Goal: Task Accomplishment & Management: Manage account settings

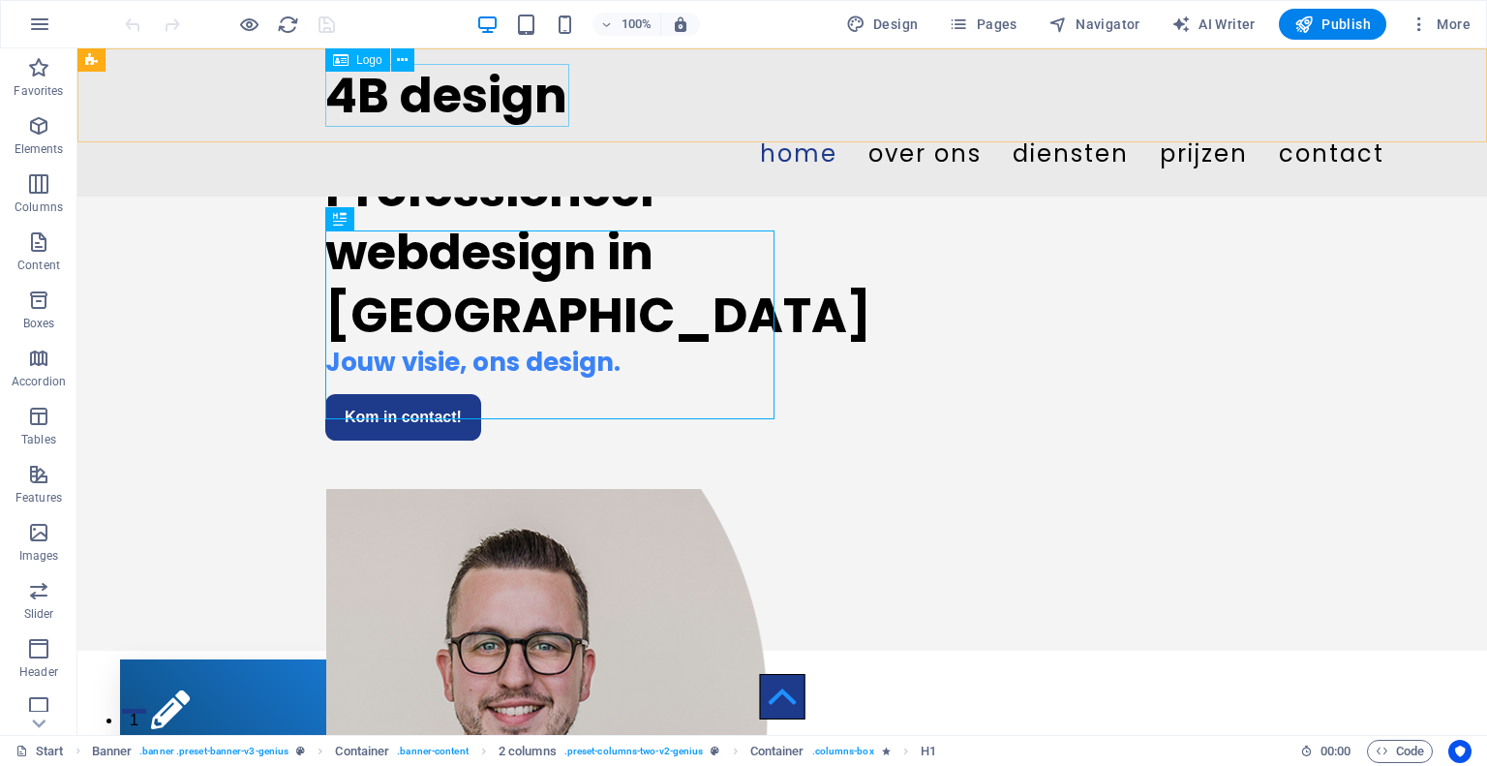
click at [418, 93] on div "4B design" at bounding box center [782, 95] width 914 height 63
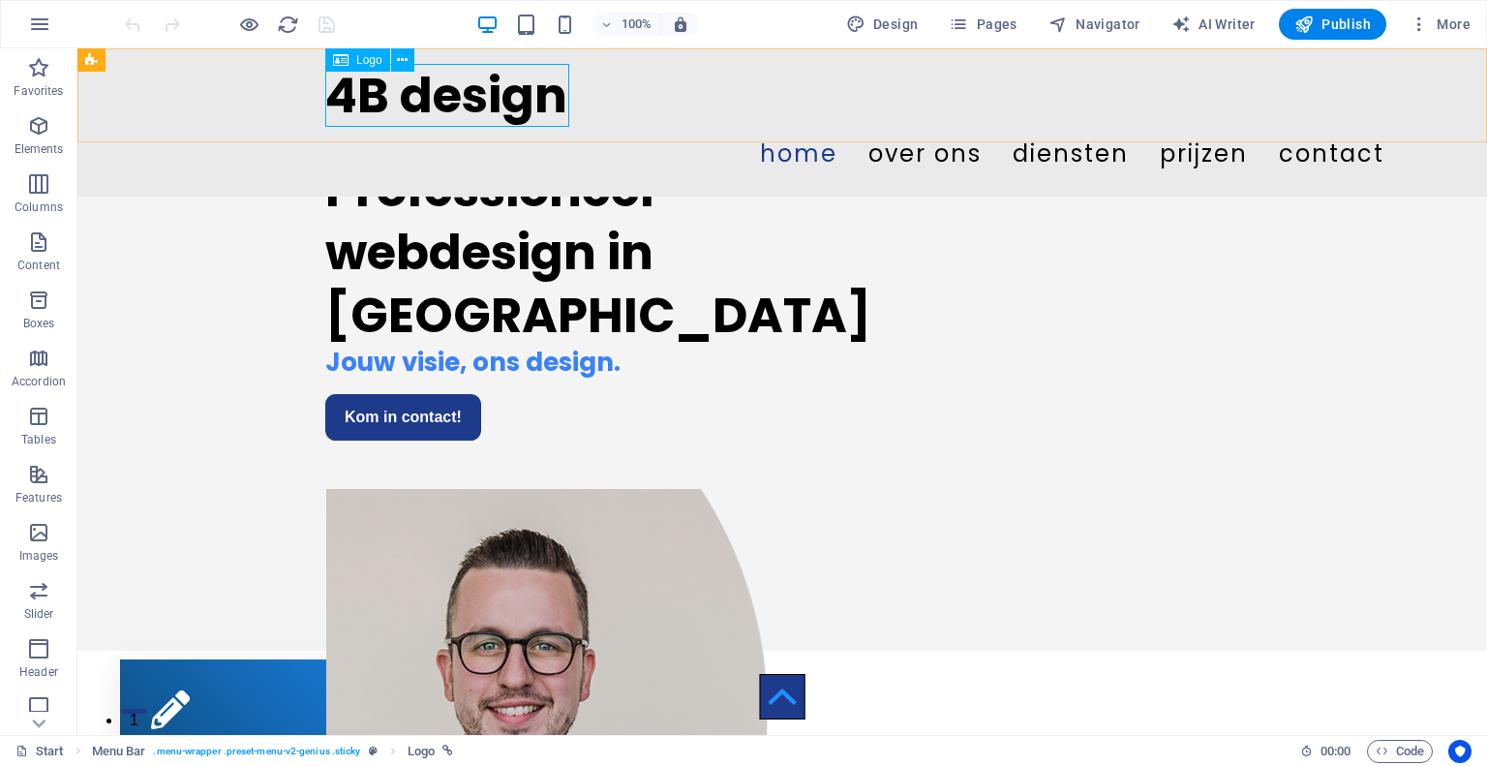
click at [388, 95] on div "4B design" at bounding box center [782, 95] width 914 height 63
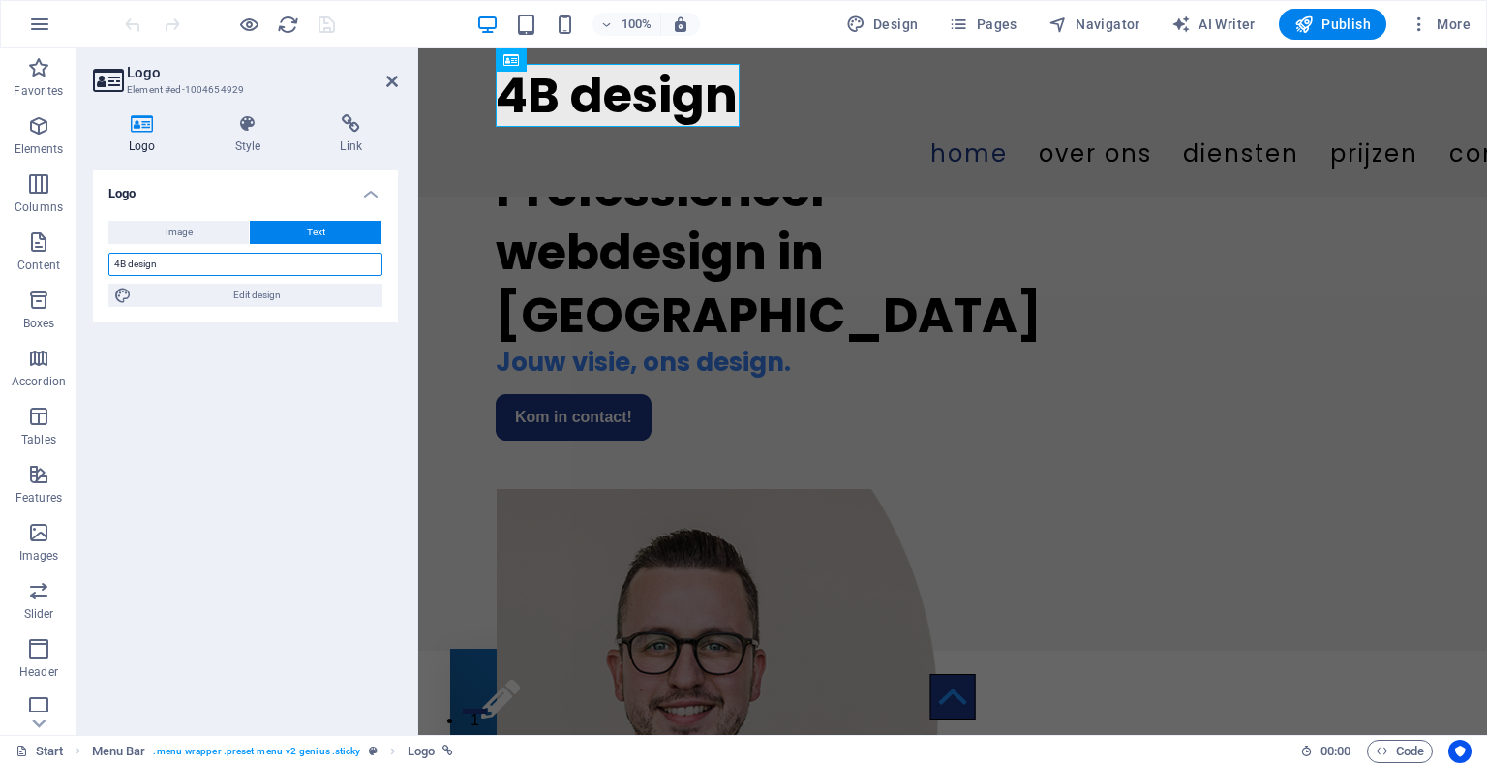
click at [130, 266] on input "4B design" at bounding box center [245, 264] width 274 height 23
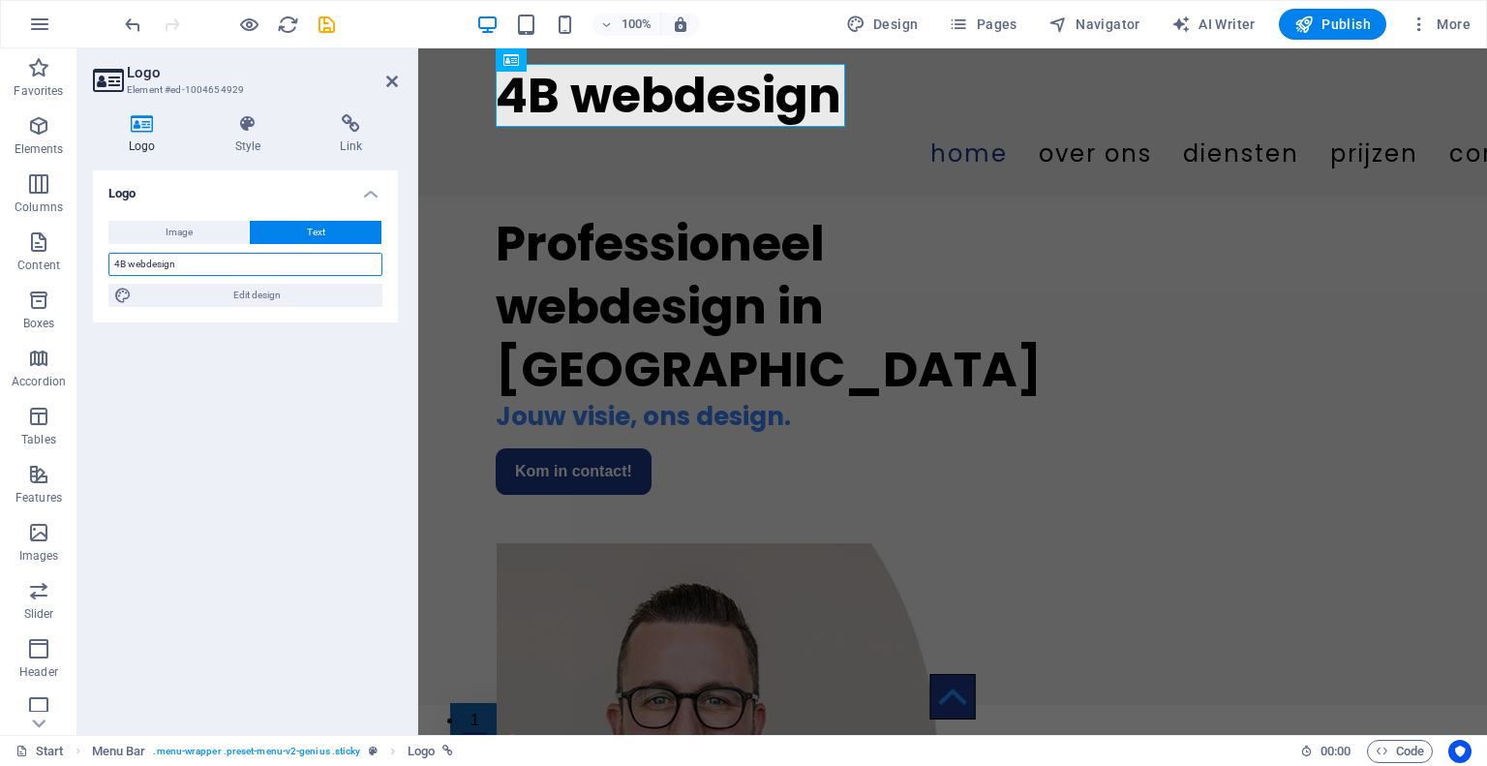
type input "4B design"
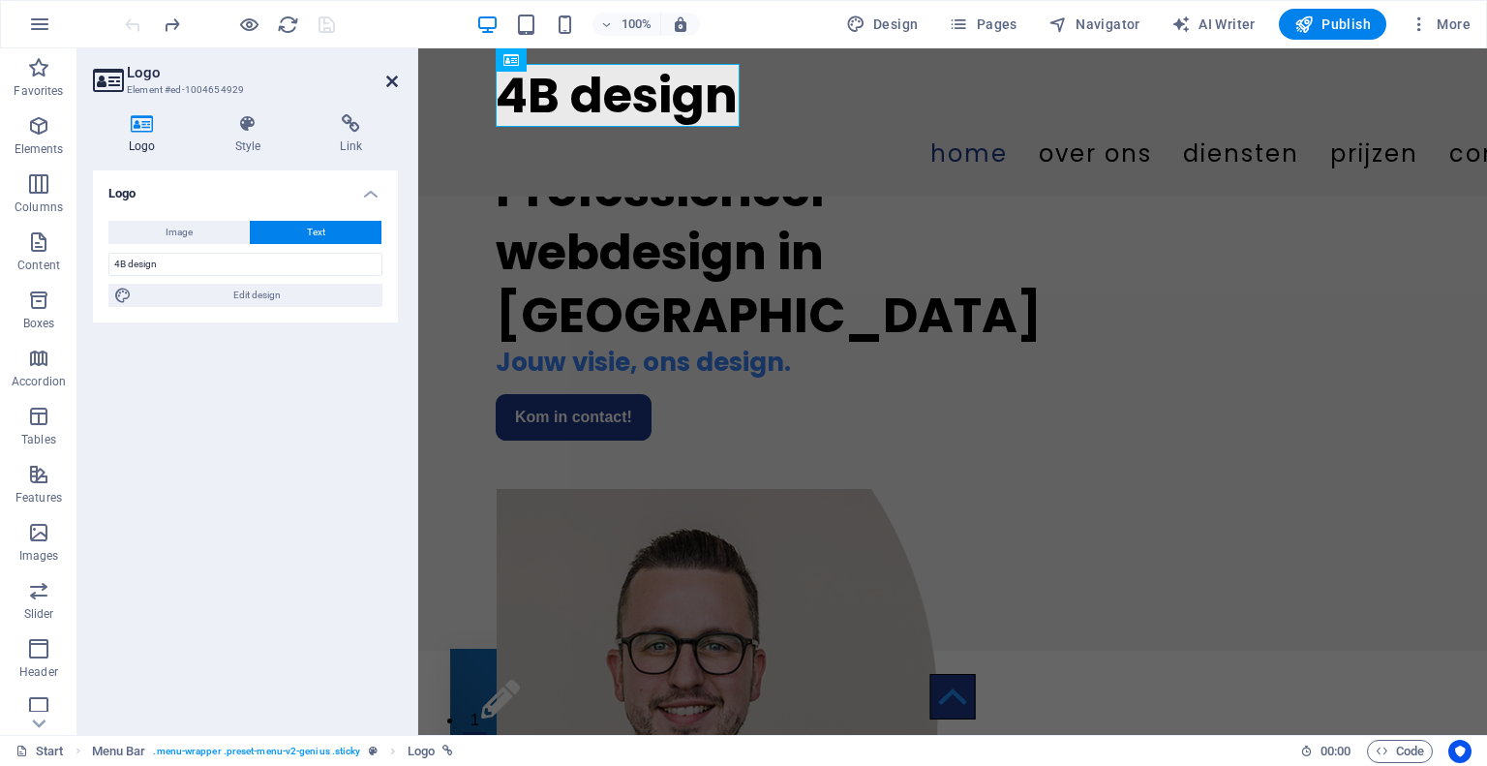
click at [395, 80] on icon at bounding box center [392, 81] width 12 height 15
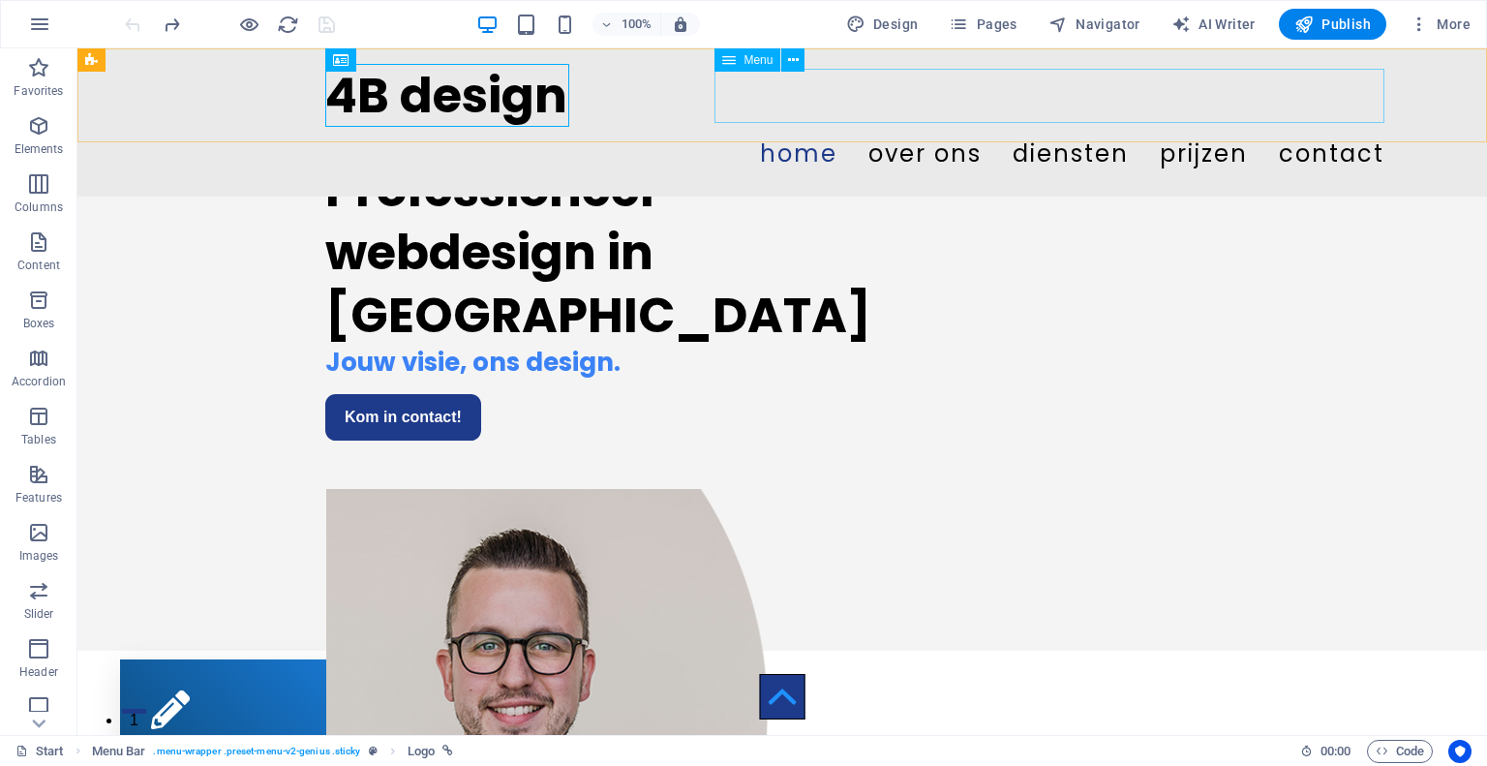
click at [912, 127] on nav "Home over ons diensten prijzen Contact" at bounding box center [928, 154] width 914 height 54
select select
select select "4"
select select
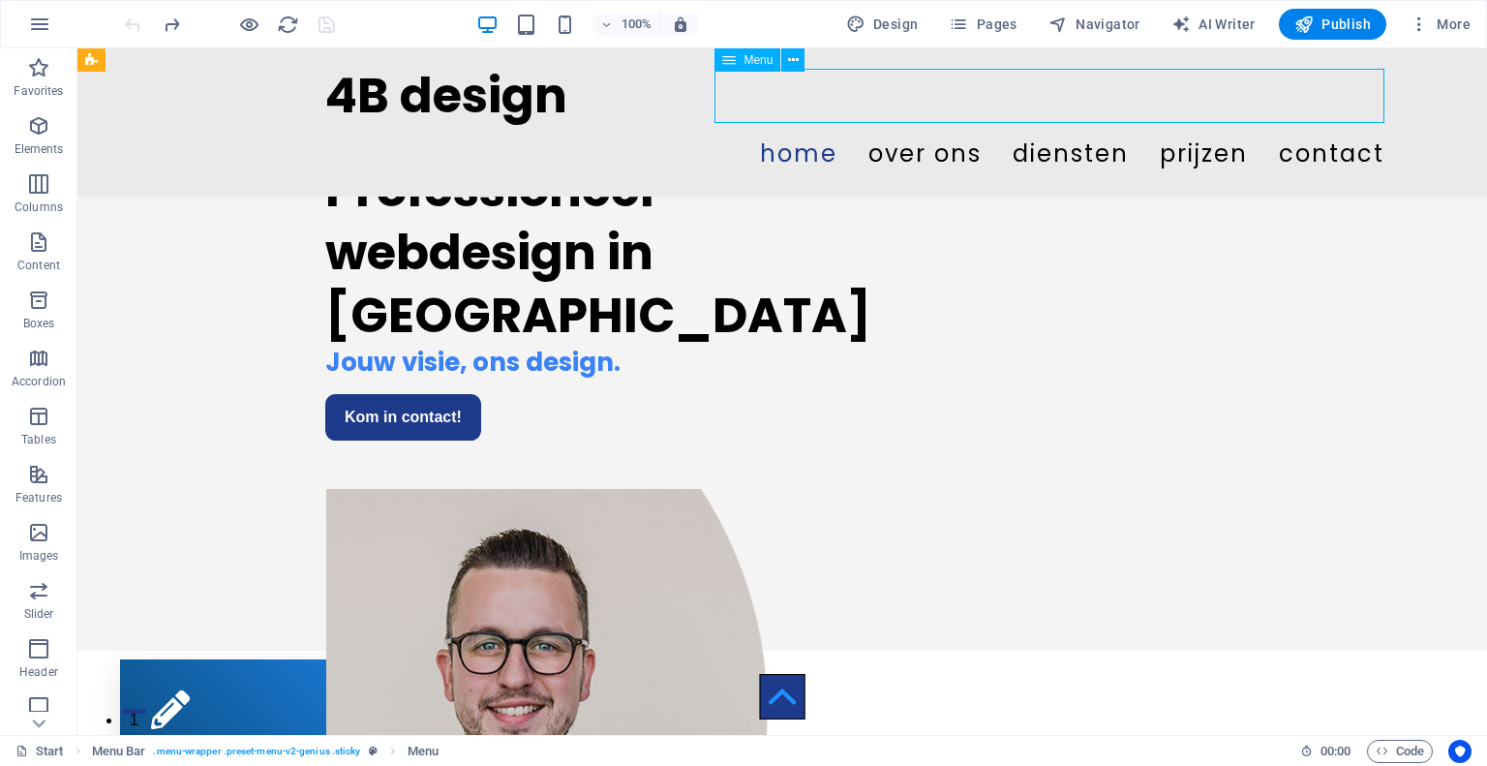
select select "5"
select select
select select "7"
select select
select select "6"
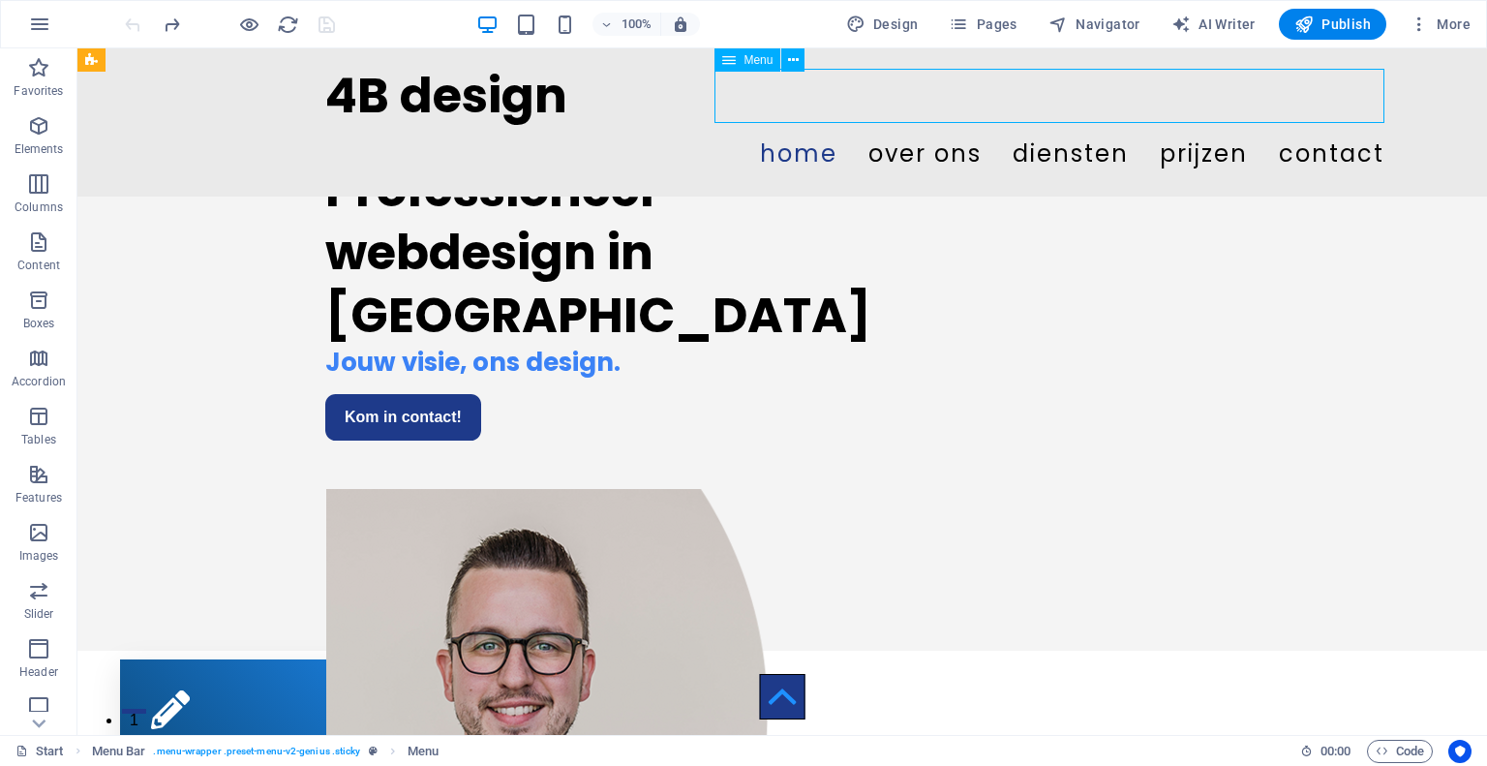
select select
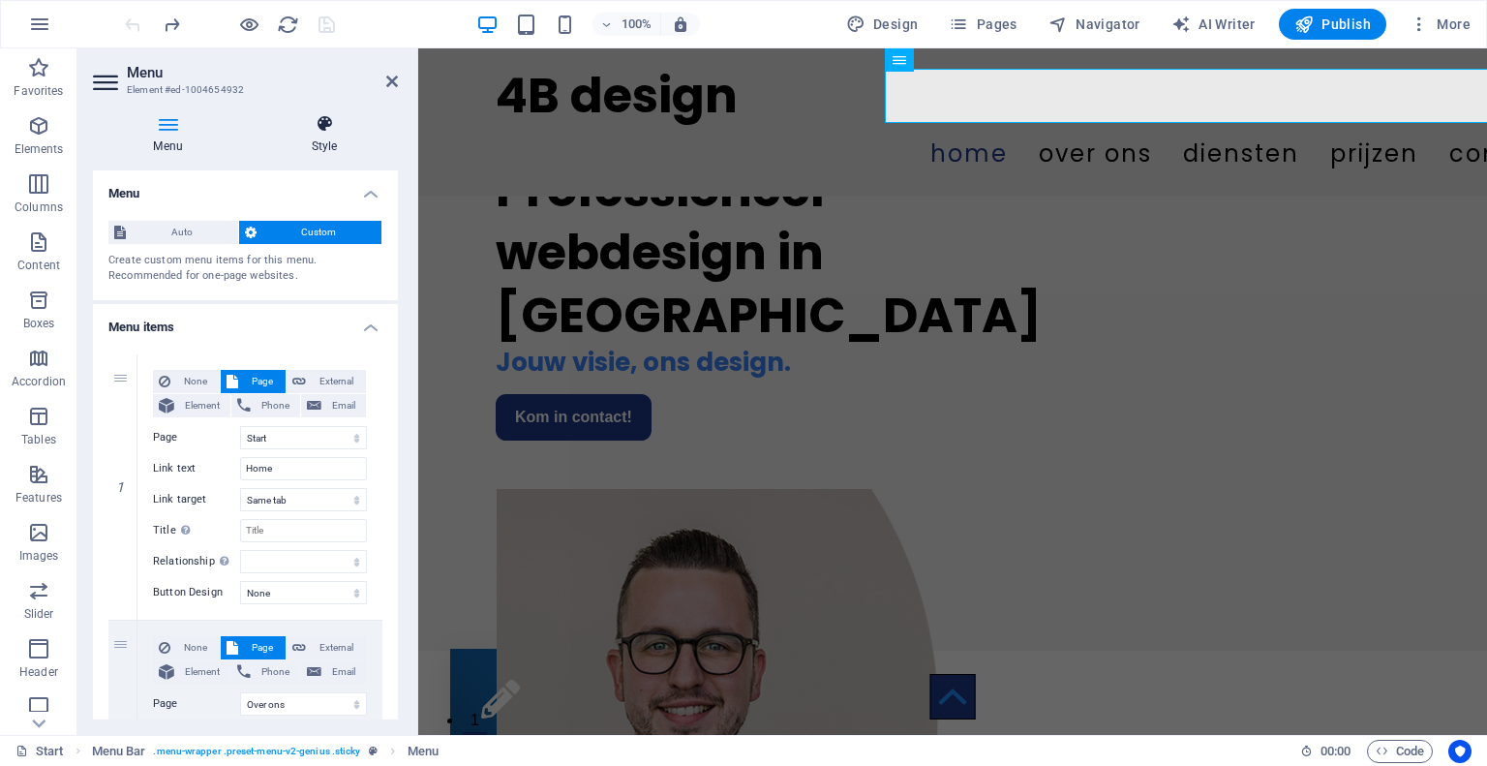
click at [331, 119] on icon at bounding box center [324, 123] width 147 height 19
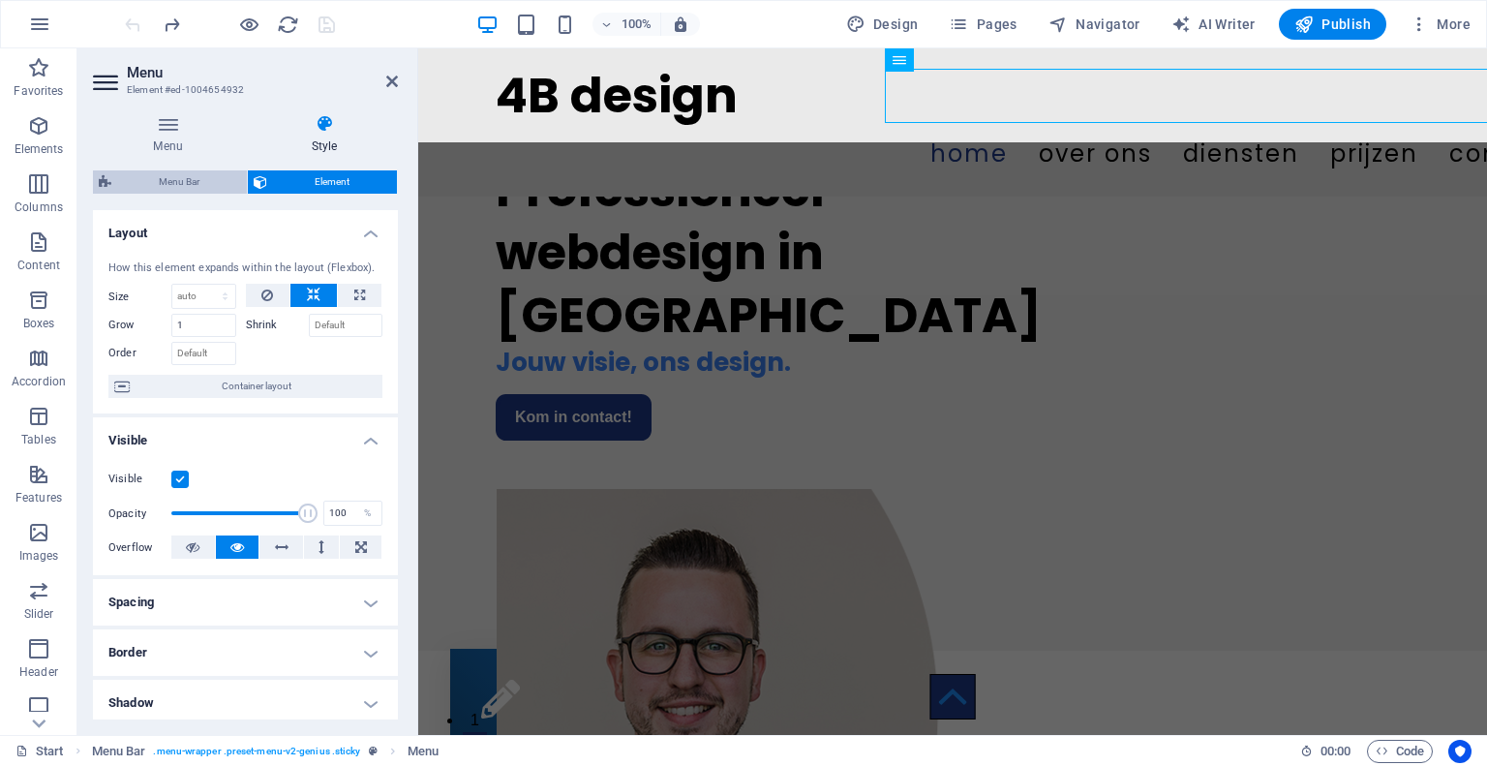
click at [215, 187] on span "Menu Bar" at bounding box center [179, 181] width 124 height 23
select select "rem"
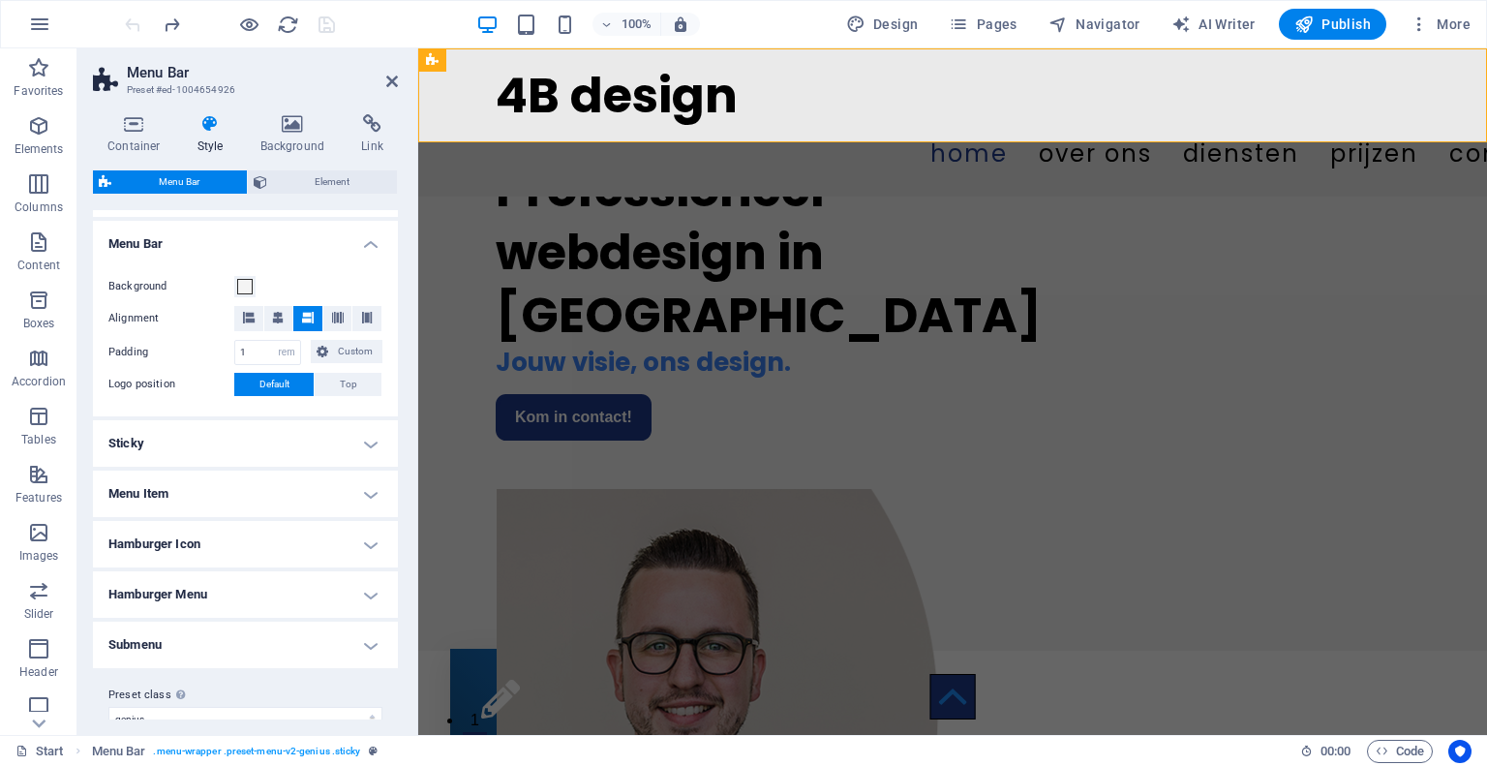
scroll to position [344, 0]
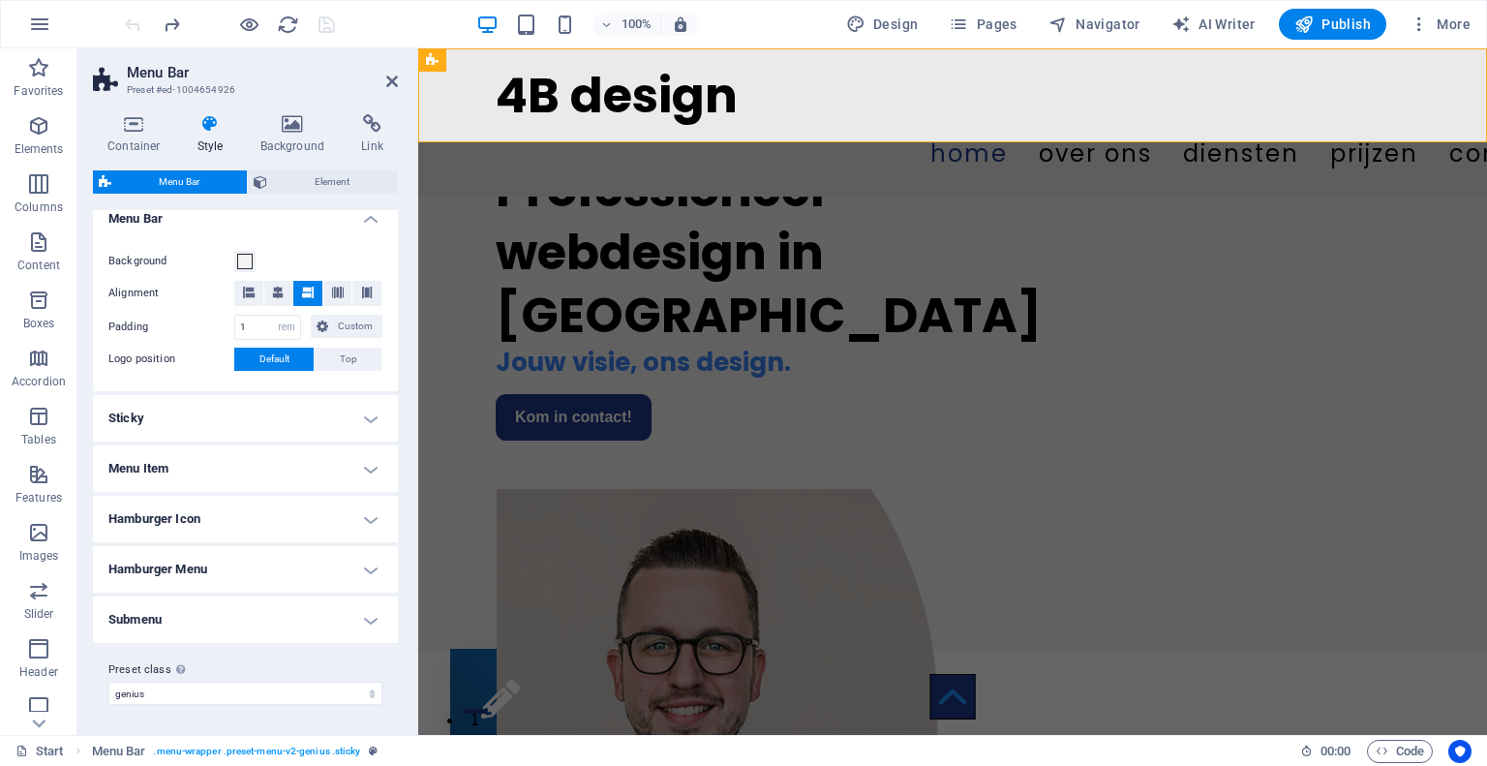
click at [278, 461] on h4 "Menu Item" at bounding box center [245, 468] width 305 height 46
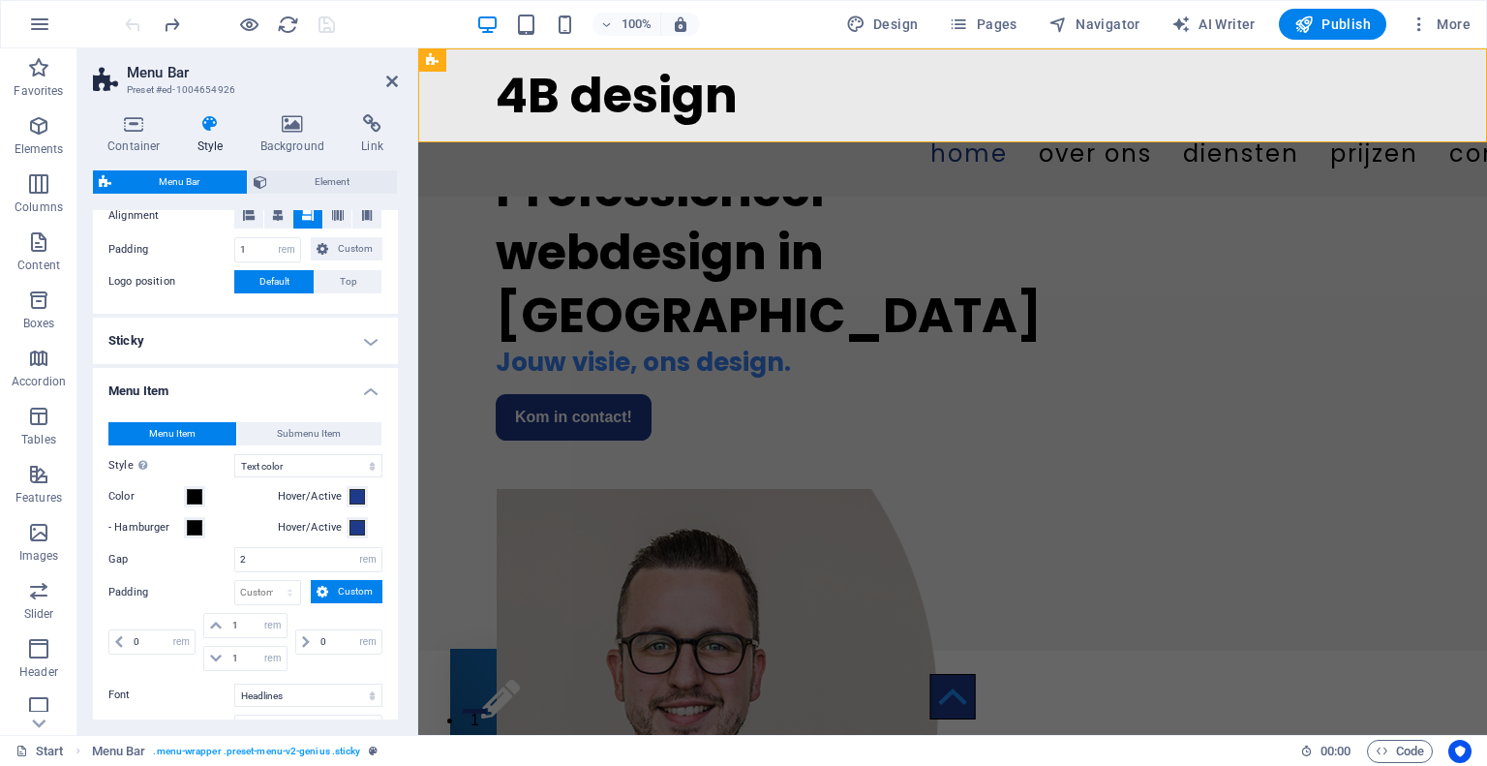
scroll to position [422, 0]
drag, startPoint x: 263, startPoint y: 552, endPoint x: 240, endPoint y: 546, distance: 24.0
click at [240, 547] on input "2" at bounding box center [308, 558] width 146 height 23
click at [252, 590] on select "px rem % vh vw Custom" at bounding box center [267, 591] width 65 height 23
select select "px"
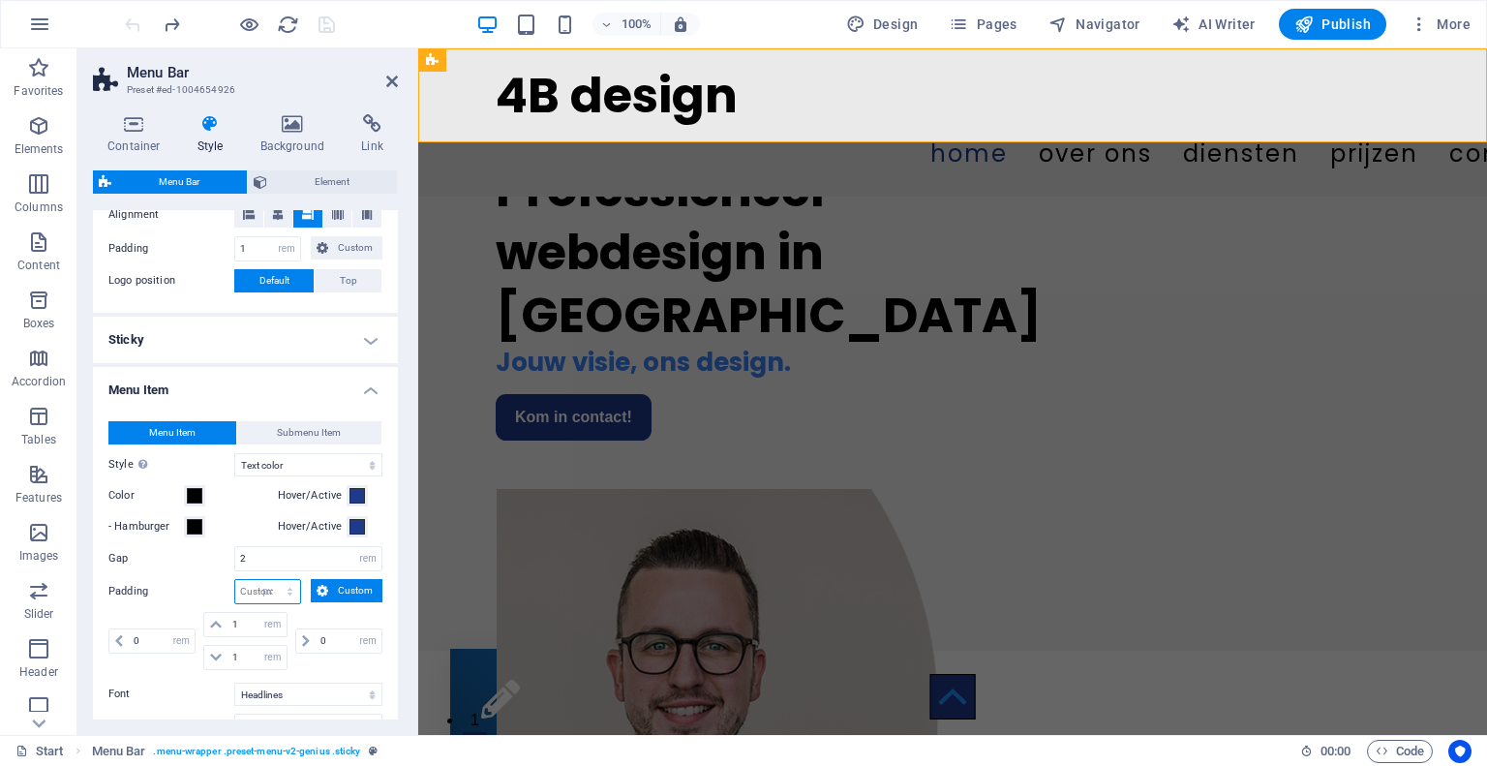
click at [271, 580] on select "px rem % vh vw Custom" at bounding box center [267, 591] width 65 height 23
type input "0"
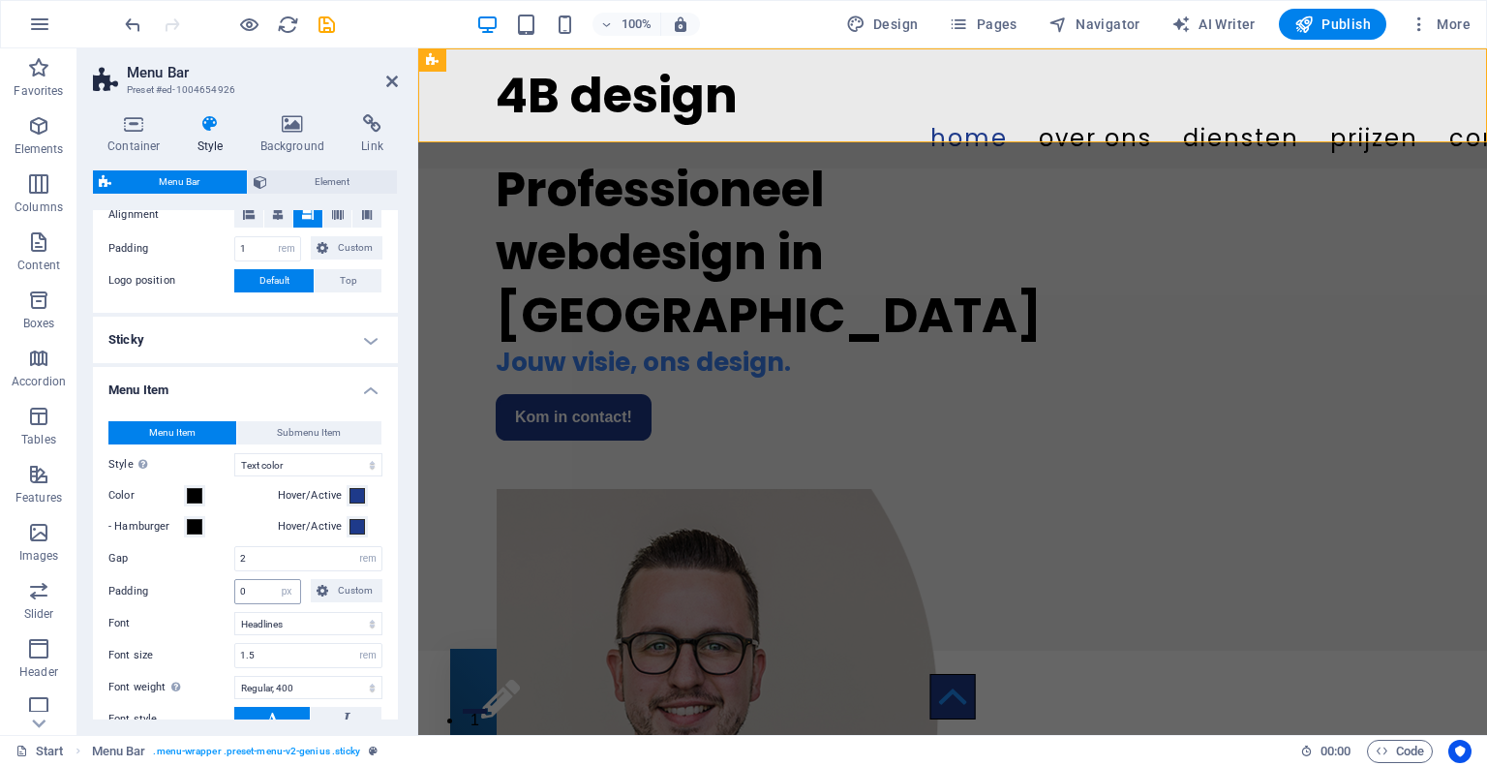
select select "DISABLED_OPTION_VALUE"
select select "rem"
type input "1"
select select "rem"
type input "1"
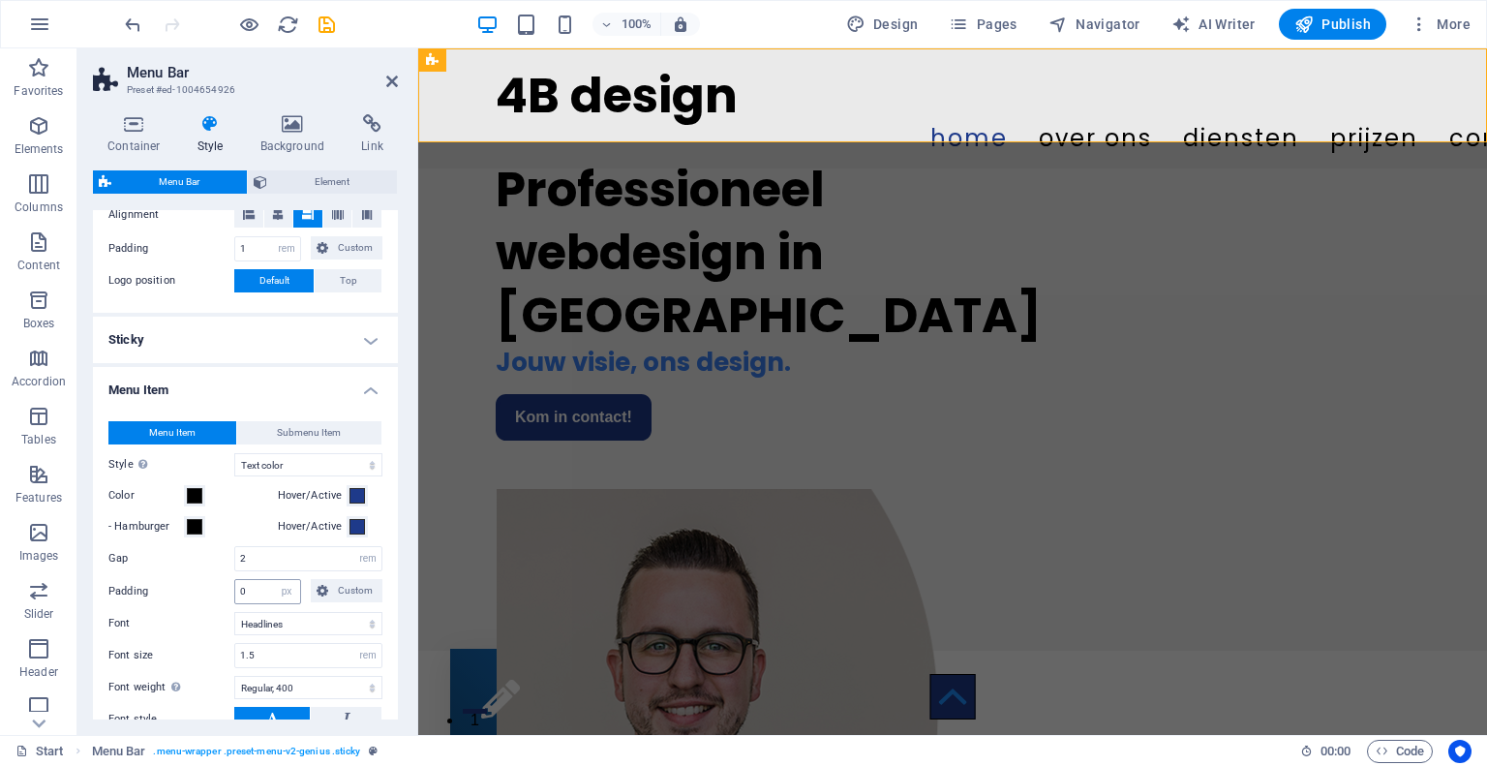
select select "rem"
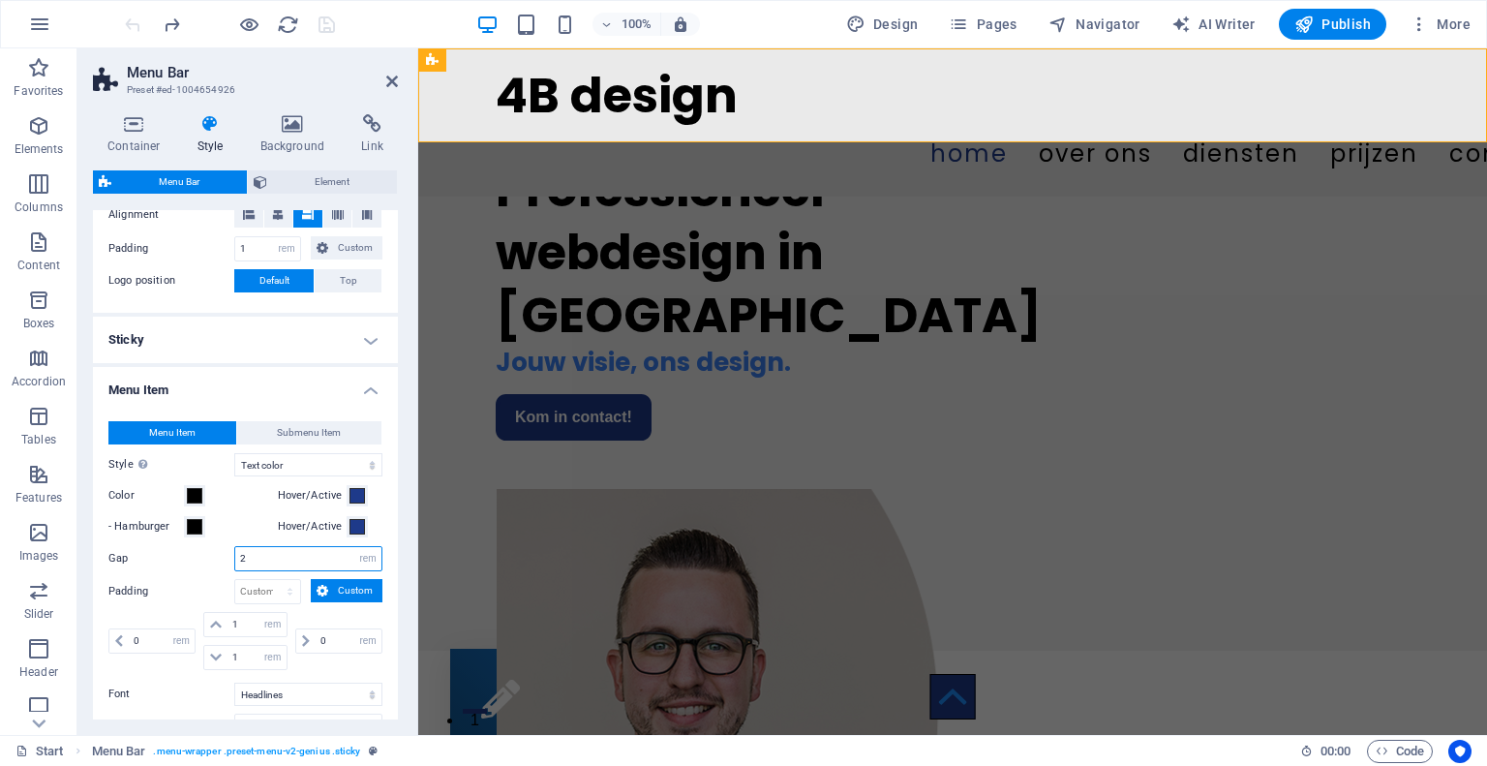
drag, startPoint x: 262, startPoint y: 557, endPoint x: 234, endPoint y: 548, distance: 29.4
click at [235, 548] on input "2" at bounding box center [308, 558] width 146 height 23
type input "1"
click at [394, 84] on icon at bounding box center [392, 81] width 12 height 15
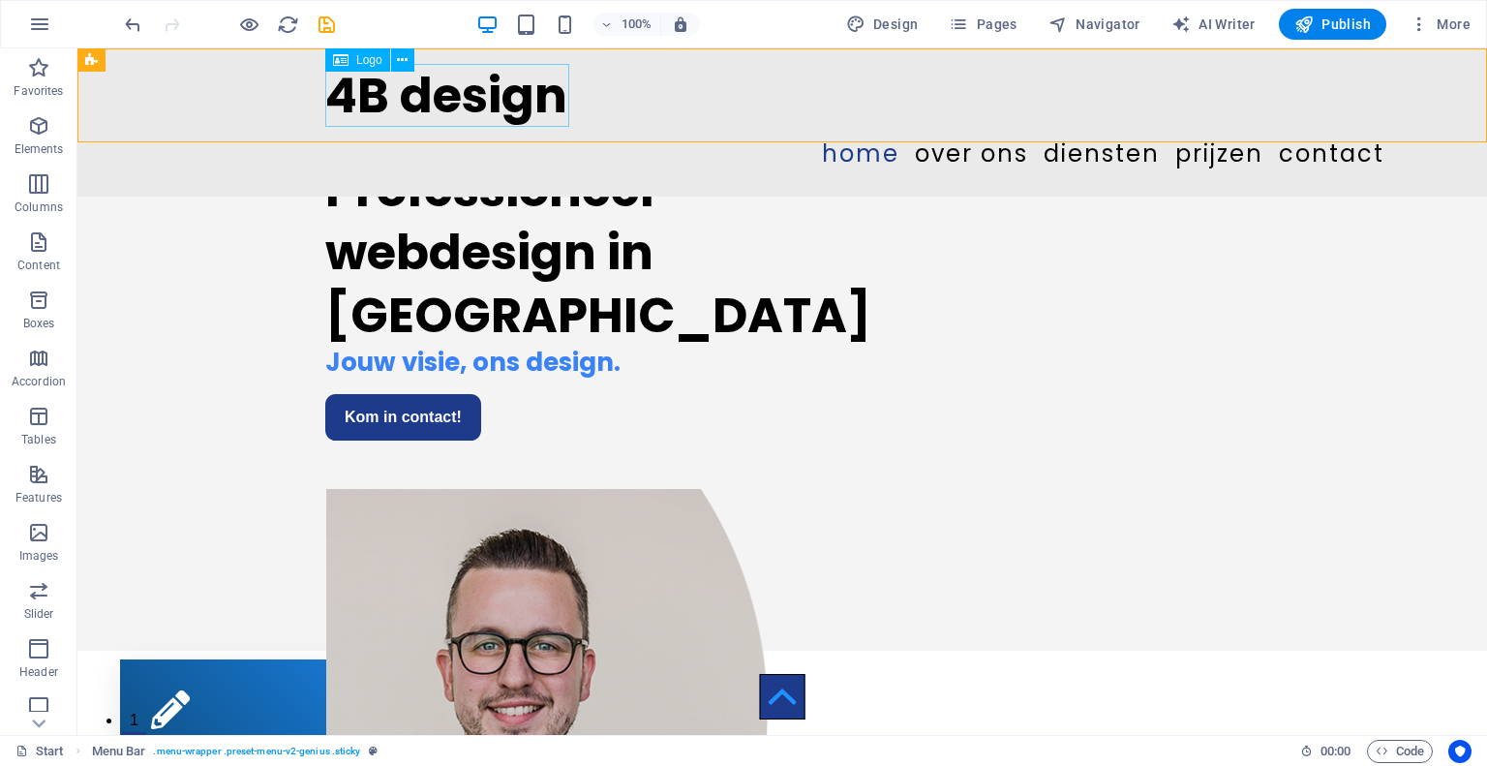
click at [448, 83] on div "4B design" at bounding box center [782, 95] width 914 height 63
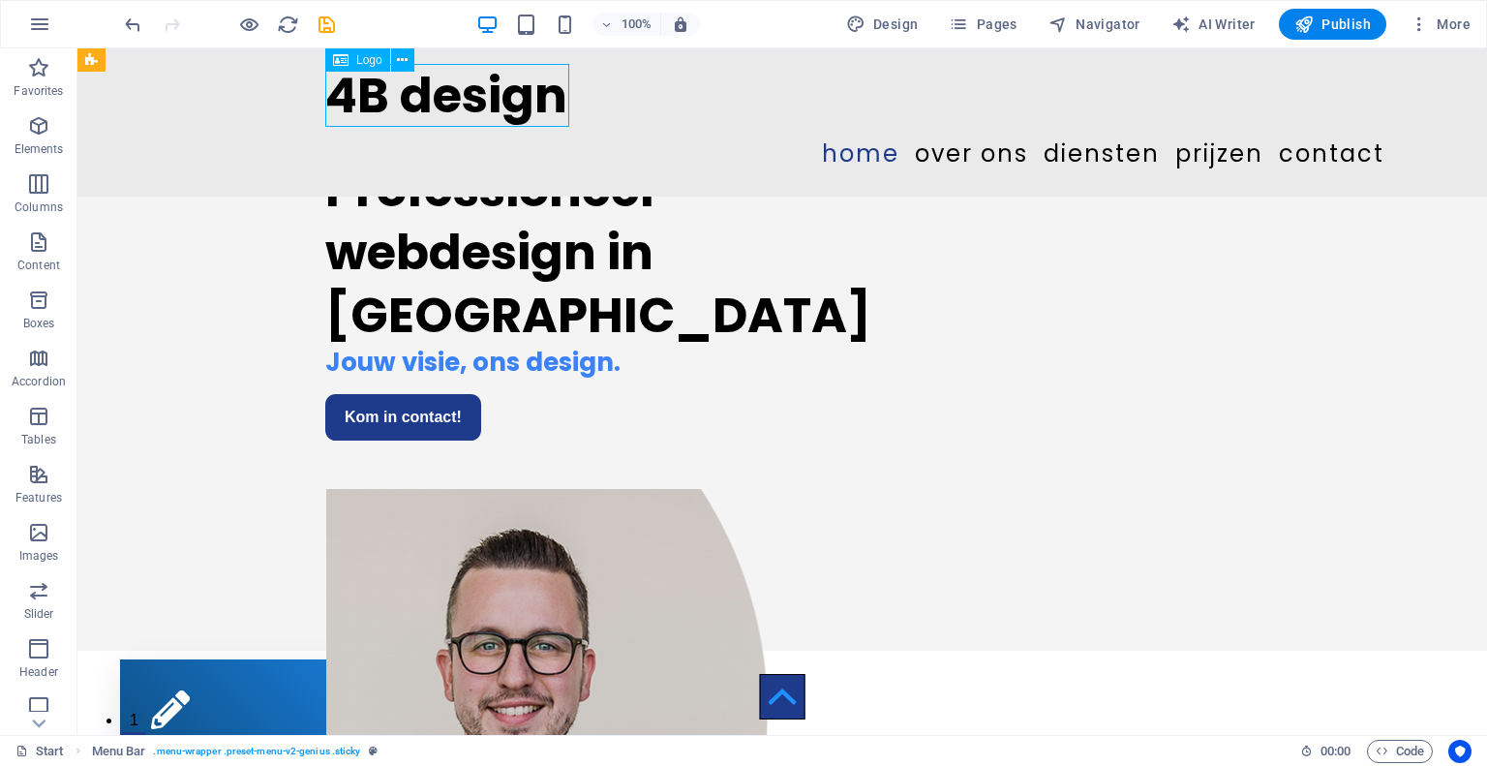
click at [448, 83] on div "4B design" at bounding box center [782, 95] width 914 height 63
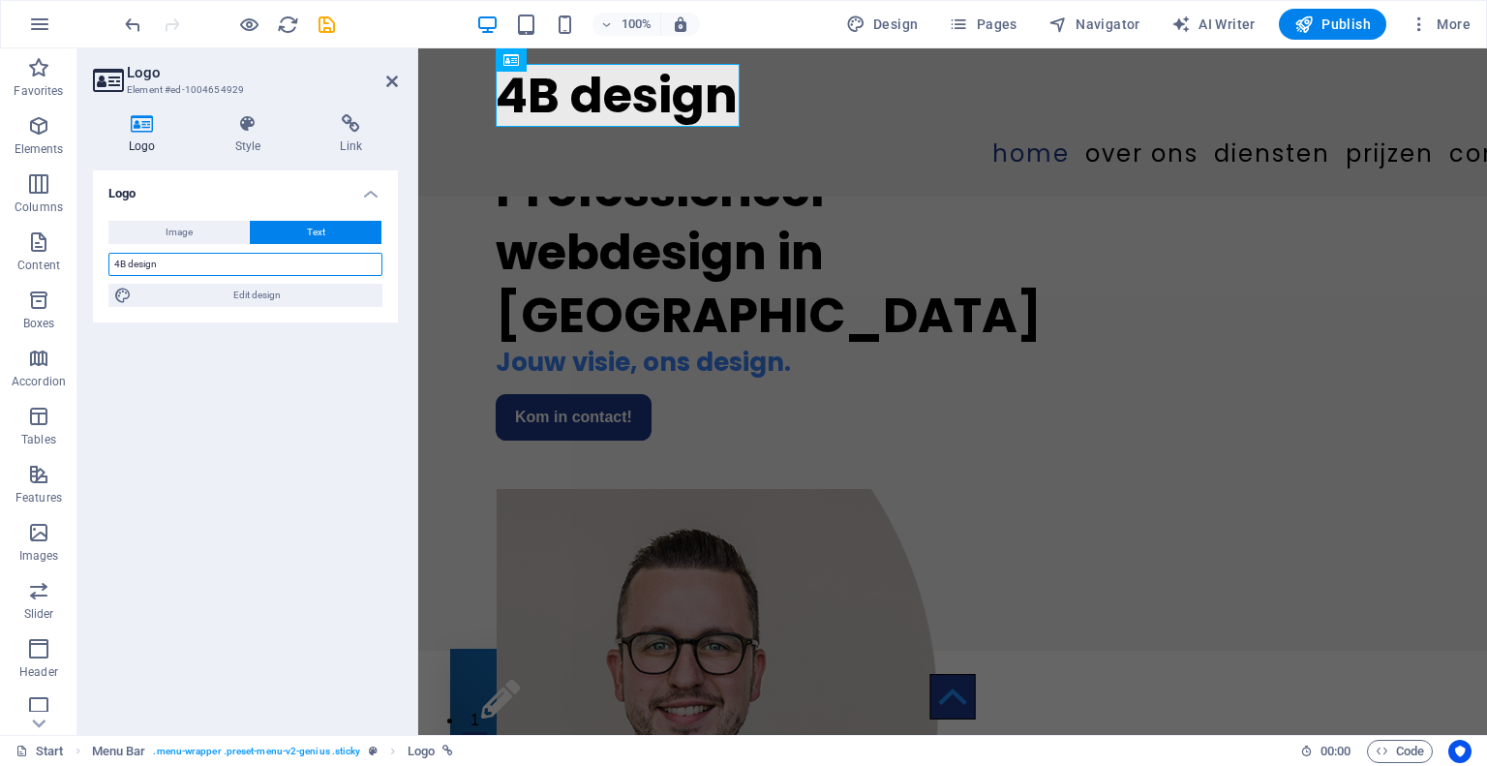
click at [132, 263] on input "4B design" at bounding box center [245, 264] width 274 height 23
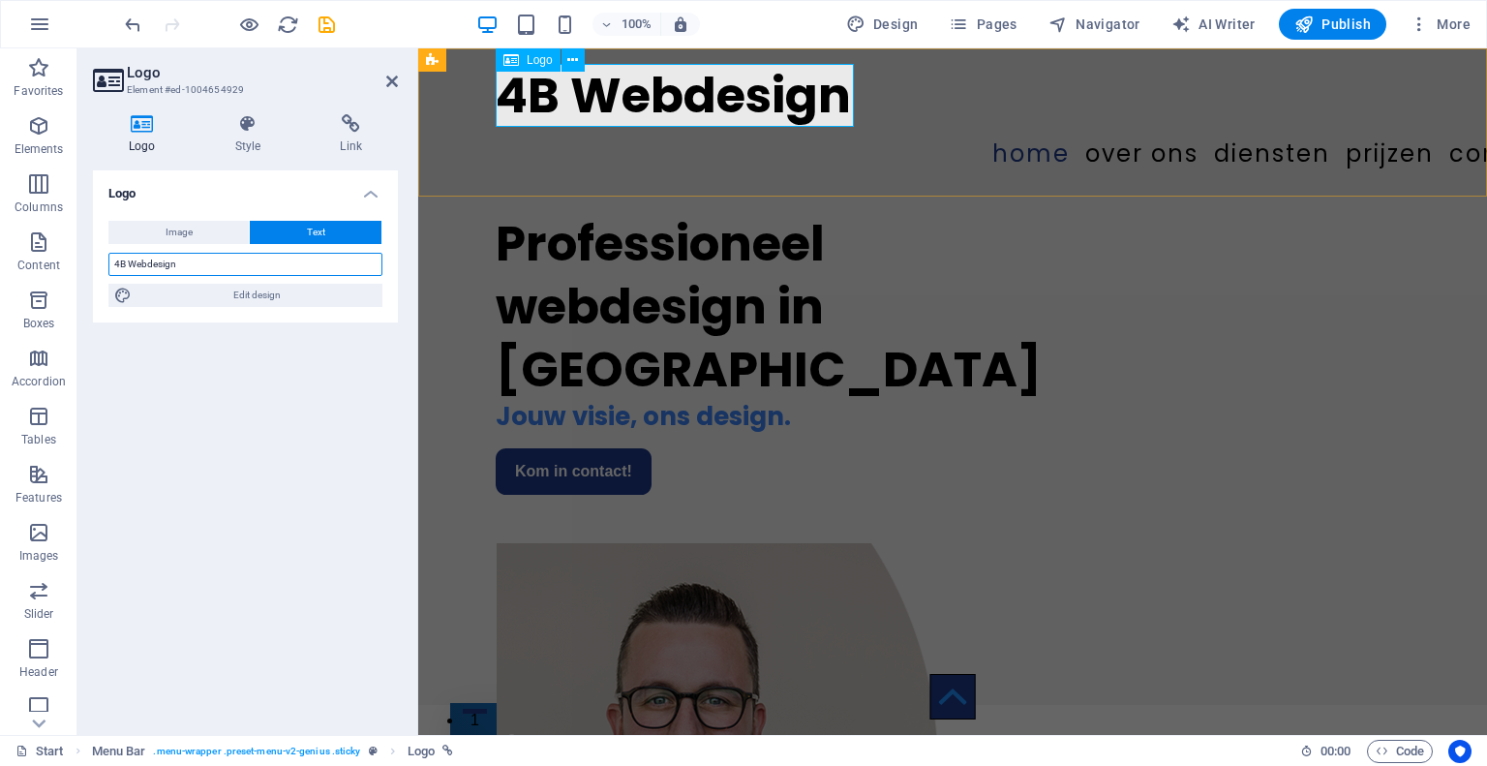
type input "4B design"
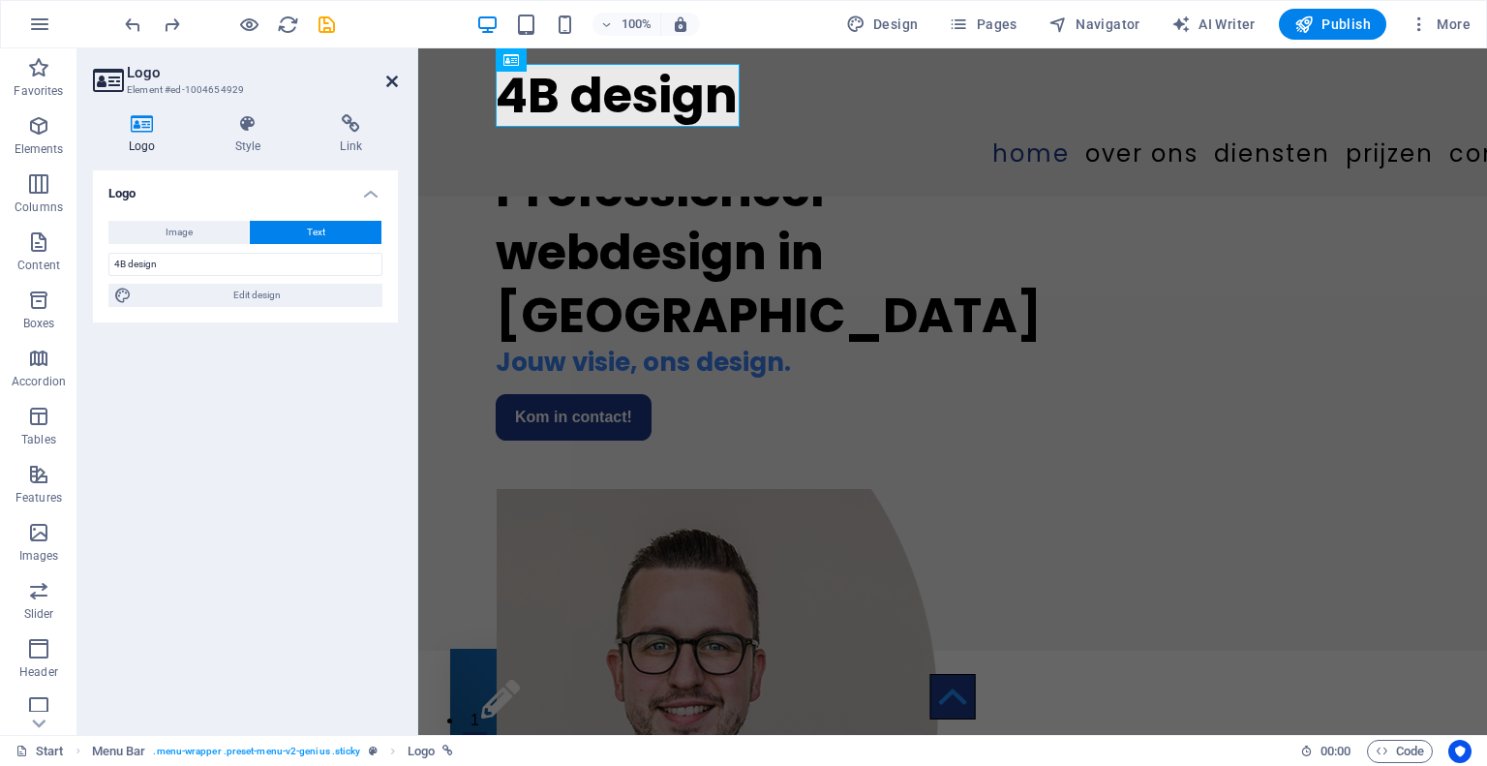
click at [396, 84] on icon at bounding box center [392, 81] width 12 height 15
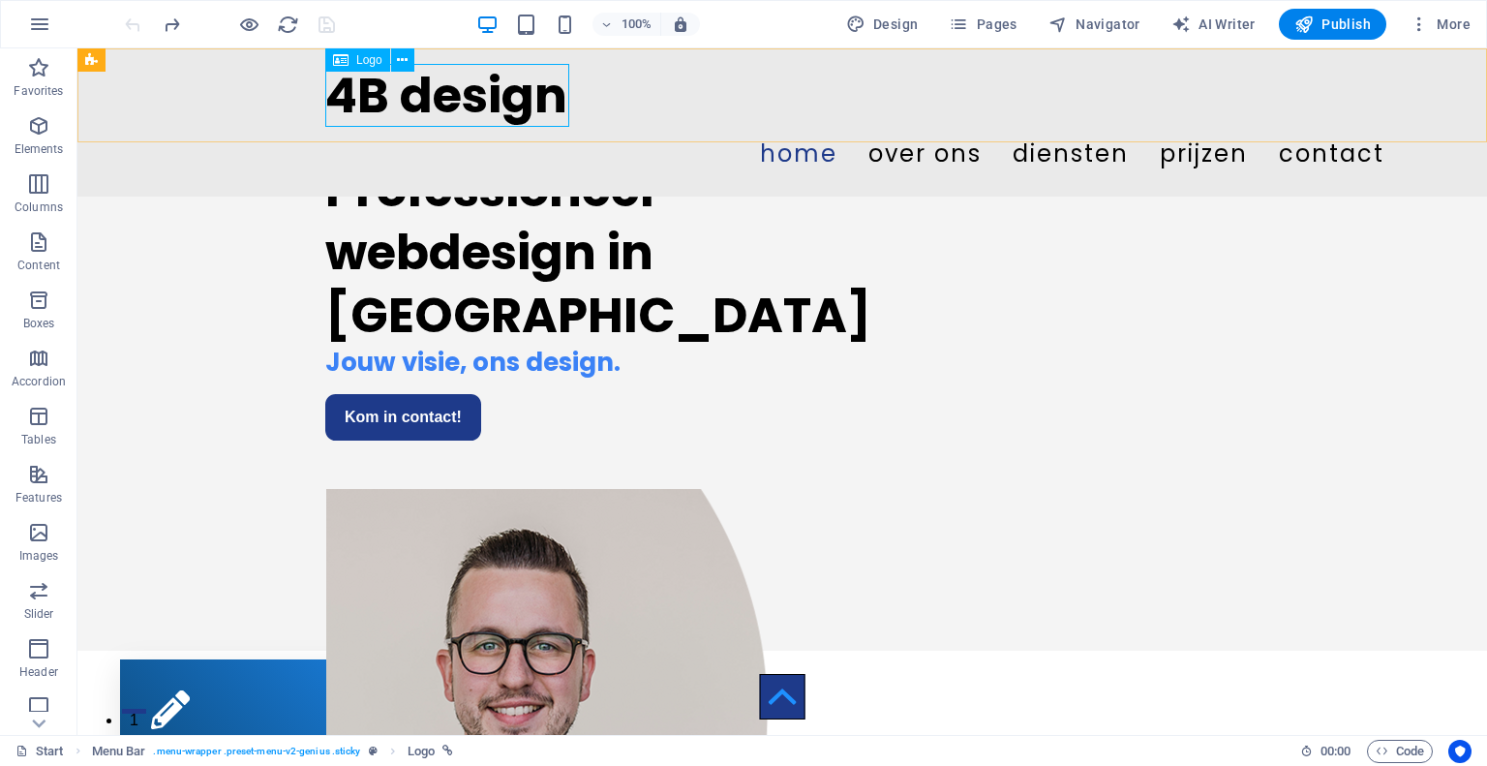
click at [346, 91] on div "4B design" at bounding box center [782, 95] width 914 height 63
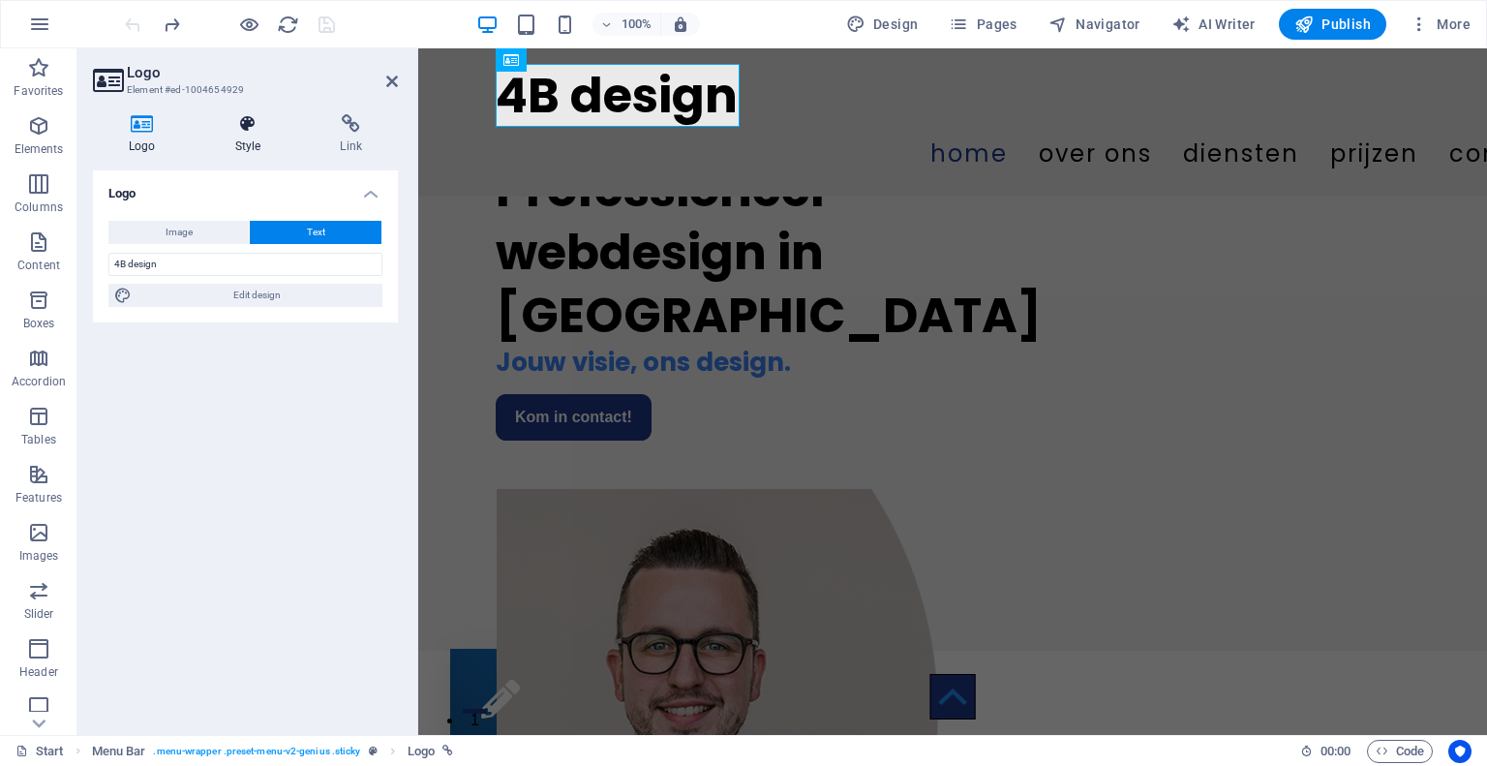
click at [270, 132] on icon at bounding box center [248, 123] width 98 height 19
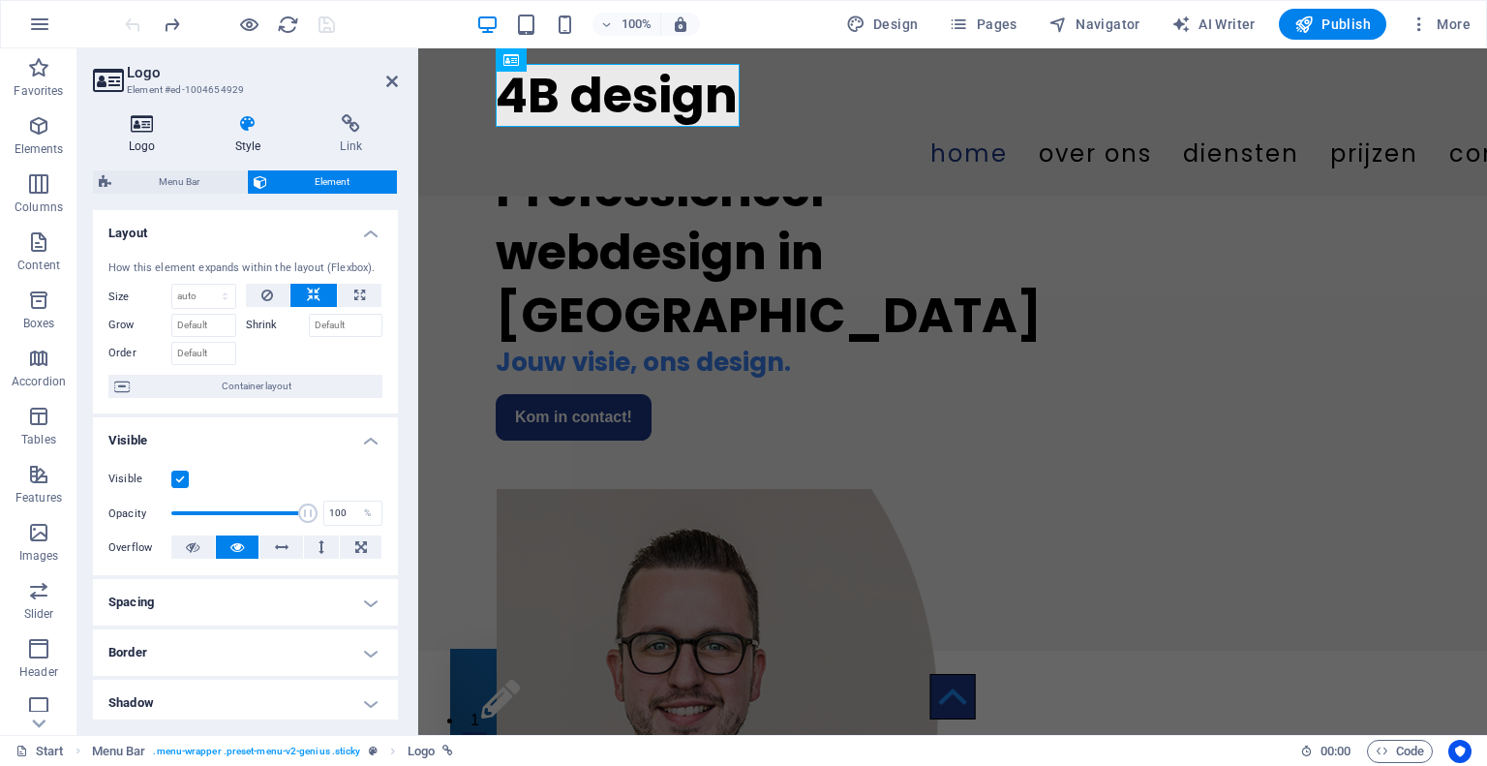
click at [130, 146] on h4 "Logo" at bounding box center [146, 134] width 107 height 41
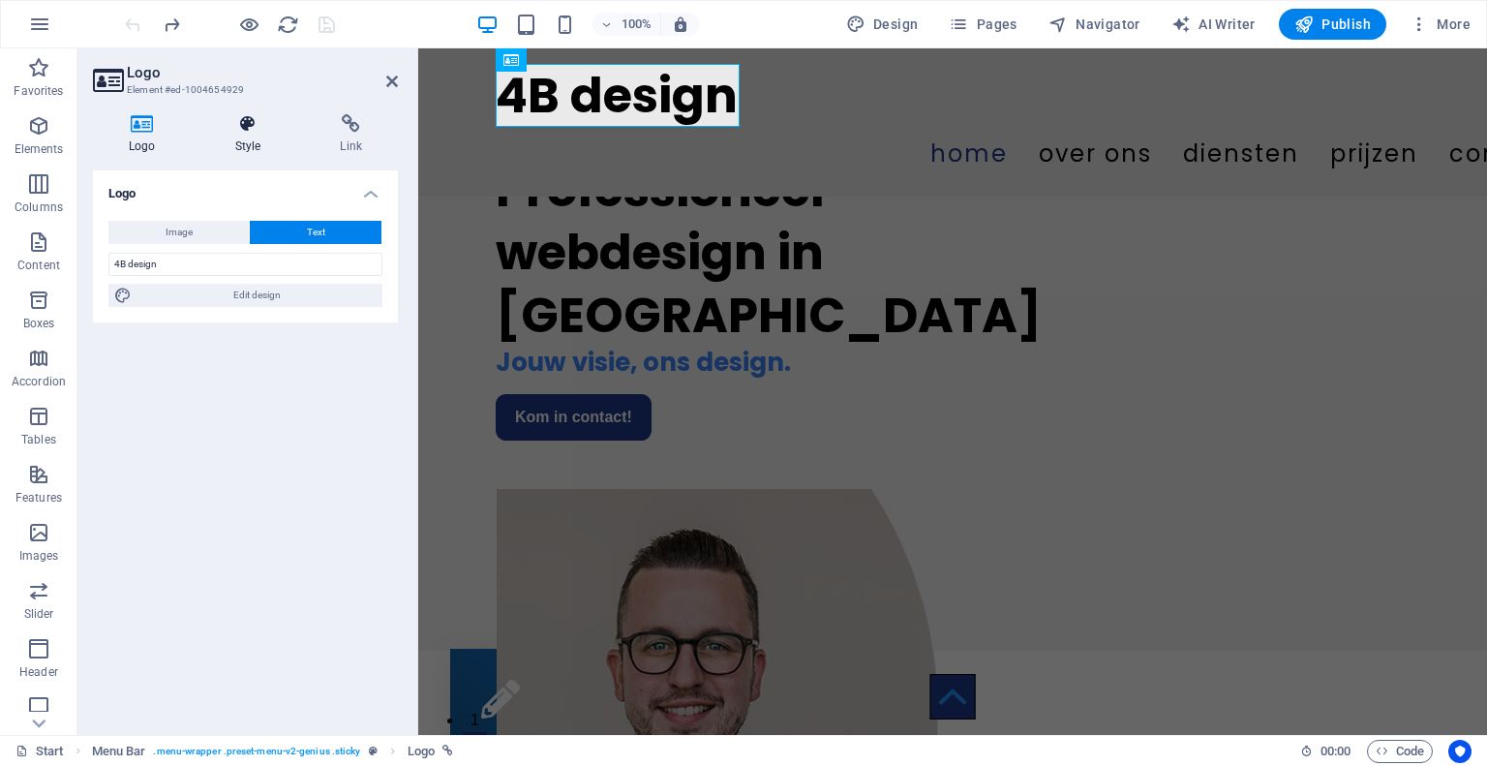
click at [260, 135] on h4 "Style" at bounding box center [252, 134] width 106 height 41
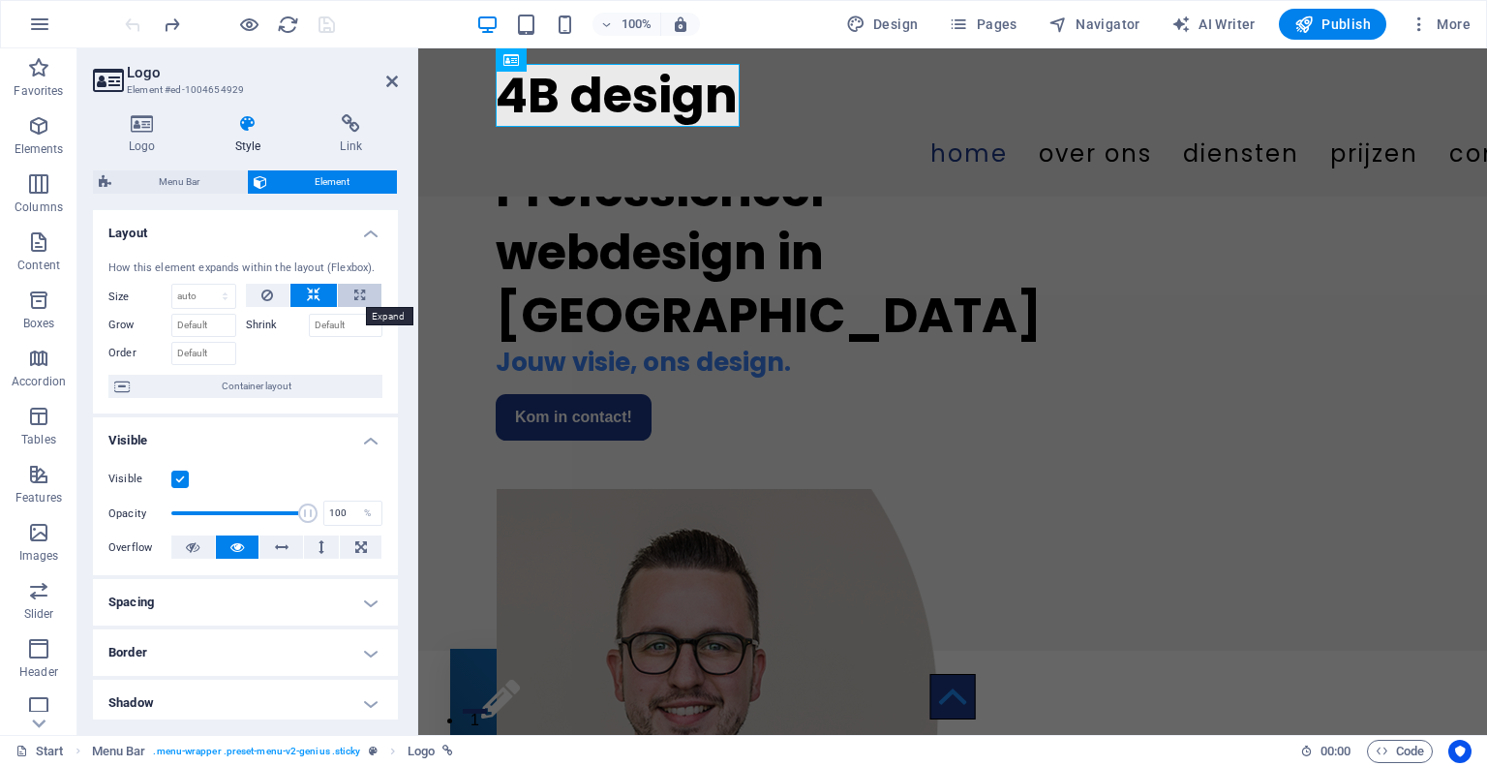
click at [349, 300] on button at bounding box center [360, 295] width 44 height 23
type input "100"
select select "%"
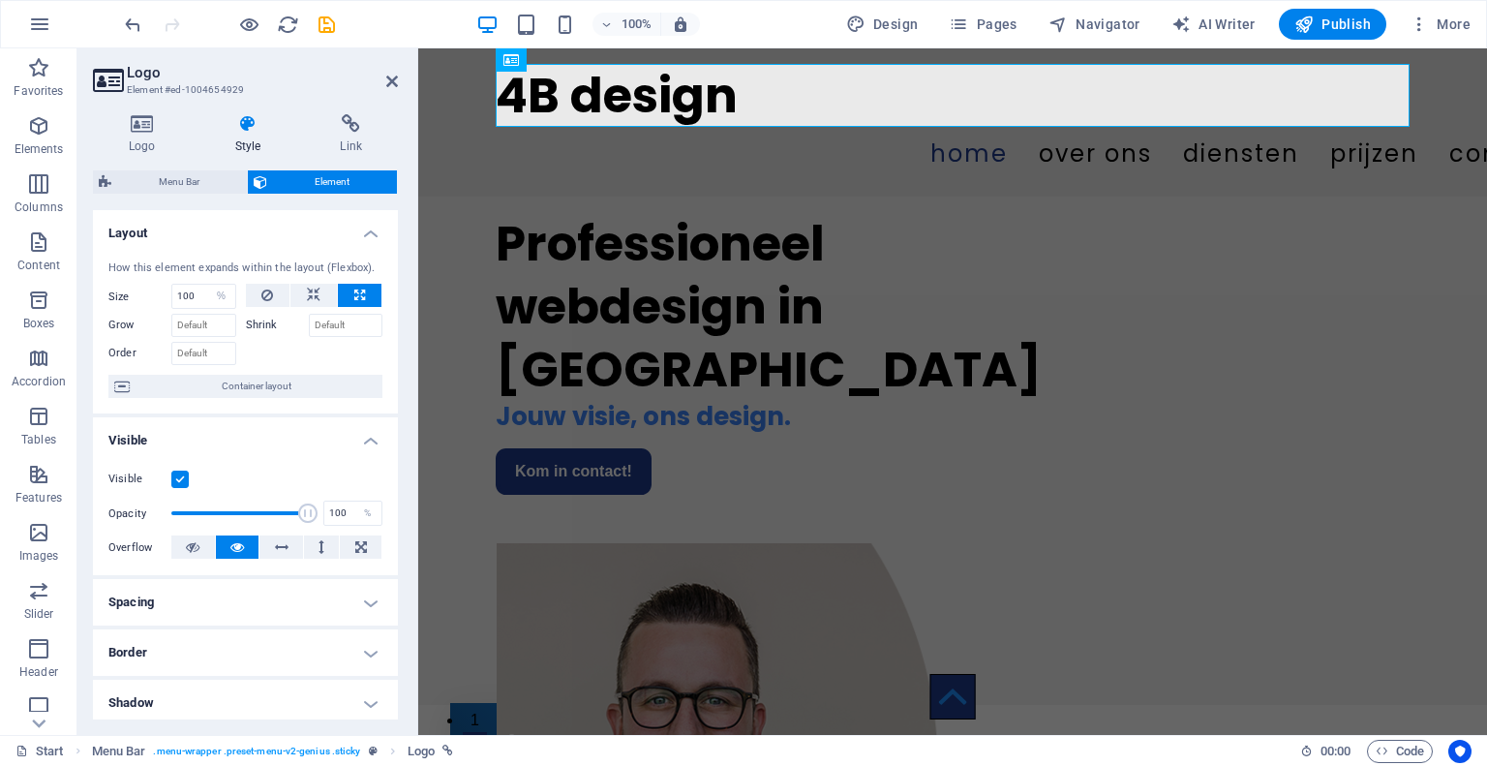
click at [349, 300] on button at bounding box center [360, 295] width 44 height 23
click at [307, 293] on icon at bounding box center [314, 295] width 14 height 23
select select "DISABLED_OPTION_VALUE"
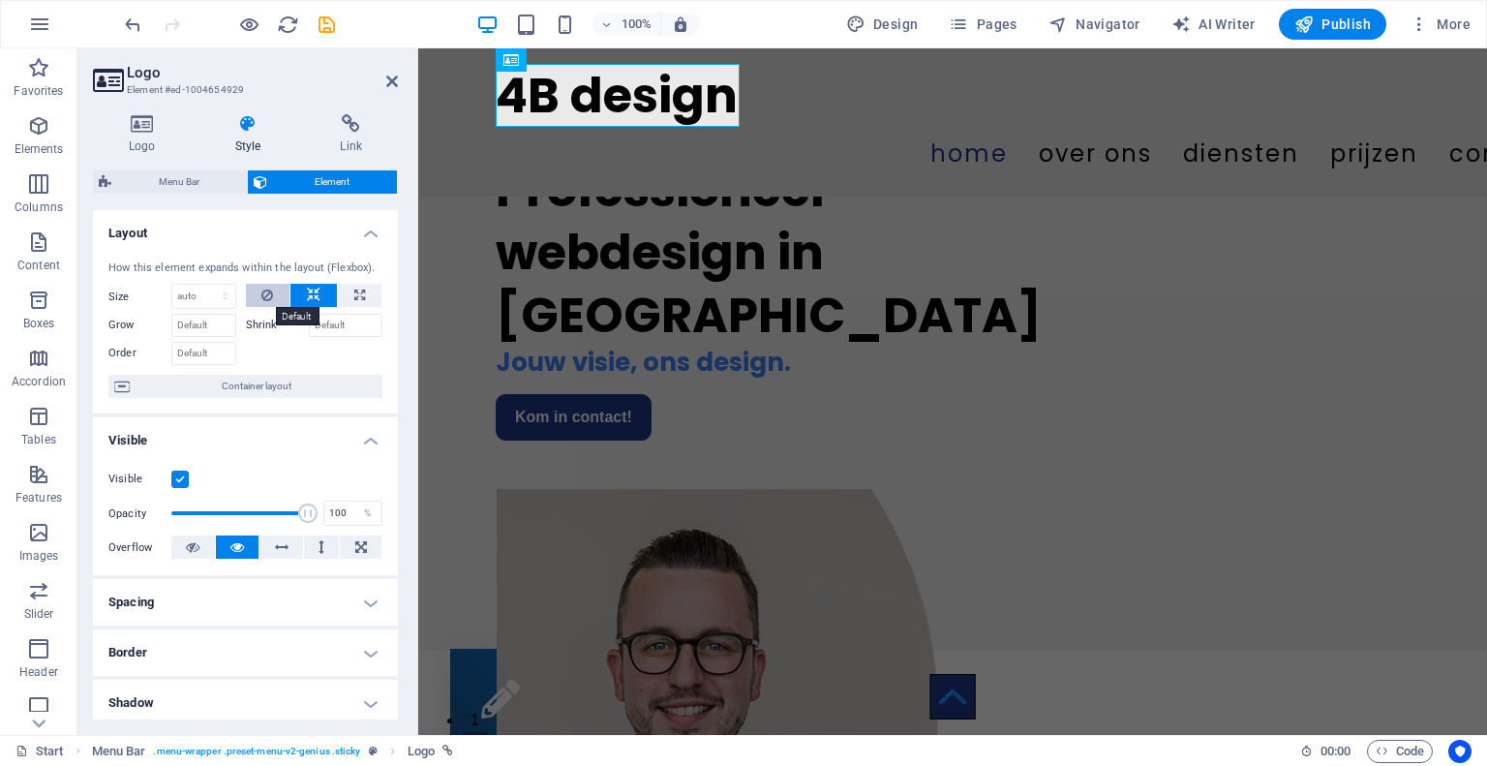
click at [270, 290] on icon at bounding box center [267, 295] width 12 height 23
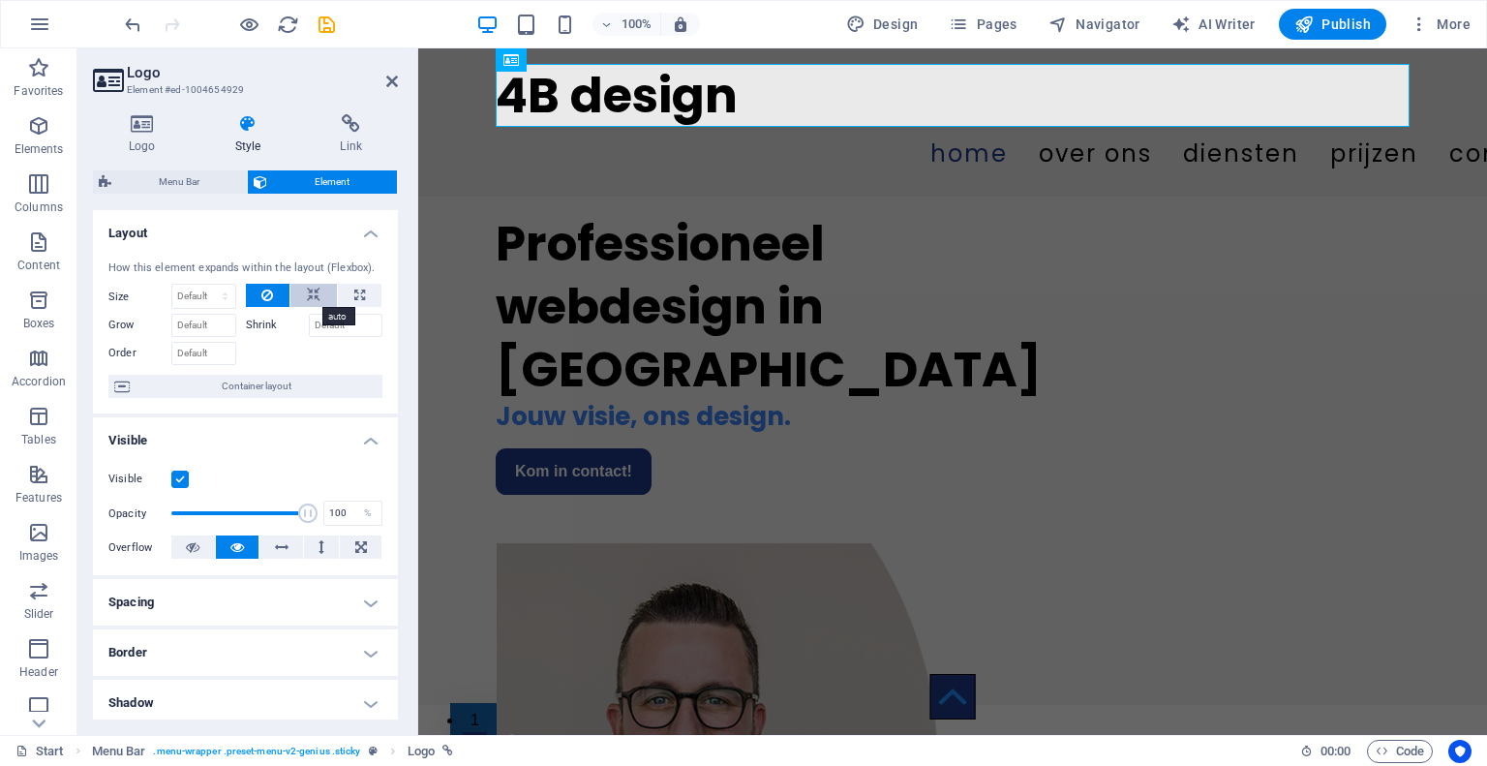
click at [307, 293] on icon at bounding box center [314, 295] width 14 height 23
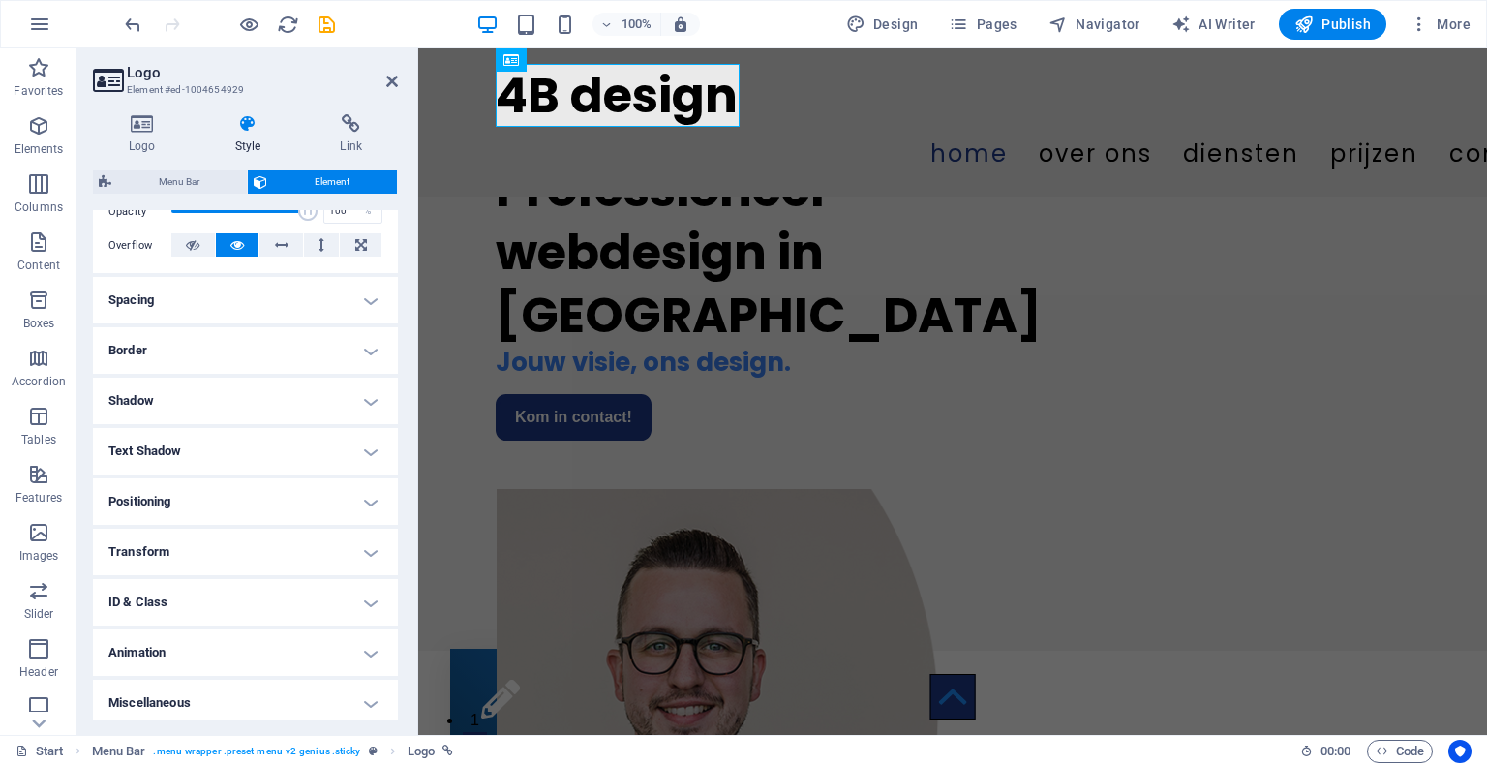
scroll to position [306, 0]
click at [293, 556] on h4 "Transform" at bounding box center [245, 548] width 305 height 46
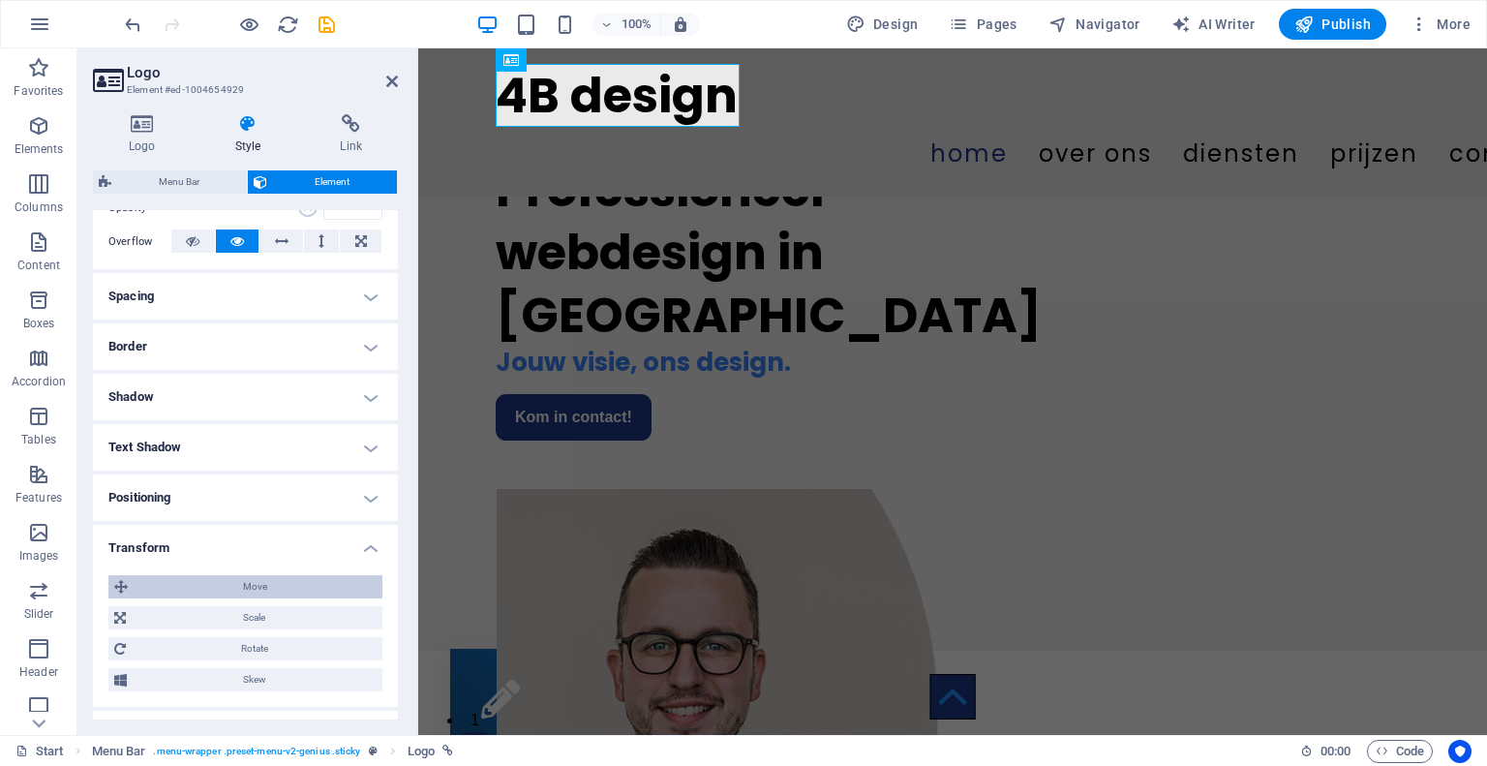
click at [279, 580] on span "Move" at bounding box center [255, 586] width 243 height 23
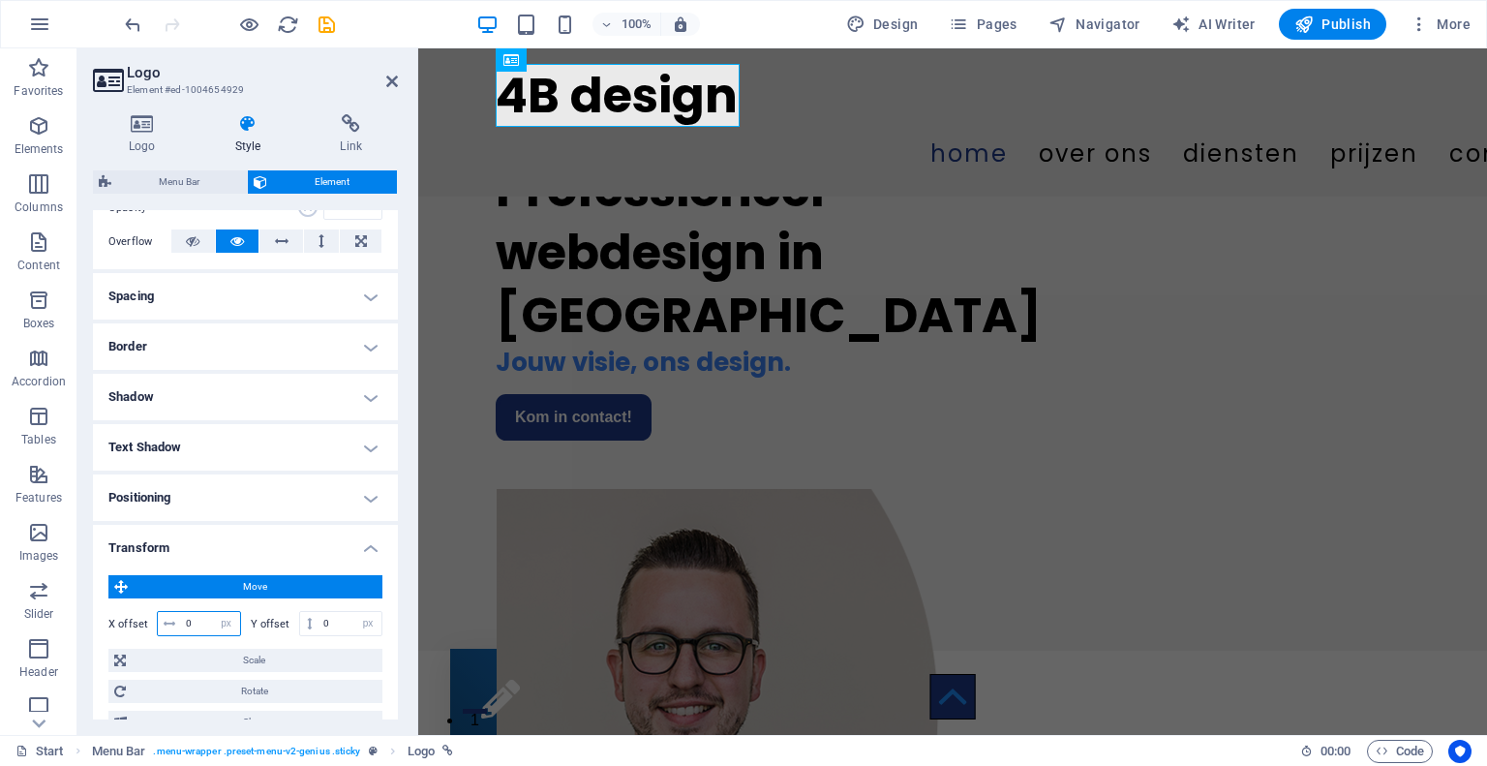
drag, startPoint x: 193, startPoint y: 624, endPoint x: 166, endPoint y: 616, distance: 28.2
click at [166, 616] on div "0 px rem % em vh vw" at bounding box center [199, 623] width 84 height 25
type input "-20"
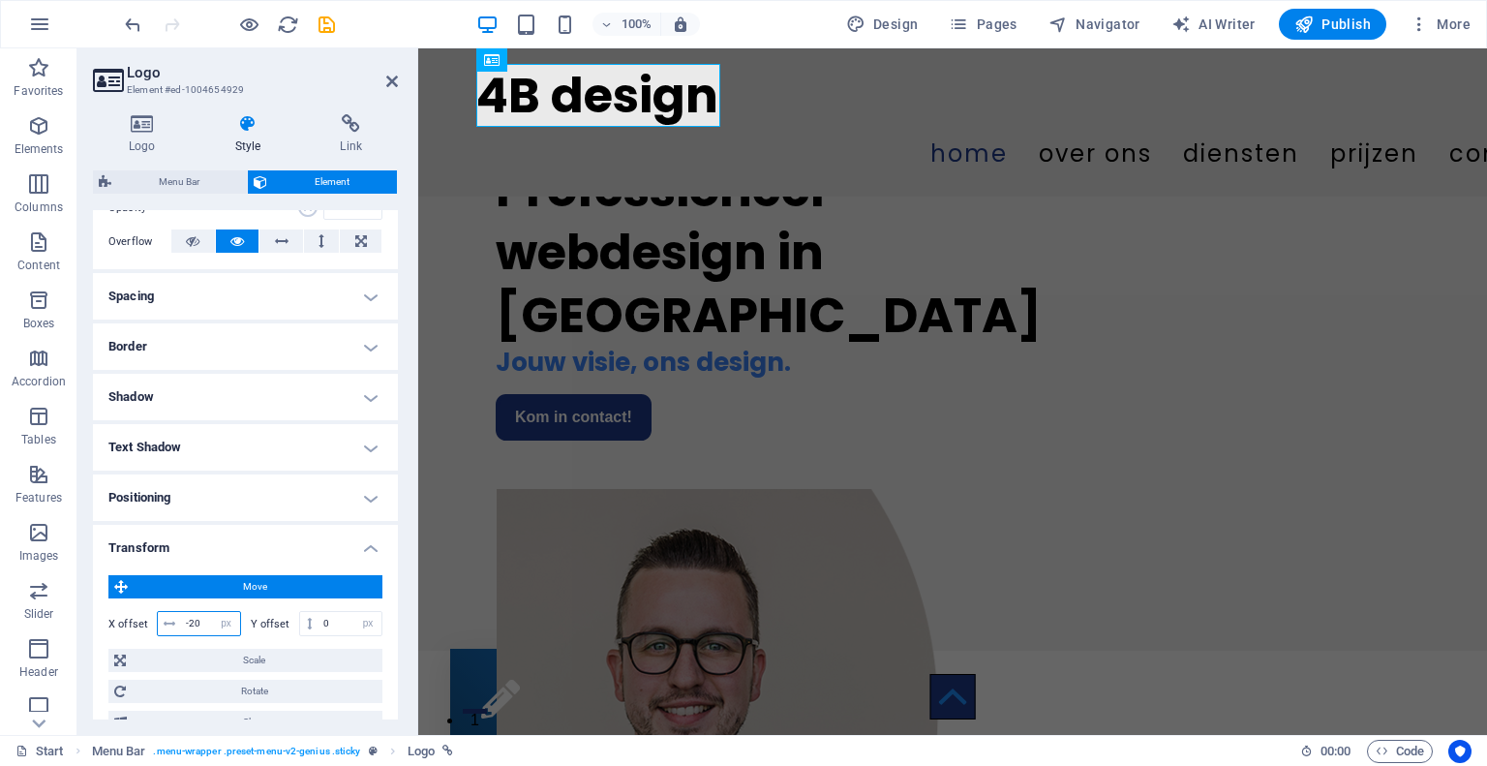
type input "-2"
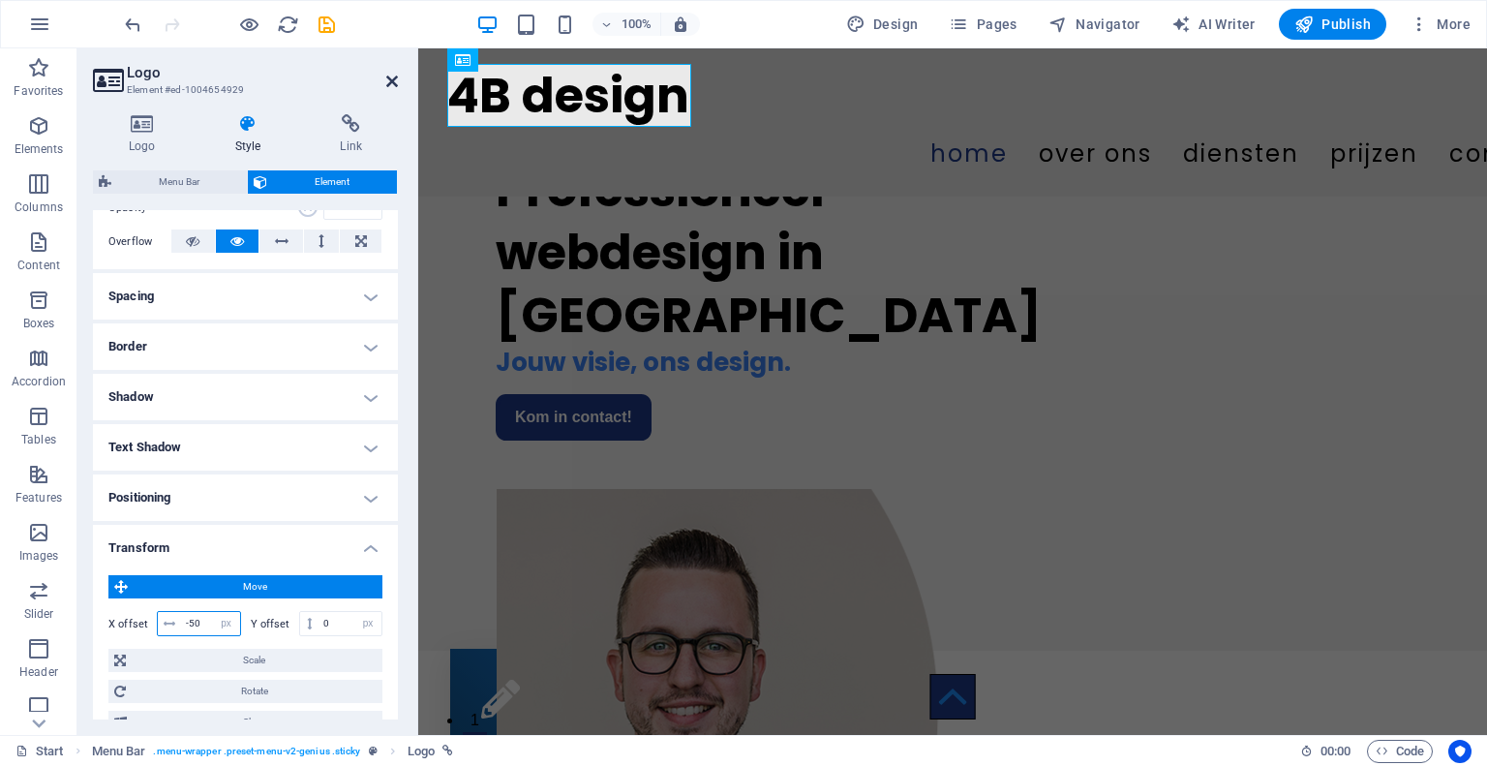
type input "-50"
click at [390, 78] on icon at bounding box center [392, 81] width 12 height 15
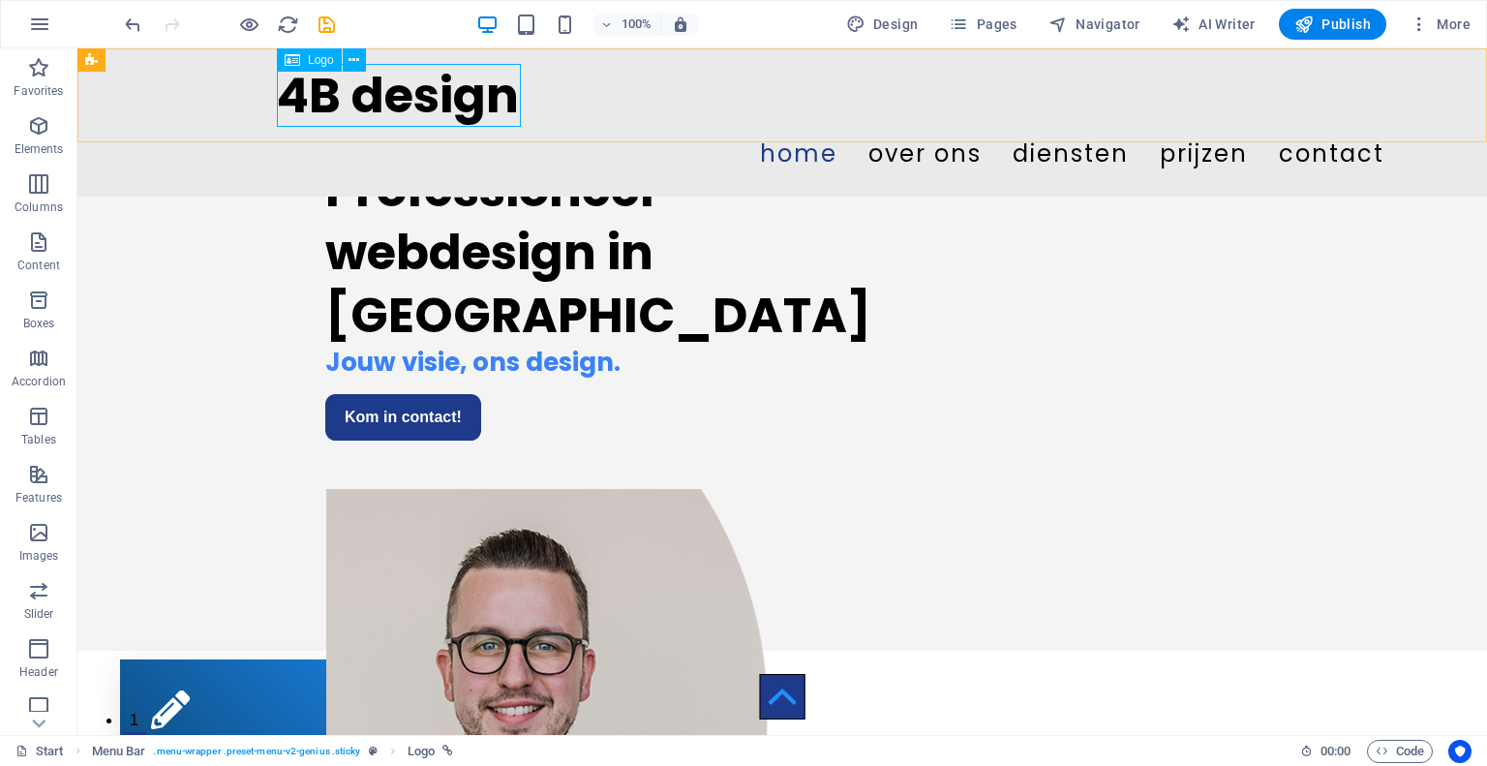
click at [383, 92] on div "4B design" at bounding box center [734, 95] width 914 height 63
select select "px"
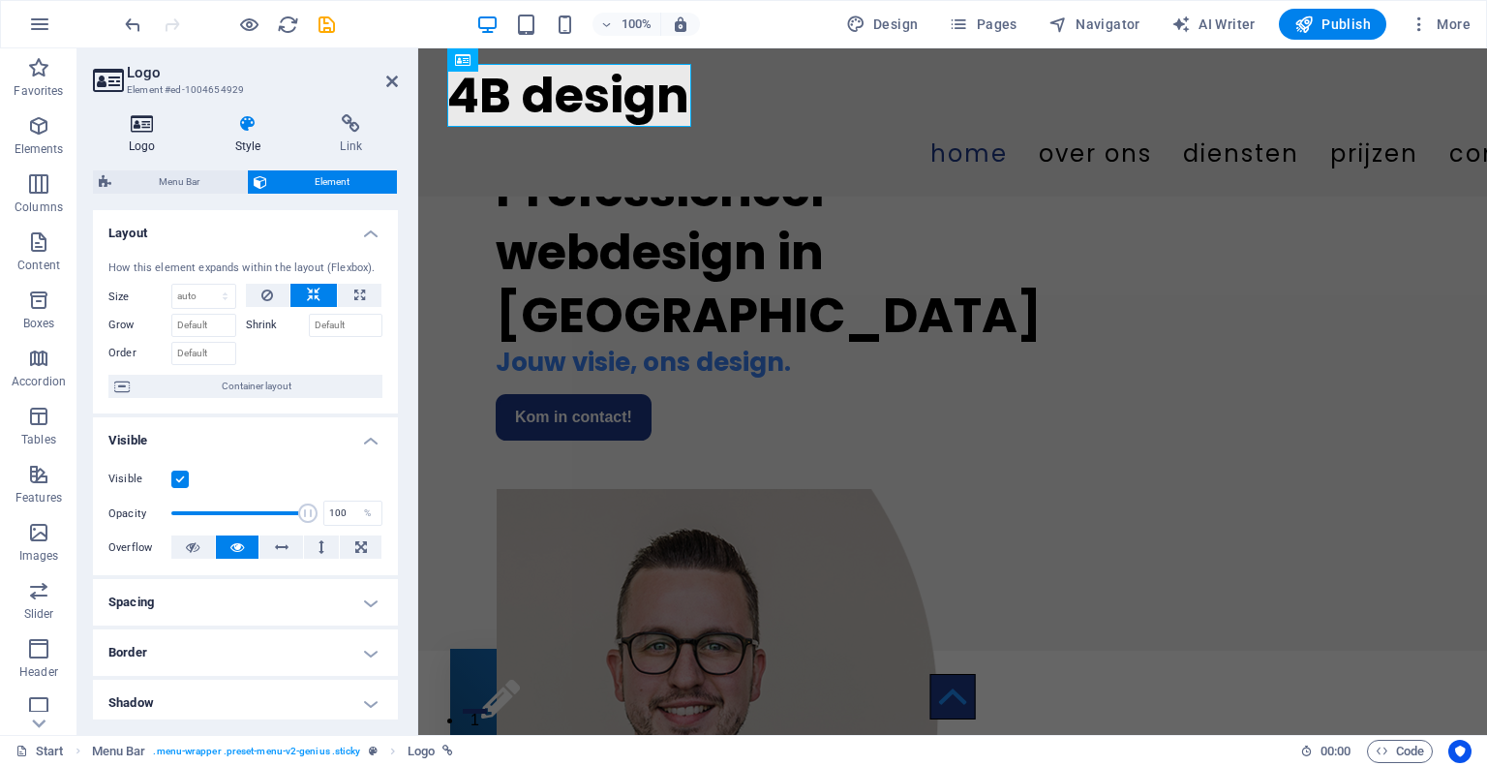
click at [141, 132] on icon at bounding box center [142, 123] width 99 height 19
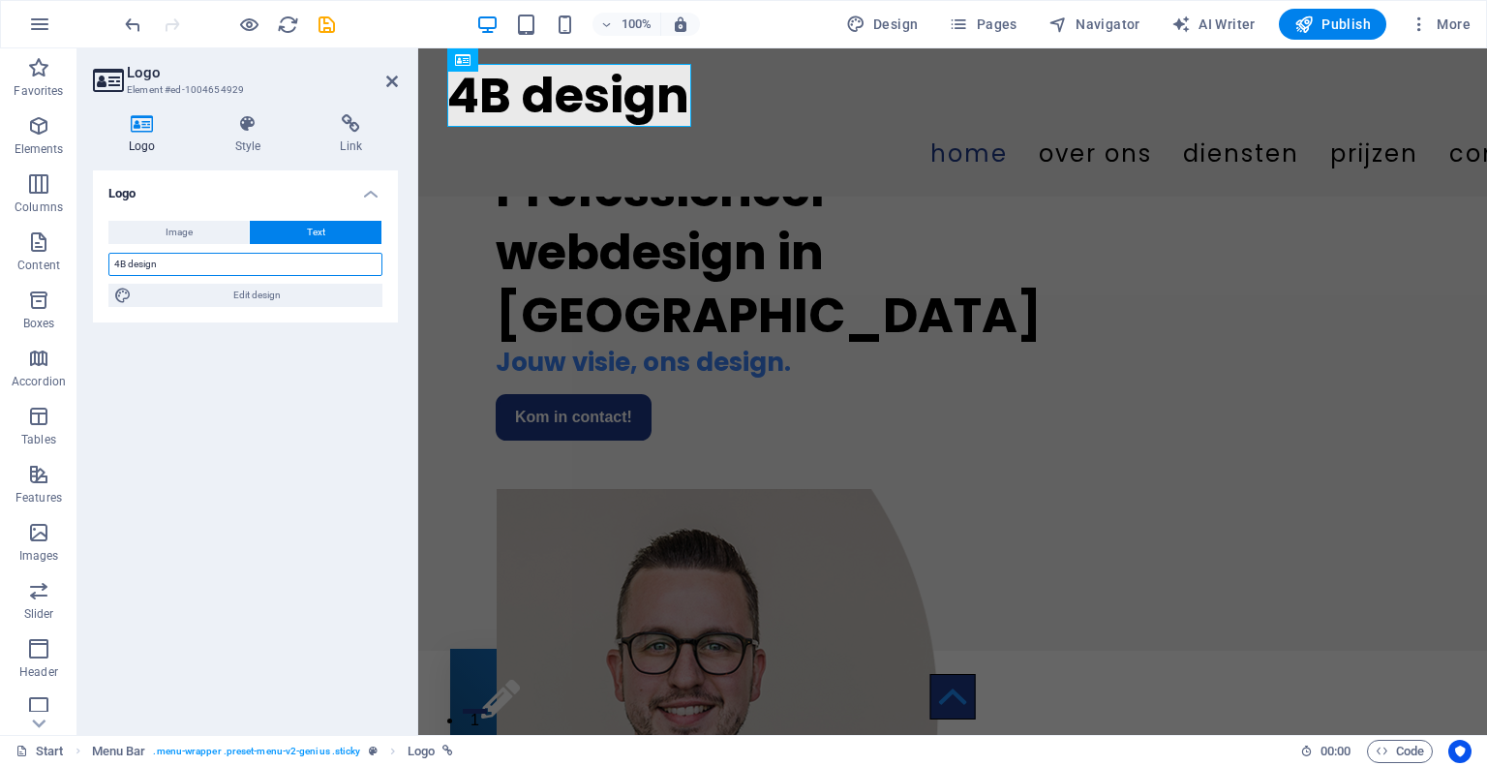
click at [128, 267] on input "4B design" at bounding box center [245, 264] width 274 height 23
type input "4B webdesign"
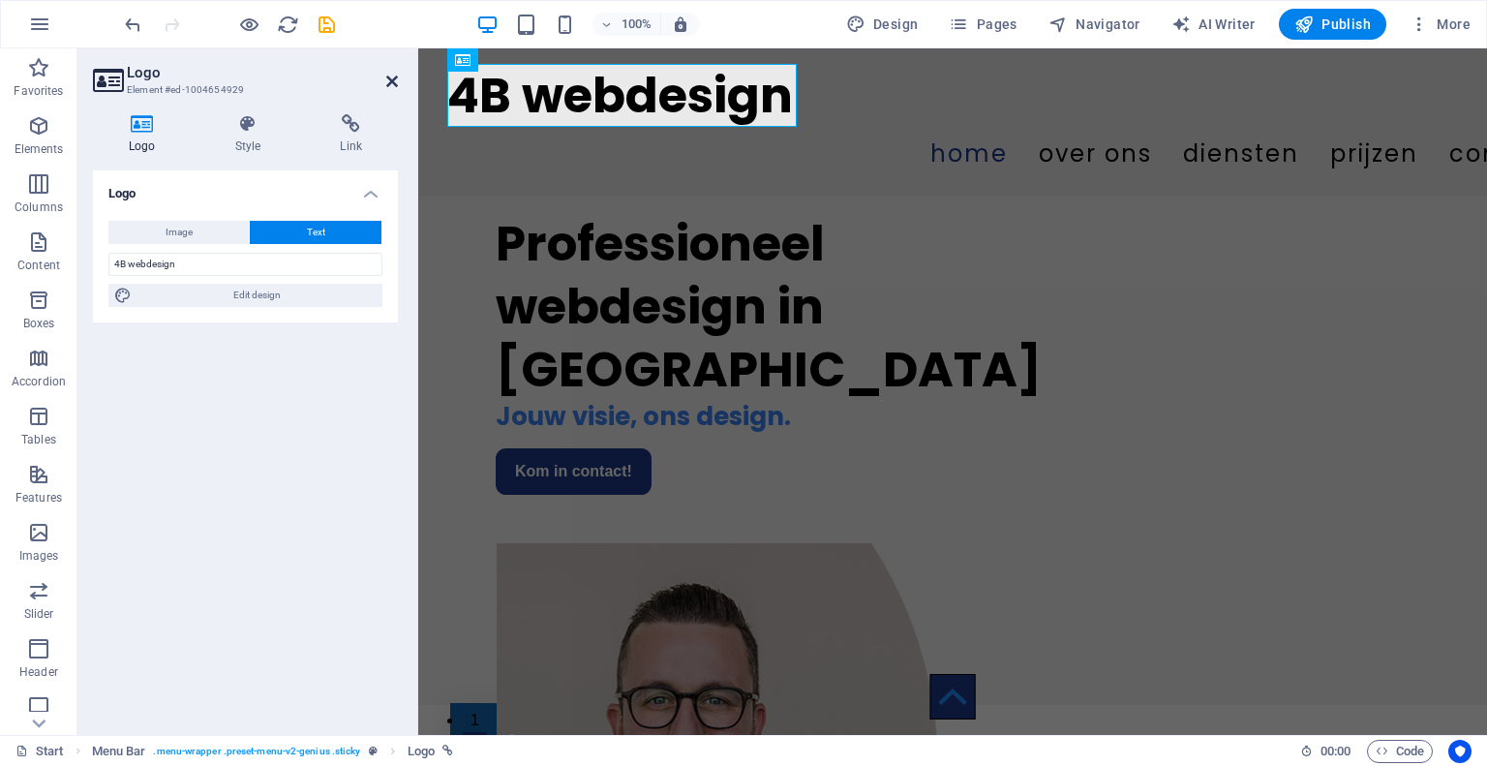
click at [388, 83] on icon at bounding box center [392, 81] width 12 height 15
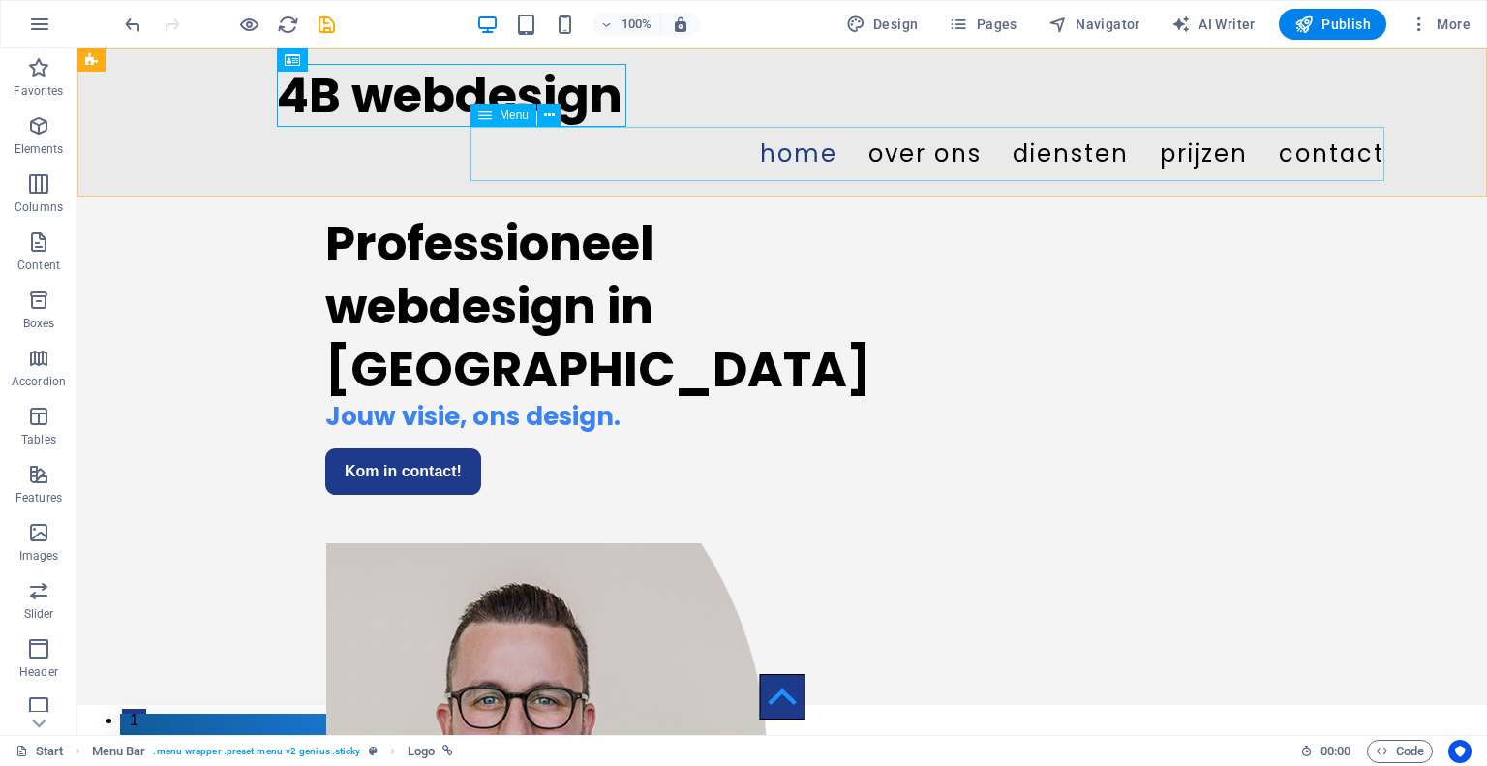
click at [744, 156] on nav "Home over ons diensten prijzen Contact" at bounding box center [928, 154] width 914 height 54
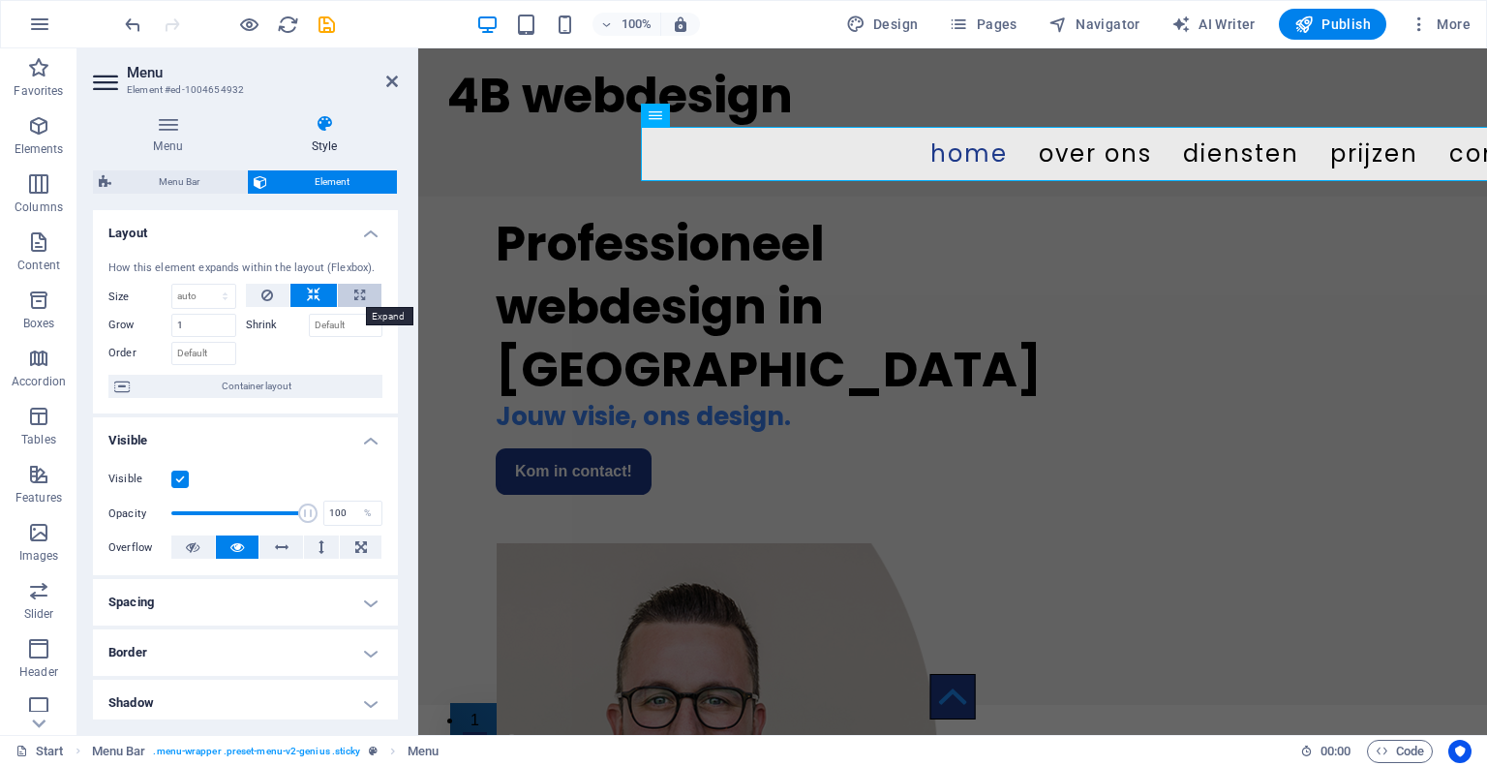
click at [347, 292] on button at bounding box center [360, 295] width 44 height 23
type input "100"
select select "%"
click at [323, 290] on button at bounding box center [313, 295] width 46 height 23
select select "DISABLED_OPTION_VALUE"
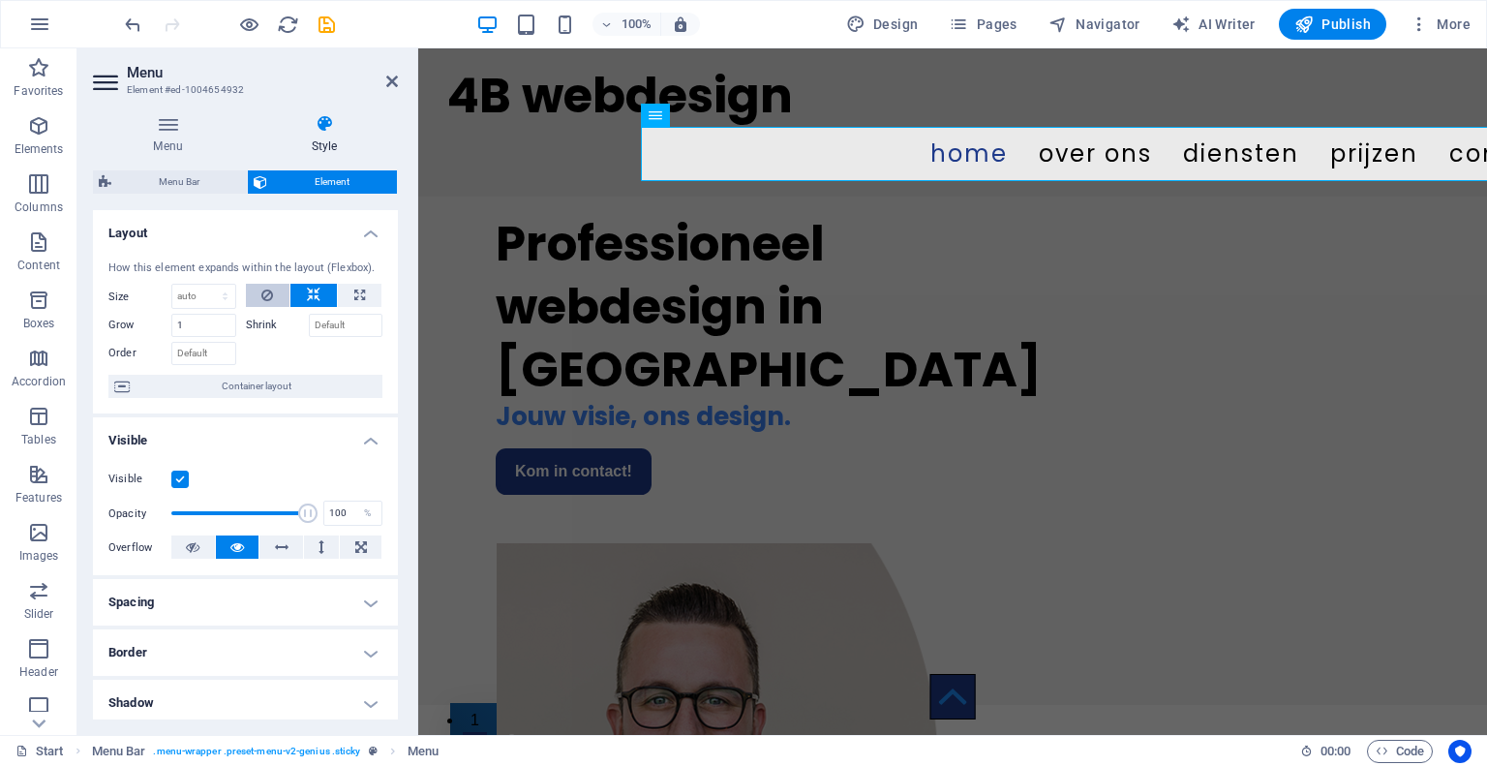
click at [261, 299] on icon at bounding box center [267, 295] width 12 height 23
click at [330, 323] on input "Shrink" at bounding box center [346, 325] width 75 height 23
drag, startPoint x: 330, startPoint y: 323, endPoint x: 260, endPoint y: 308, distance: 71.4
click at [260, 309] on div "Shrink 1" at bounding box center [314, 323] width 137 height 28
type input "5"
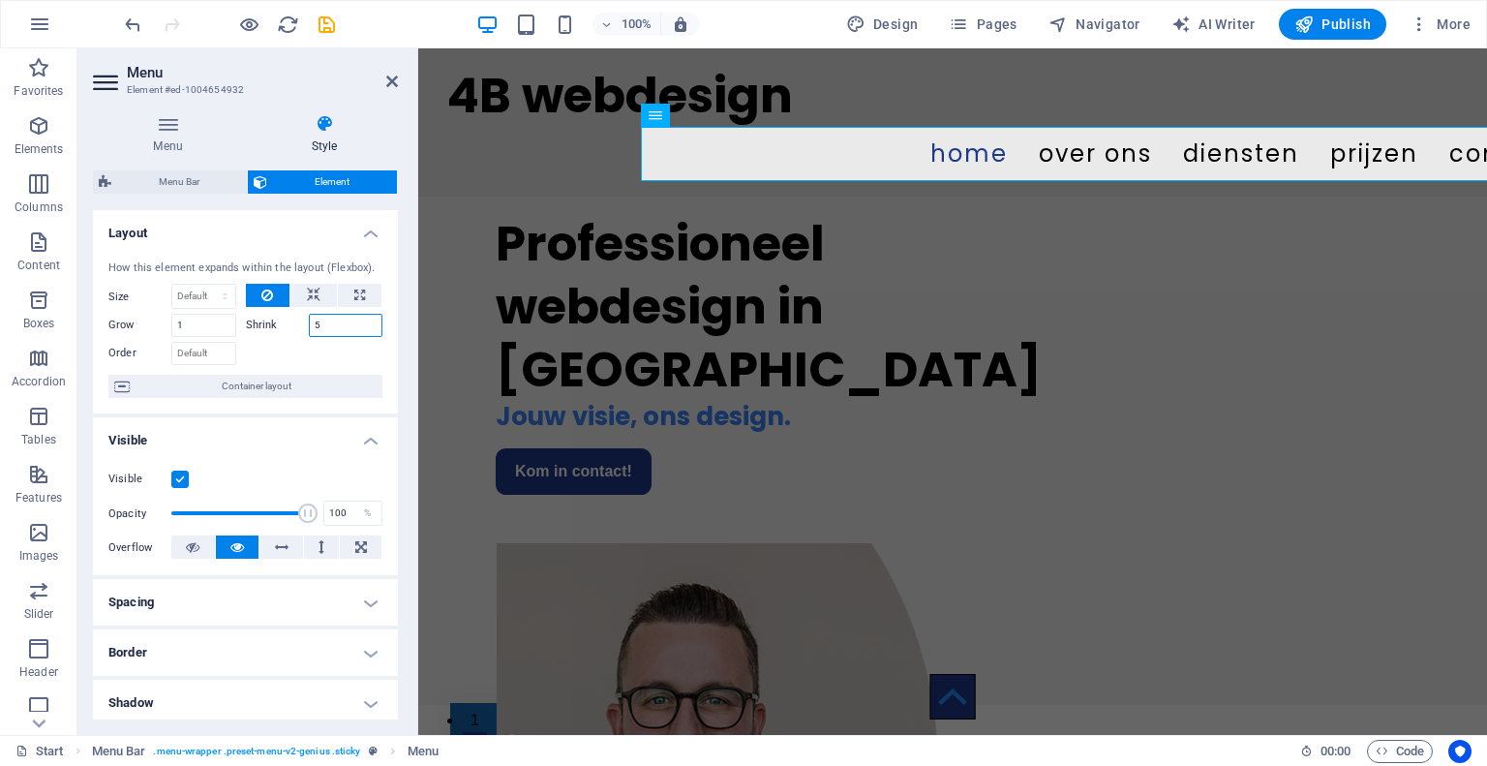
drag, startPoint x: 365, startPoint y: 329, endPoint x: 239, endPoint y: 302, distance: 128.8
click at [239, 302] on div "Size Default auto px % 1/1 1/2 1/3 1/4 1/5 1/6 1/7 1/8 1/9 1/10 Grow 1 Shrink 5…" at bounding box center [245, 324] width 274 height 81
click at [201, 289] on select "Default auto px % 1/1 1/2 1/3 1/4 1/5 1/6 1/7 1/8 1/9 1/10" at bounding box center [203, 296] width 63 height 23
click at [172, 285] on select "Default auto px % 1/1 1/2 1/3 1/4 1/5 1/6 1/7 1/8 1/9 1/10" at bounding box center [203, 296] width 63 height 23
click at [212, 287] on select "Default auto px % 1/1 1/2 1/3 1/4 1/5 1/6 1/7 1/8 1/9 1/10" at bounding box center [203, 296] width 63 height 23
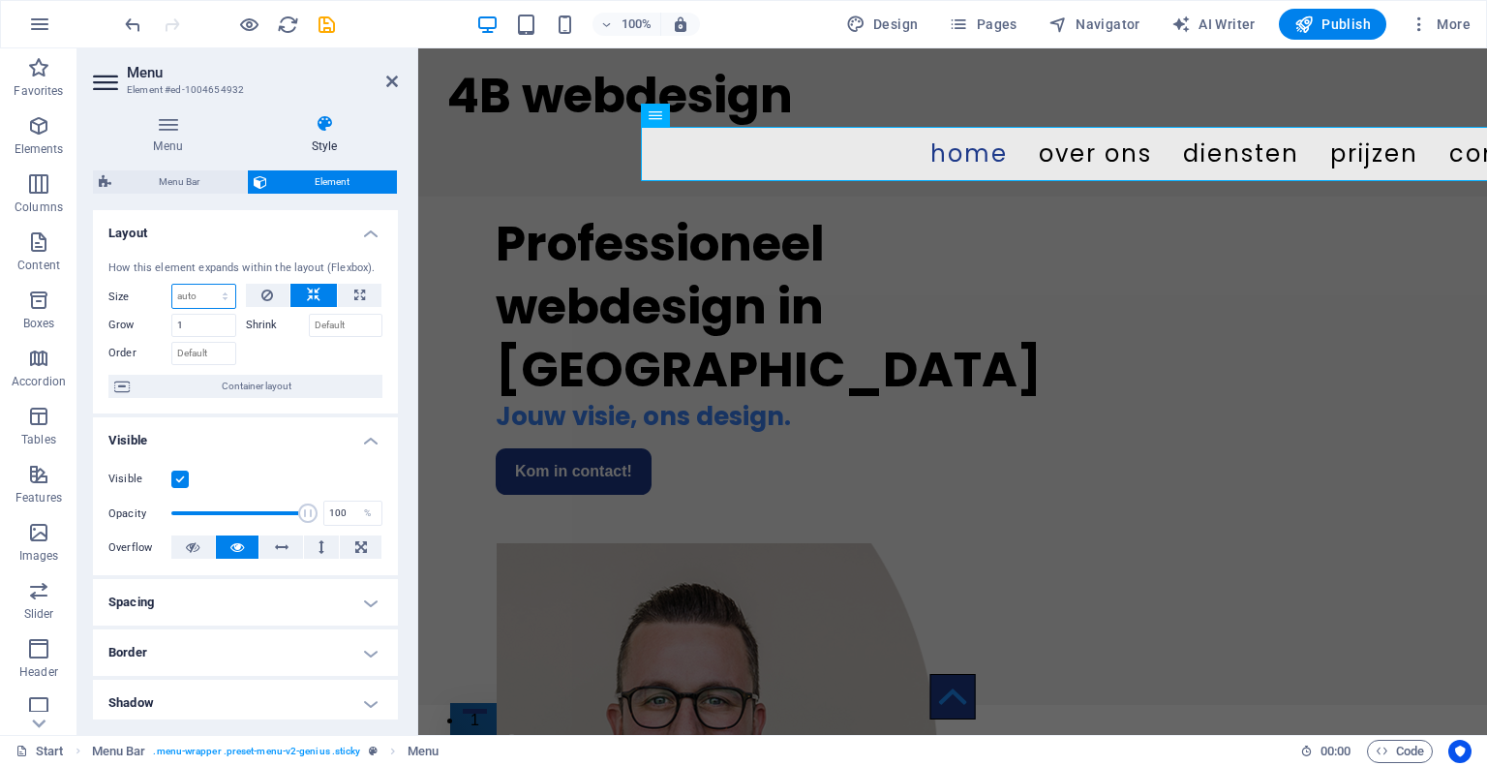
select select "px"
click at [205, 285] on select "Default auto px % 1/1 1/2 1/3 1/4 1/5 1/6 1/7 1/8 1/9 1/10" at bounding box center [203, 296] width 63 height 23
type input "0"
select select "DISABLED_OPTION_VALUE"
click at [323, 546] on button at bounding box center [322, 546] width 36 height 23
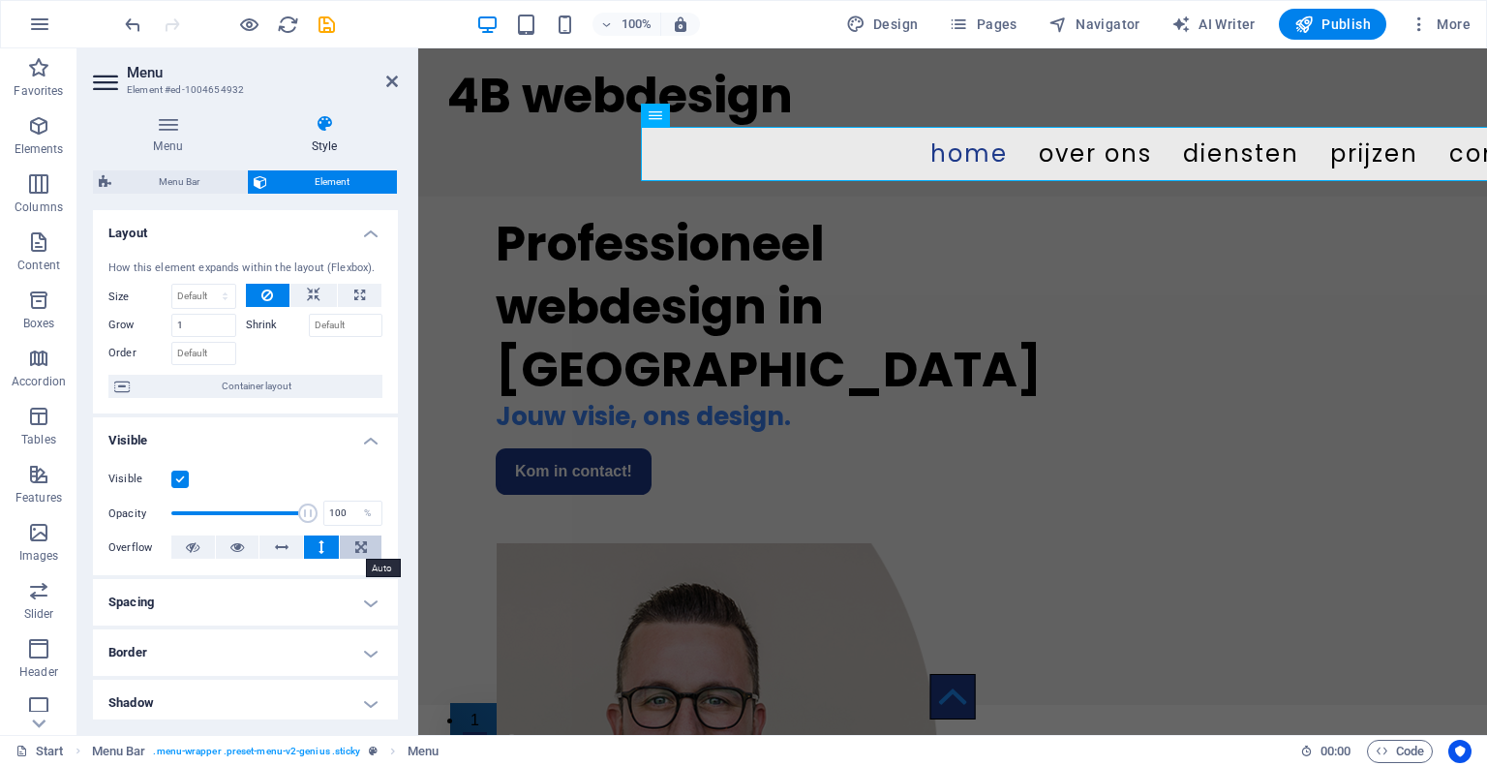
click at [357, 551] on icon at bounding box center [361, 546] width 12 height 23
click at [287, 552] on button at bounding box center [281, 546] width 44 height 23
click at [238, 548] on icon at bounding box center [237, 546] width 14 height 23
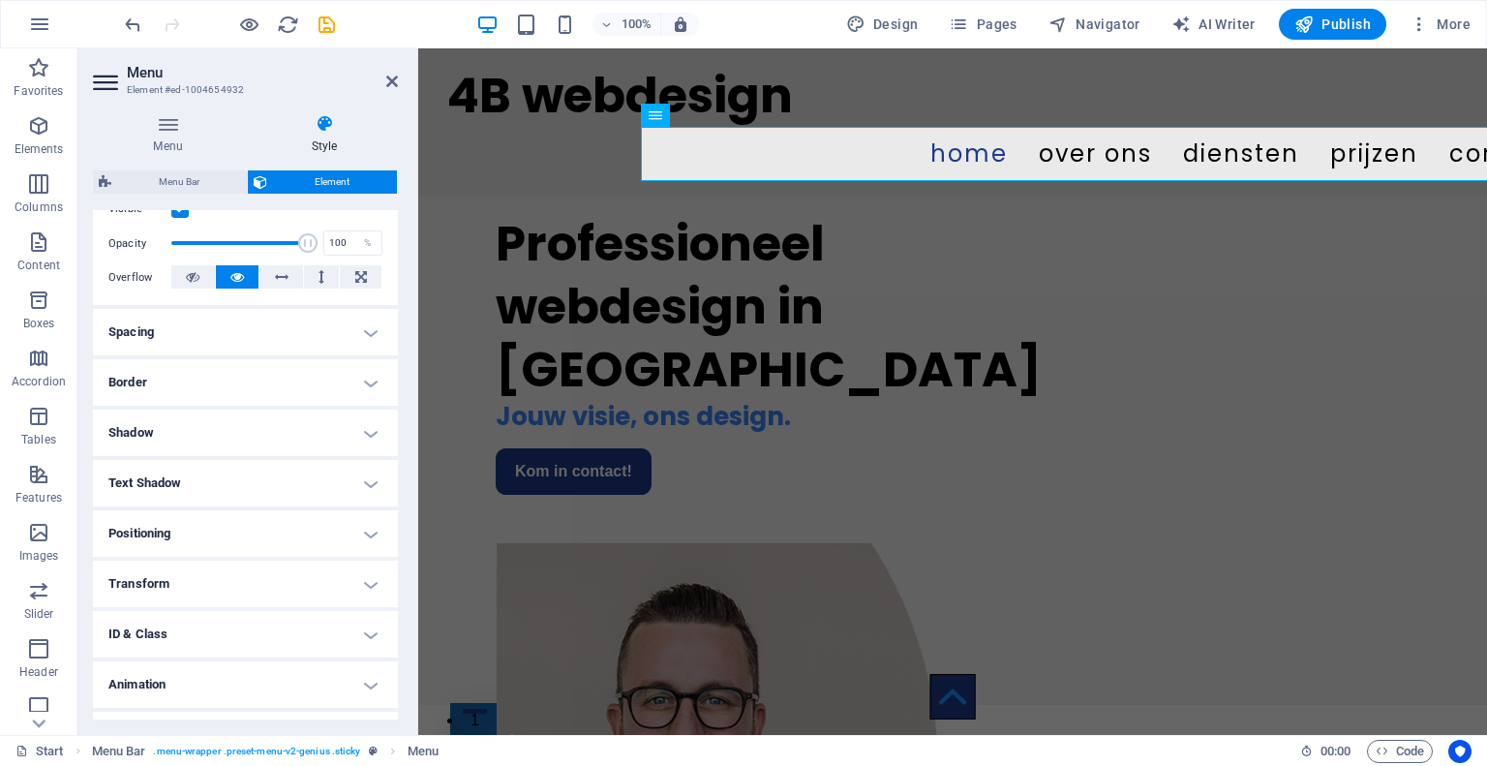
scroll to position [271, 0]
click at [228, 593] on h4 "Transform" at bounding box center [245, 583] width 305 height 46
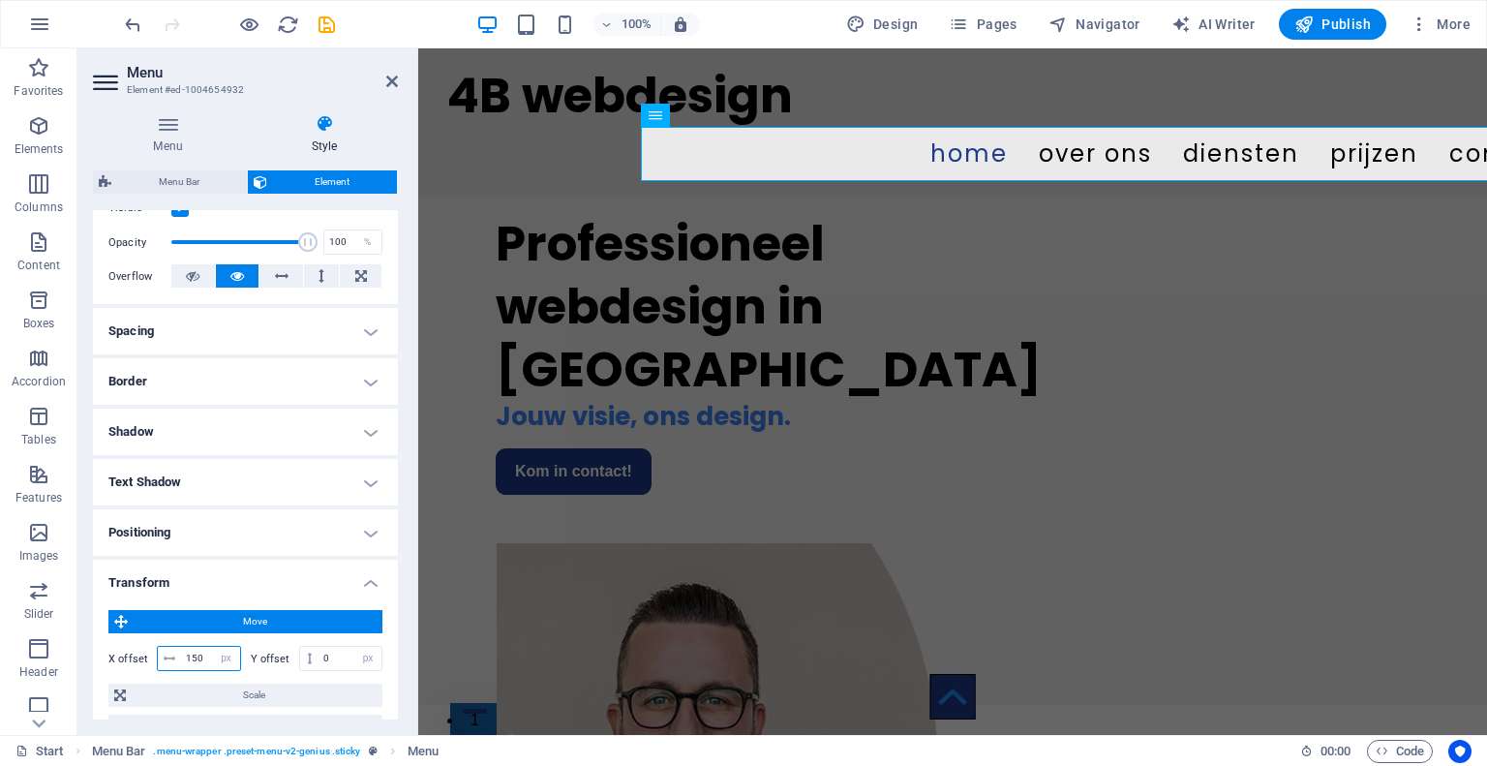
drag, startPoint x: 201, startPoint y: 656, endPoint x: 118, endPoint y: 618, distance: 91.8
click at [118, 618] on div "Move X offset 150 px rem % em vh vw Y offset 0 px rem % em vh vw Scale Zoom 100…" at bounding box center [245, 689] width 274 height 159
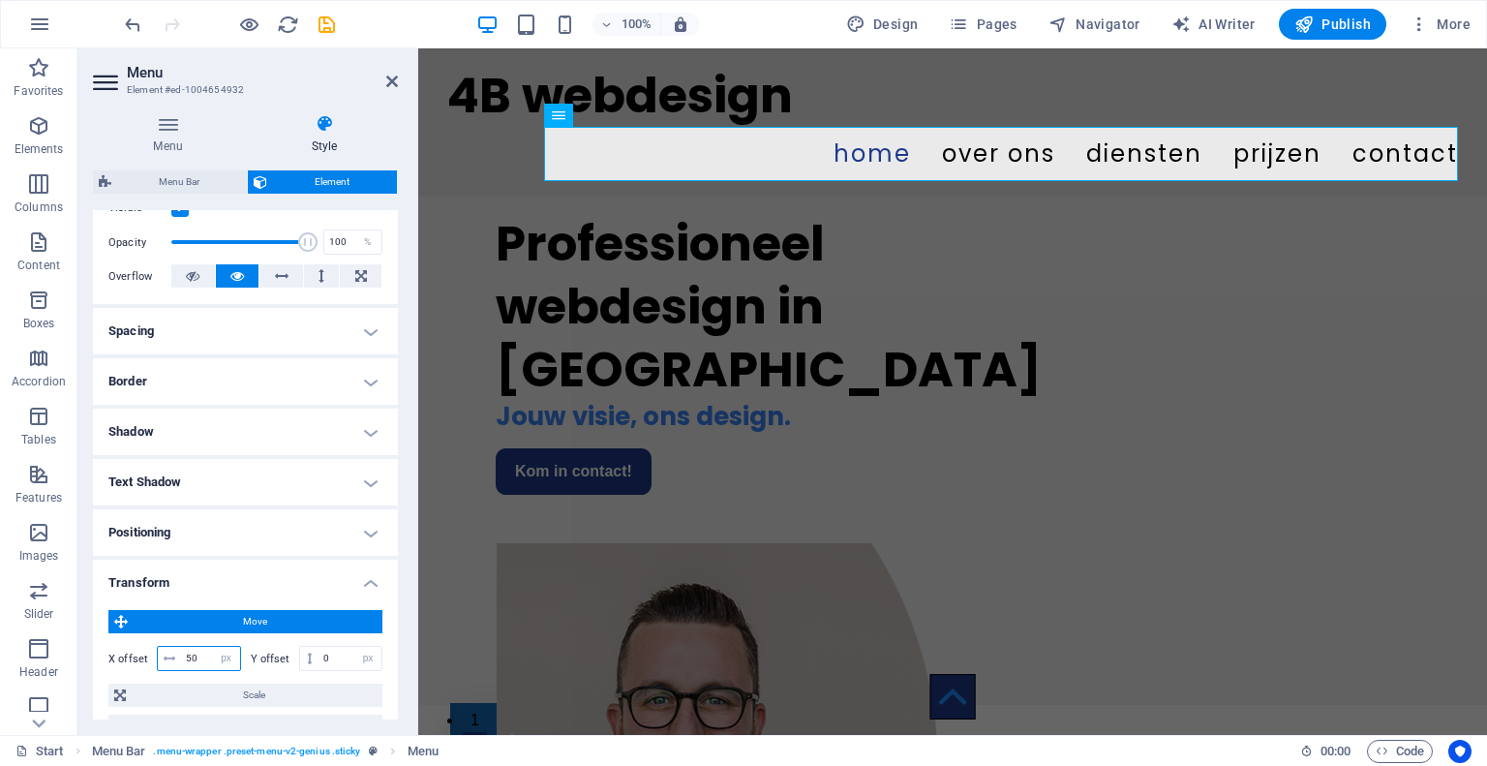
type input "5"
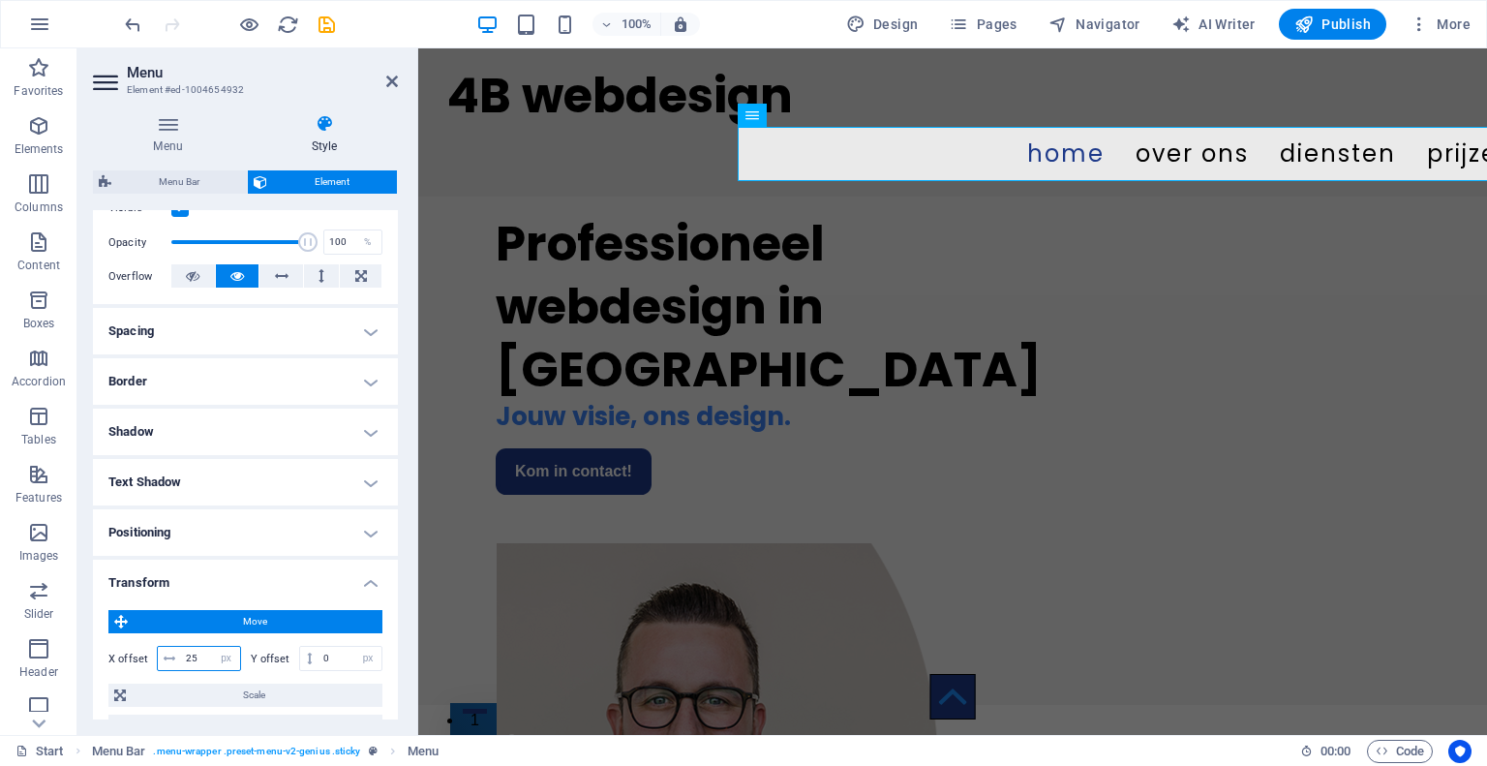
type input "2"
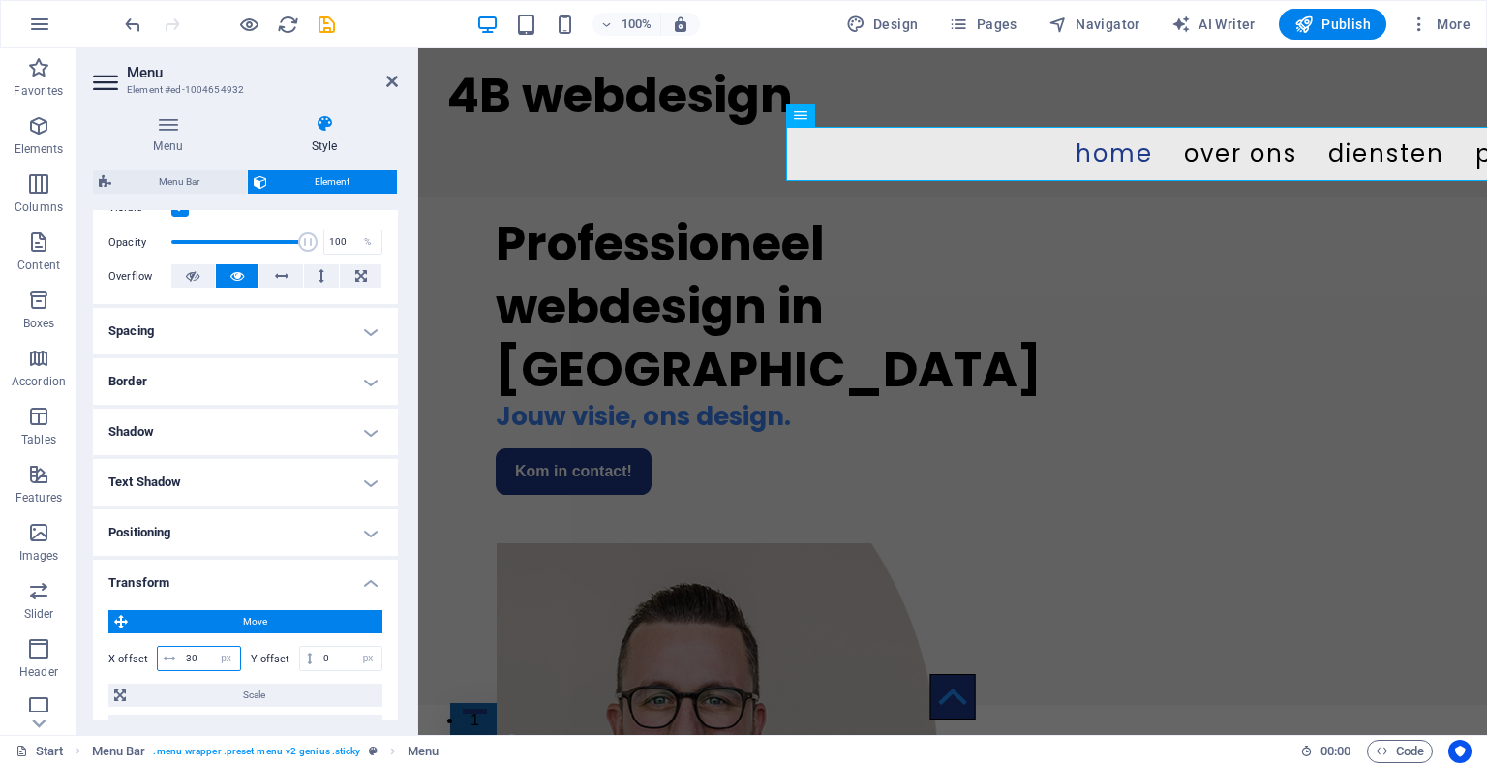
type input "3"
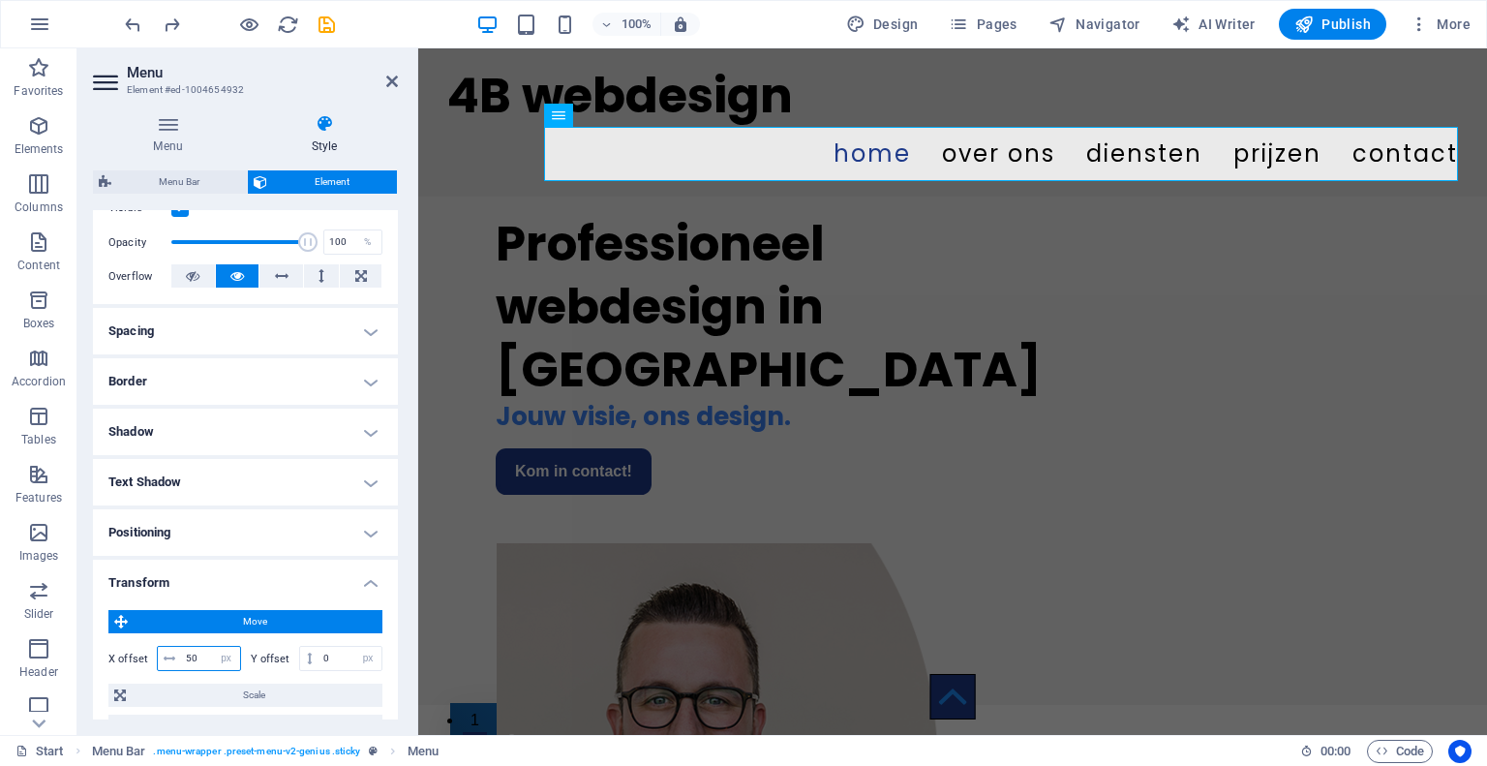
type input "150"
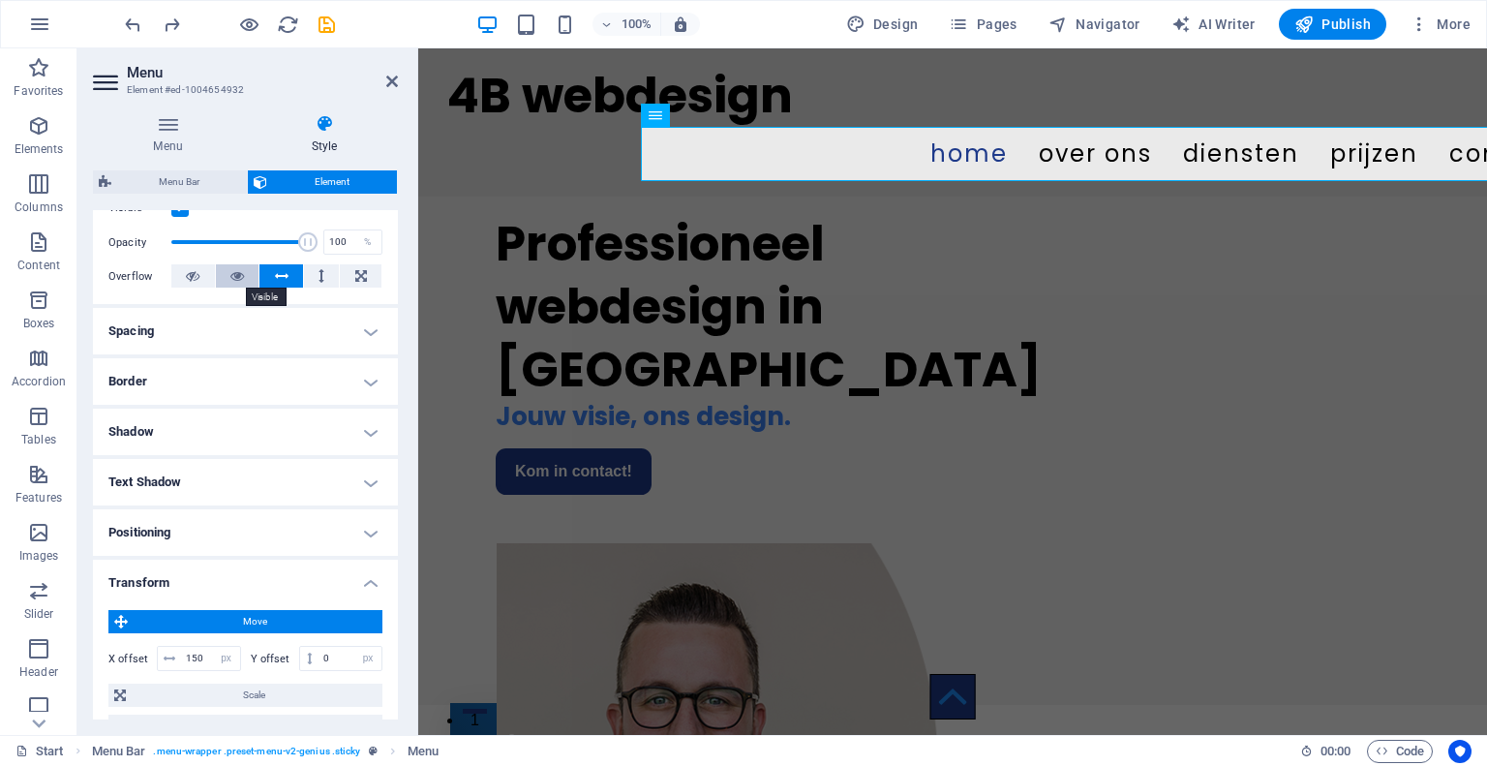
click at [238, 282] on icon at bounding box center [237, 275] width 14 height 23
click at [385, 69] on h2 "Menu" at bounding box center [262, 72] width 271 height 17
click at [387, 75] on icon at bounding box center [392, 81] width 12 height 15
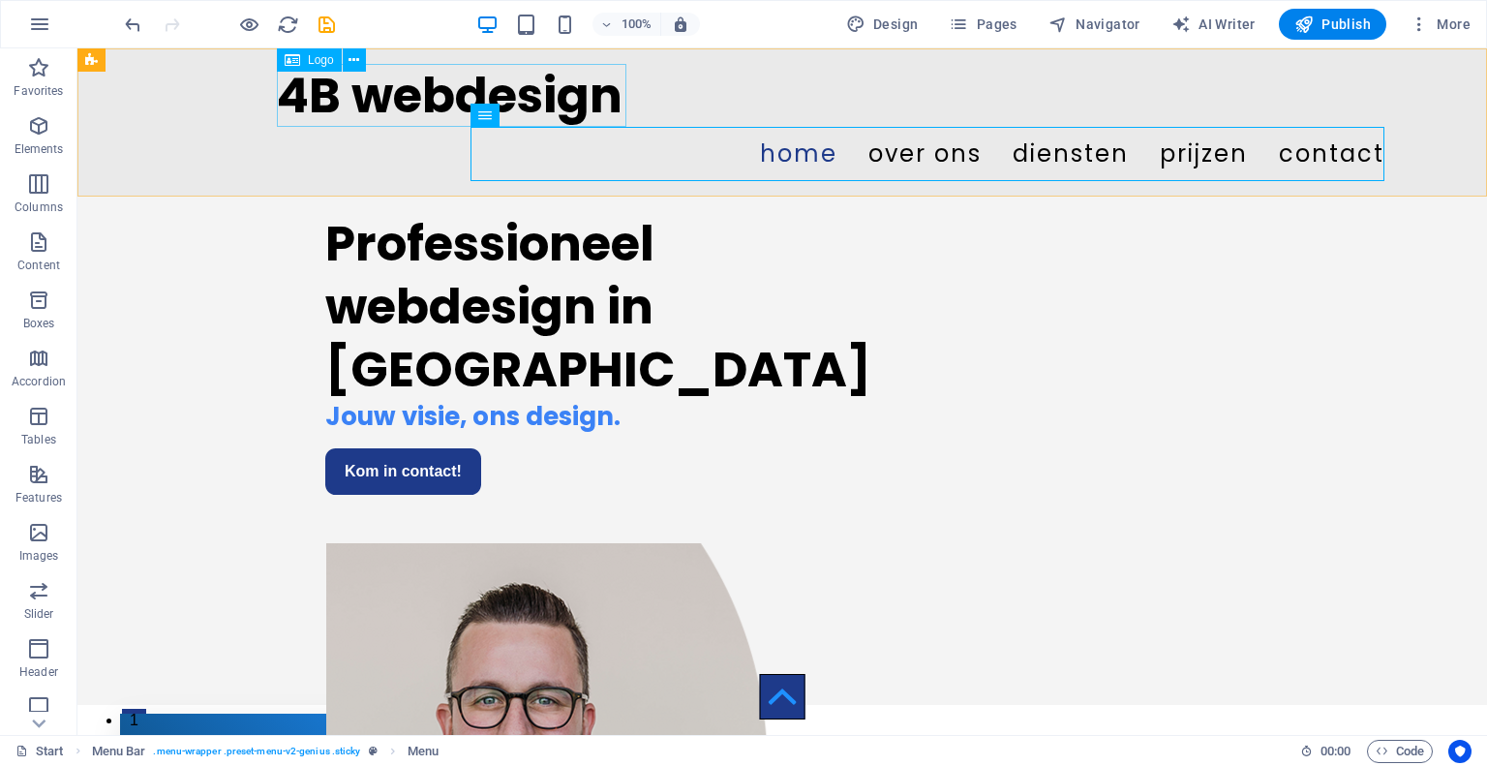
click at [365, 99] on div "4B webdesign" at bounding box center [734, 95] width 914 height 63
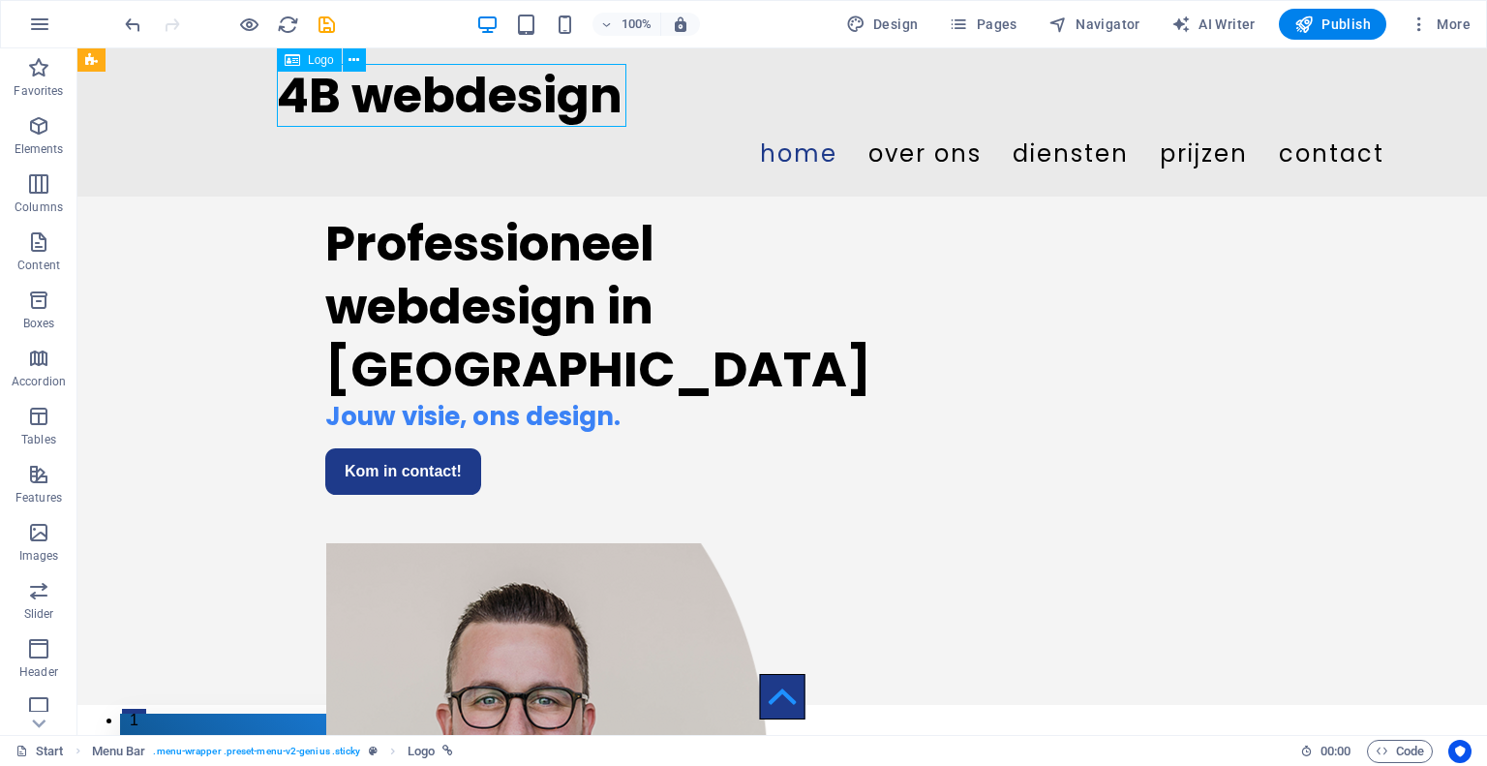
click at [365, 99] on div "4B webdesign" at bounding box center [734, 95] width 914 height 63
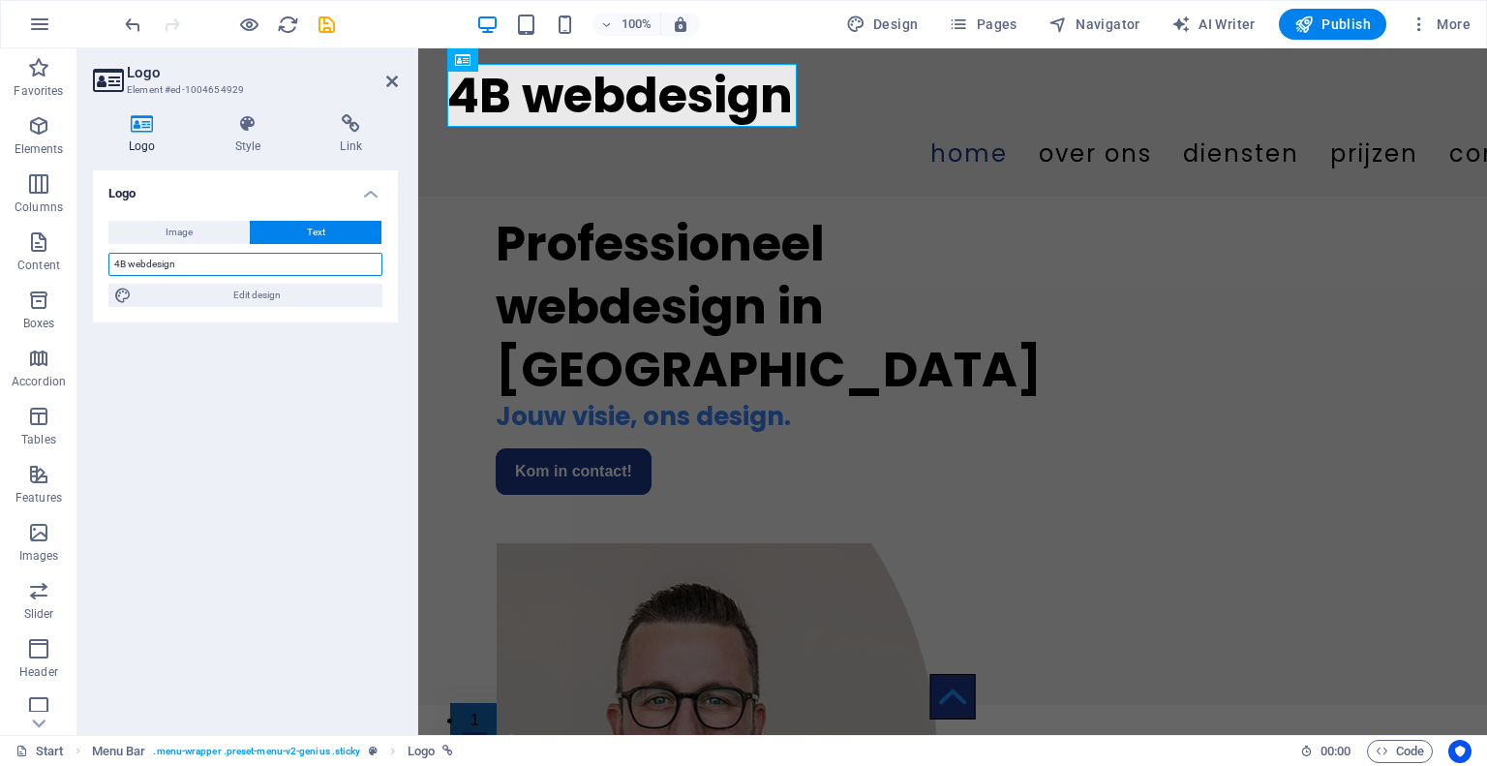
click at [148, 262] on input "4B webdesign" at bounding box center [245, 264] width 274 height 23
type input "4B design"
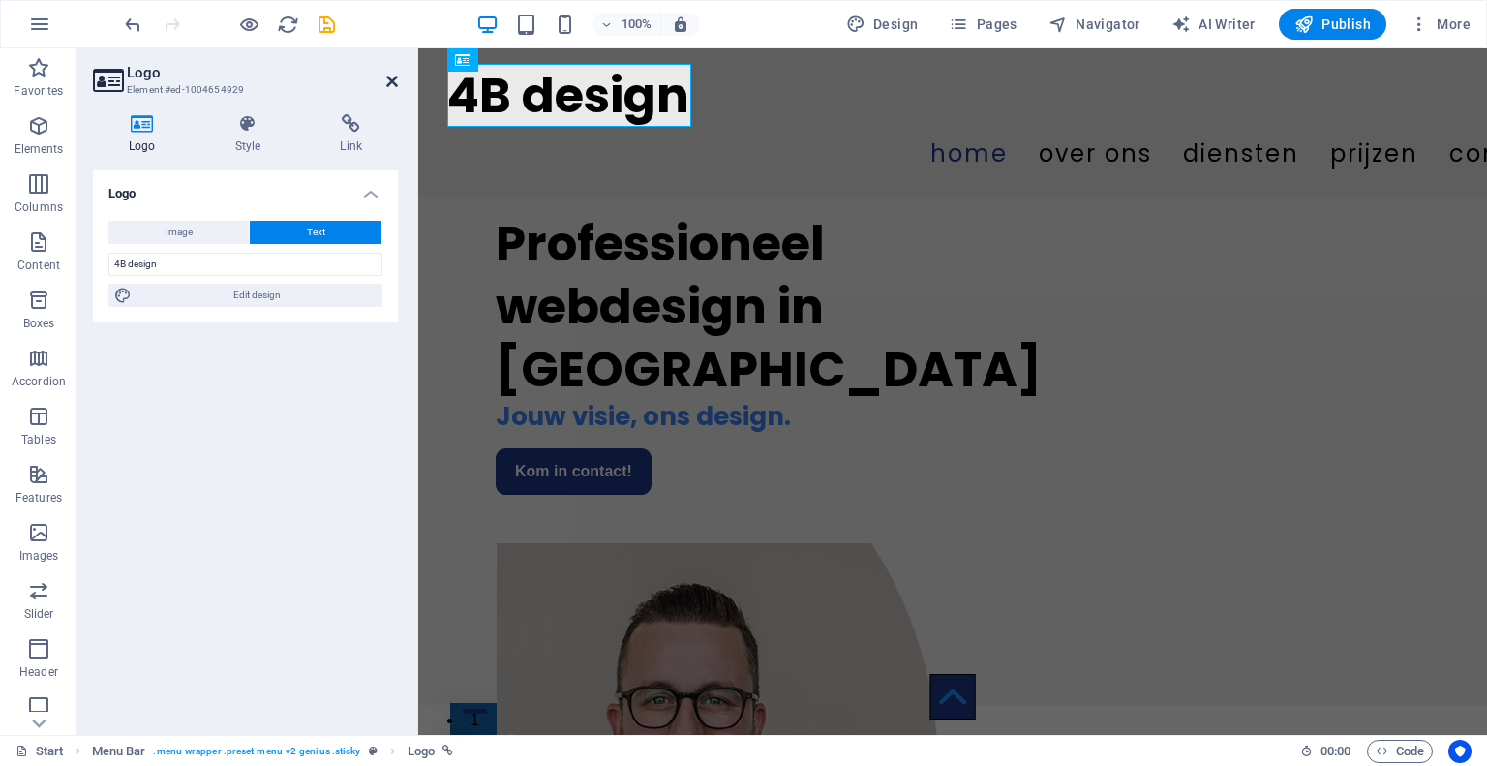
click at [395, 80] on icon at bounding box center [392, 81] width 12 height 15
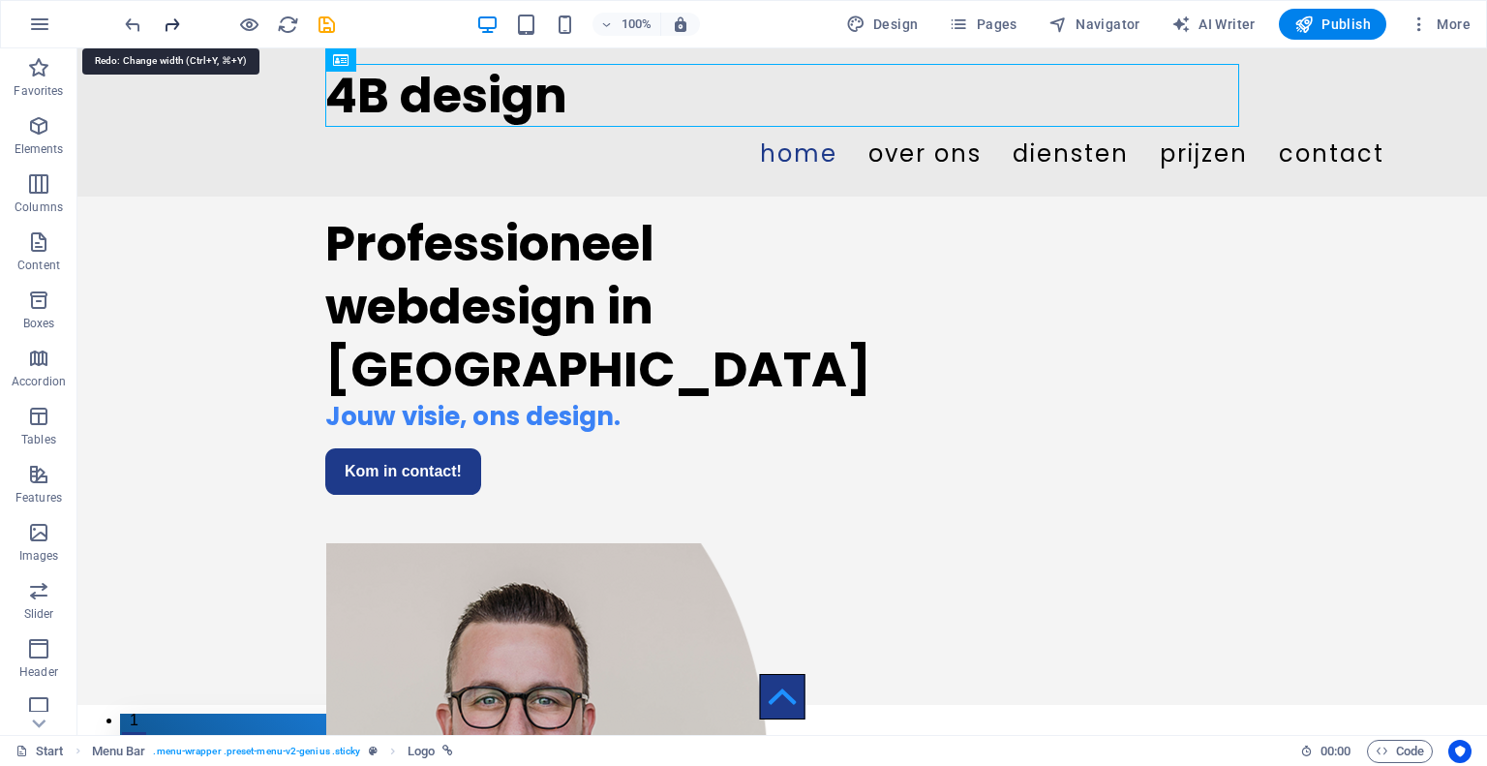
click at [169, 23] on icon "redo" at bounding box center [172, 25] width 22 height 22
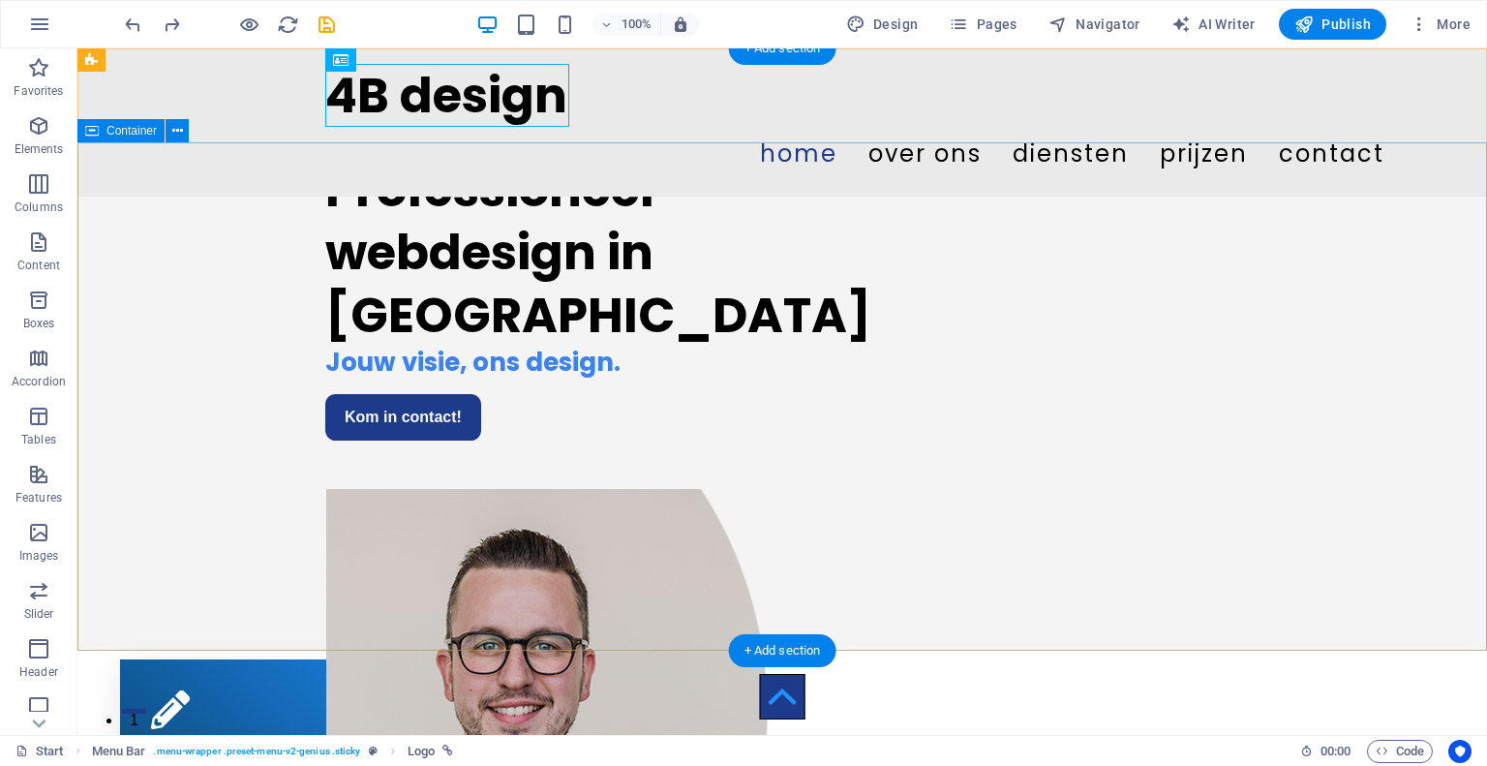
click at [1439, 280] on div "Professioneel webdesign in [GEOGRAPHIC_DATA] Jouw visie, ons design. Kom in con…" at bounding box center [782, 396] width 1410 height 508
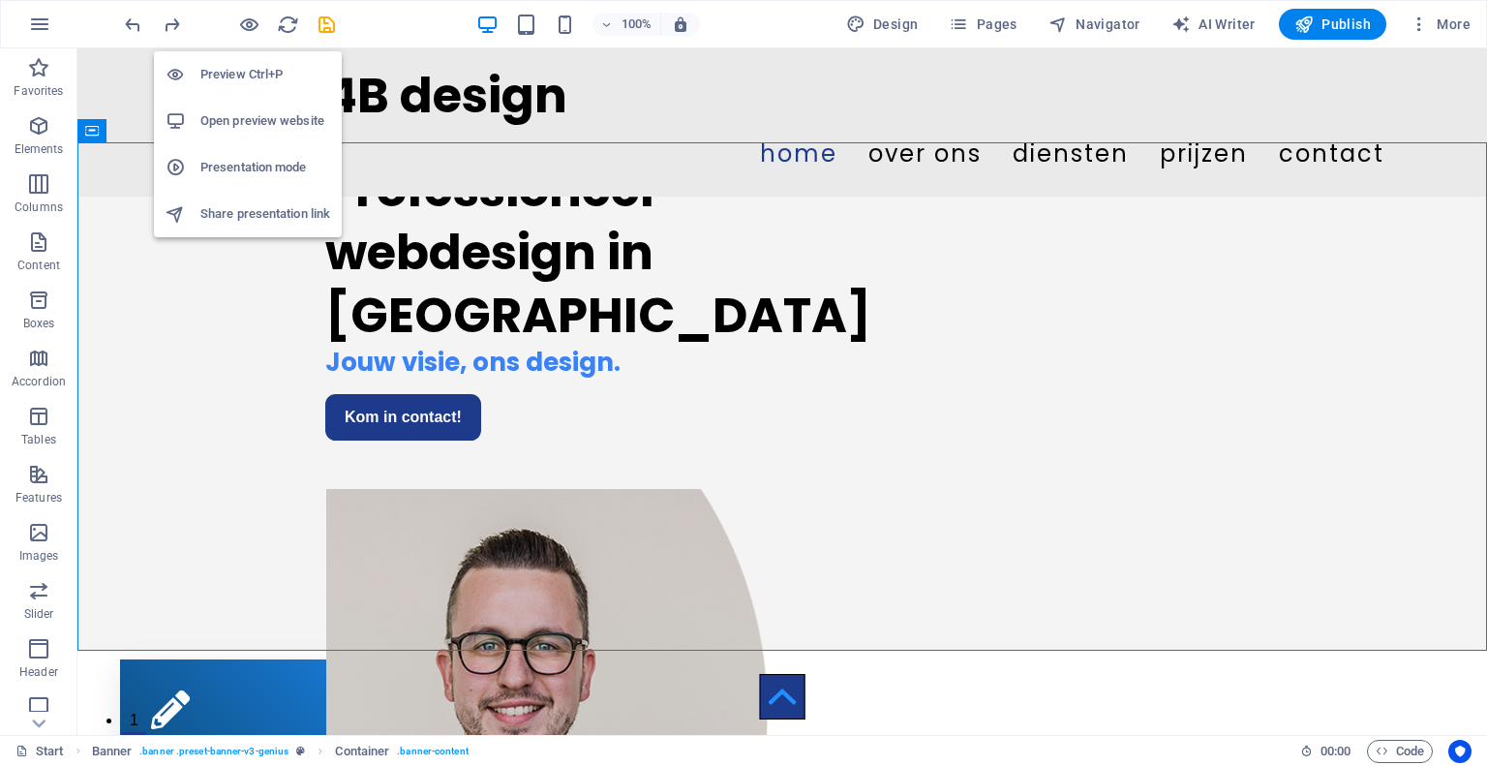
click at [252, 118] on h6 "Open preview website" at bounding box center [265, 120] width 130 height 23
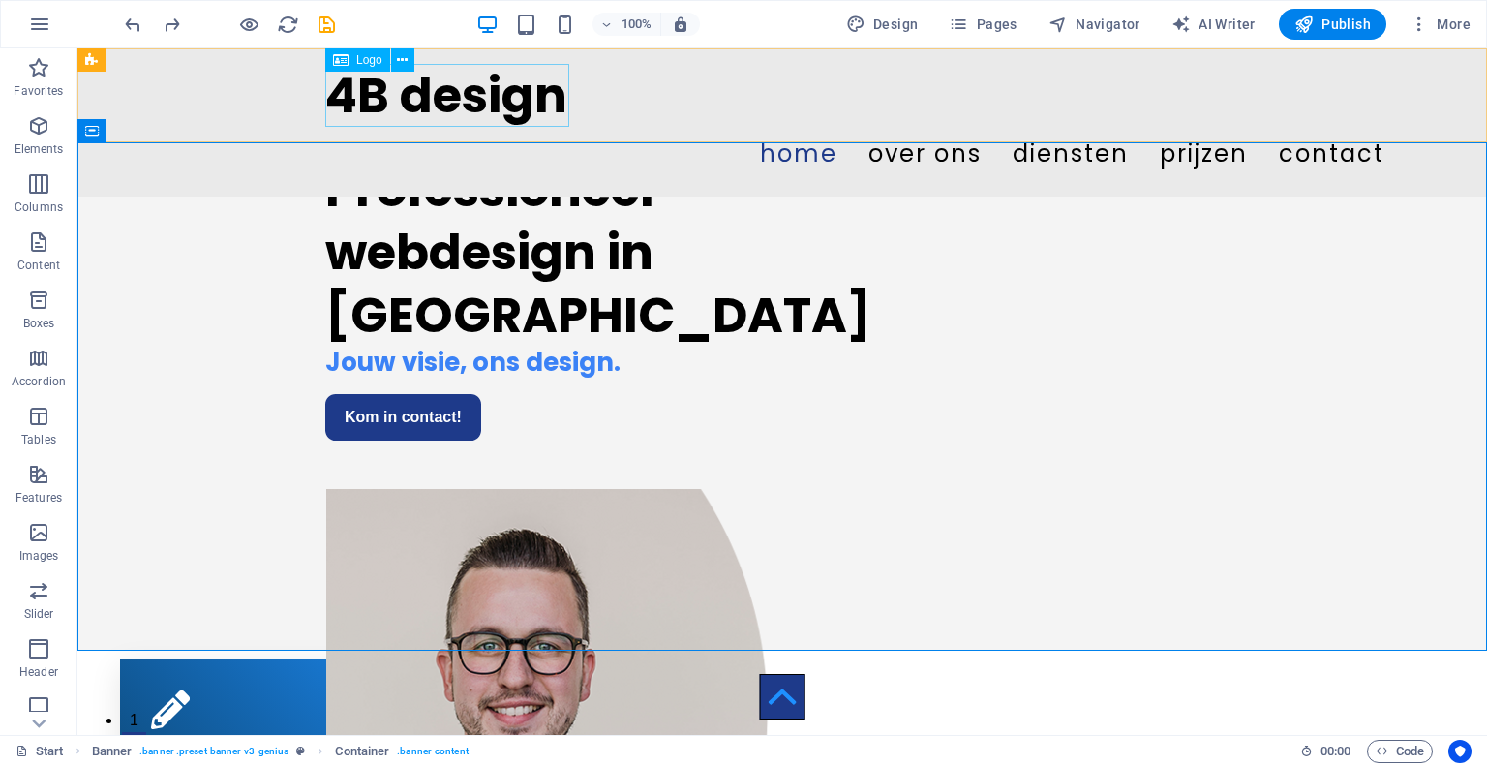
click at [378, 92] on div "4B design" at bounding box center [782, 95] width 914 height 63
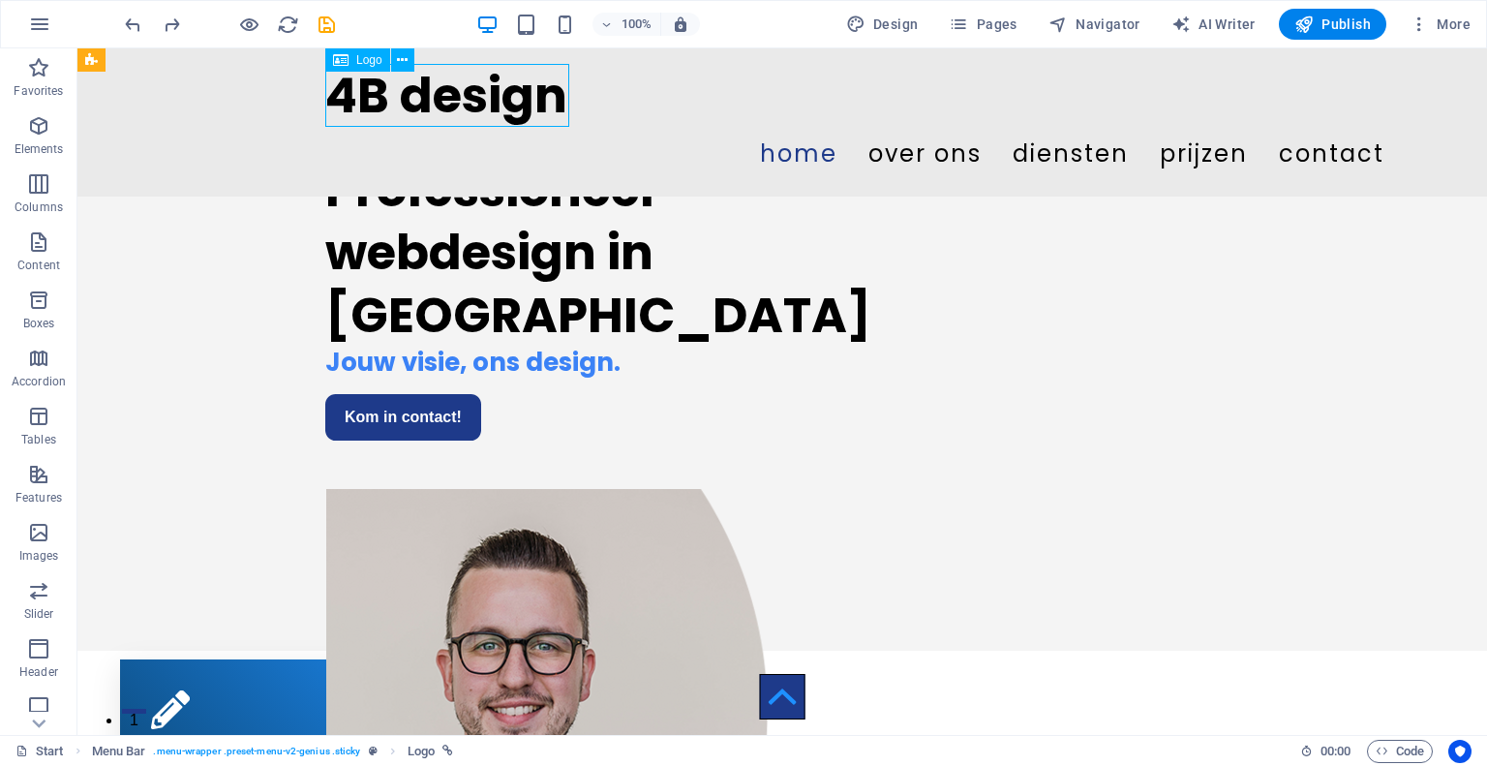
click at [378, 92] on div "4B design" at bounding box center [782, 95] width 914 height 63
select select "px"
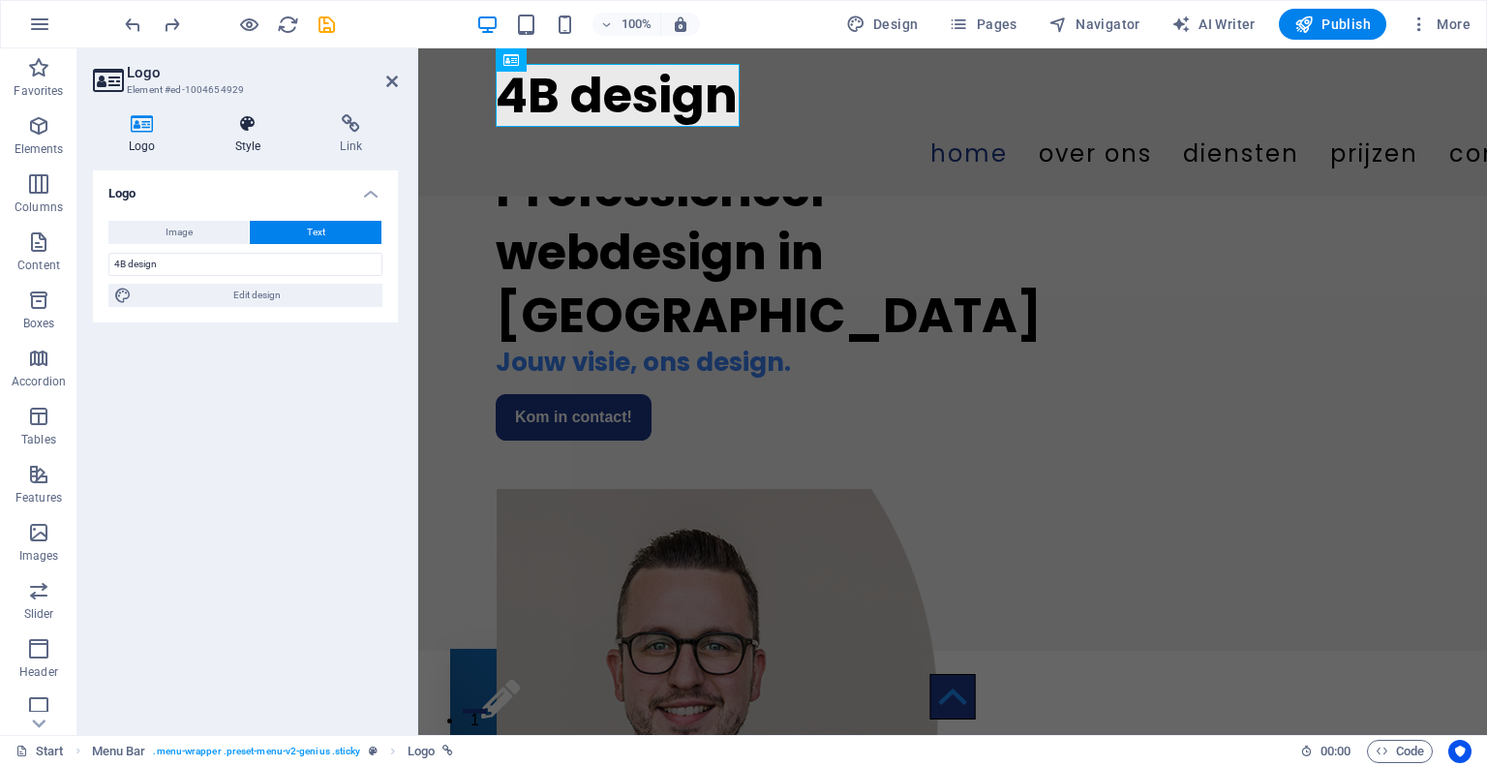
click at [230, 123] on icon at bounding box center [248, 123] width 98 height 19
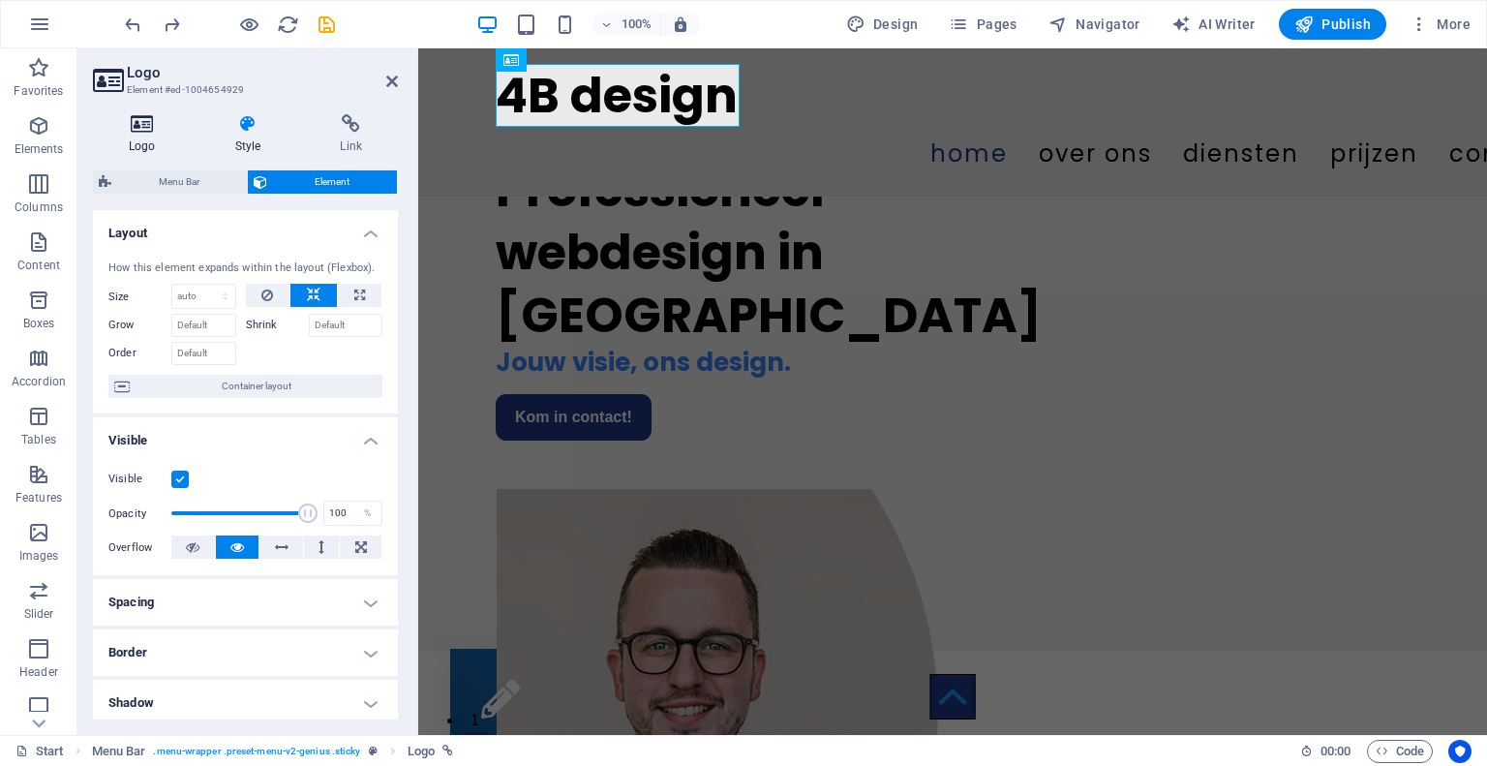
click at [129, 123] on icon at bounding box center [142, 123] width 99 height 19
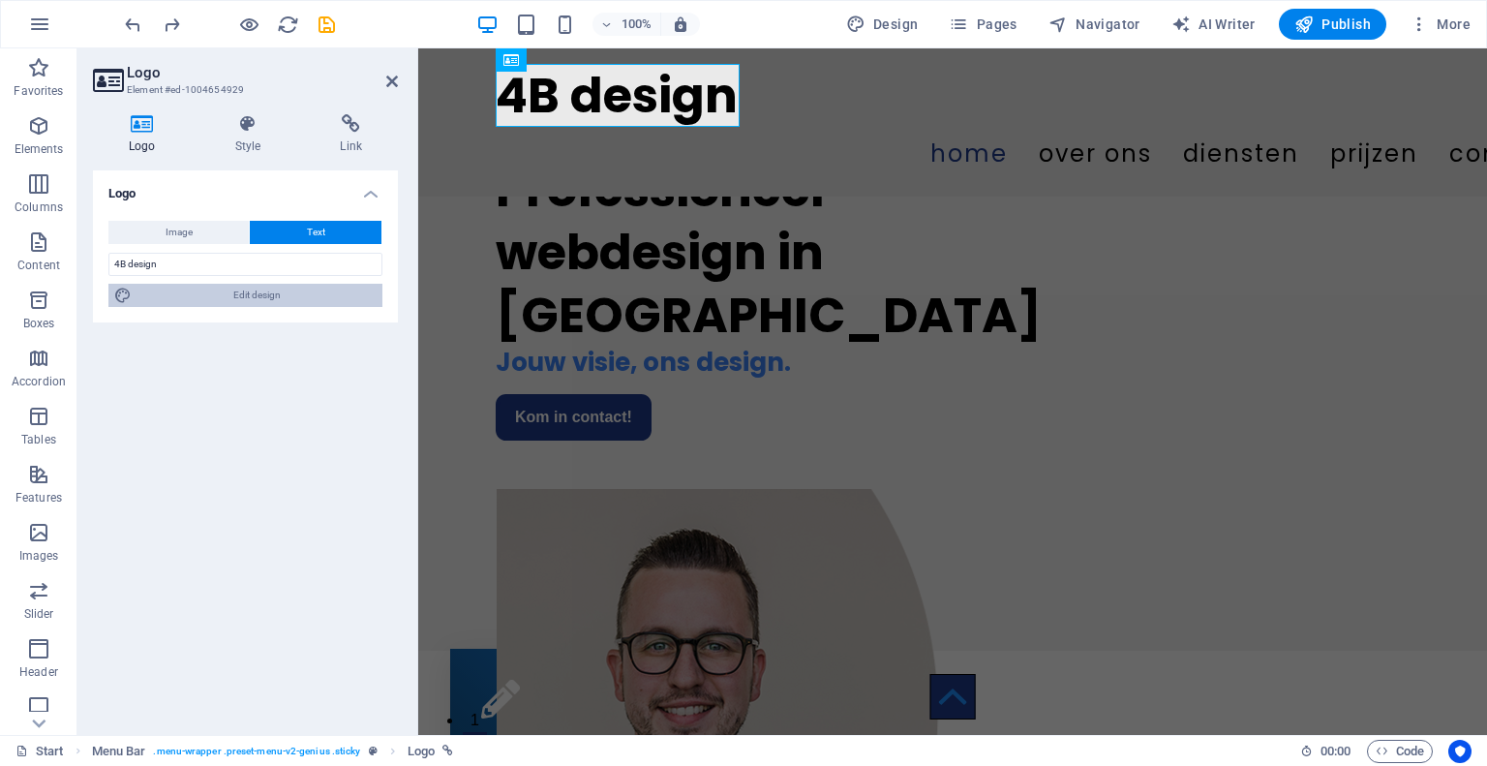
click at [233, 286] on span "Edit design" at bounding box center [256, 295] width 239 height 23
select select "px"
select select "400"
select select "px"
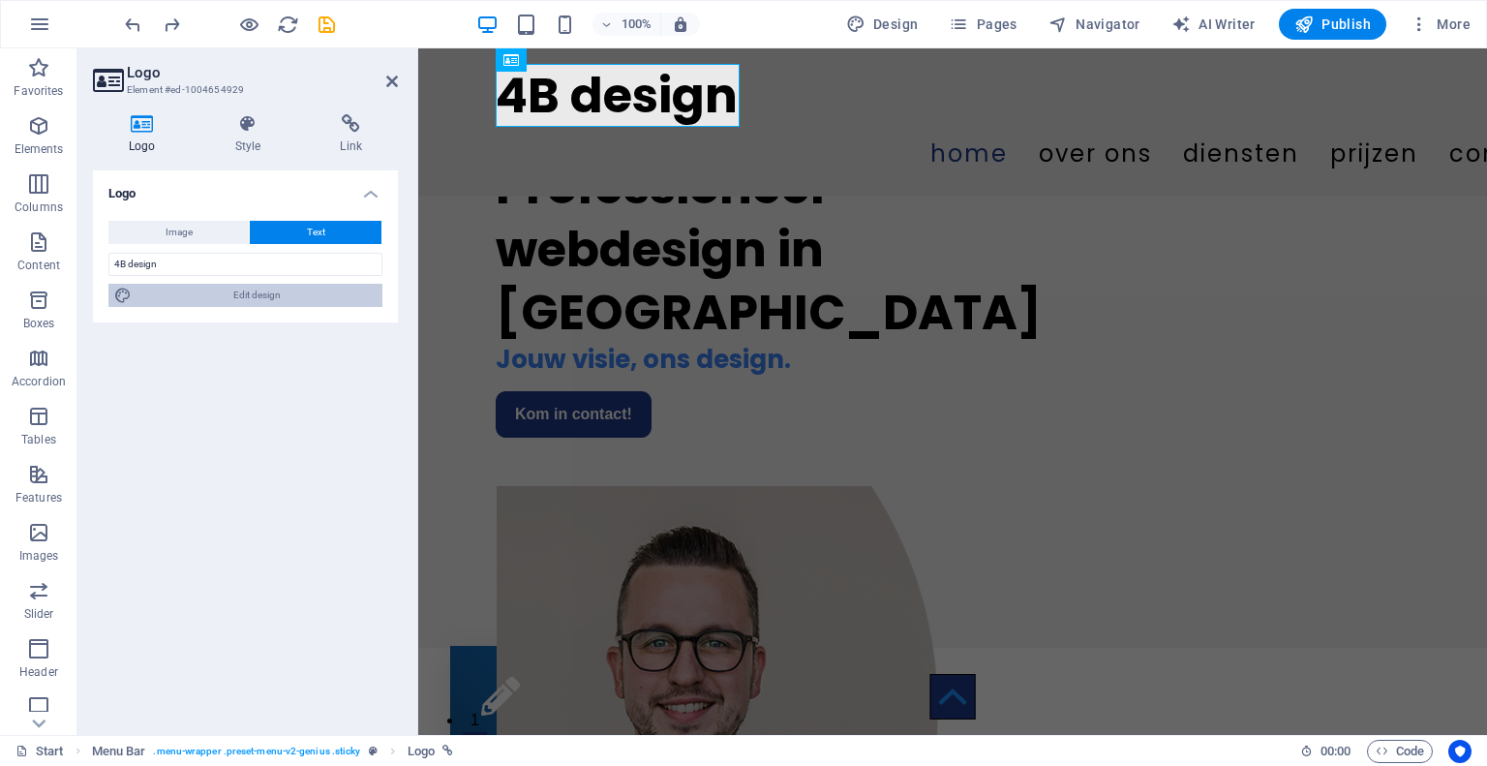
select select "900"
select select "px"
select select "rem"
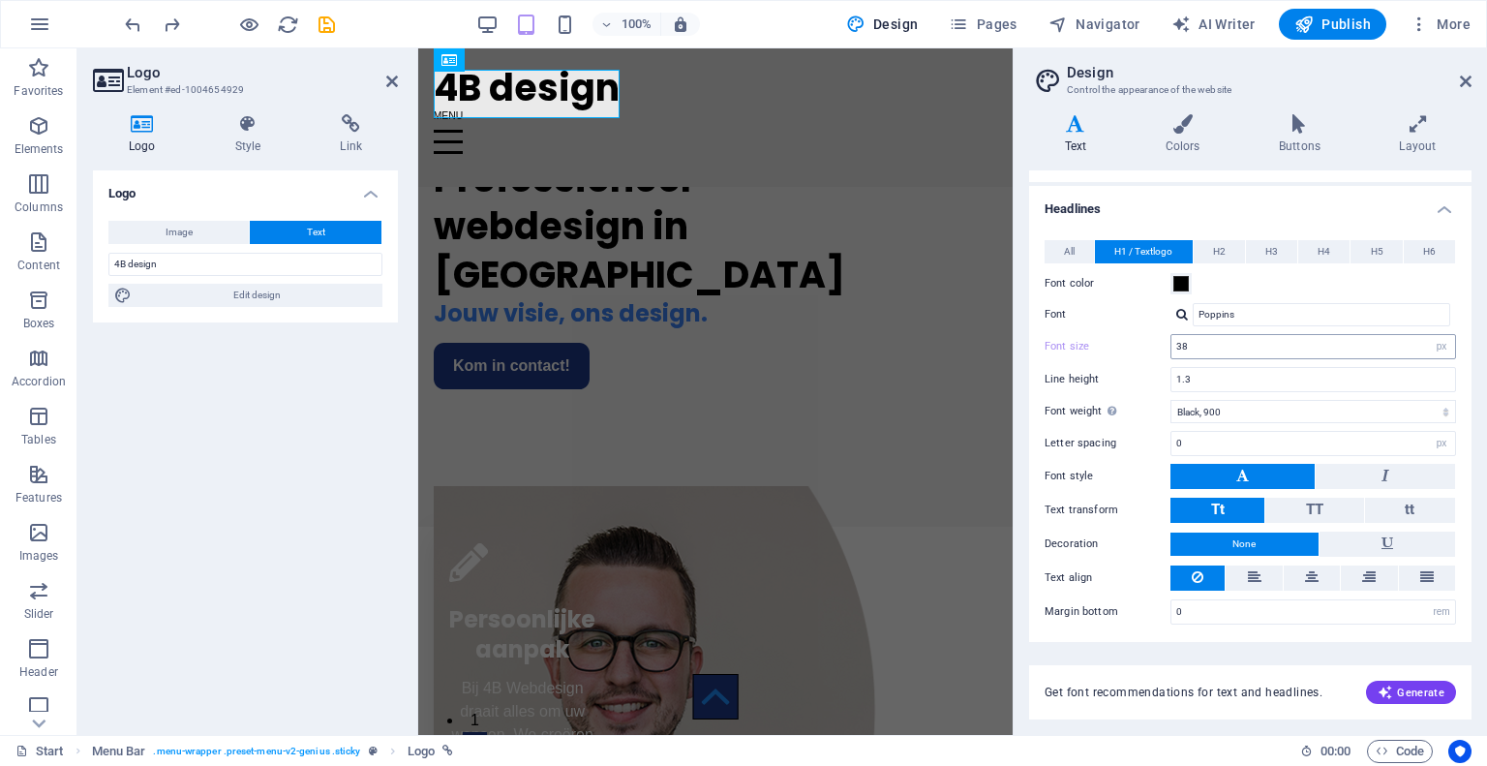
scroll to position [0, 0]
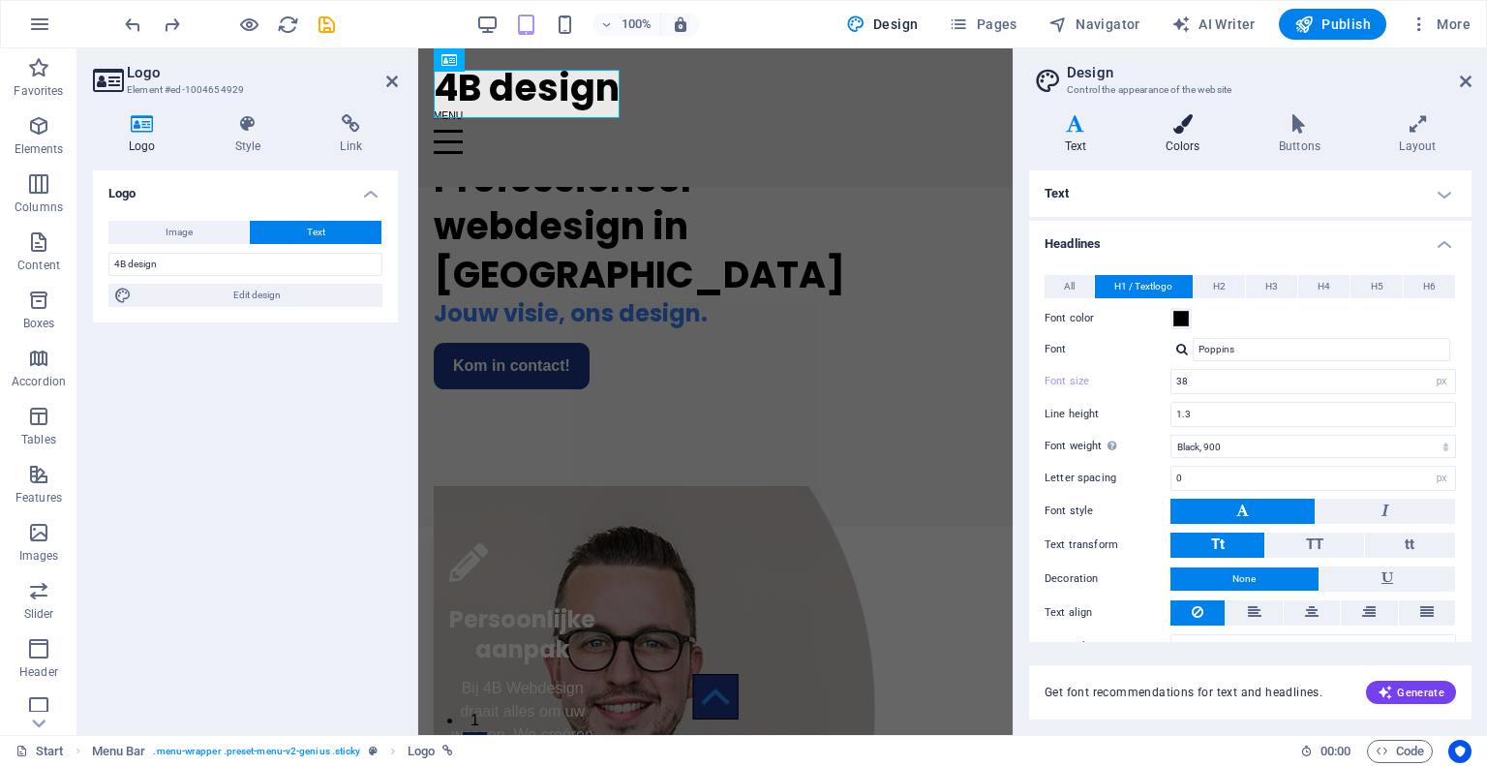
click at [1167, 122] on icon at bounding box center [1183, 123] width 106 height 19
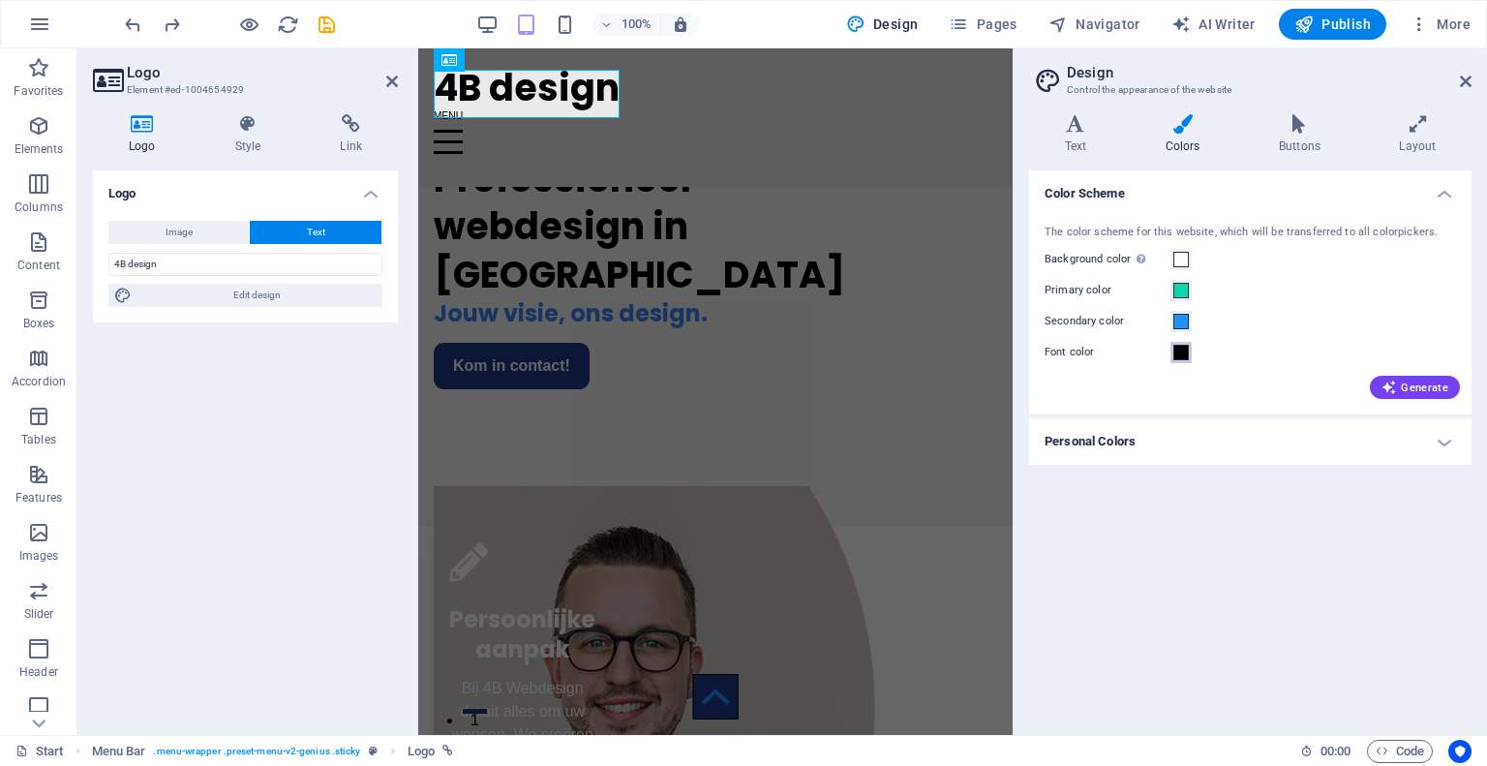
click at [1184, 353] on span at bounding box center [1180, 352] width 15 height 15
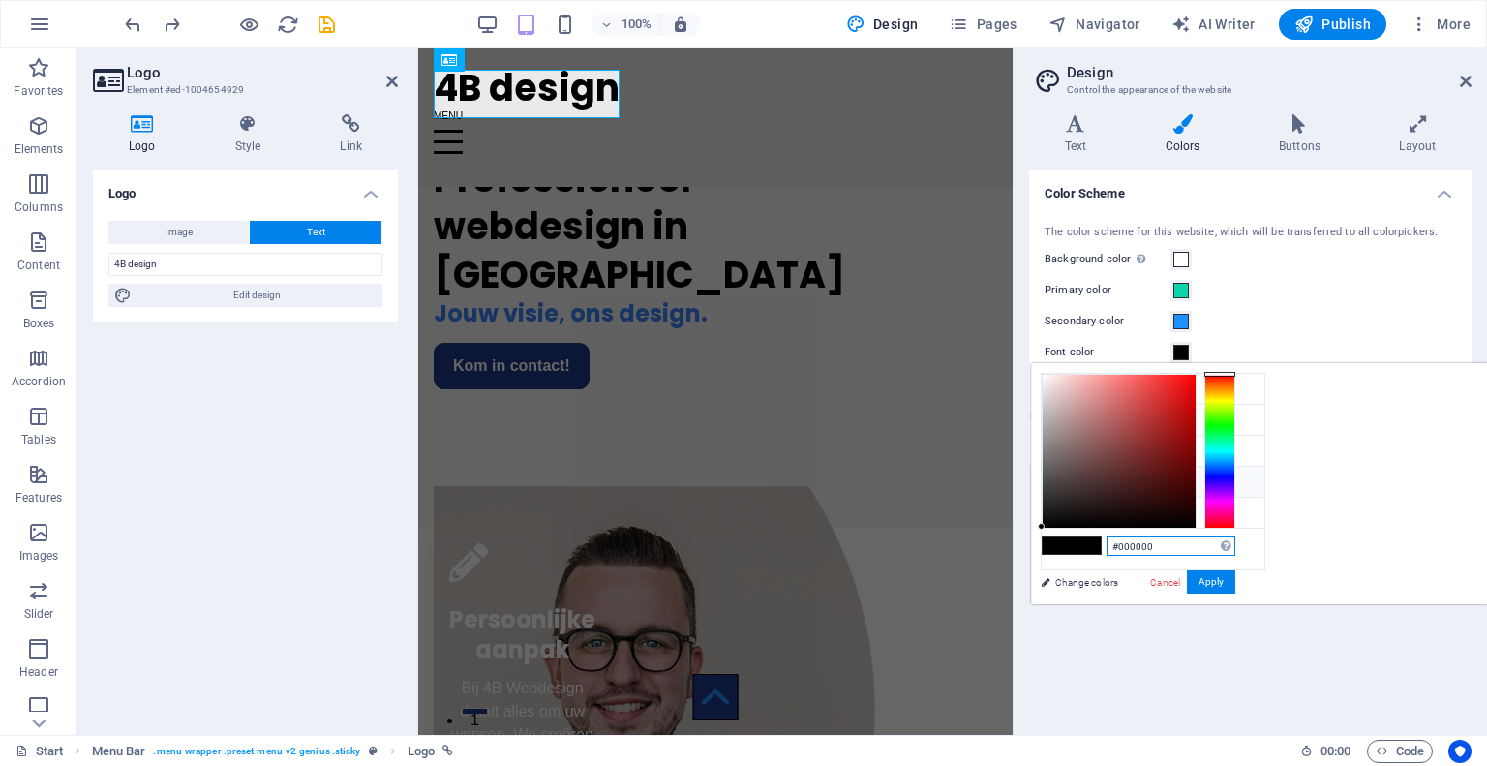
drag, startPoint x: 1420, startPoint y: 547, endPoint x: 1239, endPoint y: 490, distance: 189.9
click at [1239, 490] on div "less Background color #ffffff Primary color #0cd5ad Secondary color #1e90ff Fon…" at bounding box center [1259, 483] width 456 height 241
click at [1235, 577] on button "Apply" at bounding box center [1211, 581] width 48 height 23
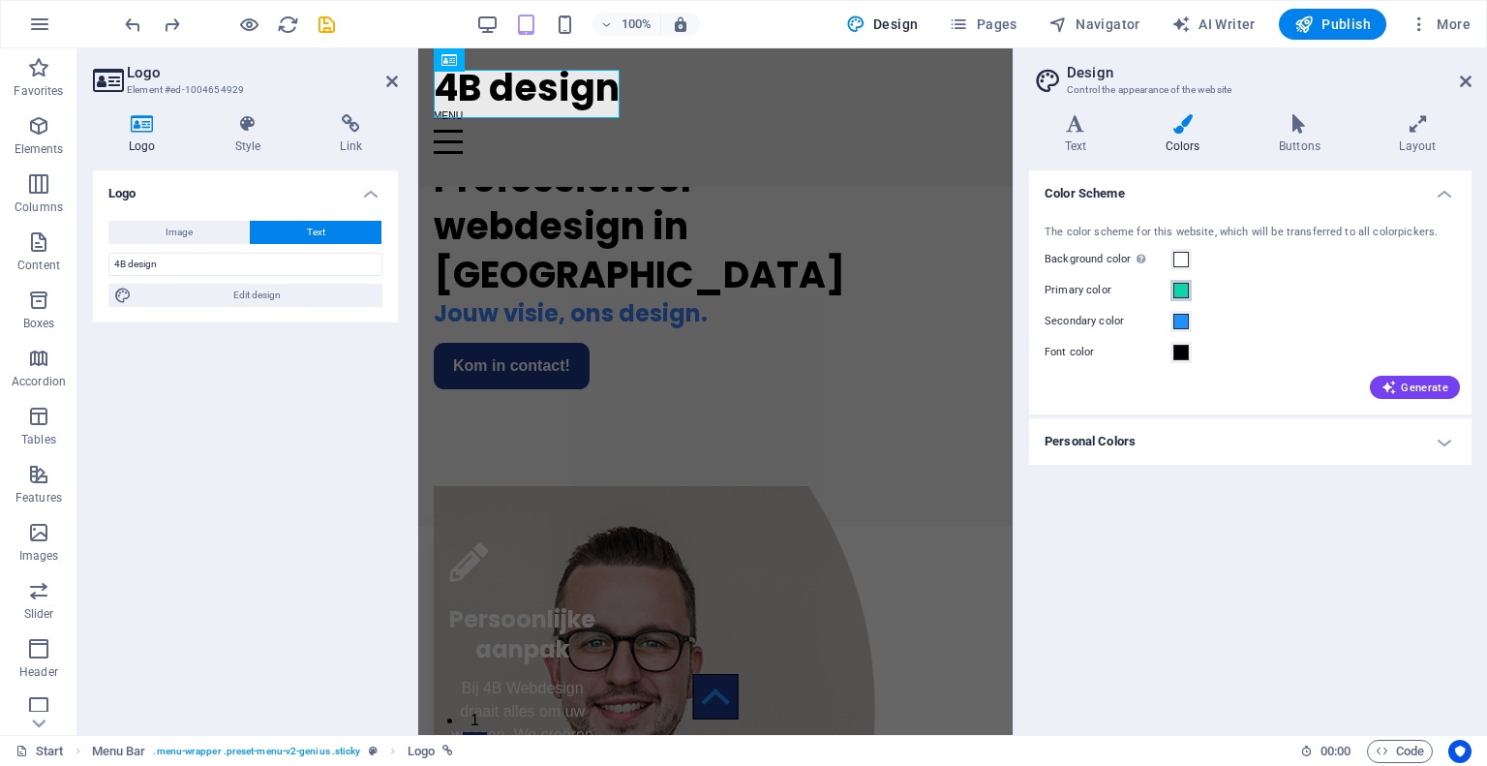
click at [1182, 289] on span at bounding box center [1180, 290] width 15 height 15
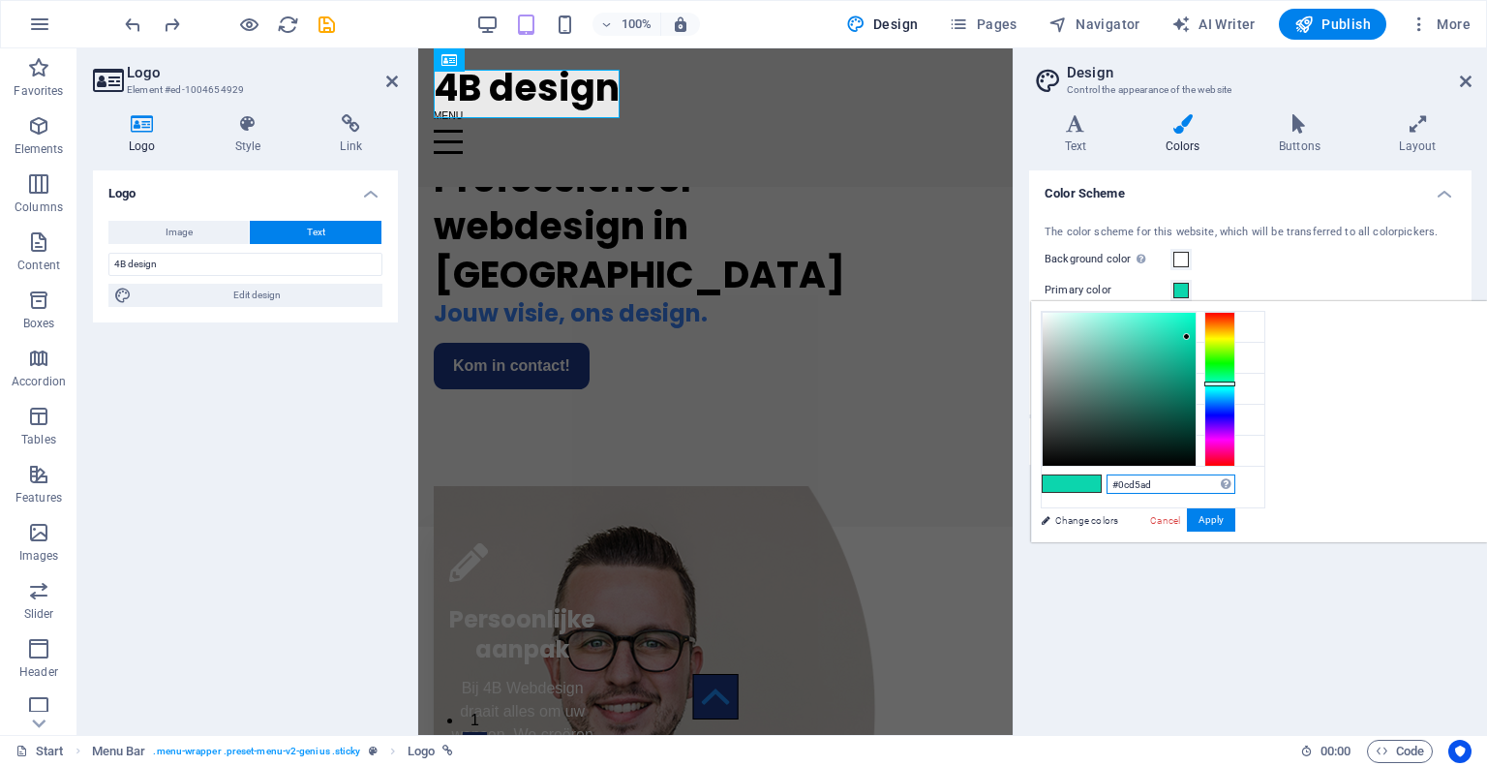
drag, startPoint x: 1424, startPoint y: 489, endPoint x: 1284, endPoint y: 473, distance: 141.2
click at [1245, 473] on div "#0cd5ad Supported formats #0852ed rgb(8, 82, 237) rgba(8, 82, 237, 90%) hsv(221…" at bounding box center [1138, 562] width 214 height 521
paste input "00000"
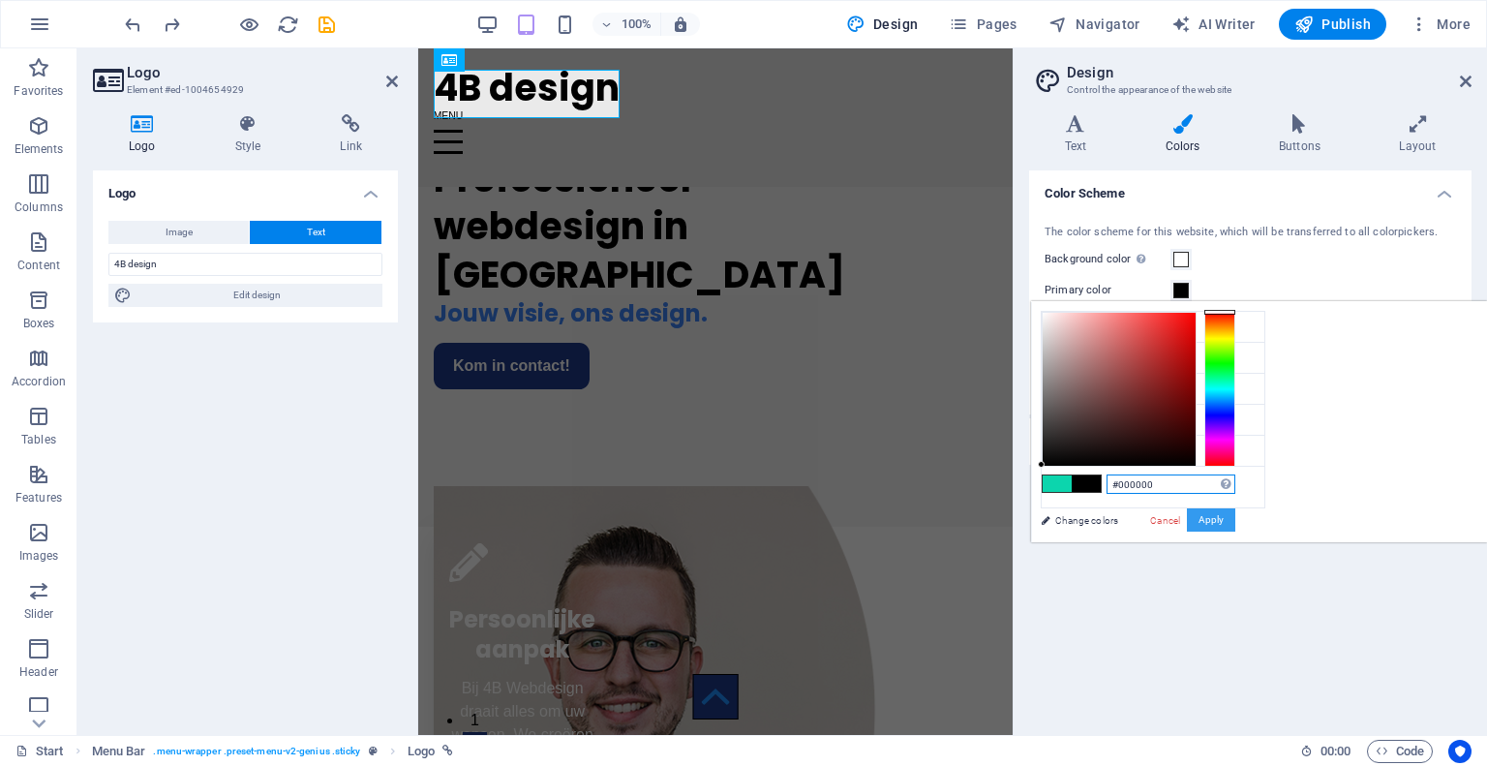
type input "#000000"
click at [1235, 514] on button "Apply" at bounding box center [1211, 519] width 48 height 23
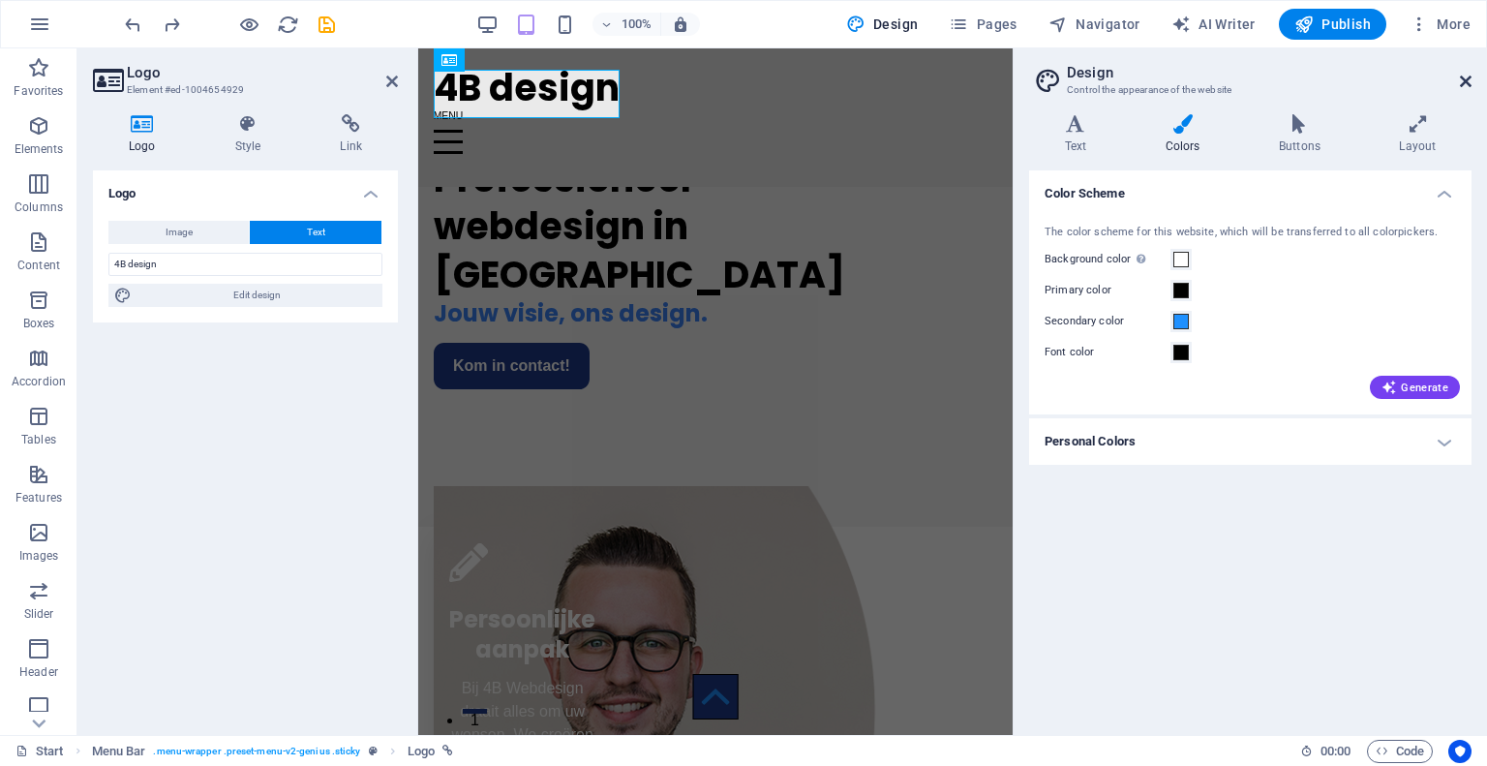
click at [1465, 76] on icon at bounding box center [1466, 81] width 12 height 15
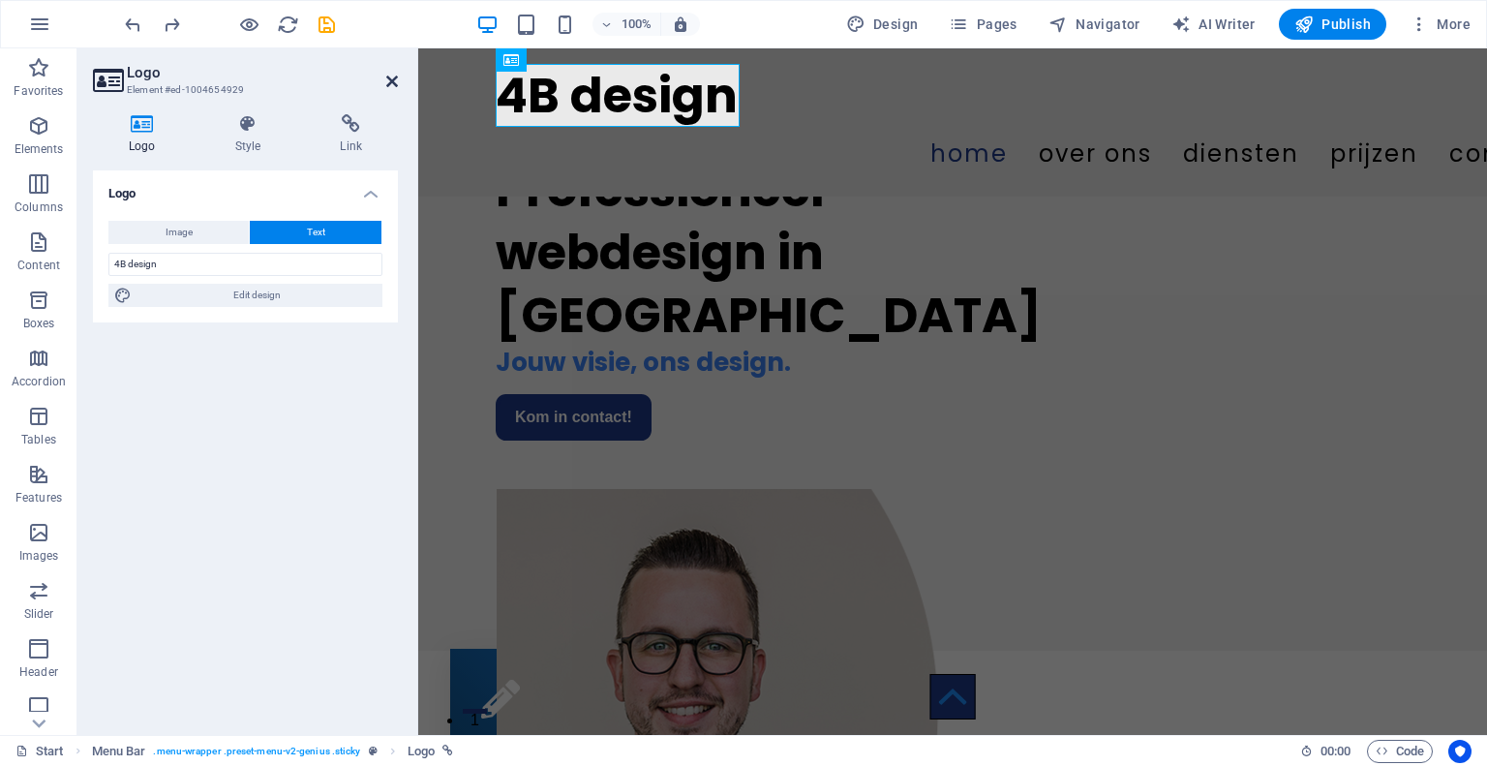
click at [387, 80] on icon at bounding box center [392, 81] width 12 height 15
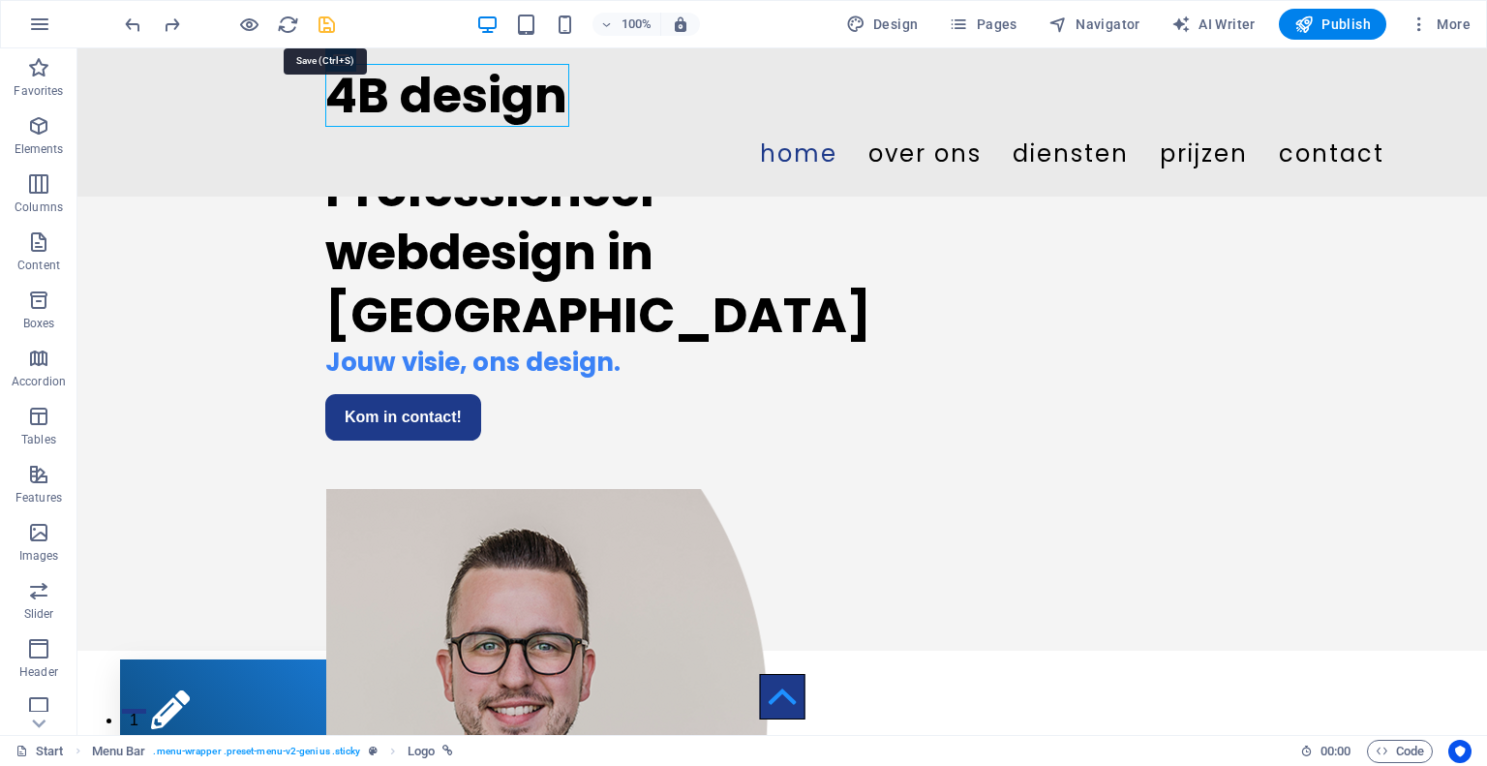
click at [324, 25] on icon "save" at bounding box center [327, 25] width 22 height 22
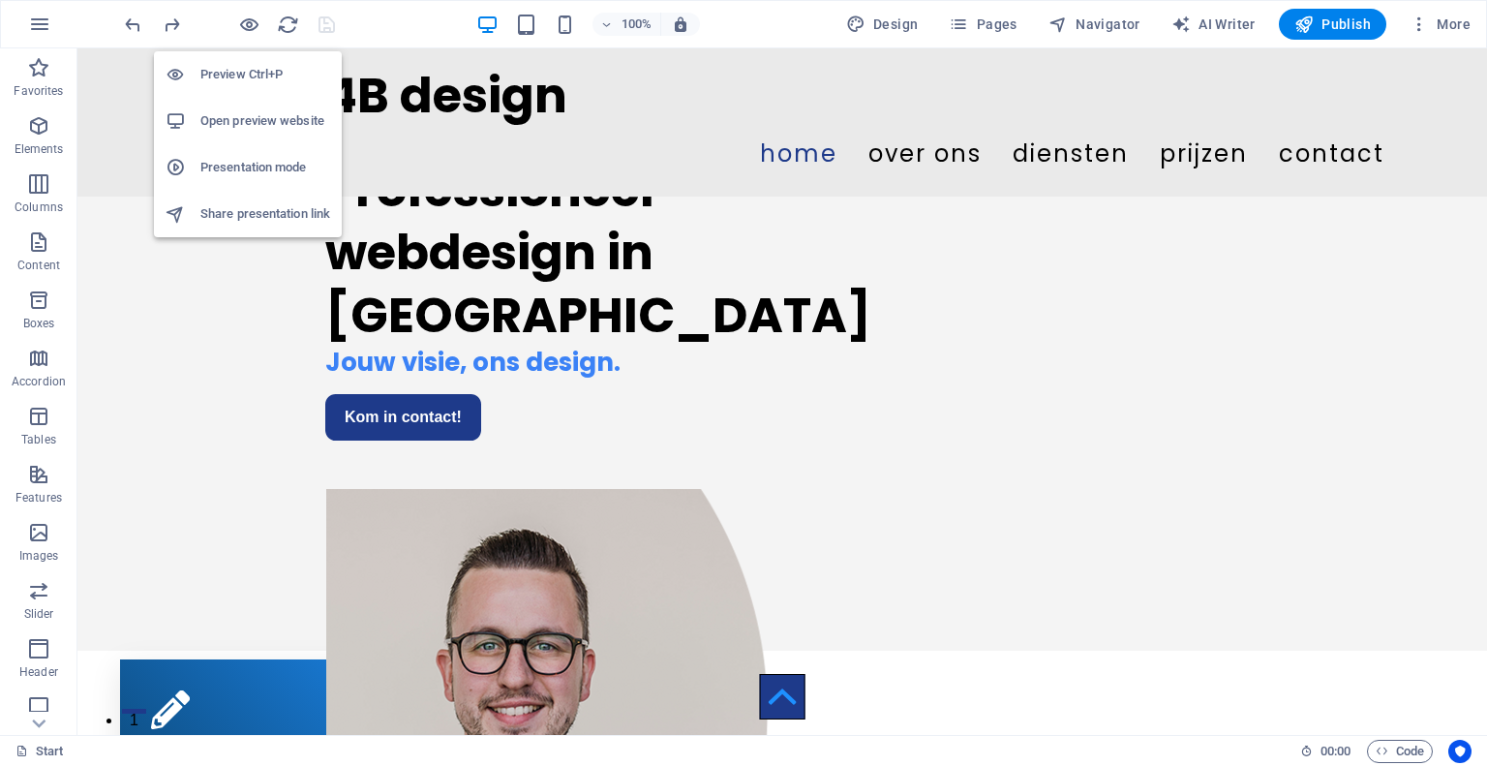
click at [246, 106] on li "Open preview website" at bounding box center [248, 121] width 188 height 46
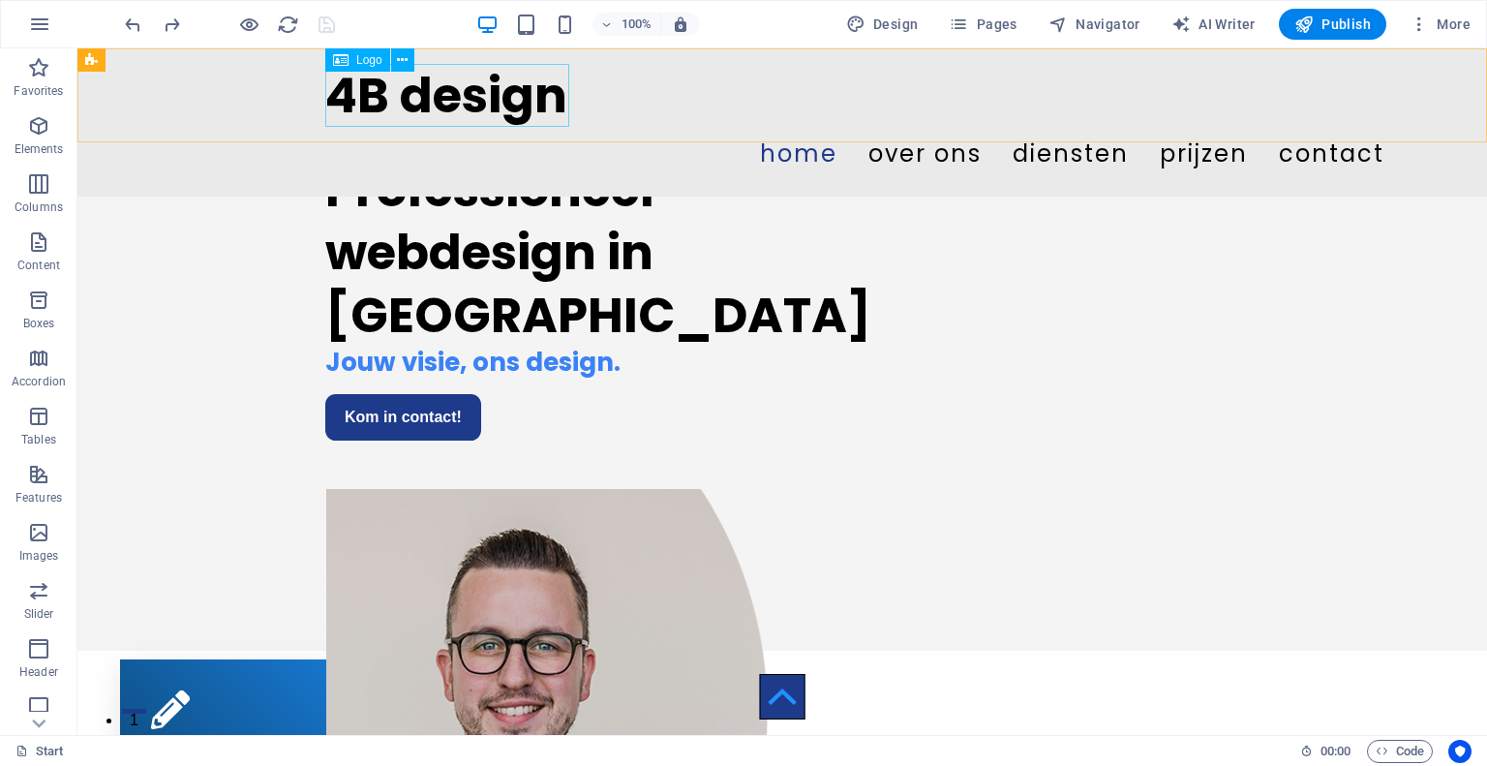
click at [425, 121] on div "4B design" at bounding box center [782, 95] width 914 height 63
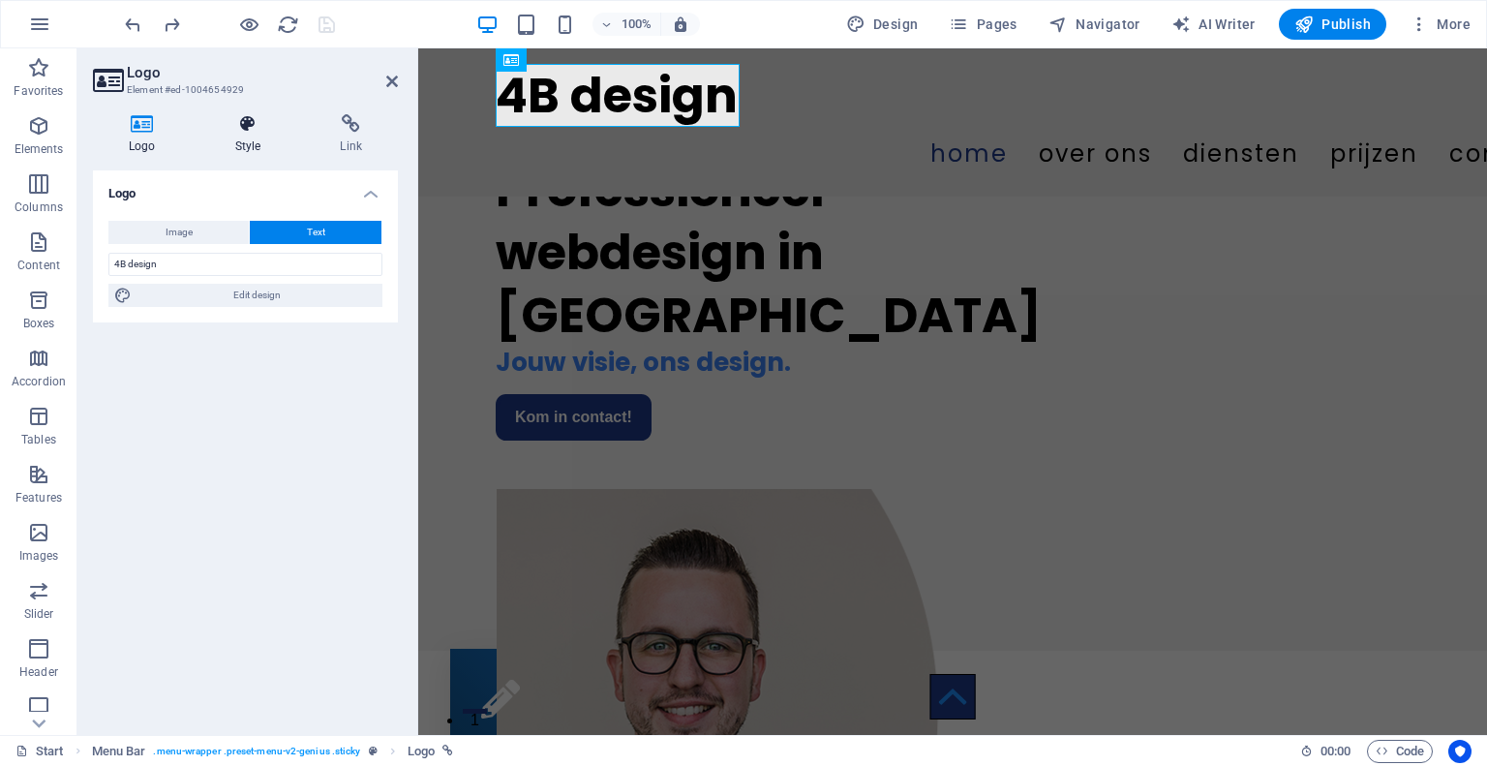
click at [259, 136] on h4 "Style" at bounding box center [252, 134] width 106 height 41
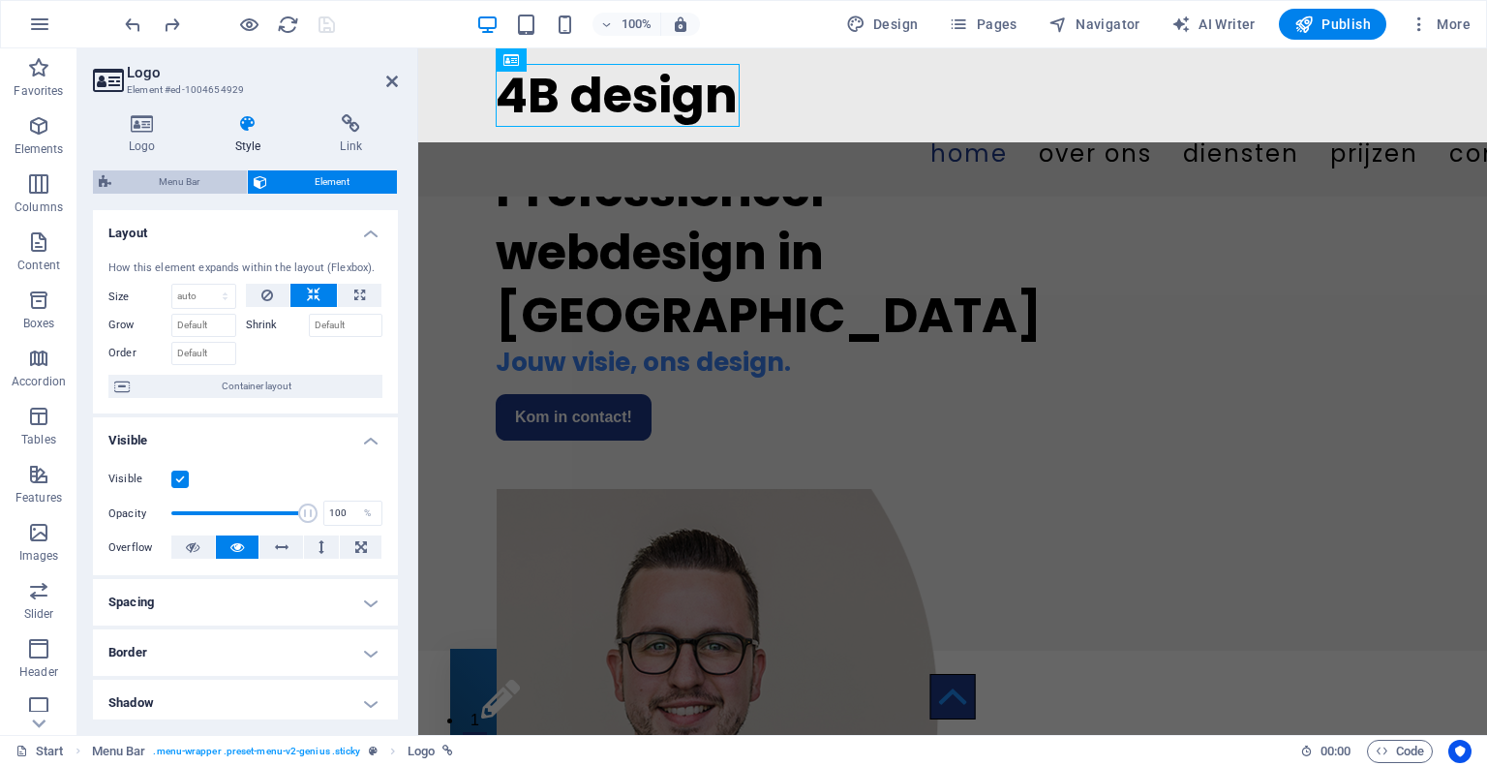
click at [201, 172] on span "Menu Bar" at bounding box center [179, 181] width 124 height 23
select select "rem"
select select "sticky_instant"
select select "px"
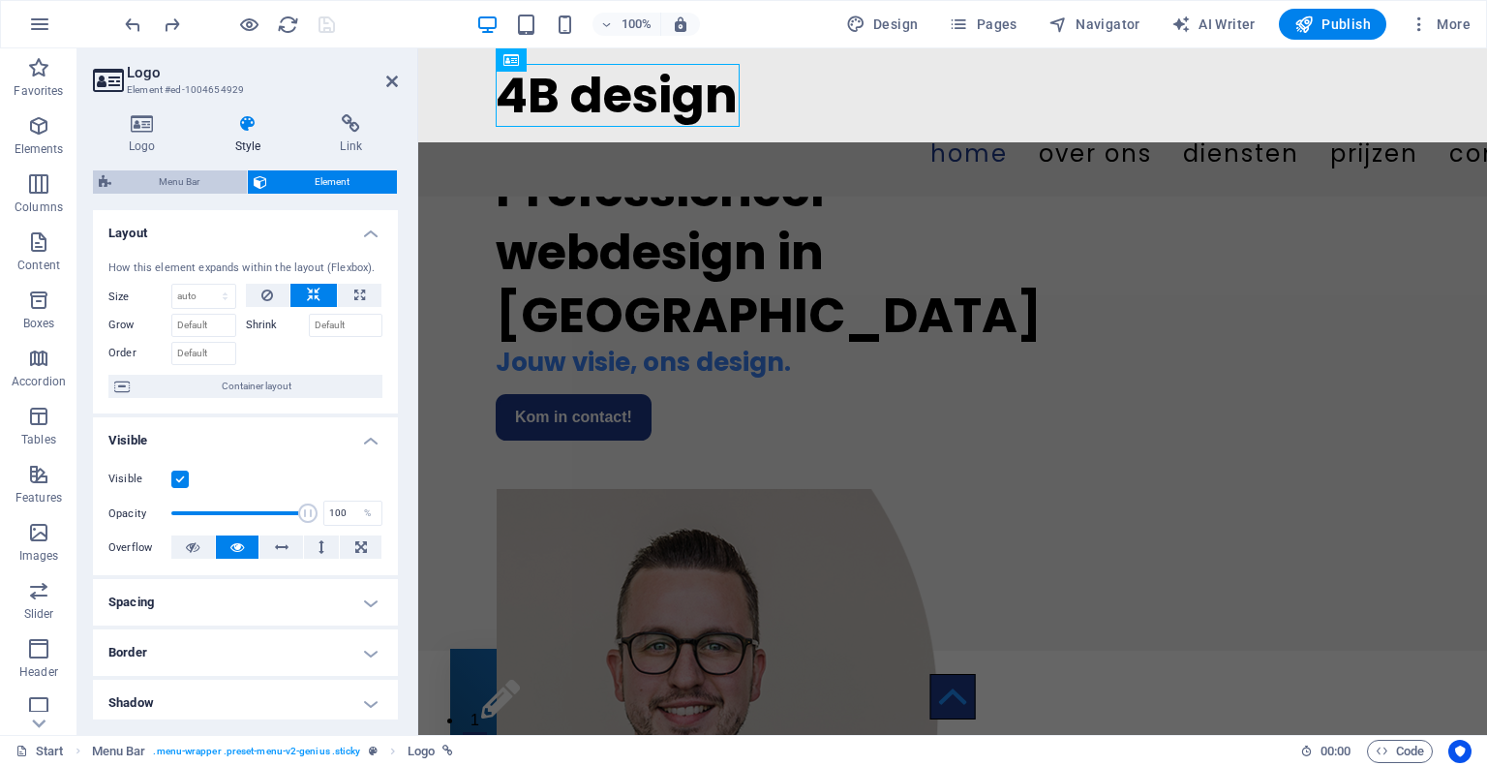
select select "px"
select select "hover_text_color"
select select "rem"
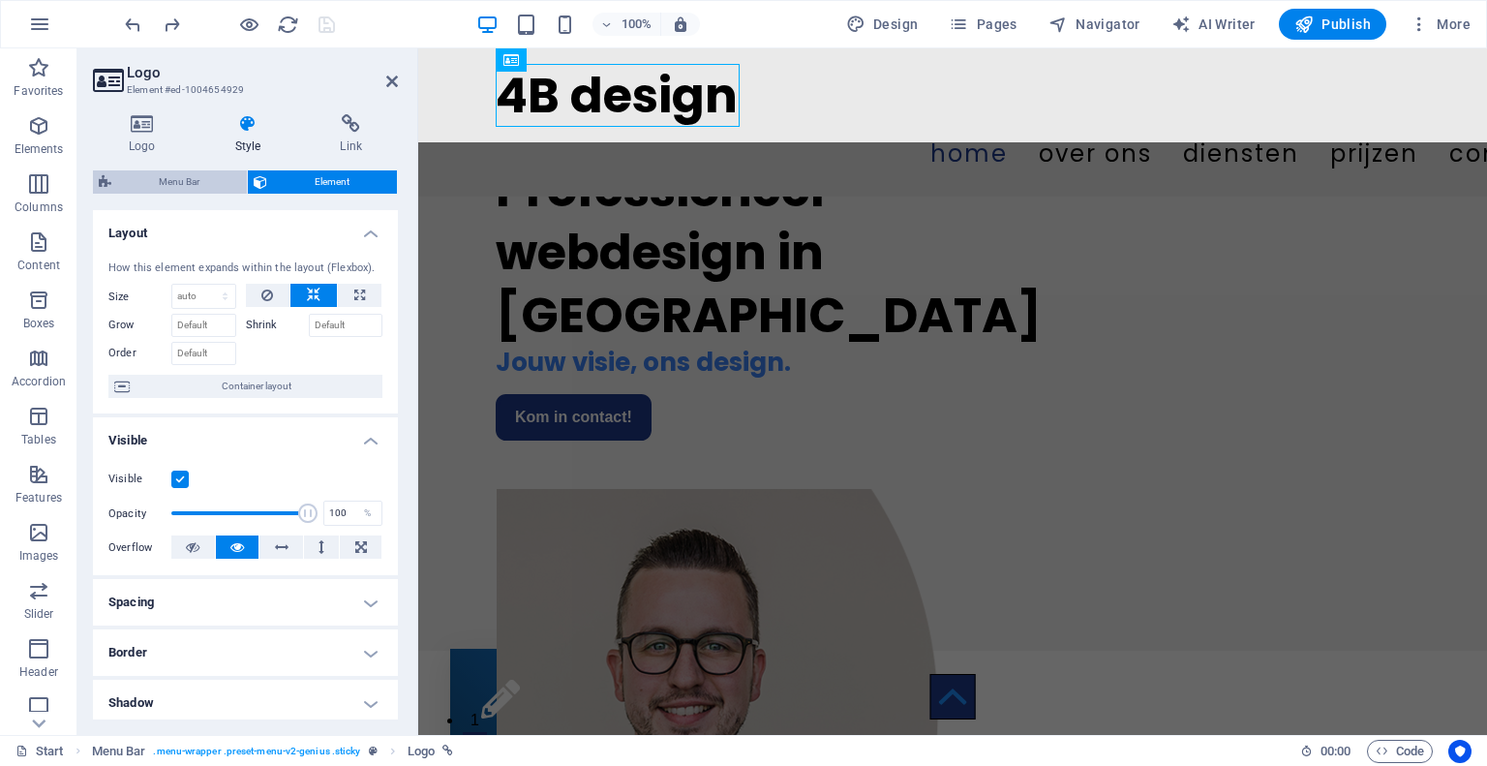
select select "rem"
select select "link-special-font"
select select "rem"
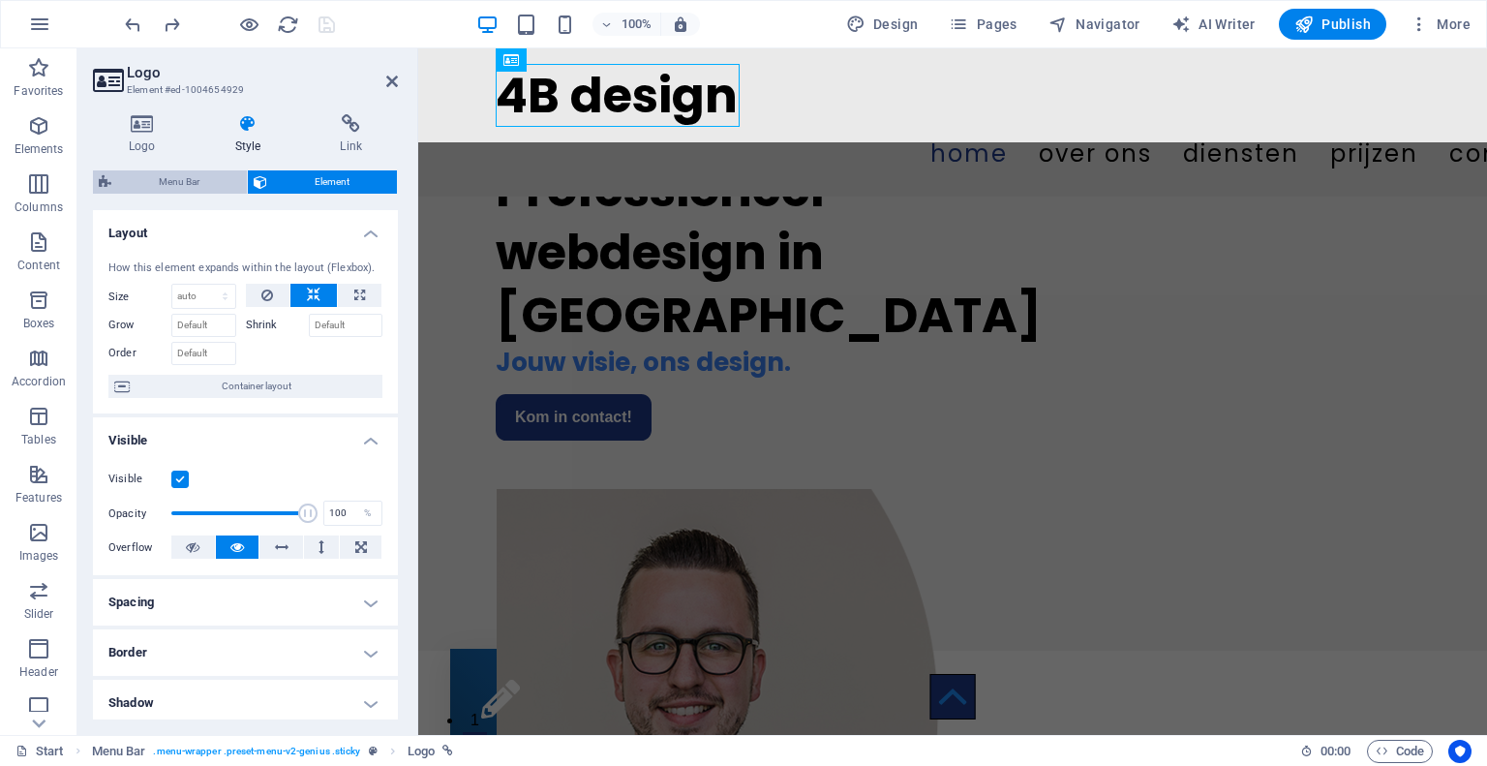
select select "400"
select select "px"
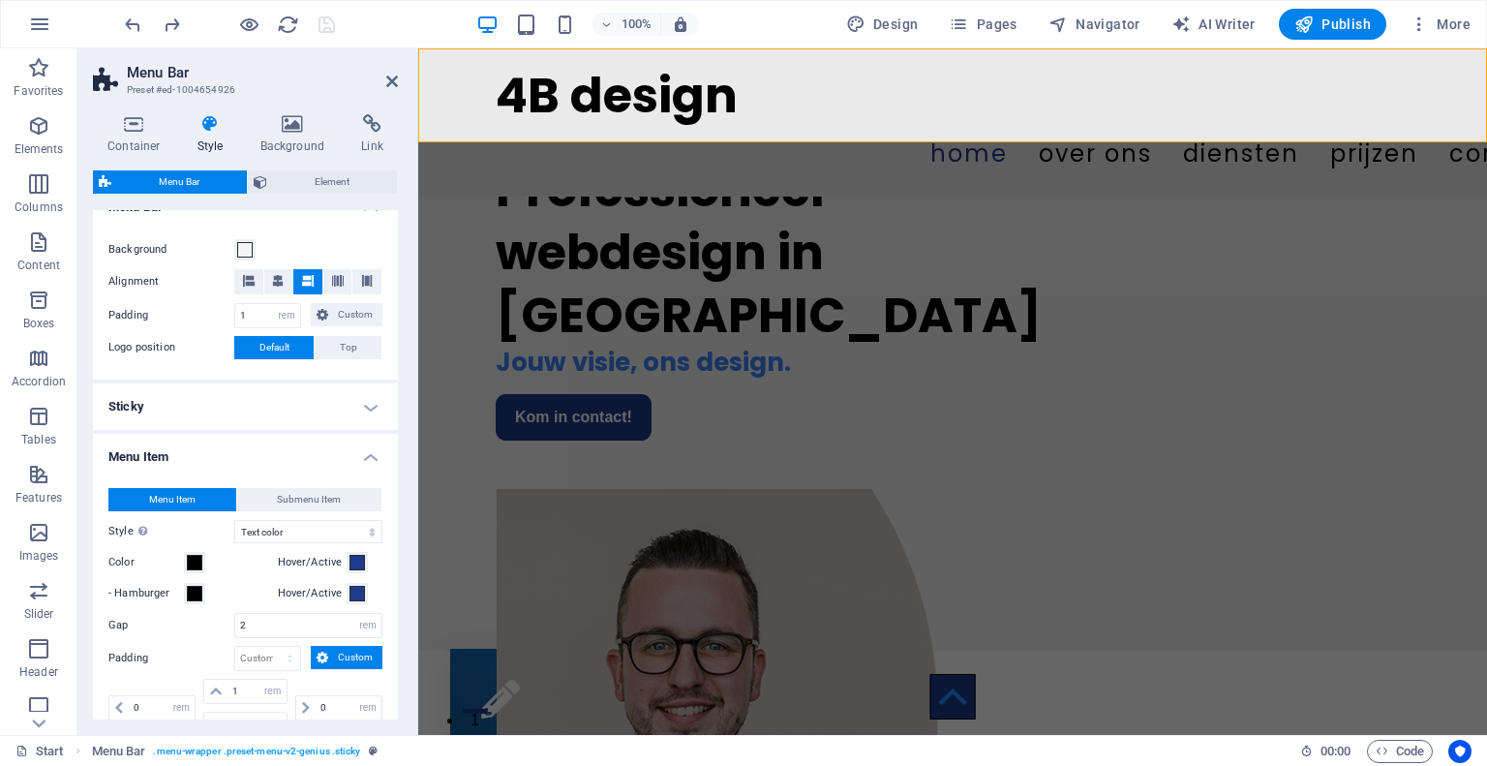
scroll to position [356, 0]
click at [225, 468] on div "Menu Item Submenu Item Style Switch to preview mode and move the mouse over men…" at bounding box center [245, 712] width 313 height 488
click at [213, 419] on h4 "Sticky" at bounding box center [245, 405] width 305 height 46
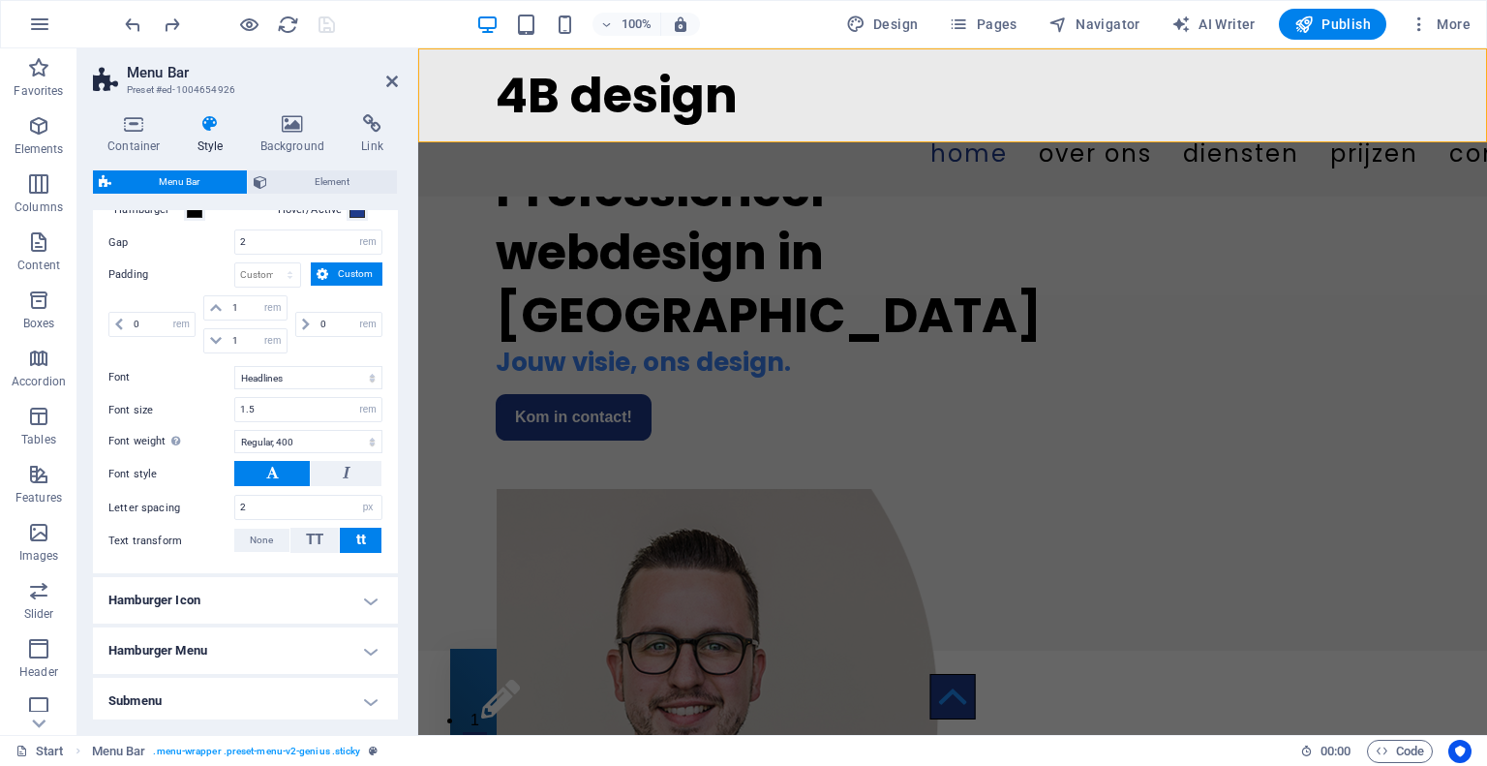
scroll to position [1055, 0]
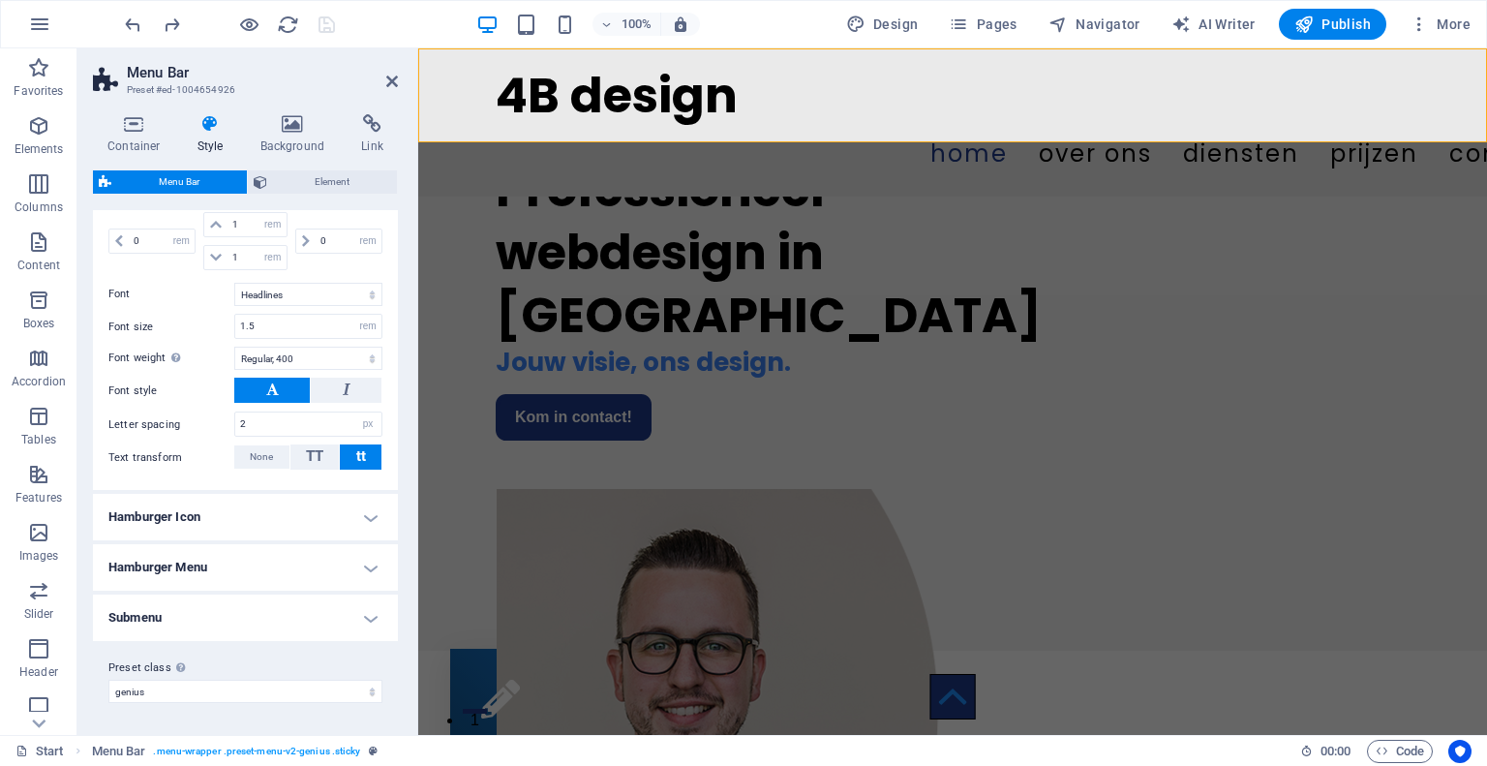
click at [169, 526] on h4 "Hamburger Icon" at bounding box center [245, 517] width 305 height 46
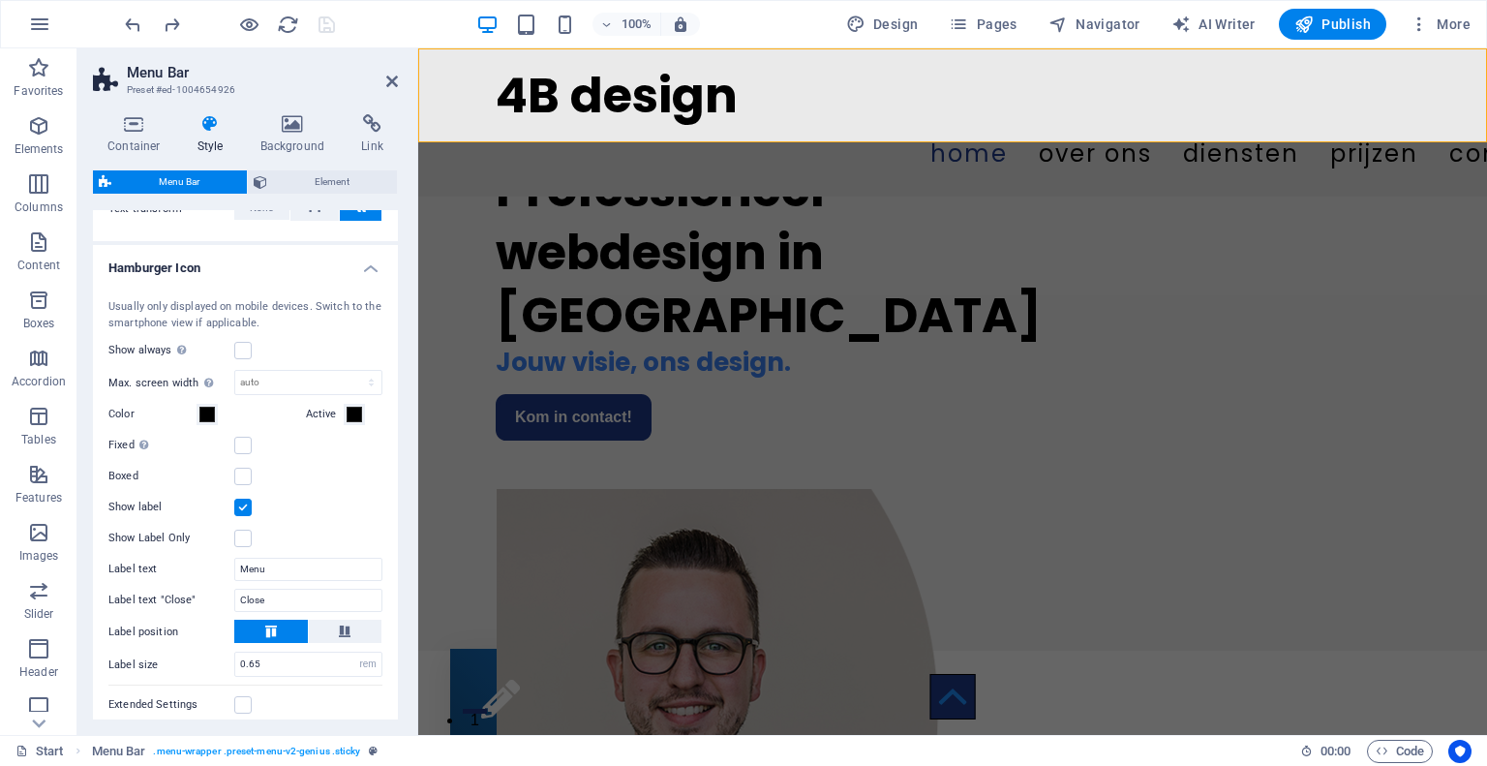
scroll to position [1499, 0]
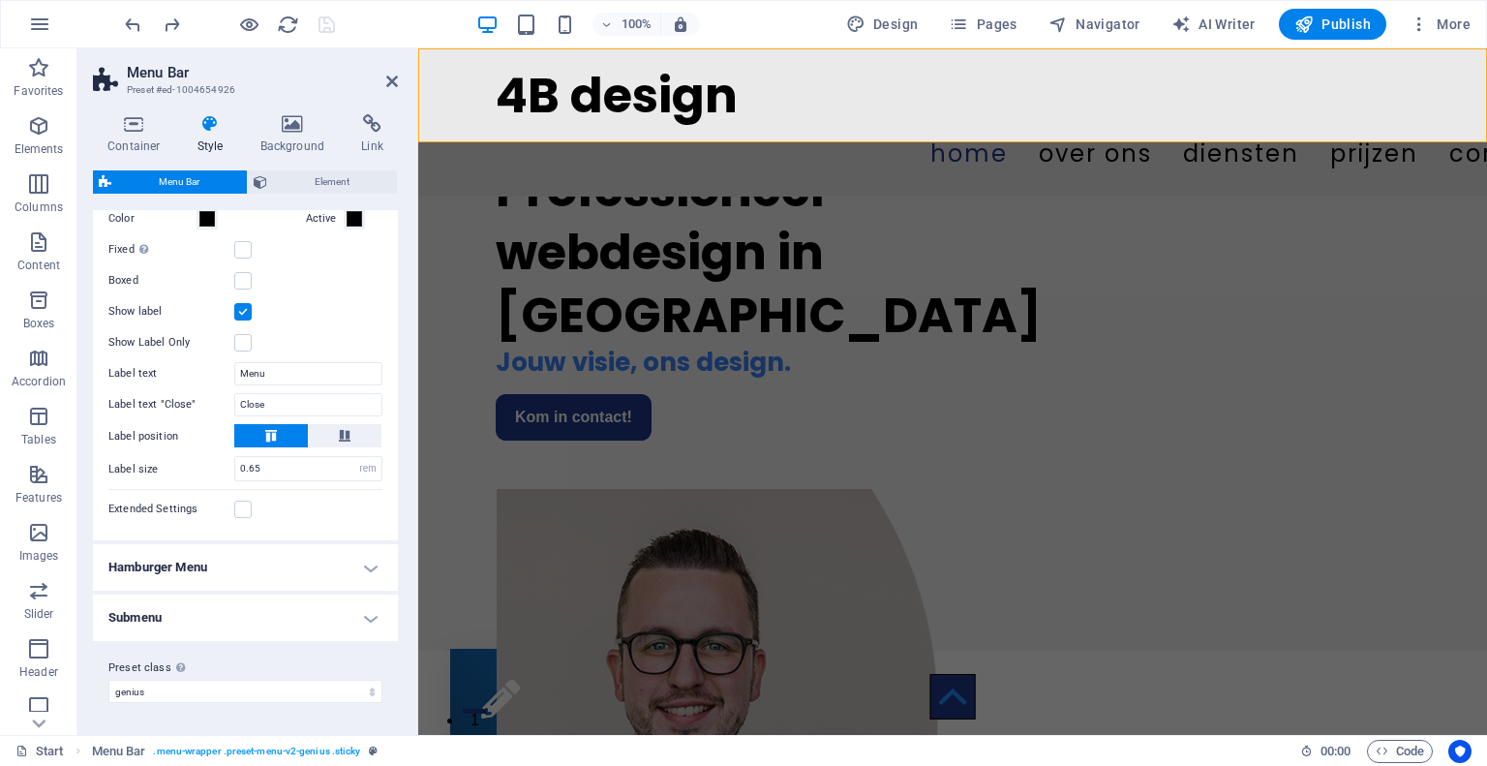
click at [184, 559] on h4 "Hamburger Menu" at bounding box center [245, 567] width 305 height 46
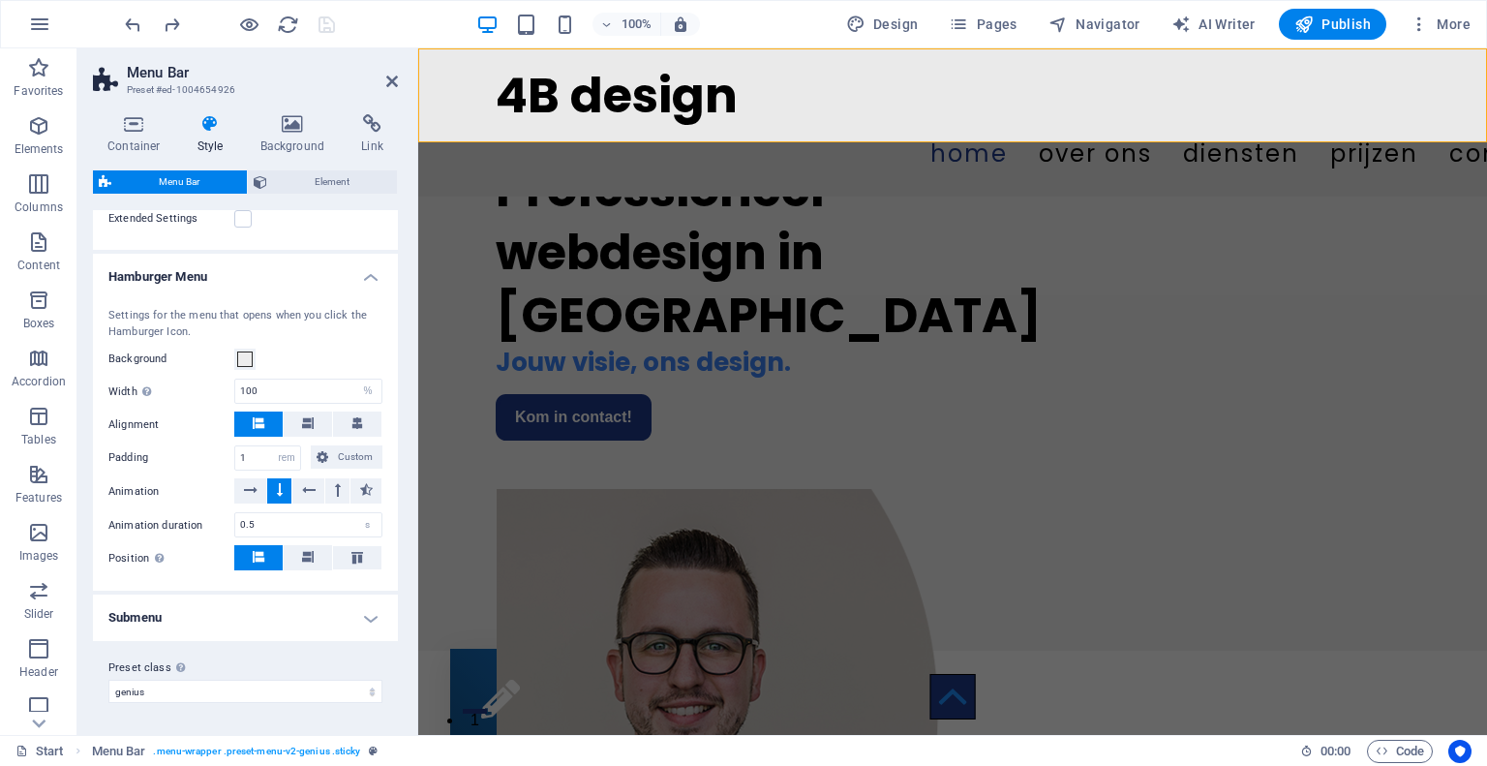
scroll to position [1789, 0]
click at [163, 626] on h4 "Submenu" at bounding box center [245, 617] width 305 height 46
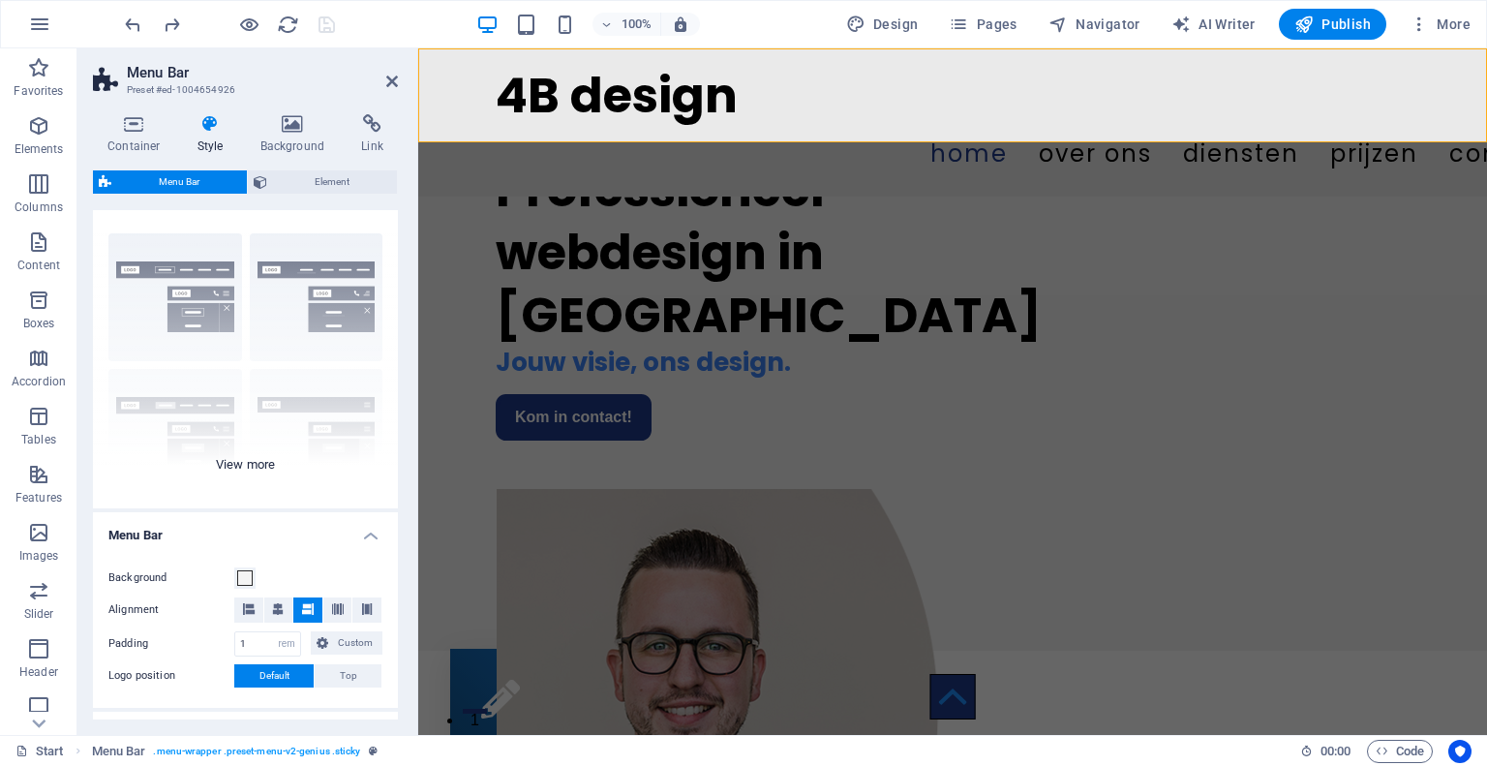
scroll to position [12, 0]
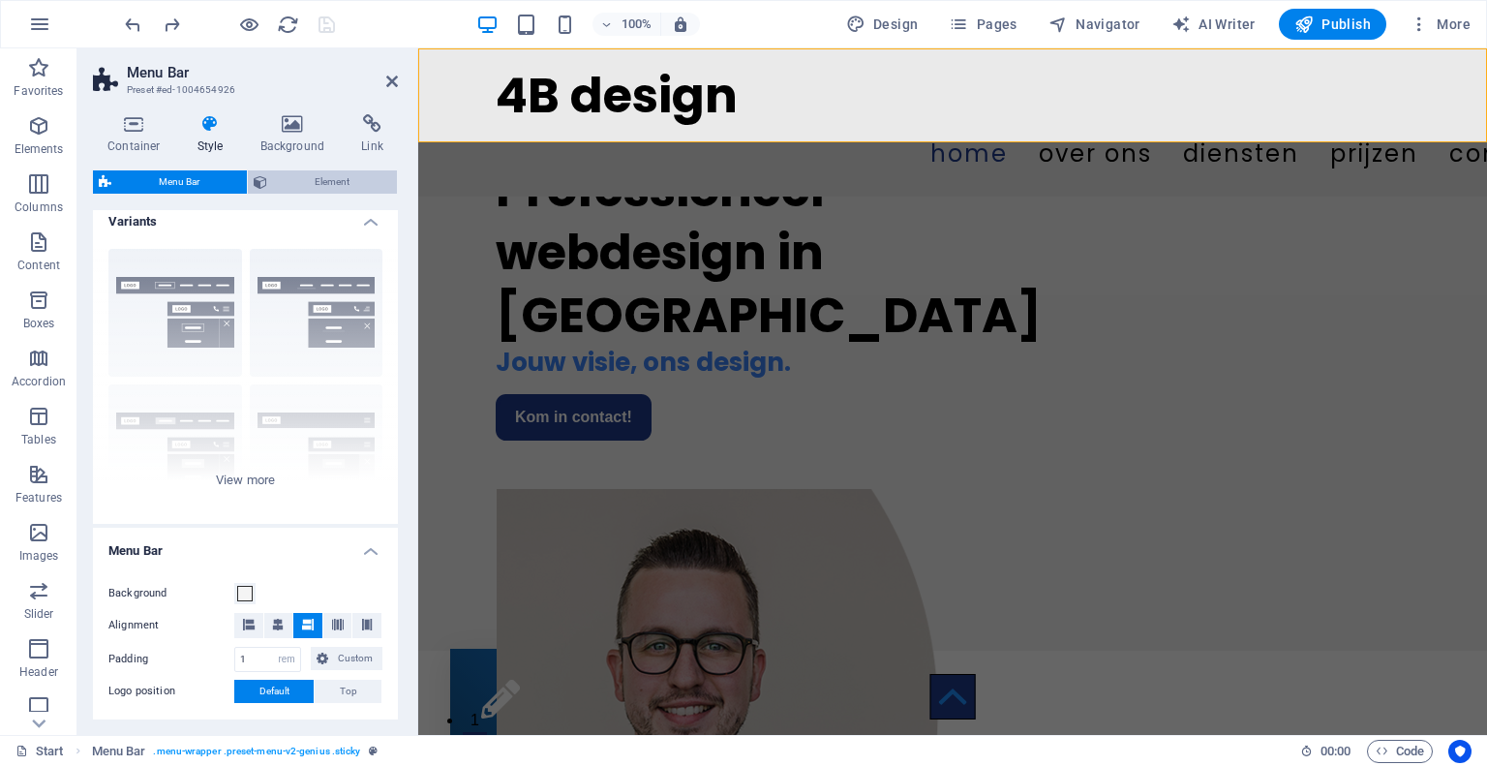
click at [304, 192] on span "Element" at bounding box center [332, 181] width 118 height 23
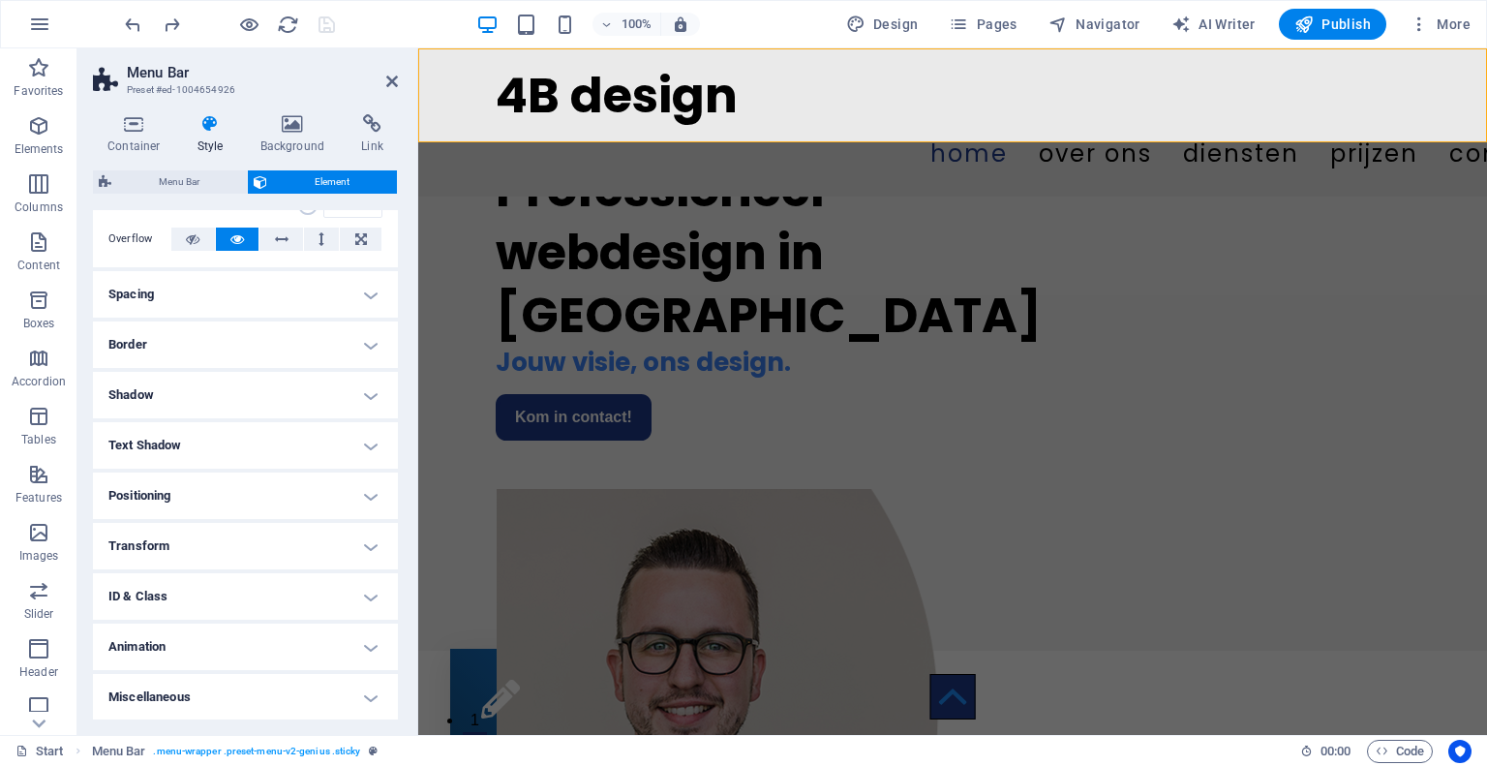
scroll to position [0, 0]
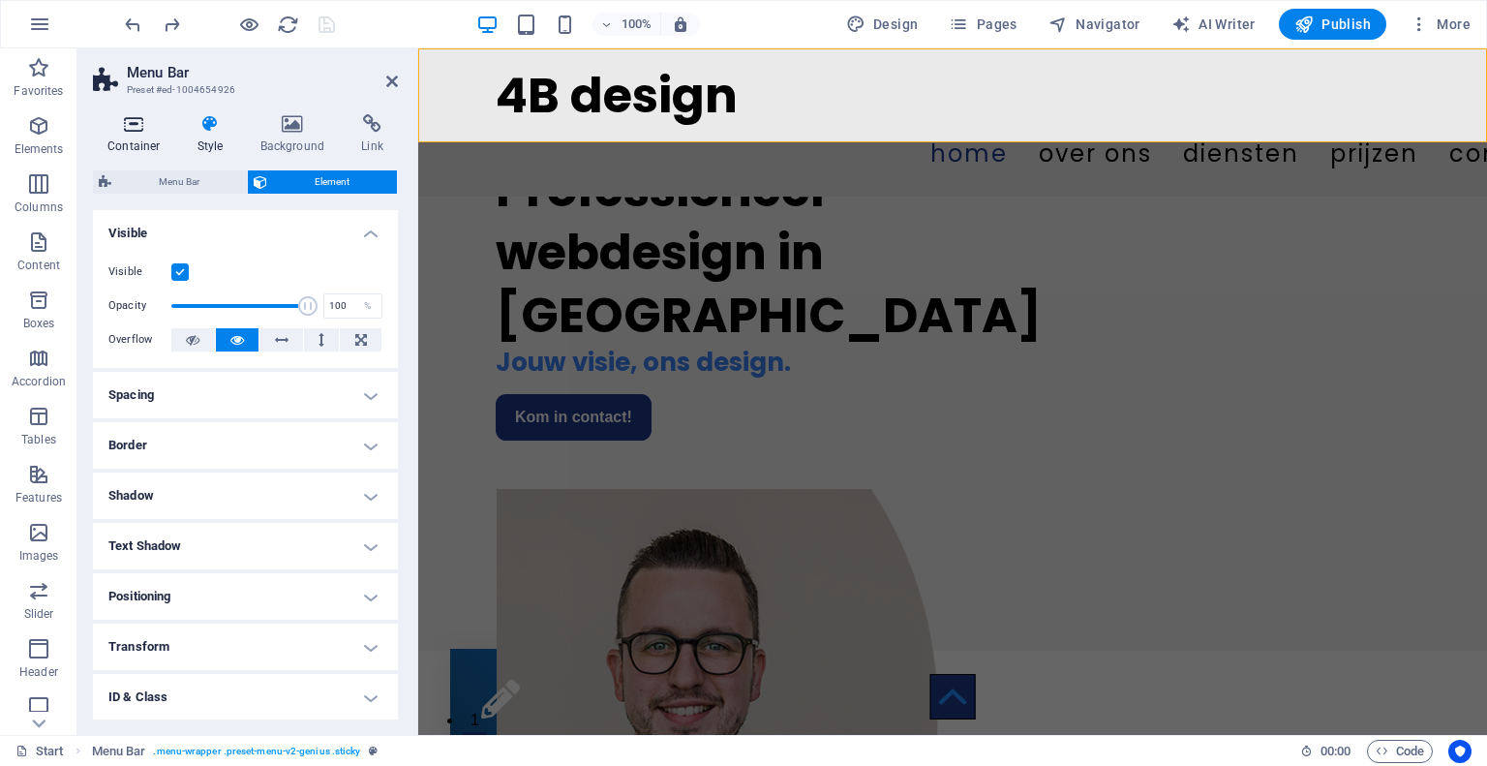
click at [135, 137] on h4 "Container" at bounding box center [138, 134] width 90 height 41
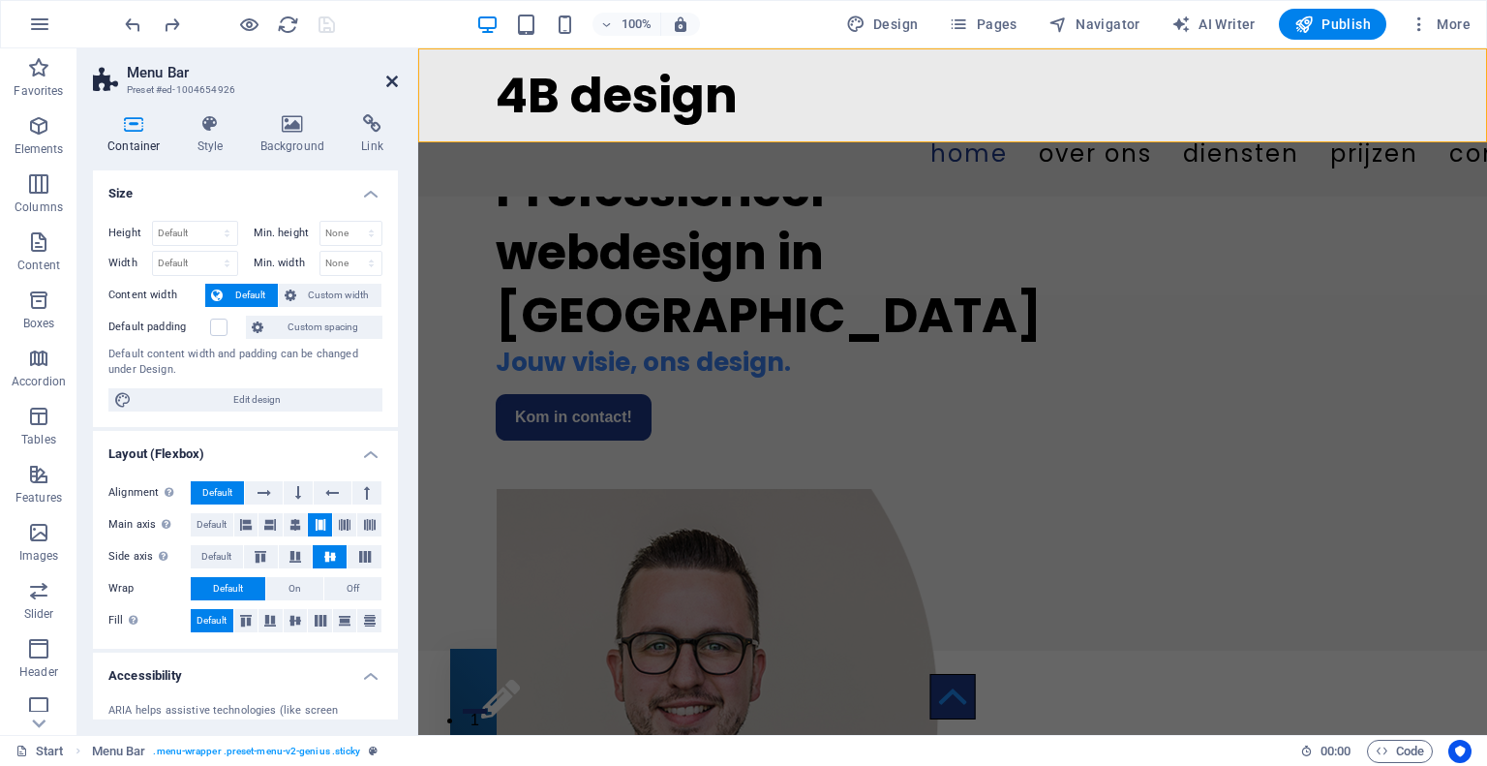
click at [391, 79] on icon at bounding box center [392, 81] width 12 height 15
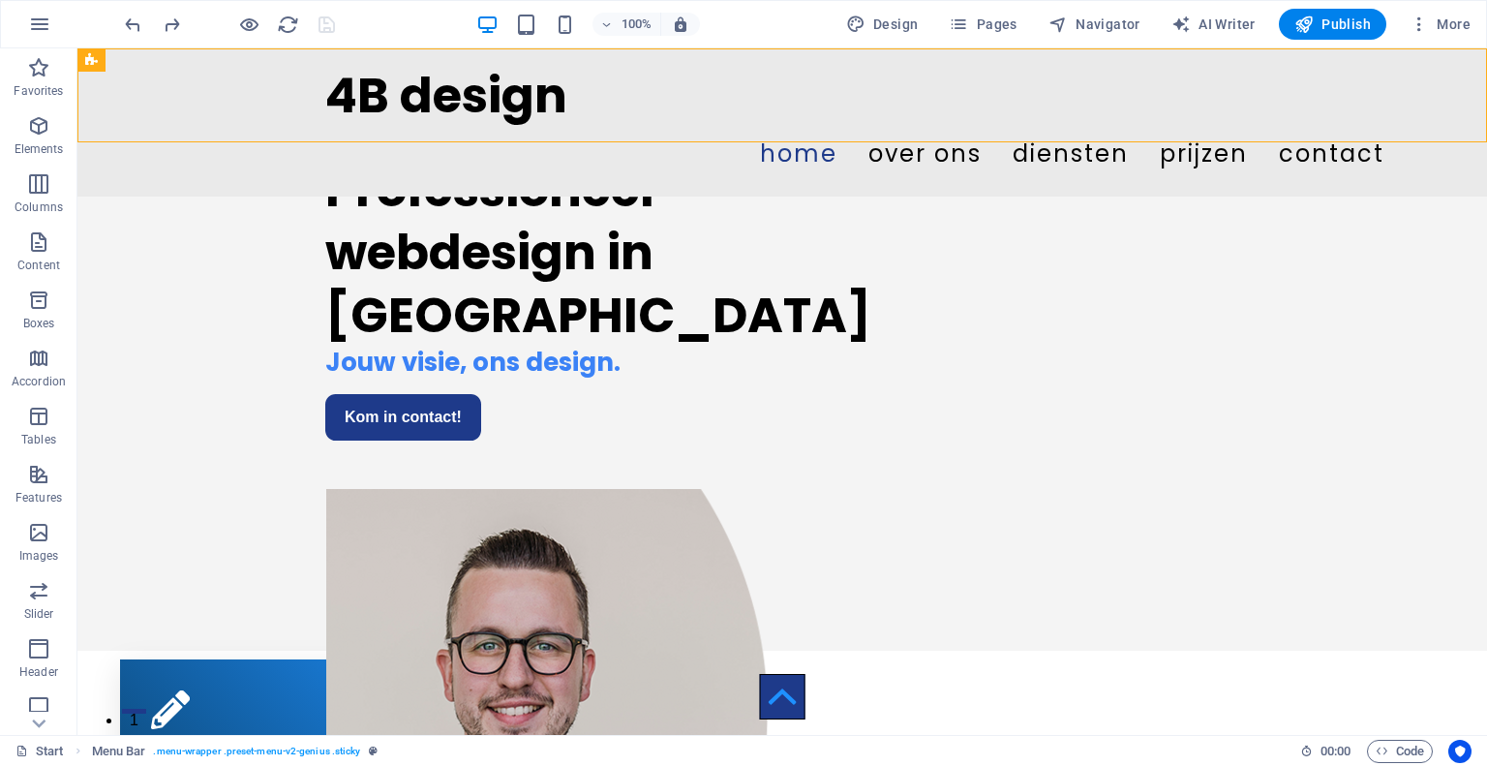
click at [581, 24] on div "100%" at bounding box center [588, 24] width 224 height 31
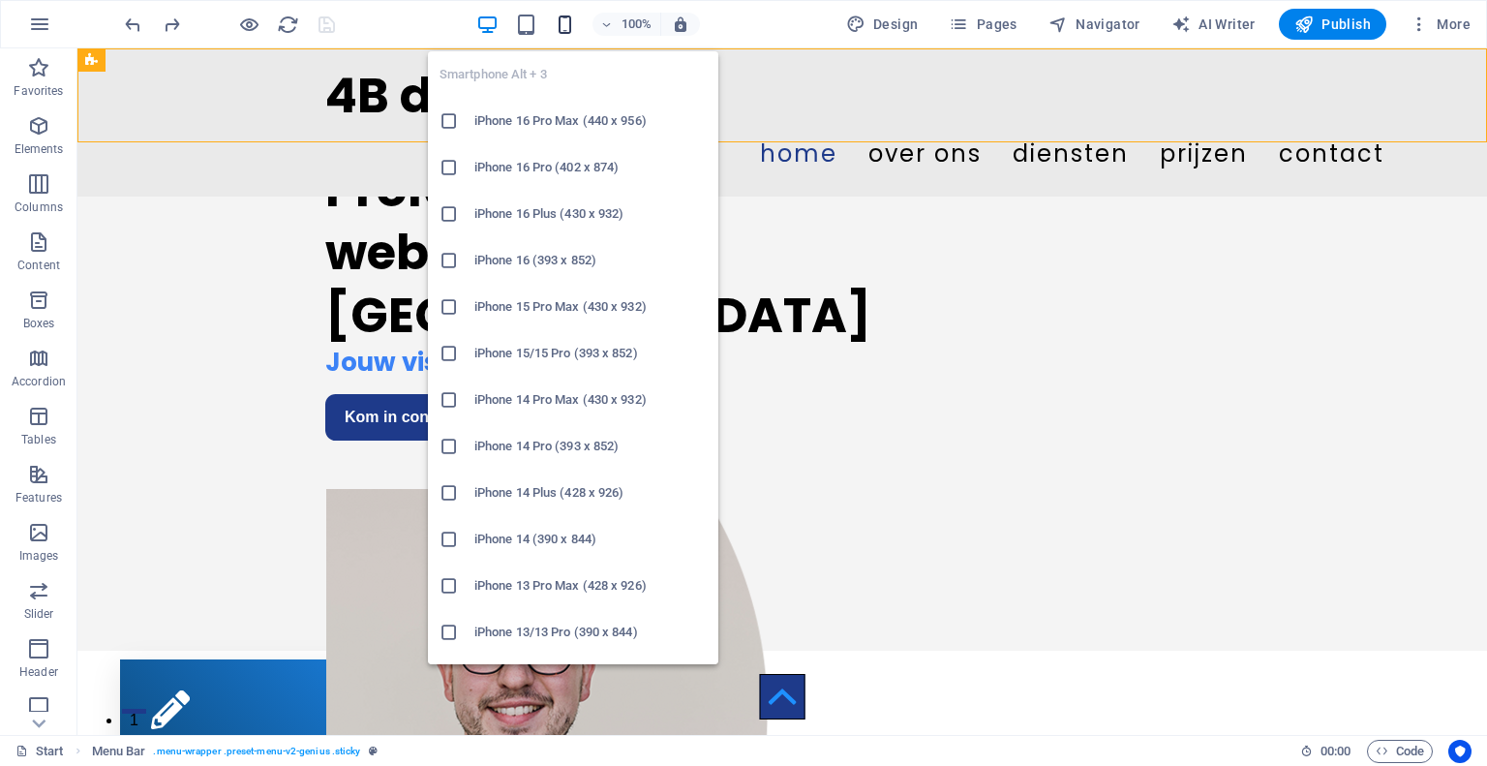
click at [568, 26] on icon "button" at bounding box center [565, 25] width 22 height 22
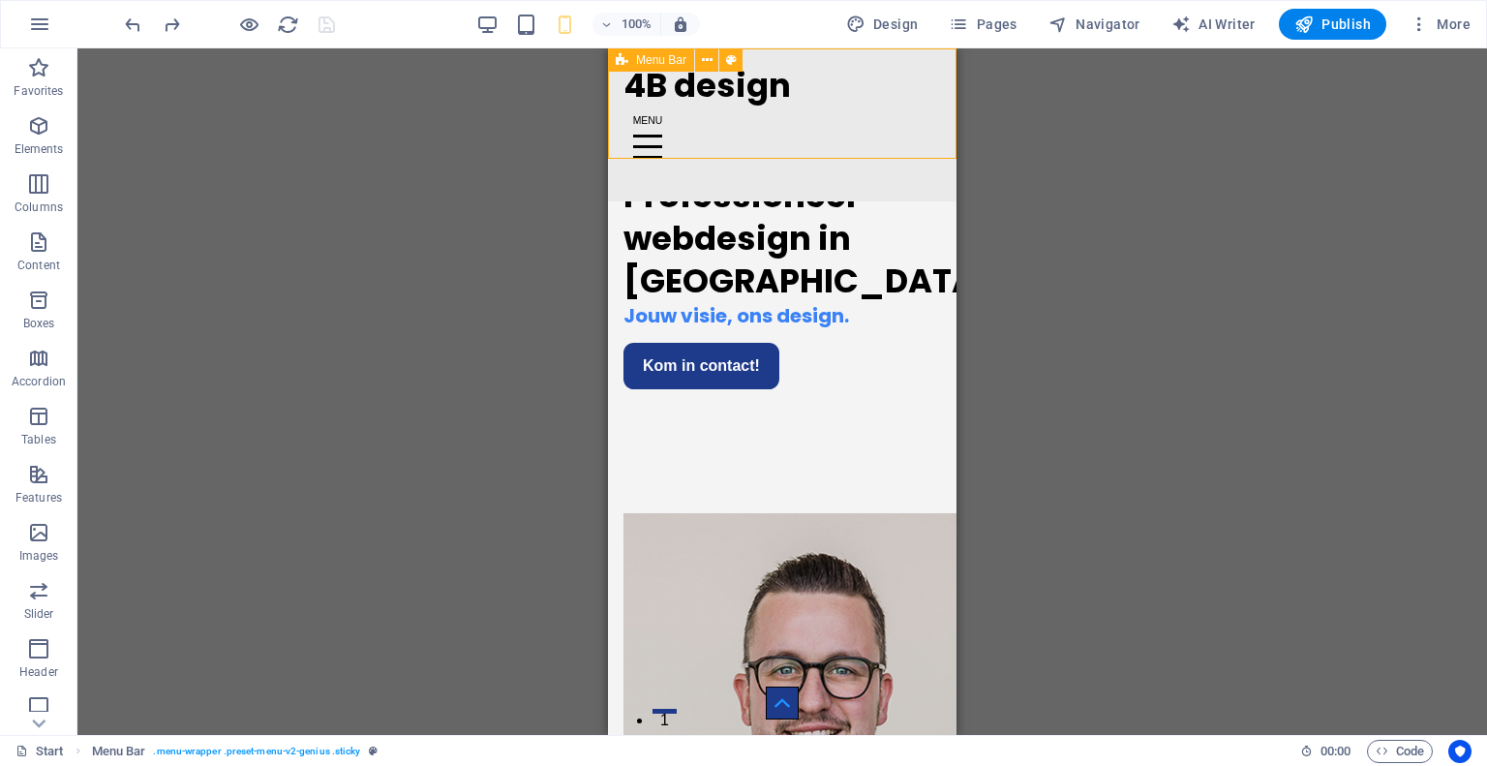
click at [623, 139] on div "4B design Home over ons diensten prijzen Contact Menu" at bounding box center [782, 124] width 349 height 153
select select "header"
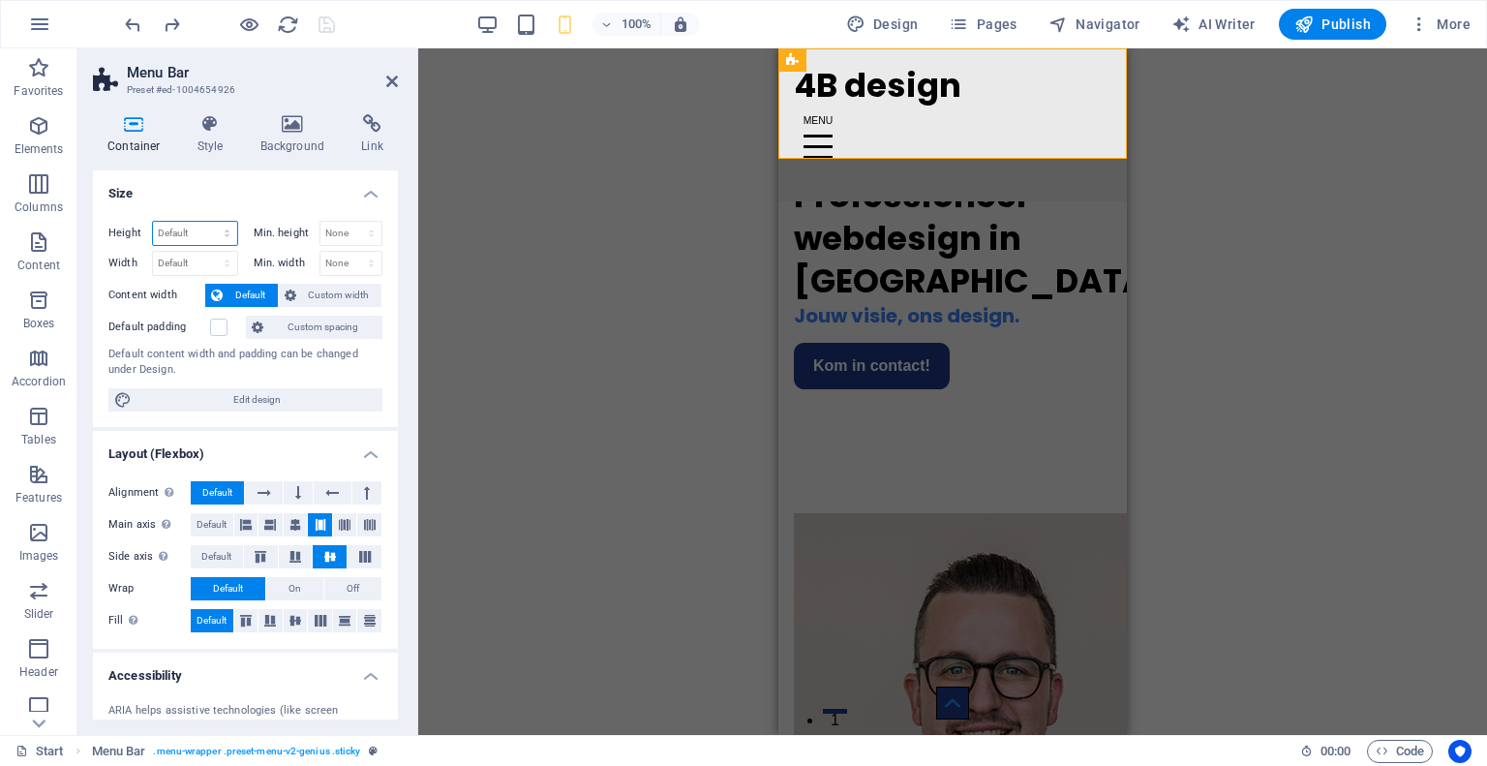
click at [207, 228] on select "Default px rem % vh vw" at bounding box center [195, 233] width 84 height 23
select select "px"
click at [207, 222] on select "Default px rem % vh vw" at bounding box center [195, 233] width 84 height 23
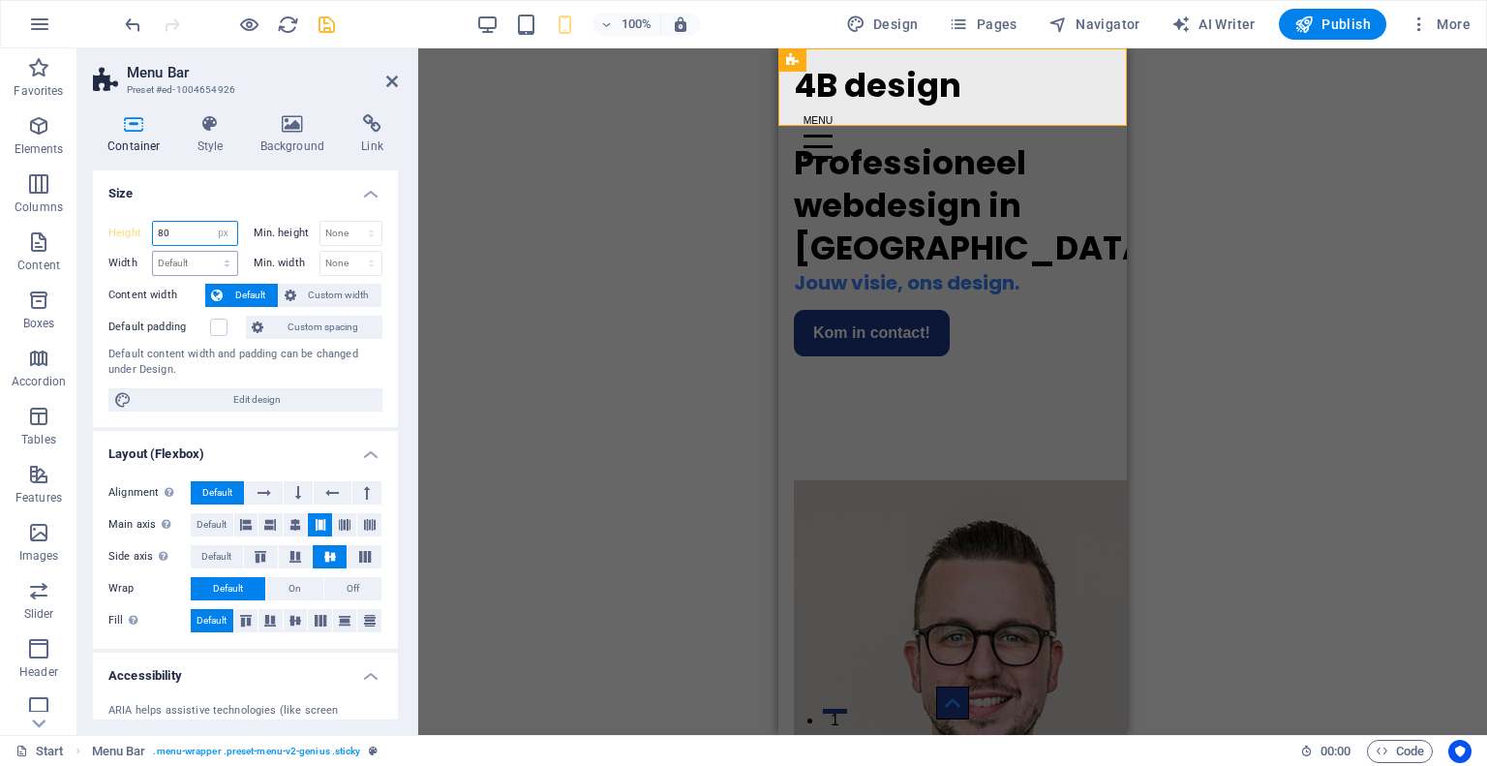
type input "114"
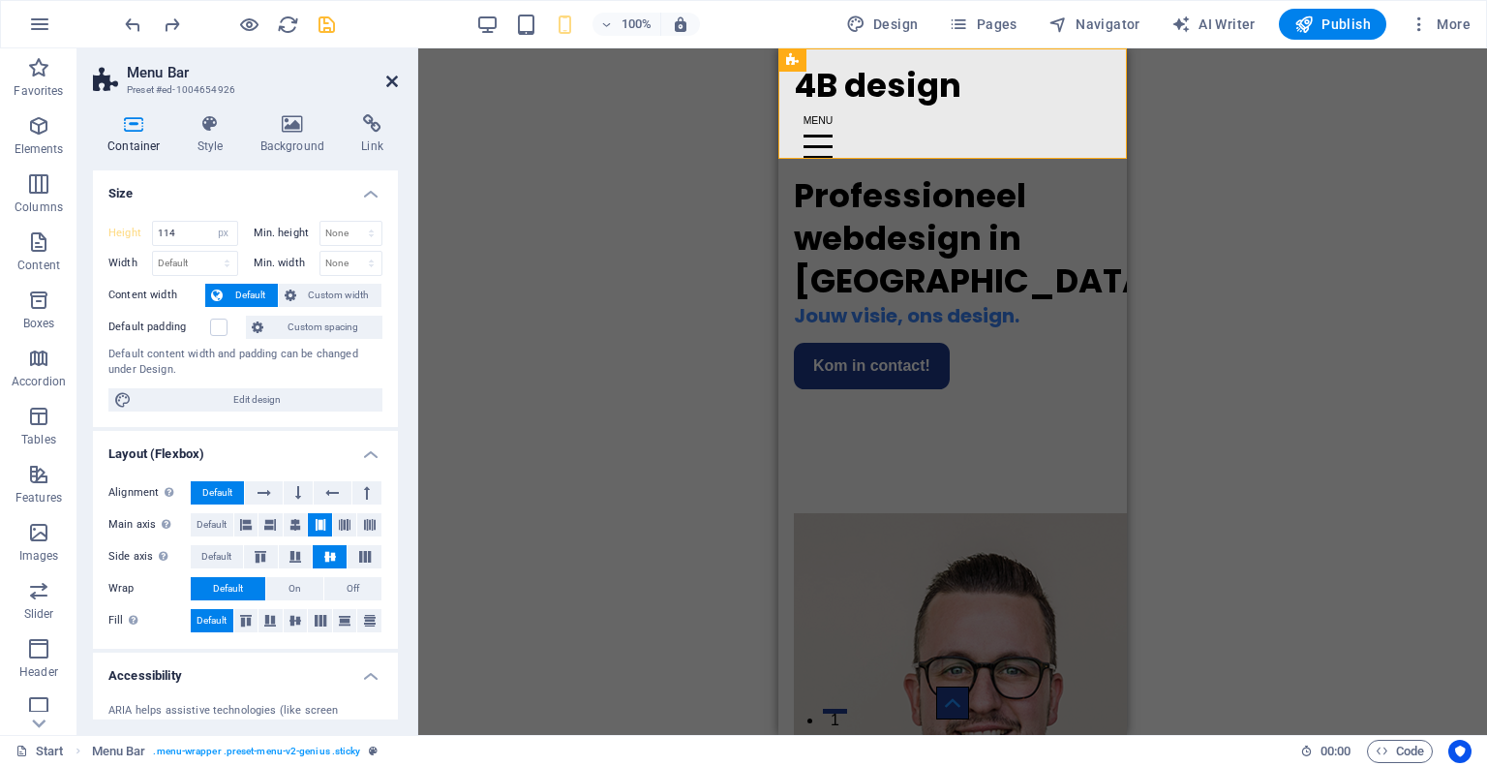
click at [392, 80] on icon at bounding box center [392, 81] width 12 height 15
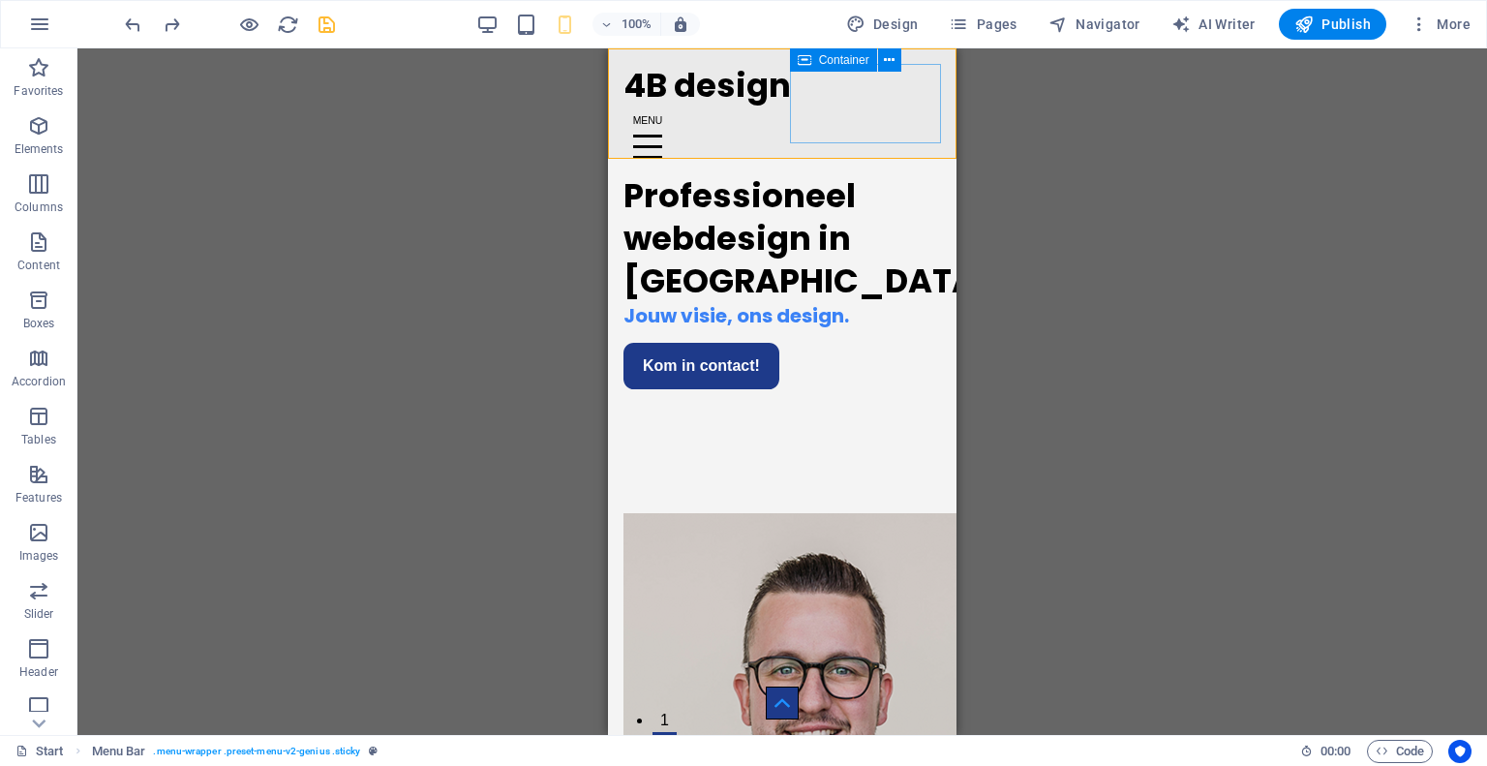
click at [846, 109] on div "Menu" at bounding box center [783, 146] width 318 height 79
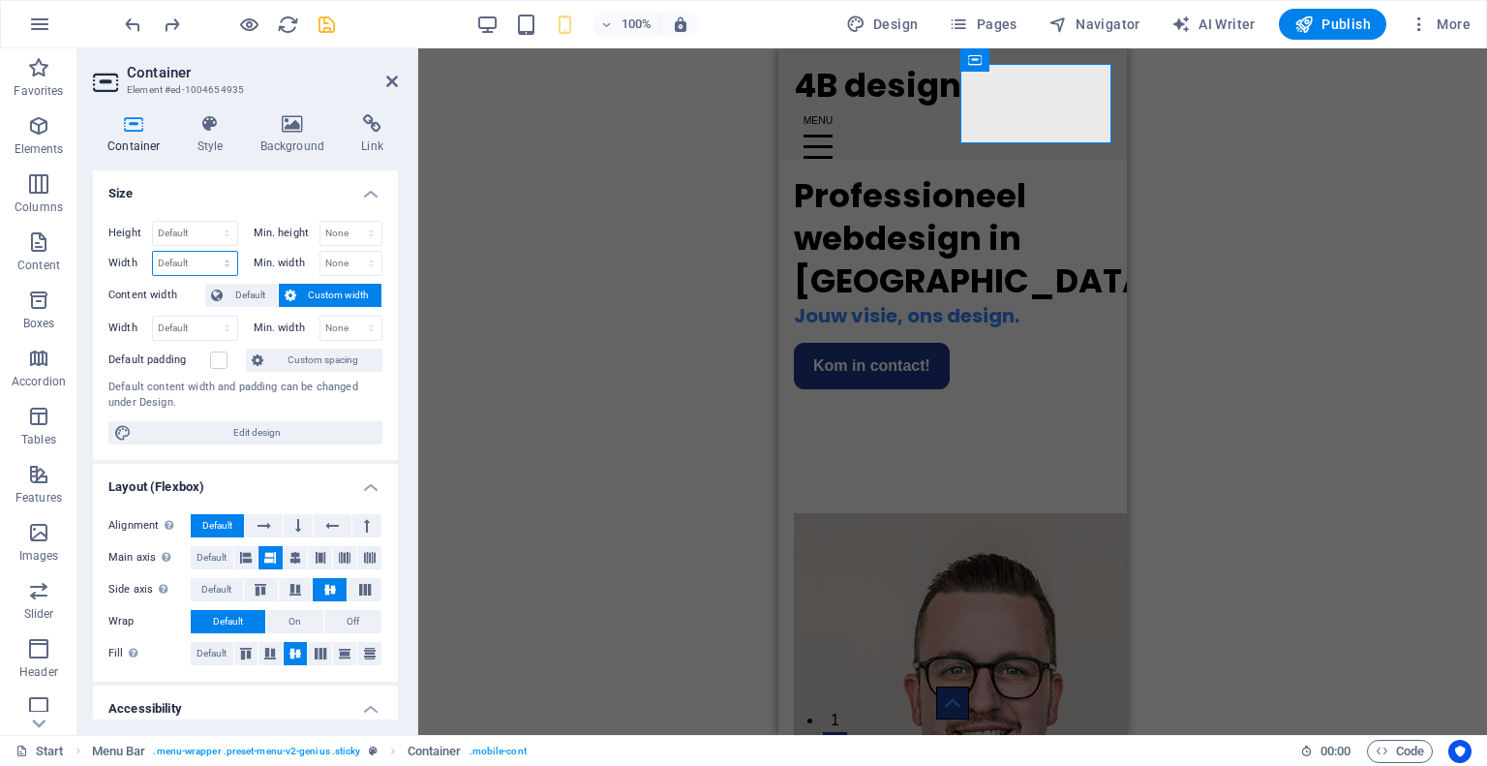
click at [173, 258] on select "Default px rem % em vh vw" at bounding box center [195, 263] width 84 height 23
click at [171, 239] on select "Default px rem % vh vw" at bounding box center [195, 233] width 84 height 23
select select "px"
click at [207, 222] on select "Default px rem % vh vw" at bounding box center [195, 233] width 84 height 23
type input "6"
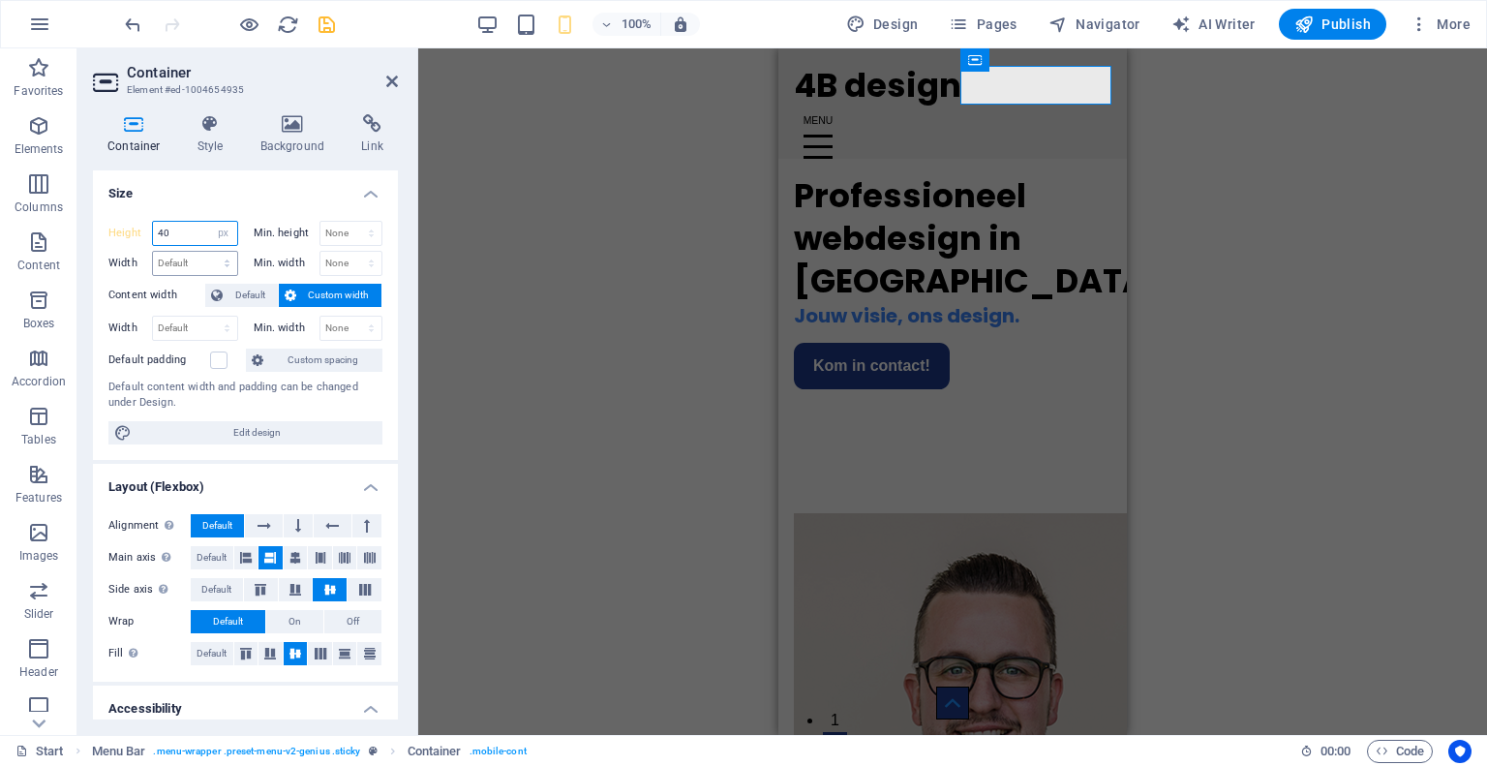
type input "4"
type input "50"
click at [398, 85] on aside "Container Element #ed-1004654935 Container Style Background Link Size Height 50…" at bounding box center [247, 391] width 341 height 686
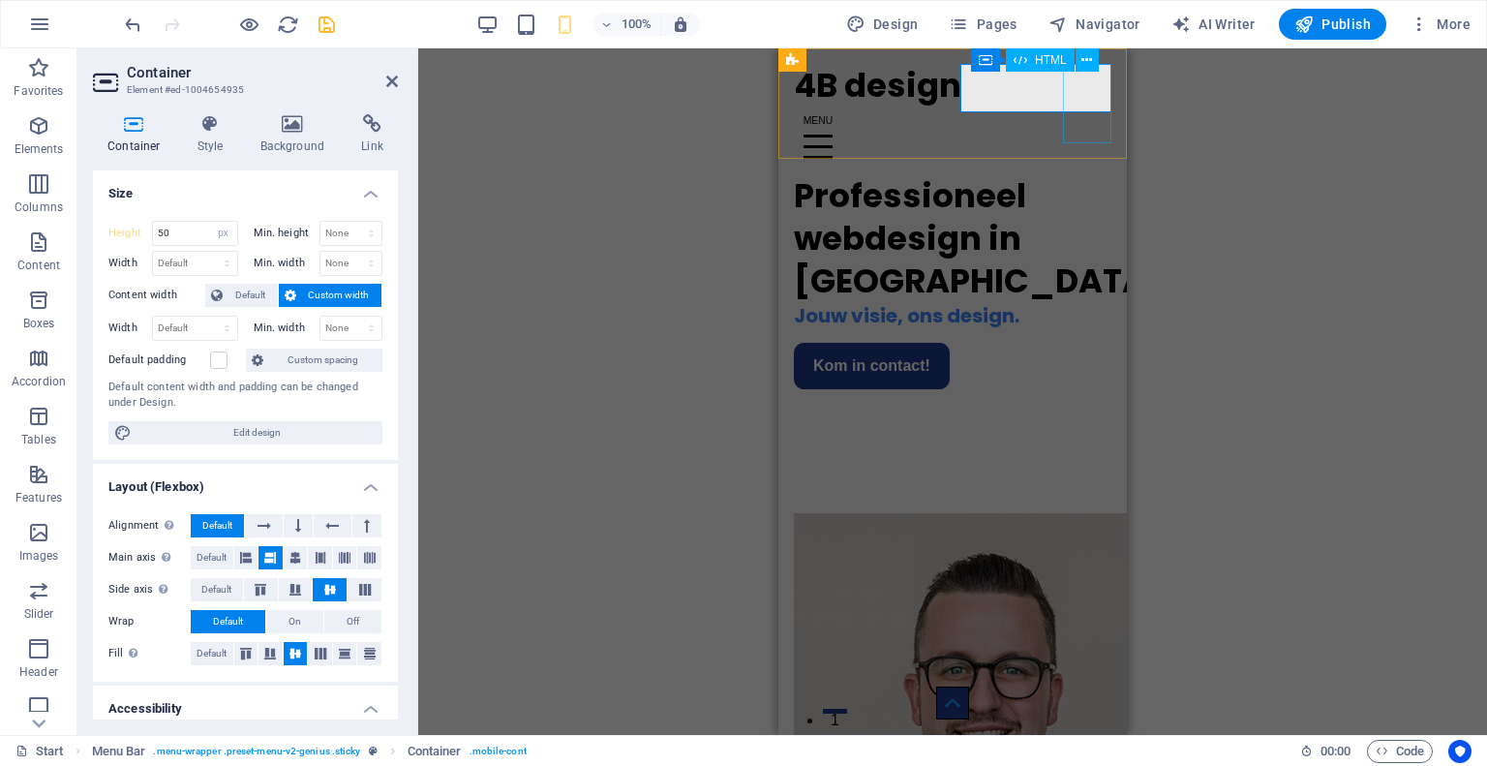
click at [1088, 107] on div "Menu" at bounding box center [953, 146] width 318 height 79
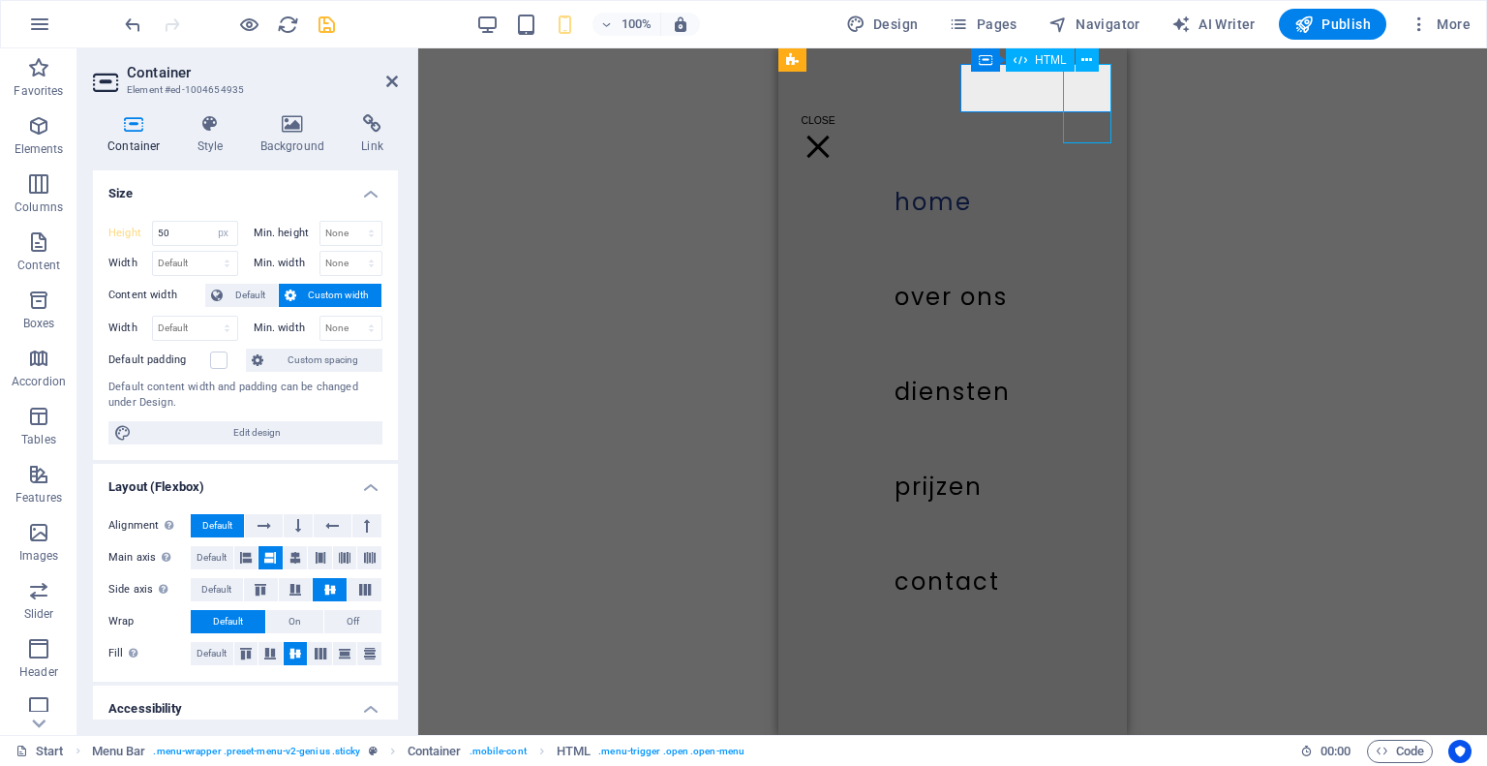
click at [842, 107] on div "Menu" at bounding box center [818, 146] width 48 height 79
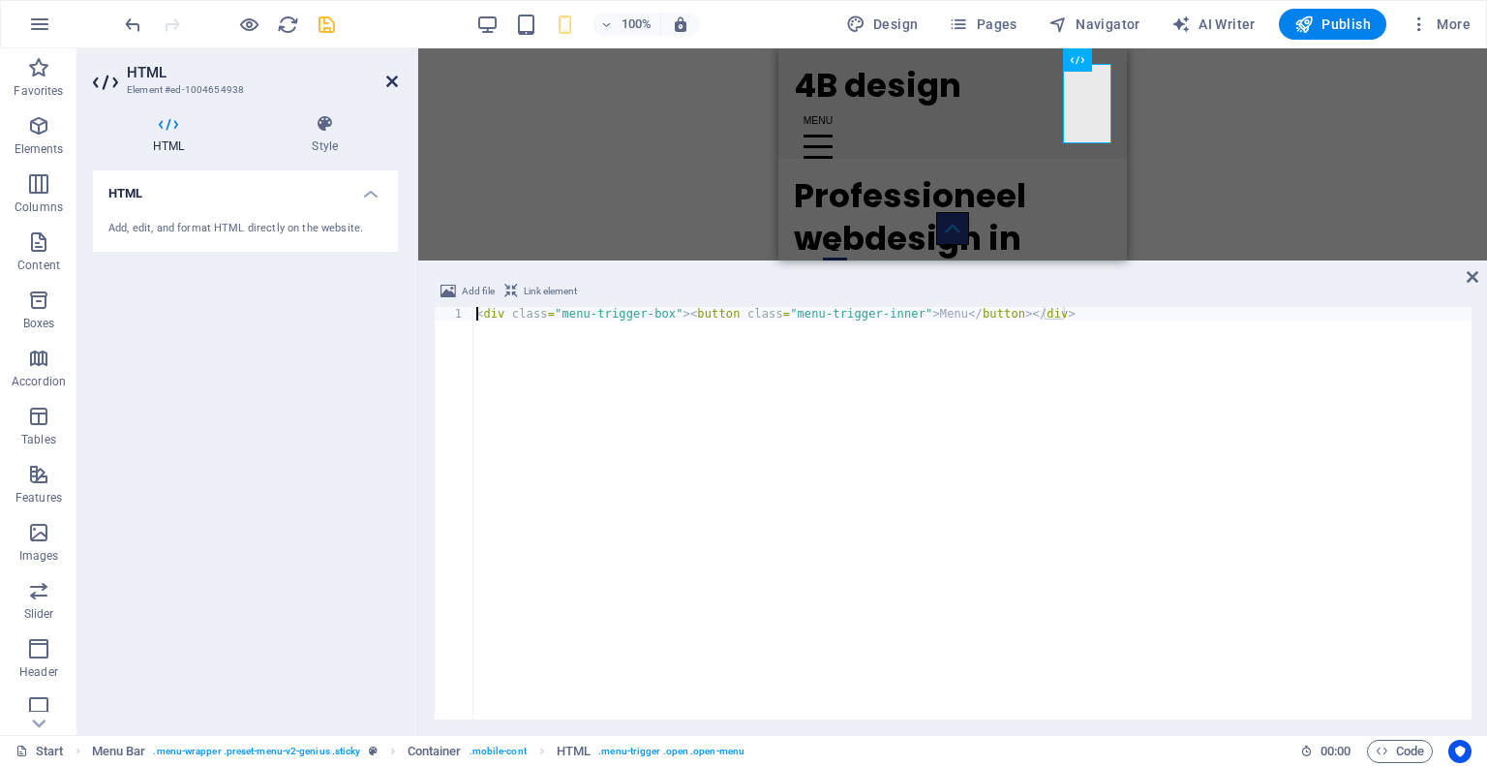
click at [388, 78] on icon at bounding box center [392, 81] width 12 height 15
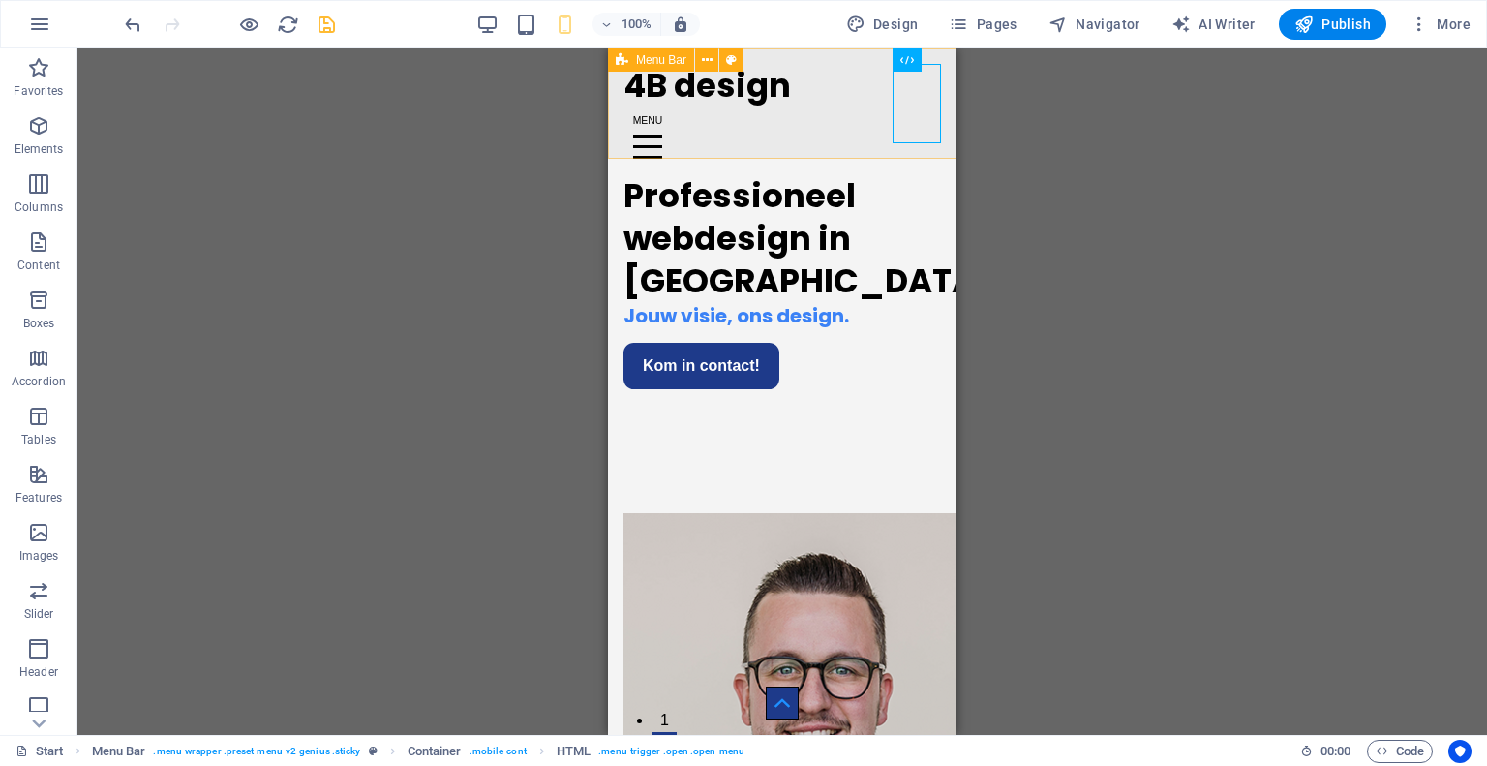
click at [615, 136] on div "4B design Home over ons diensten prijzen Contact Menu" at bounding box center [782, 103] width 349 height 110
select select "px"
select select "header"
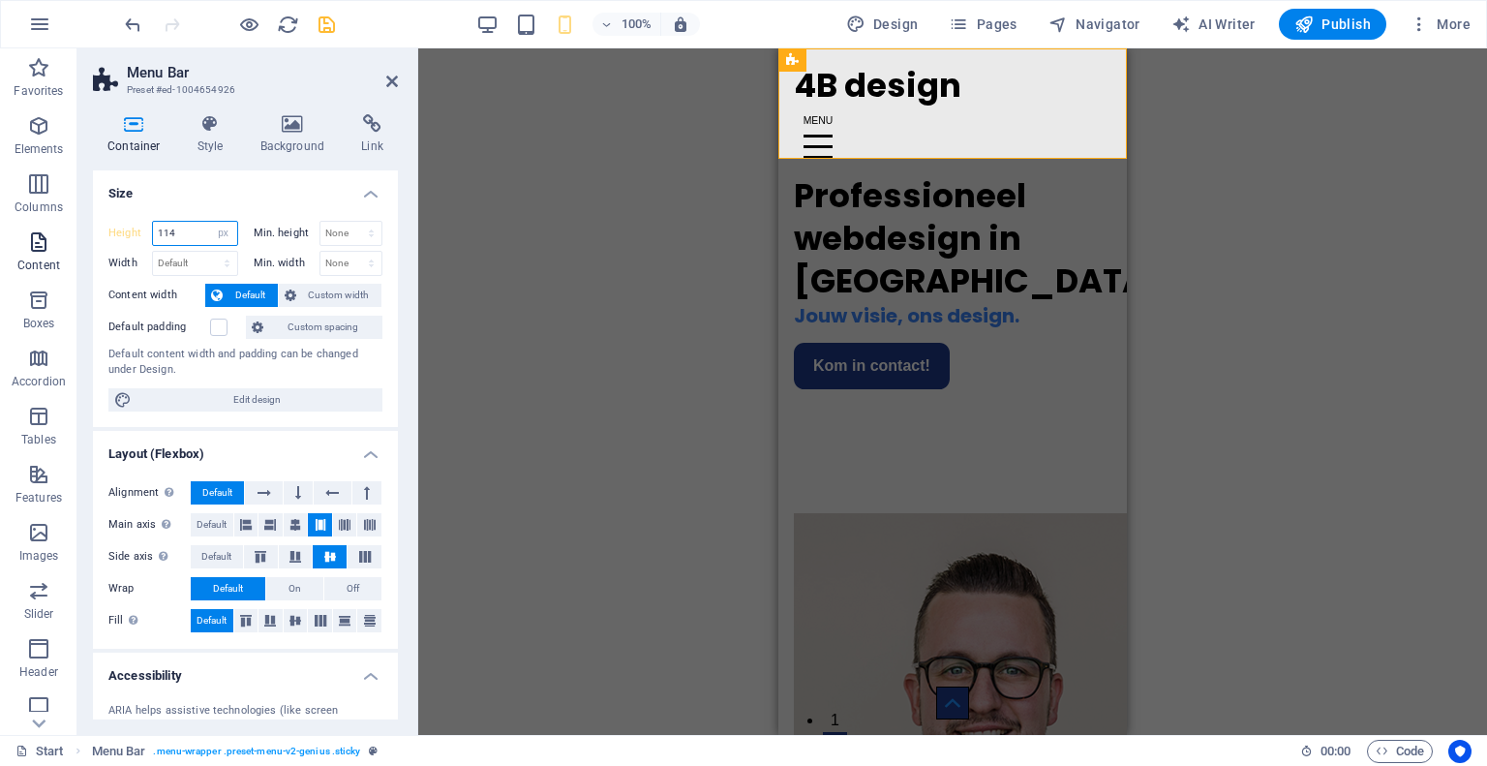
drag, startPoint x: 193, startPoint y: 243, endPoint x: 55, endPoint y: 223, distance: 139.0
click at [55, 223] on section "Favorites Elements Columns Content Boxes Accordion Tables Features Images Slide…" at bounding box center [743, 391] width 1487 height 686
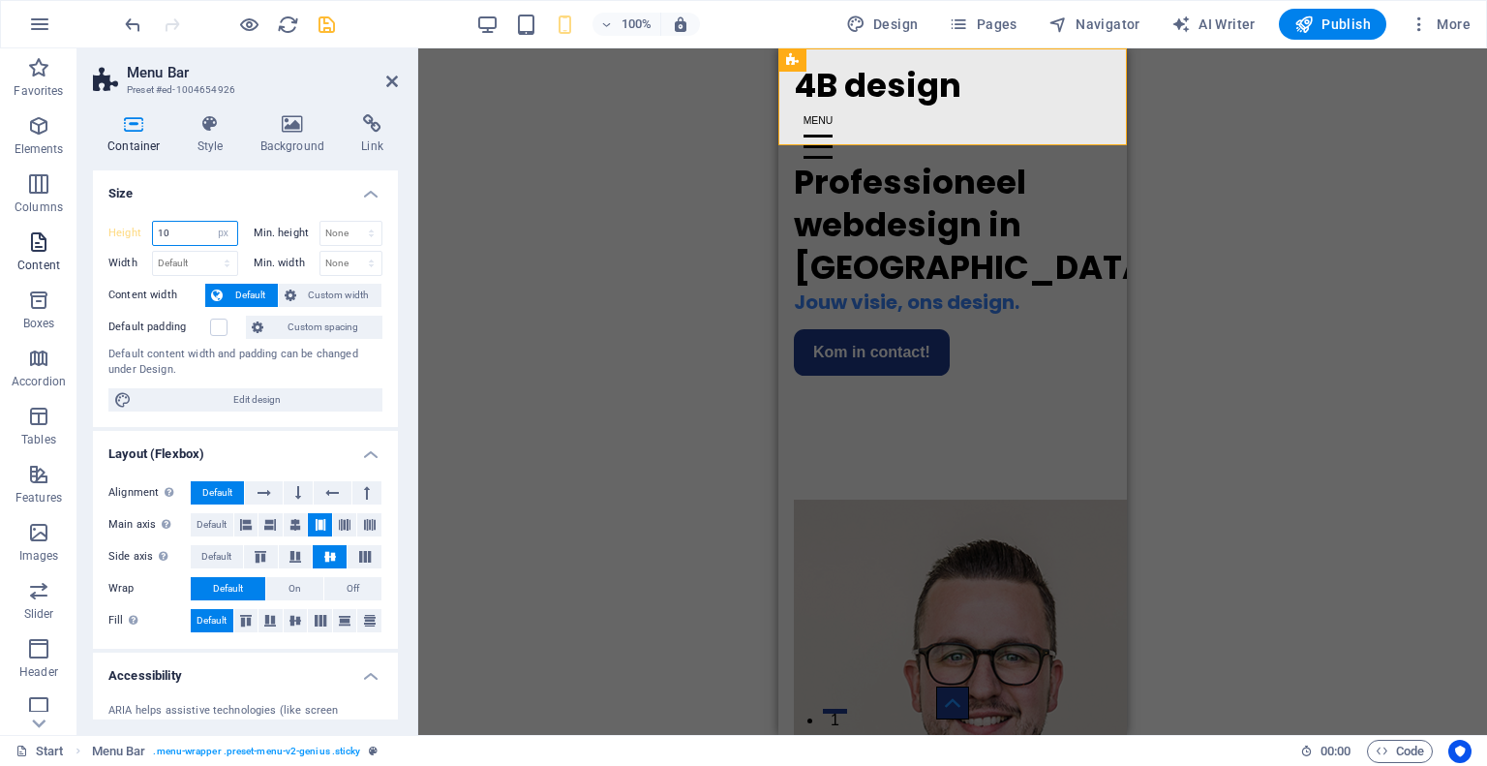
type input "1"
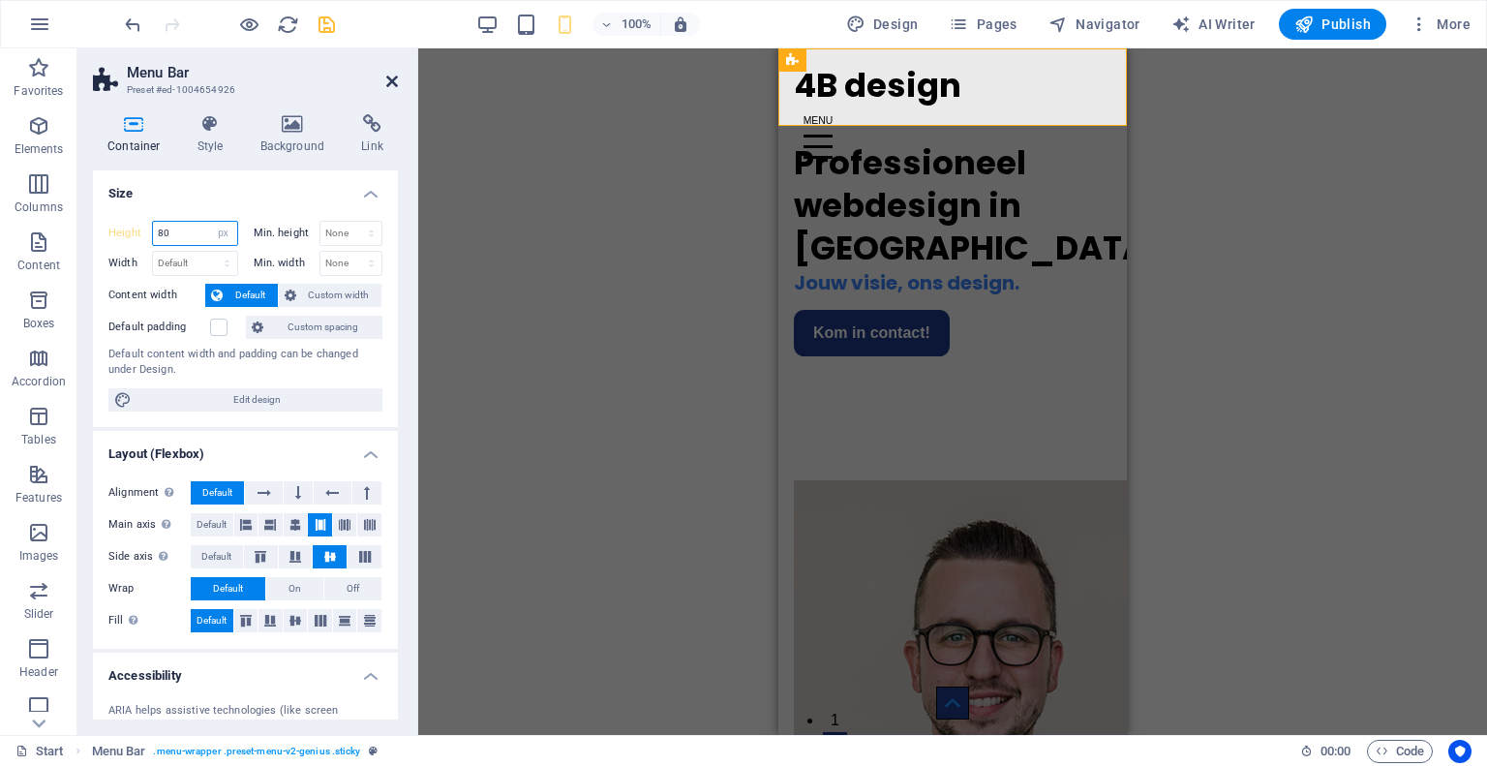
type input "80"
click at [386, 77] on icon at bounding box center [392, 81] width 12 height 15
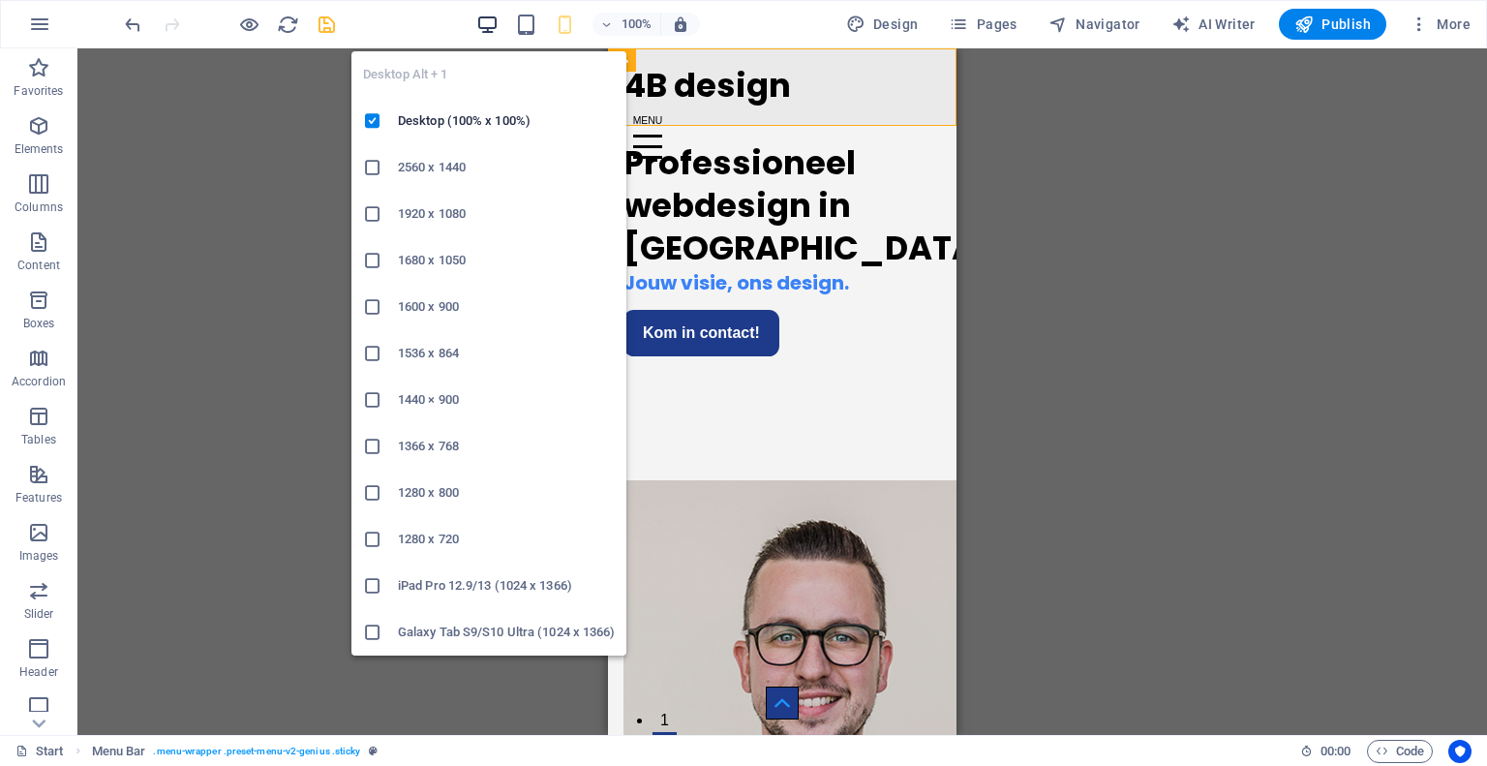
click at [488, 19] on icon "button" at bounding box center [487, 25] width 22 height 22
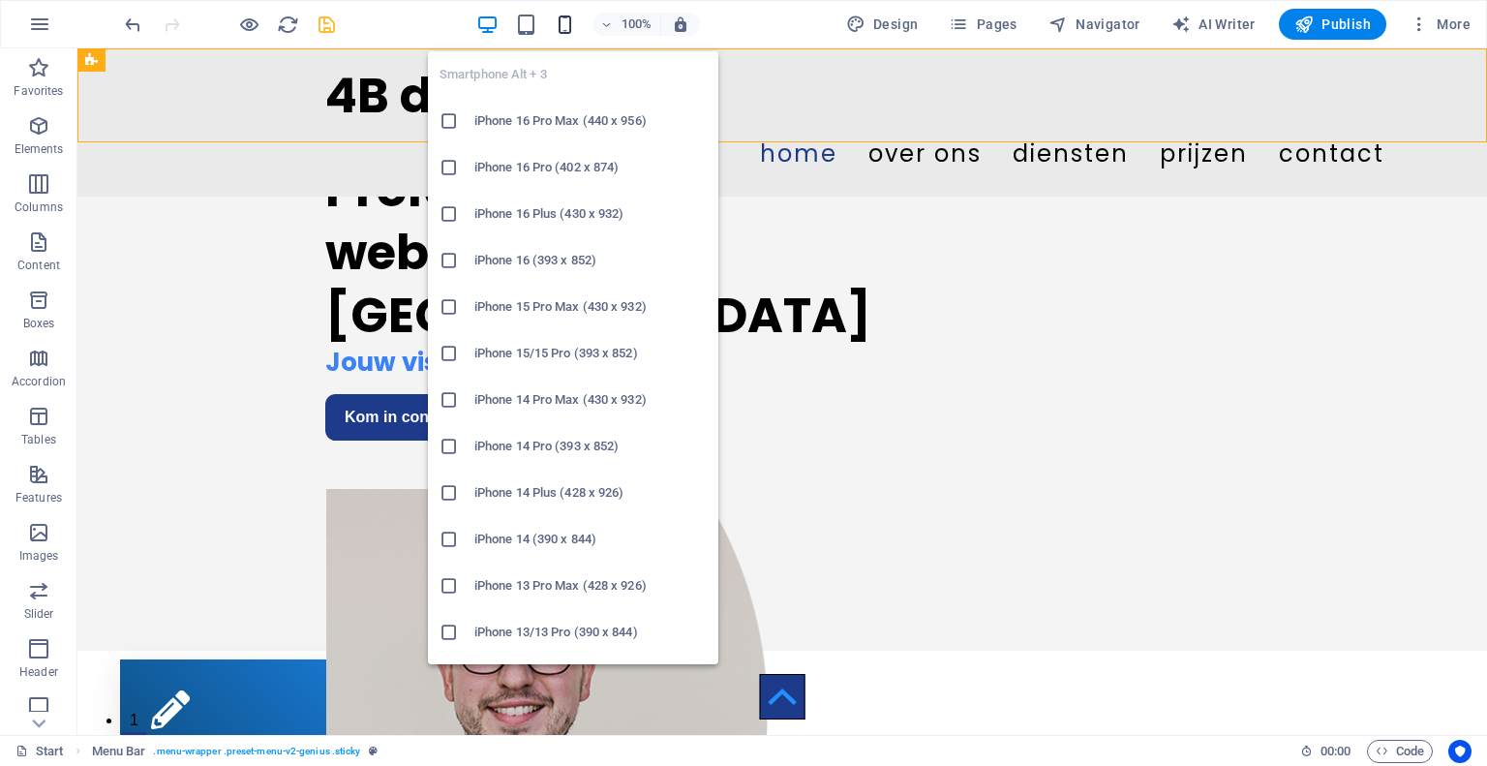
click at [566, 15] on icon "button" at bounding box center [565, 25] width 22 height 22
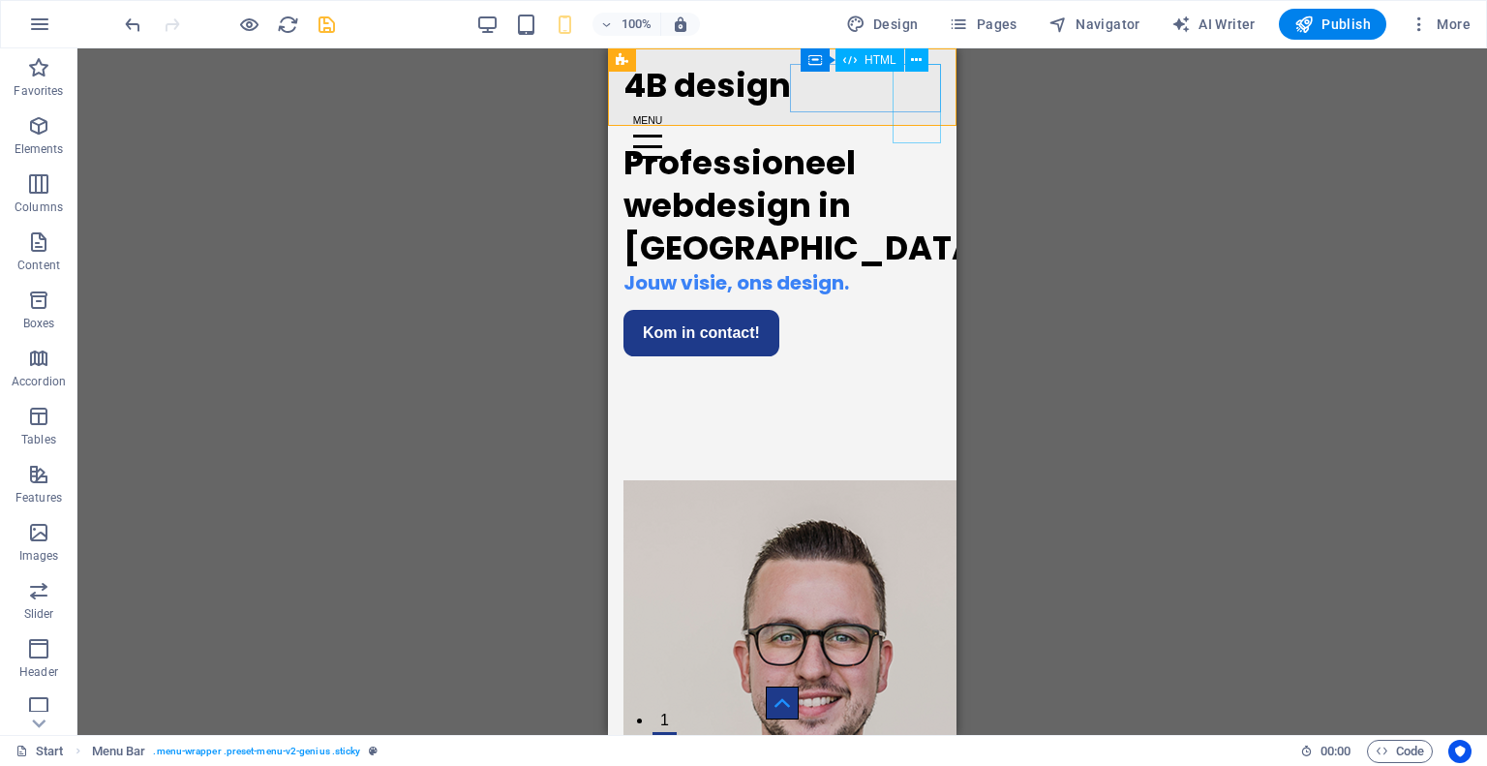
click at [920, 107] on div "Menu" at bounding box center [783, 146] width 318 height 79
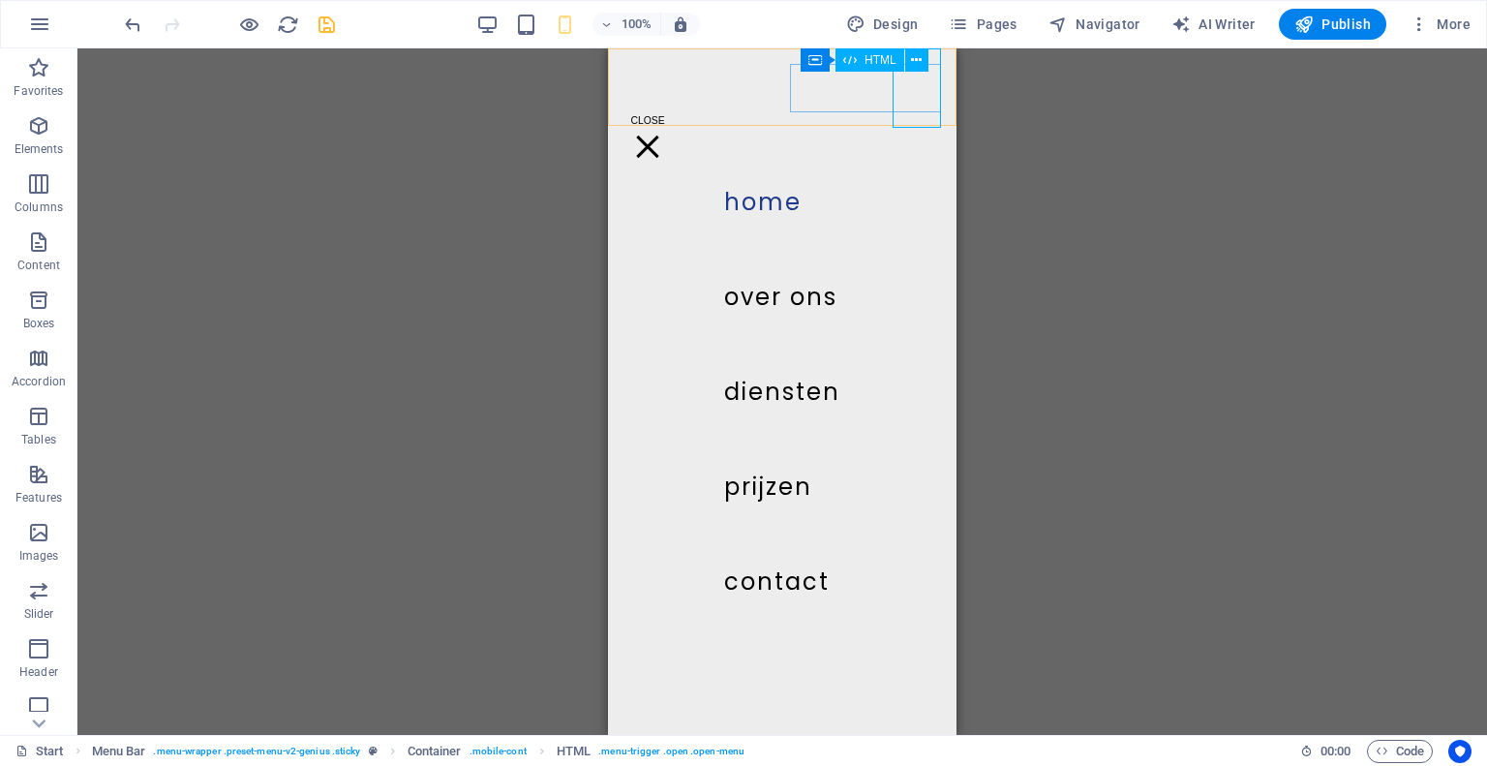
click at [672, 107] on div "Menu" at bounding box center [648, 146] width 48 height 79
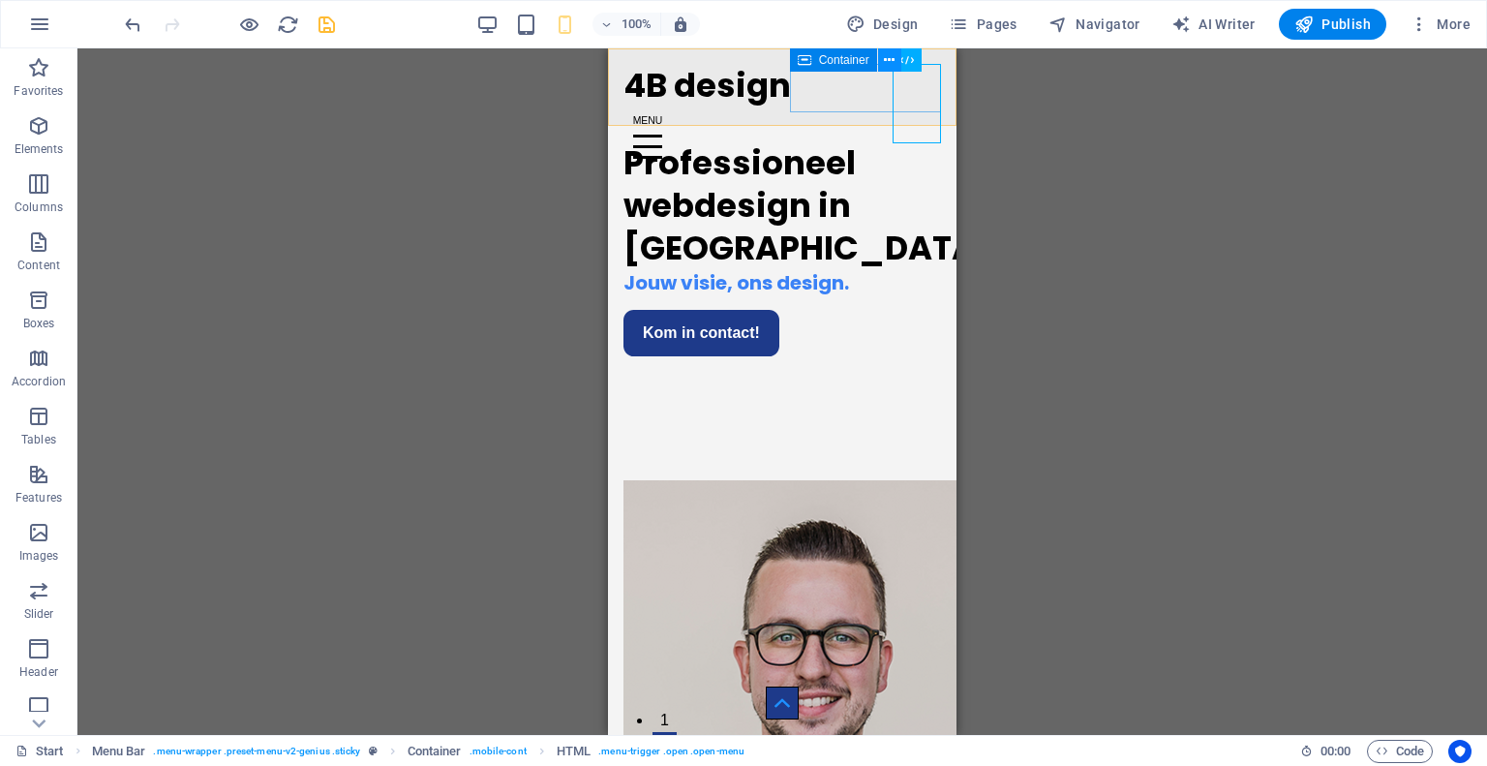
click at [886, 58] on icon at bounding box center [889, 60] width 11 height 20
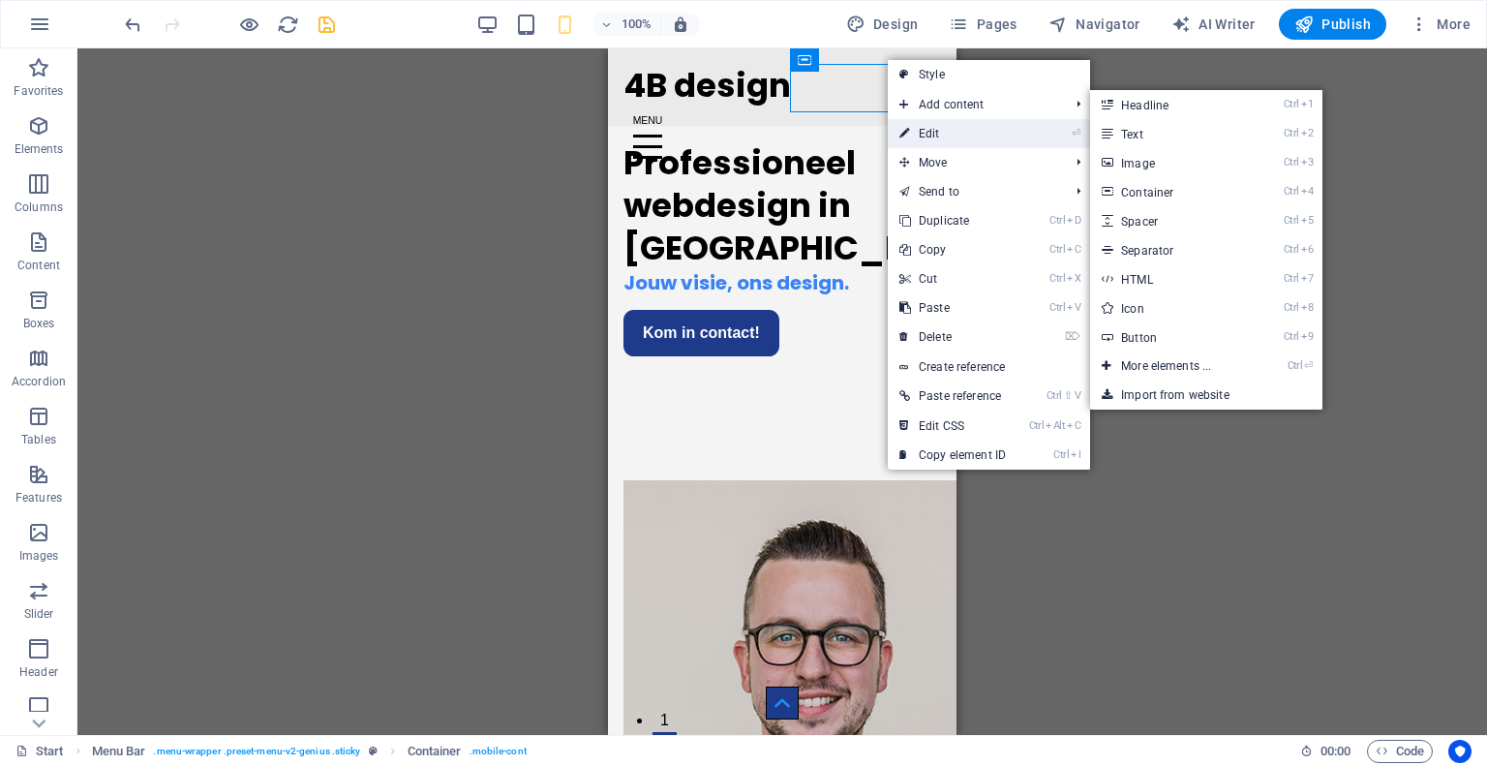
click at [920, 134] on link "⏎ Edit" at bounding box center [953, 133] width 130 height 29
select select "px"
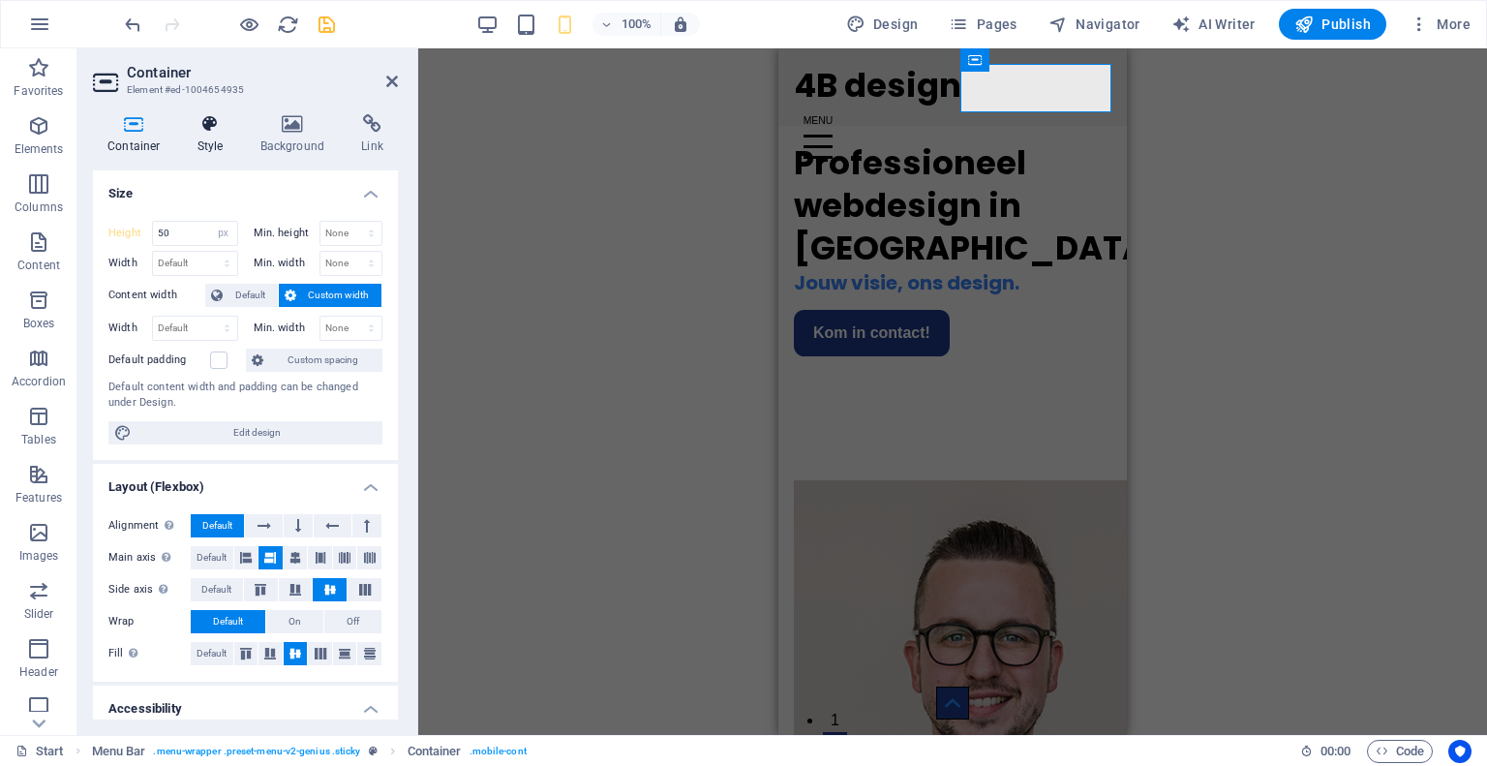
click at [228, 137] on h4 "Style" at bounding box center [214, 134] width 63 height 41
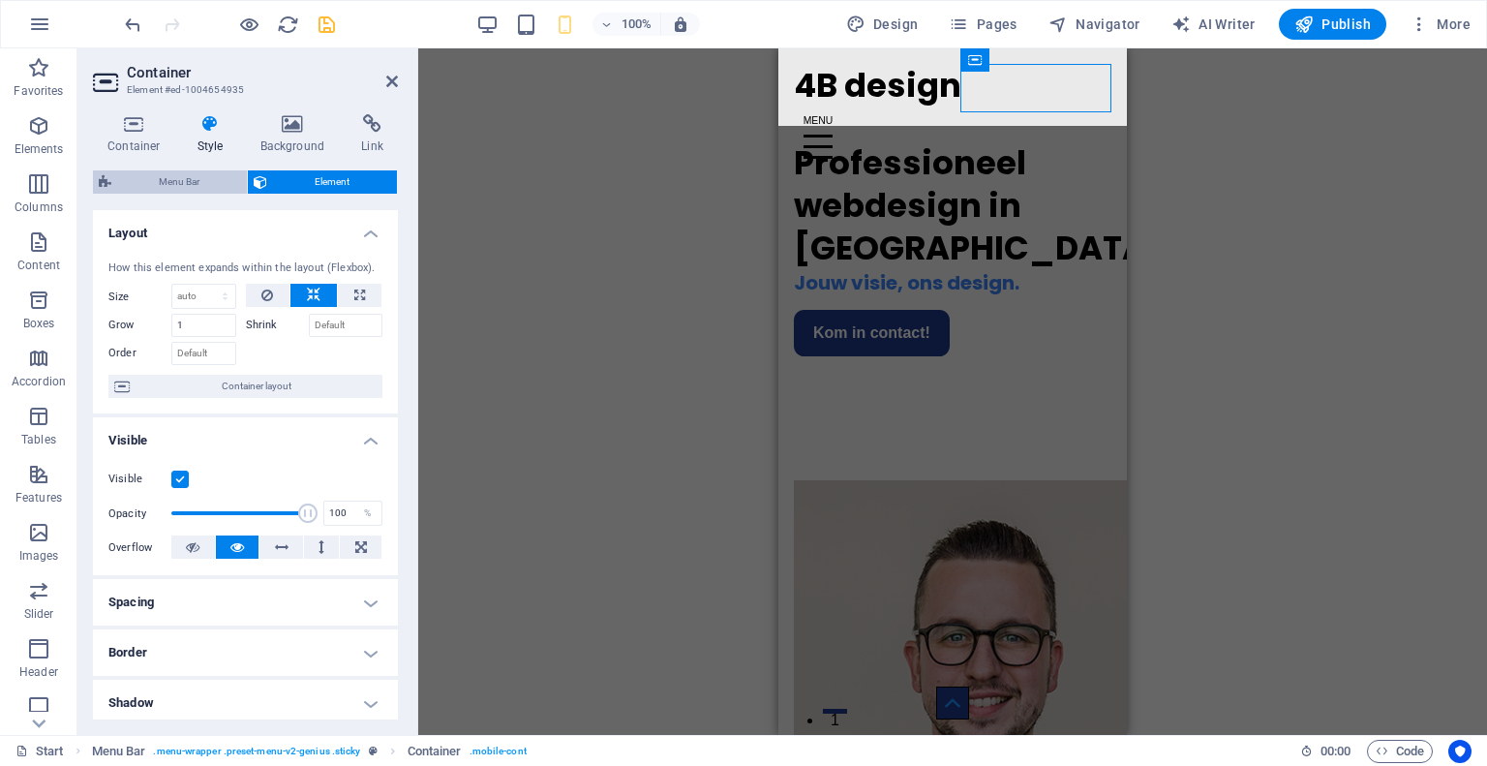
click at [190, 178] on span "Menu Bar" at bounding box center [179, 181] width 124 height 23
select select "rem"
select select "sticky_instant"
select select "px"
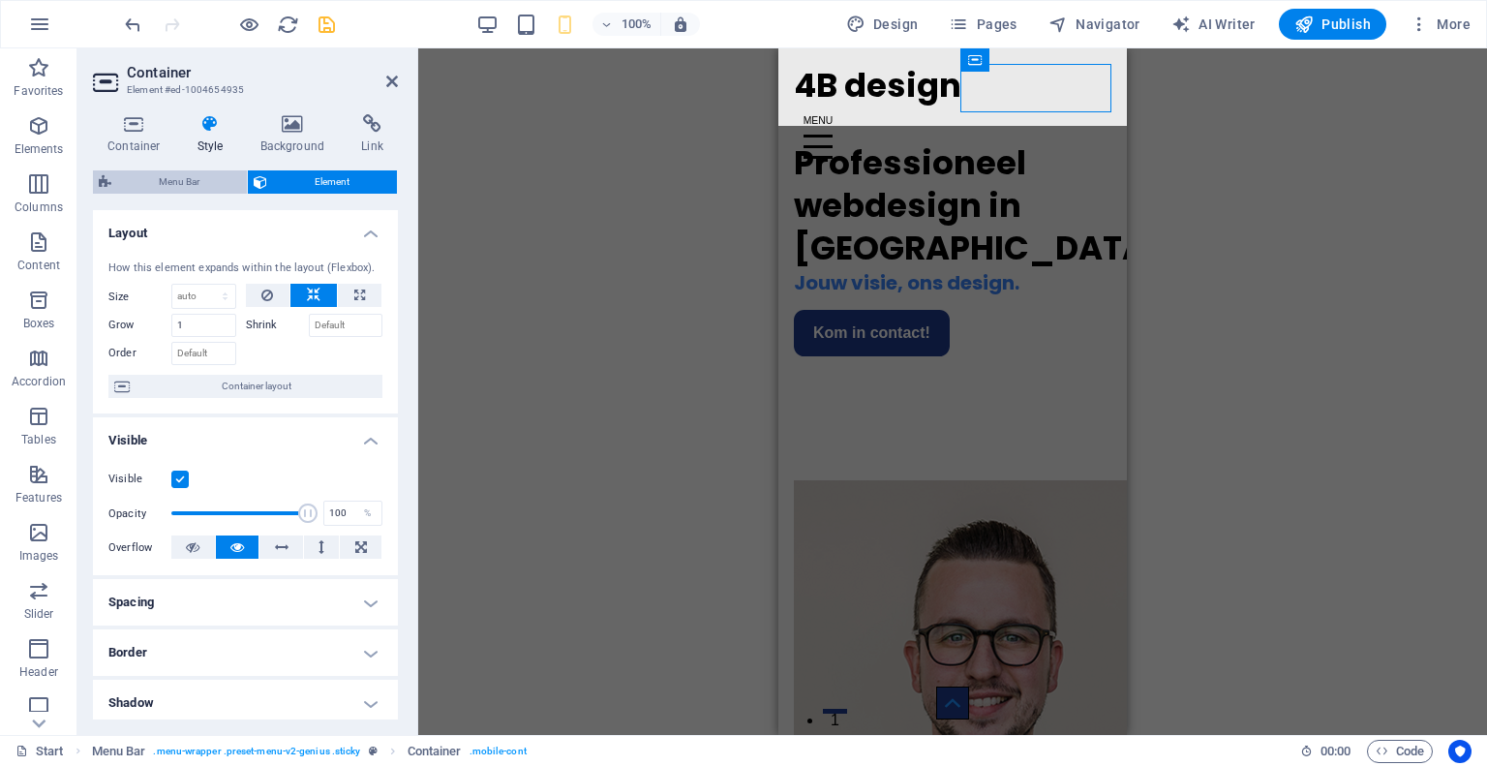
select select "px"
select select "hover_text_color"
select select "rem"
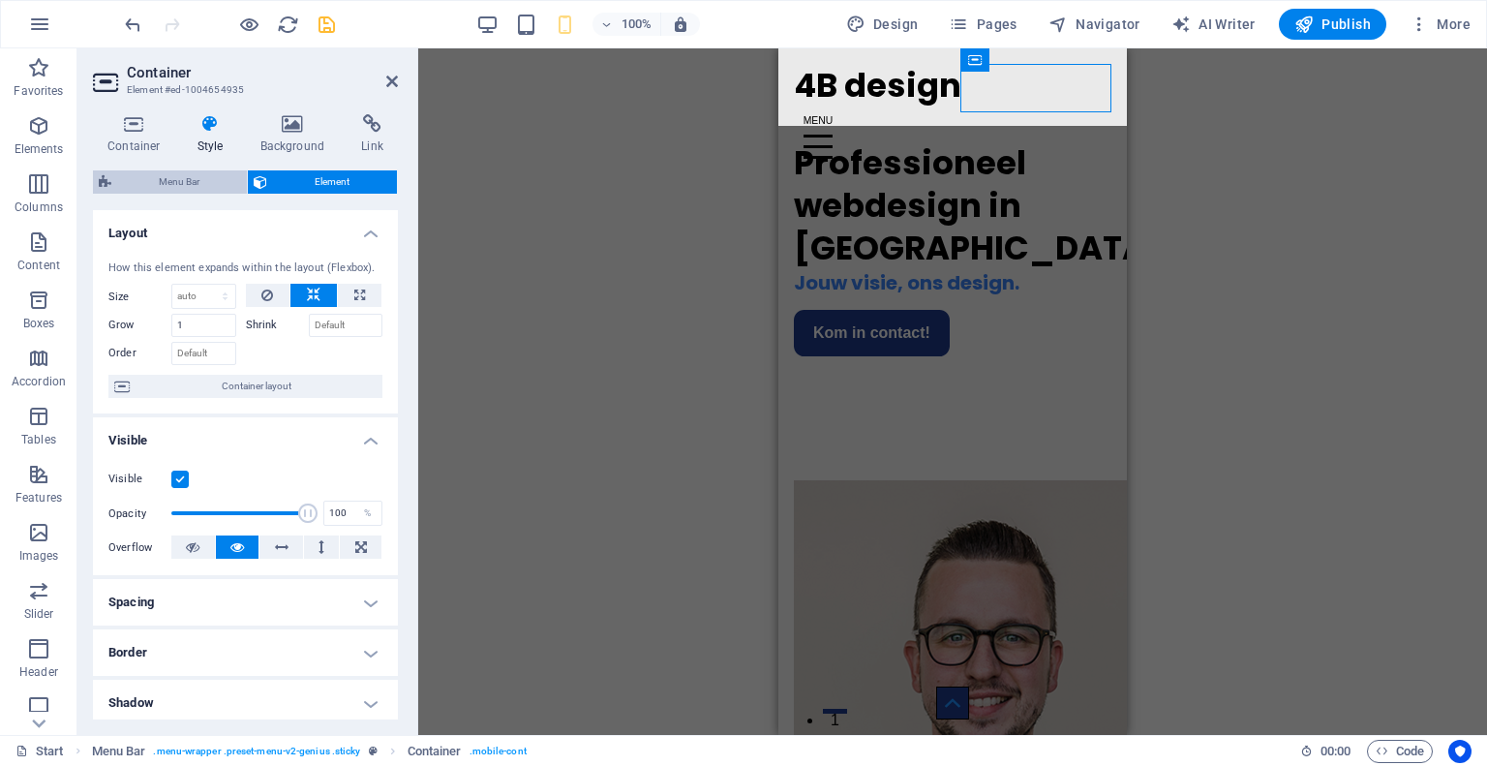
select select "rem"
select select "link-special-font"
select select "rem"
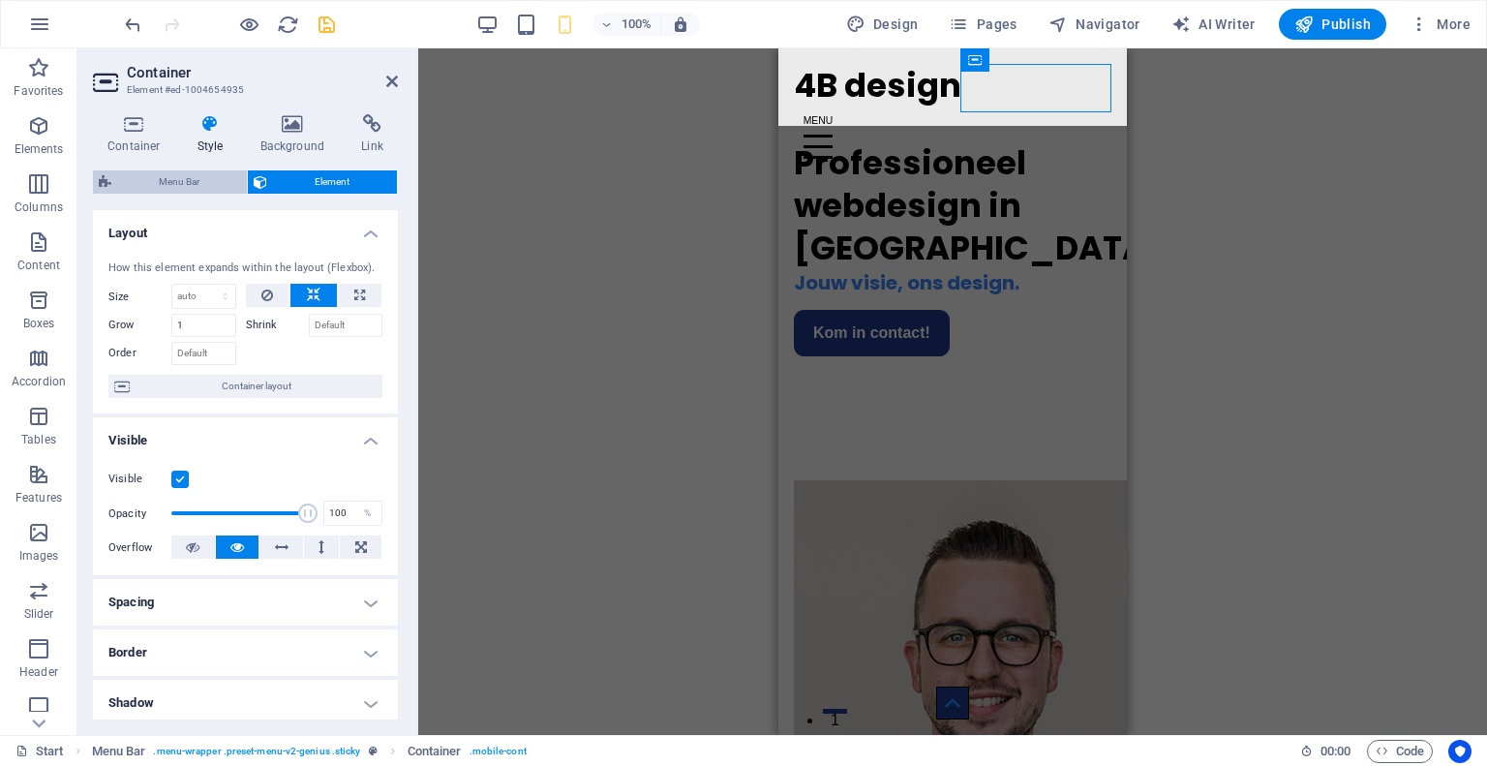
select select "400"
select select "px"
select select "rem"
select select "%"
select select "rem"
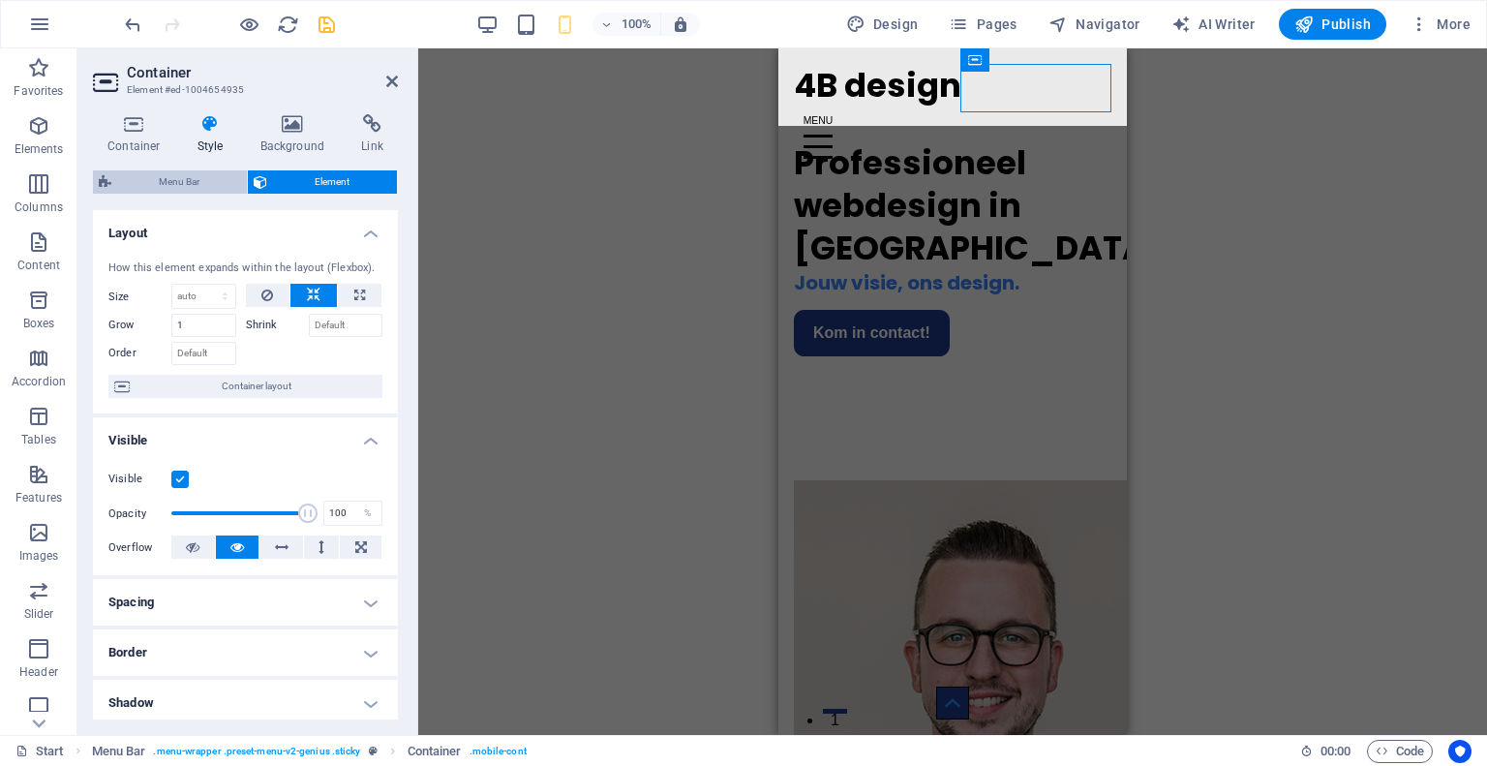
select select "rem"
select select "px"
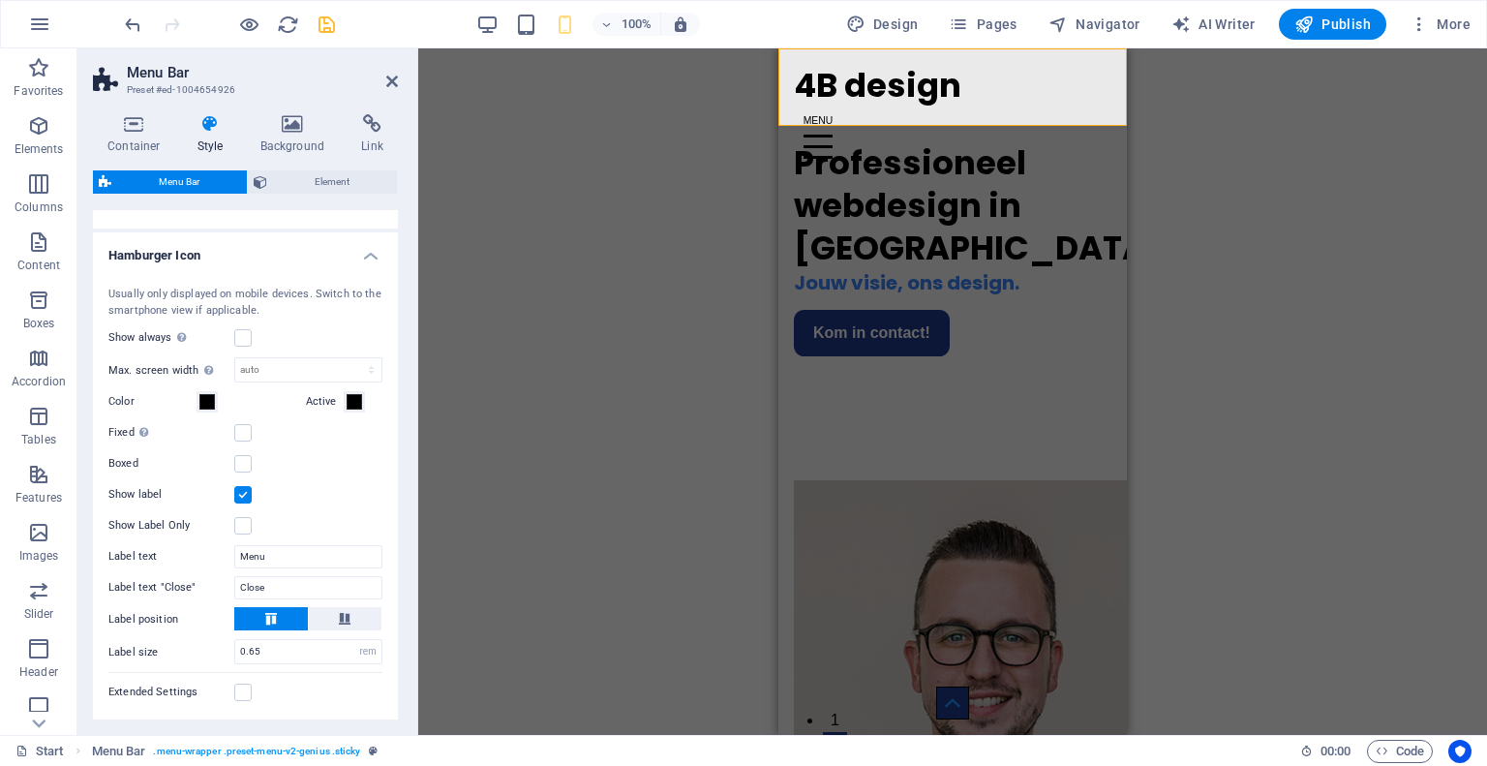
scroll to position [1306, 0]
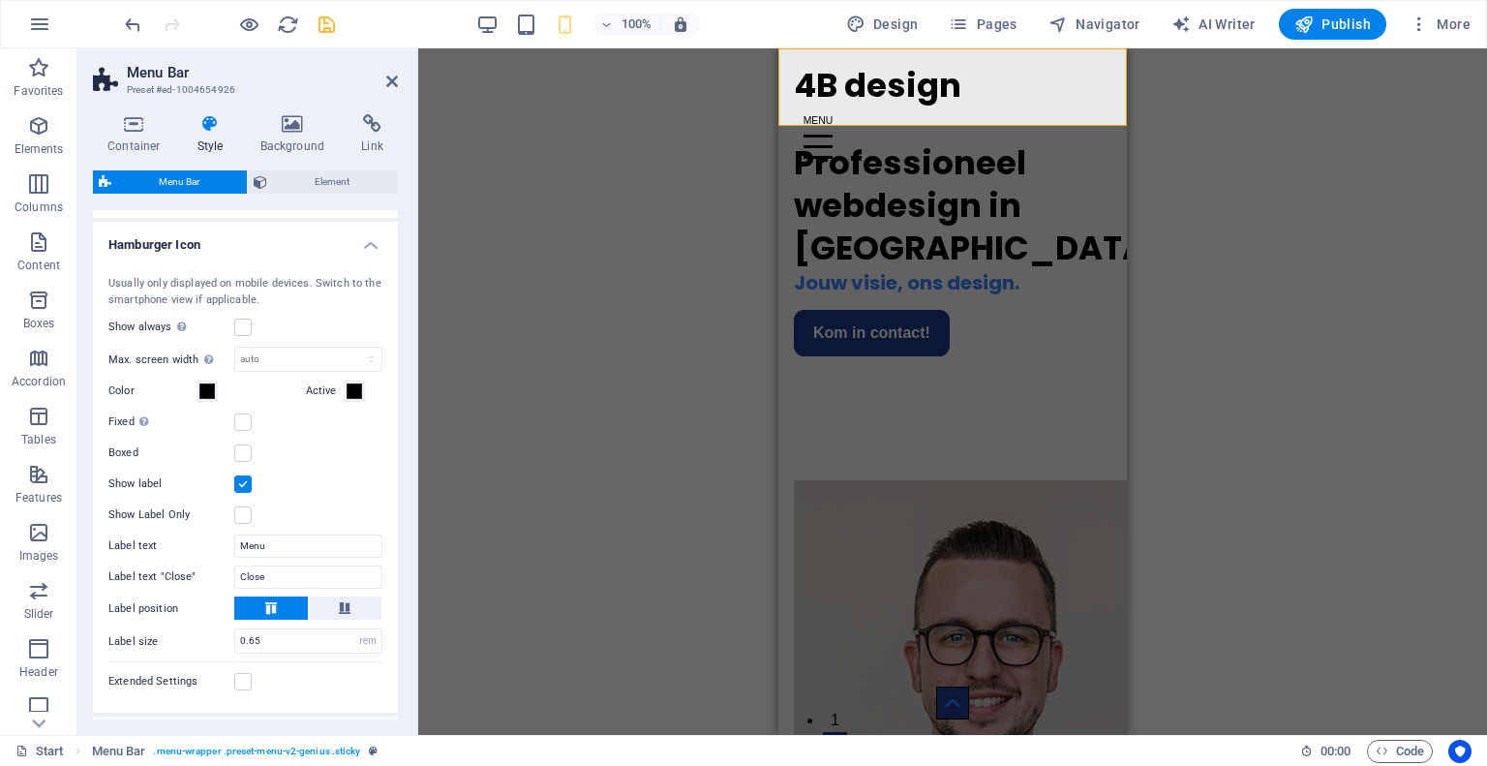
click at [243, 493] on label at bounding box center [242, 483] width 17 height 17
click at [0, 0] on input "Show label" at bounding box center [0, 0] width 0 height 0
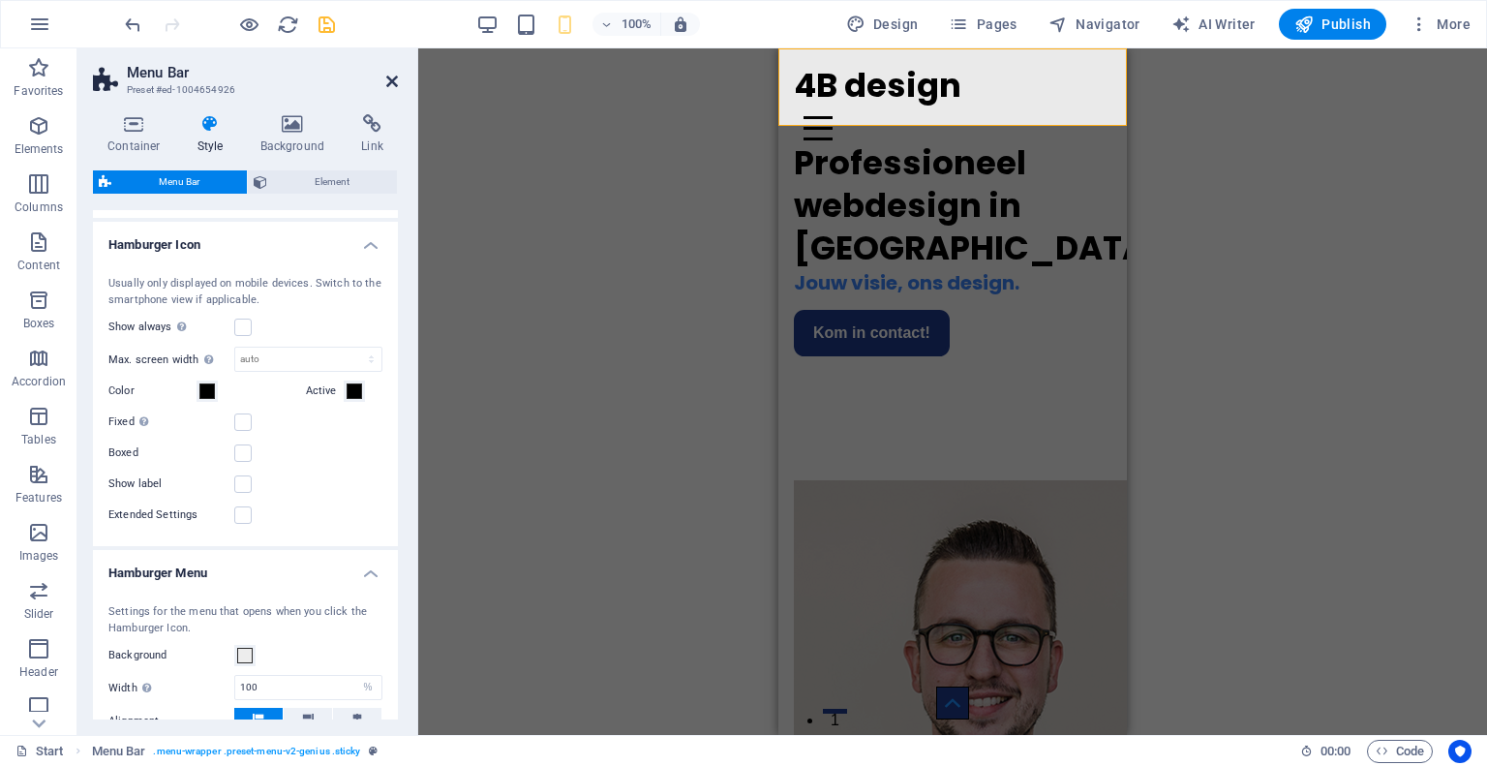
click at [390, 85] on icon at bounding box center [392, 81] width 12 height 15
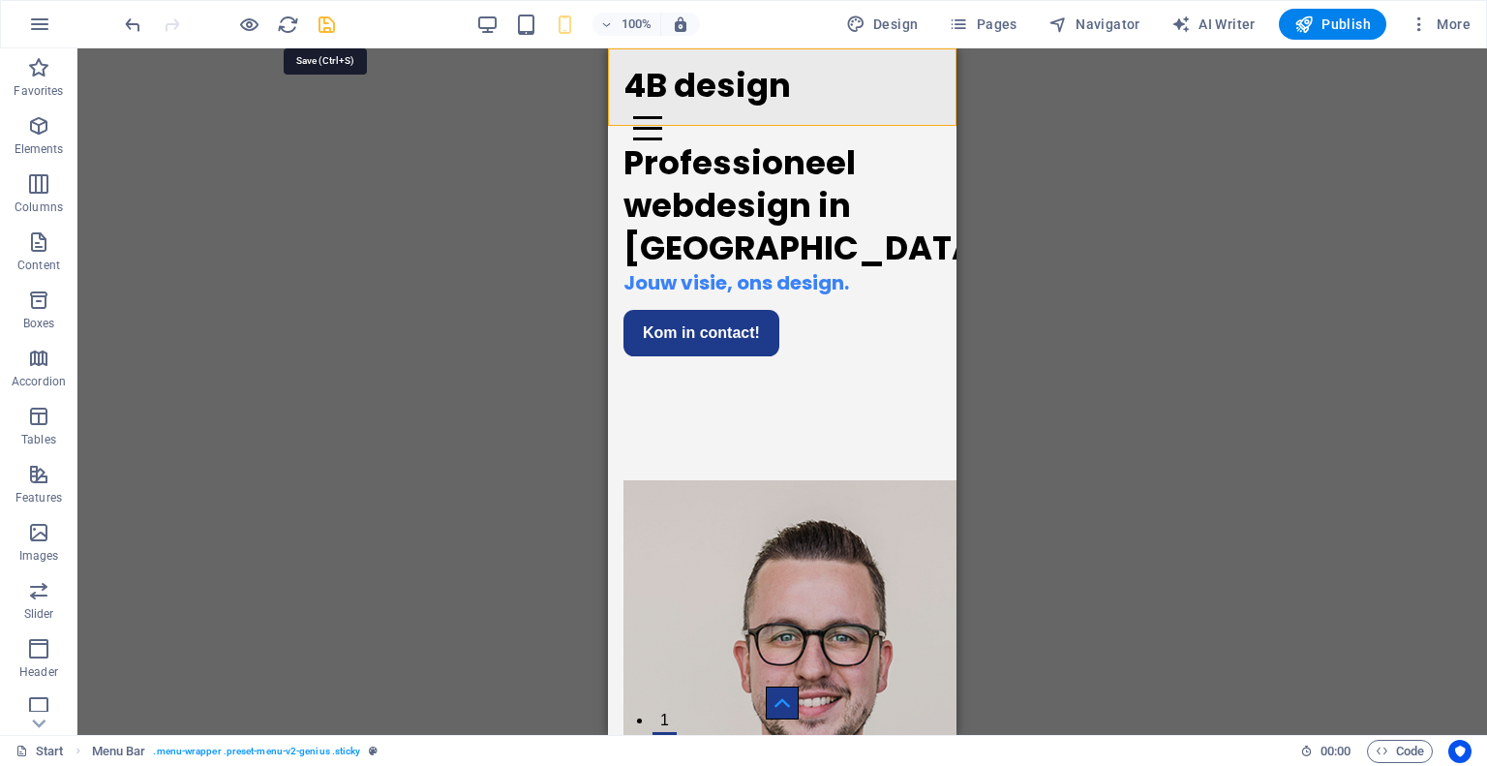
click at [336, 23] on icon "save" at bounding box center [327, 25] width 22 height 22
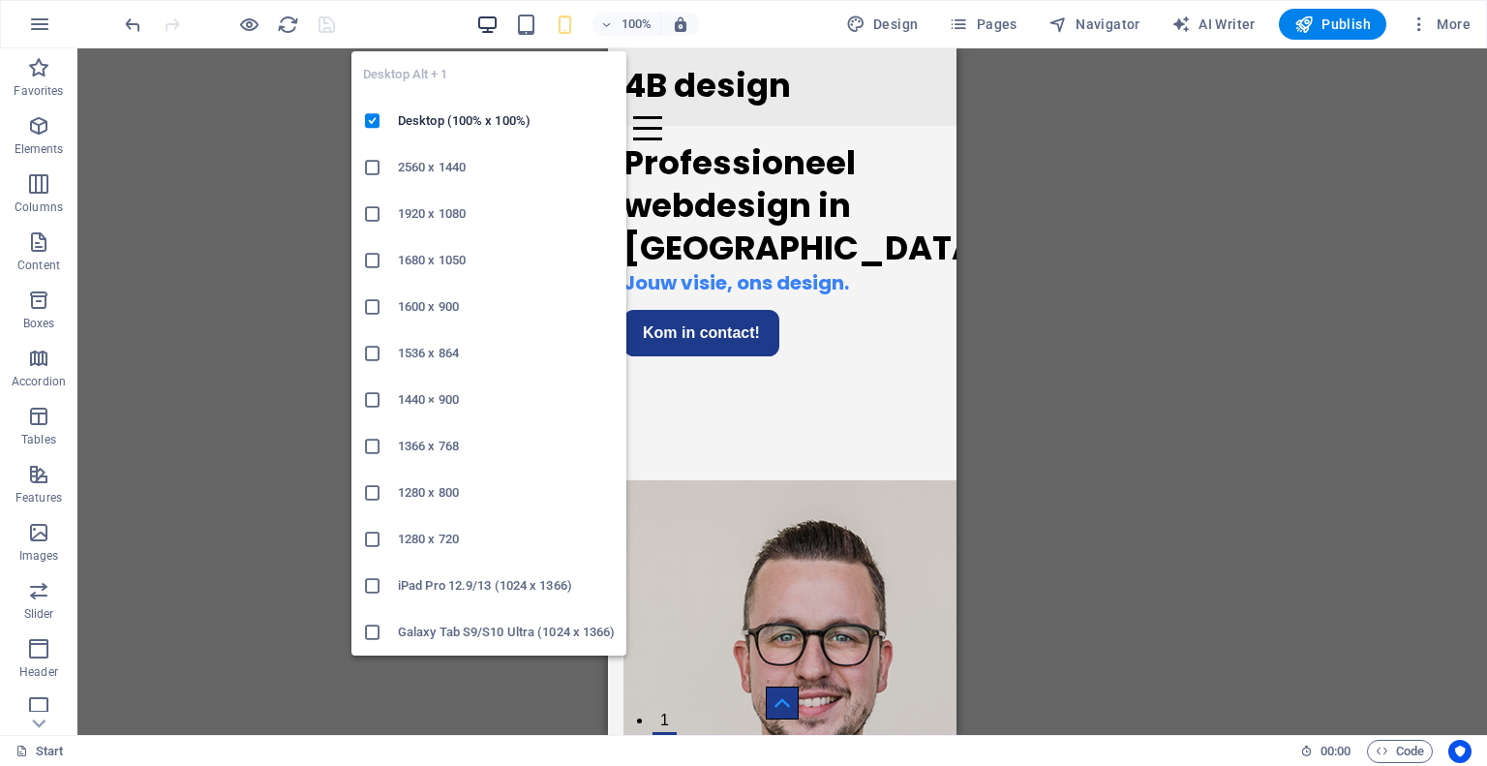
click at [499, 20] on icon "button" at bounding box center [487, 25] width 22 height 22
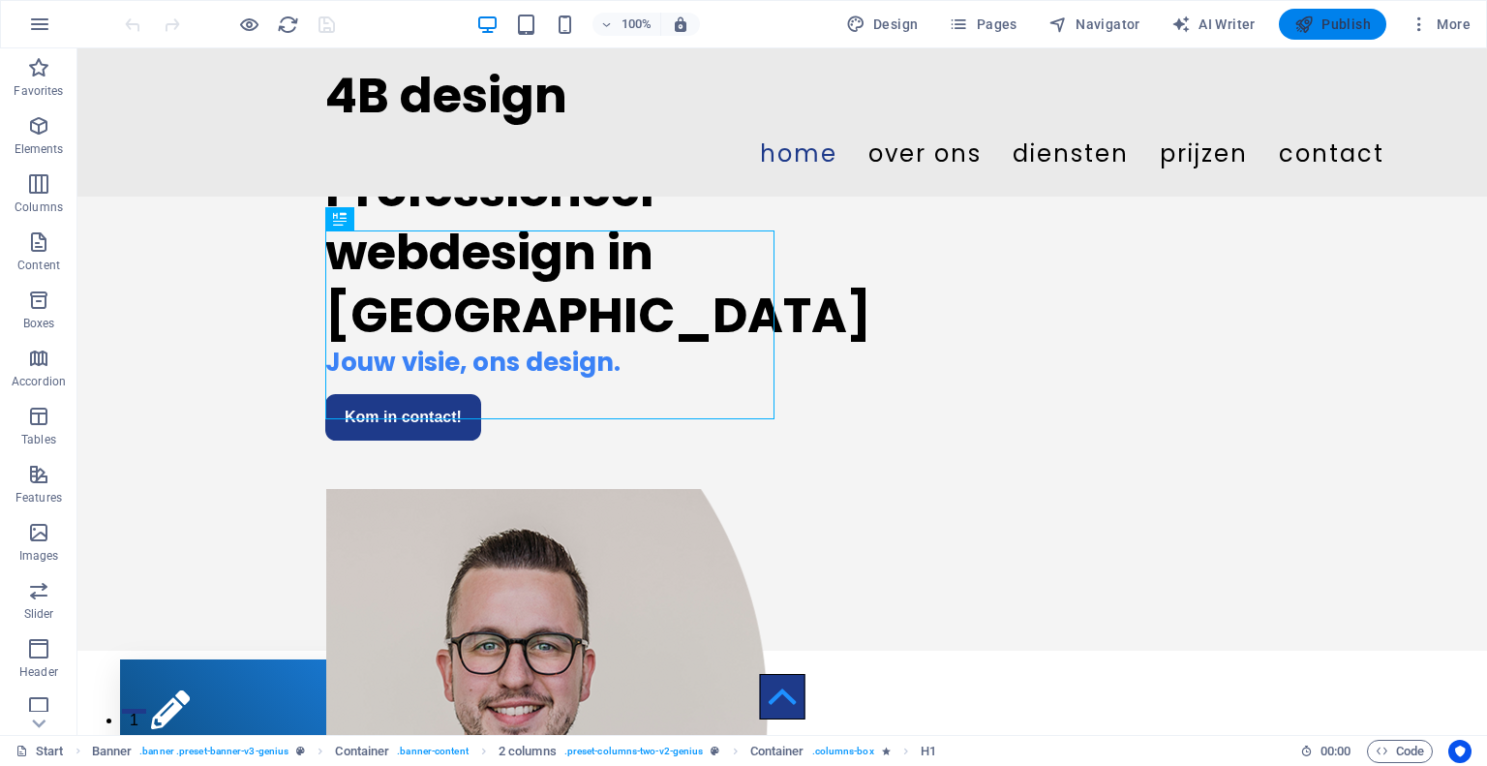
click at [1331, 21] on span "Publish" at bounding box center [1332, 24] width 76 height 19
